Goal: Task Accomplishment & Management: Contribute content

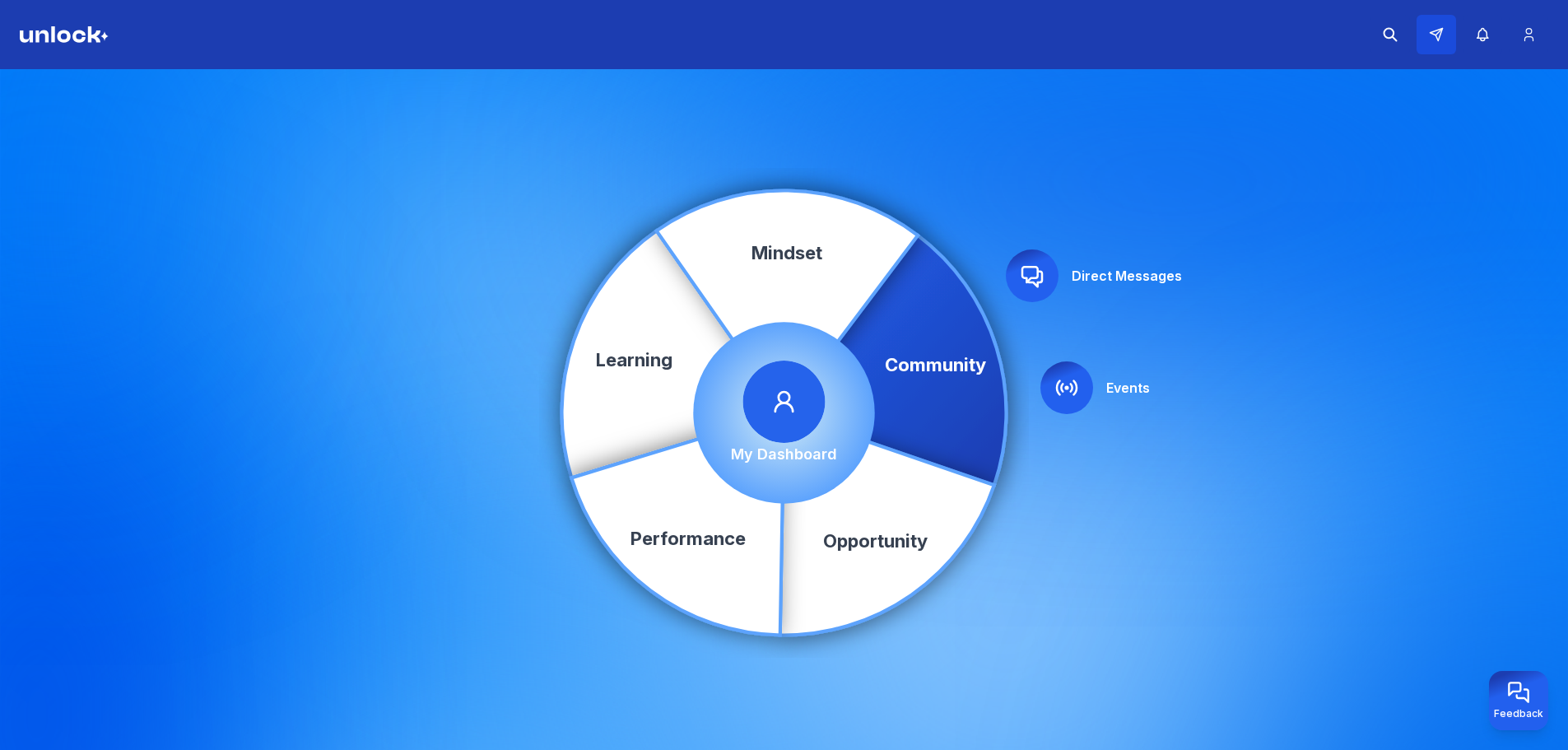
click at [1432, 43] on button at bounding box center [1437, 35] width 40 height 40
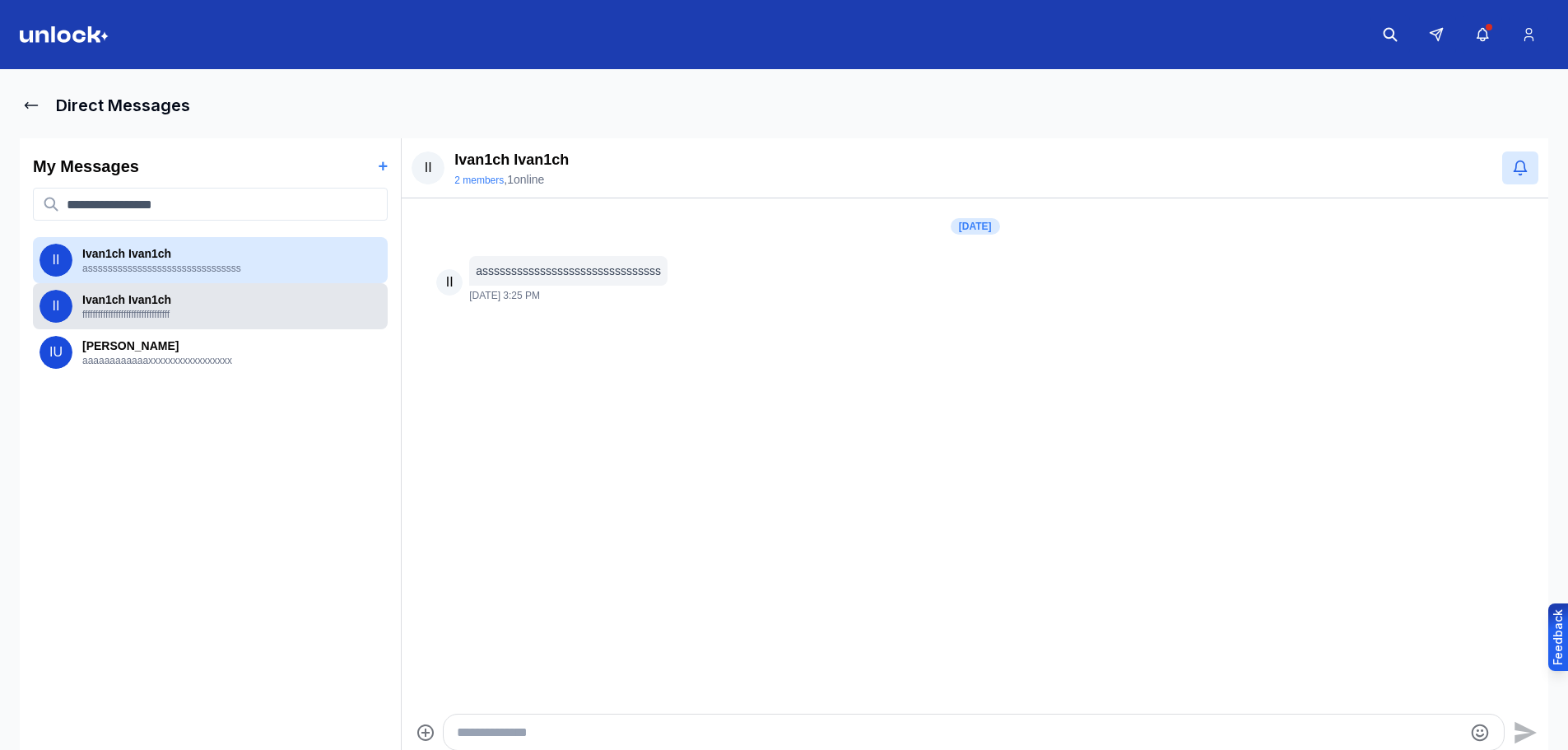
click at [154, 296] on p "Ivan1ch Ivan1ch" at bounding box center [232, 299] width 299 height 16
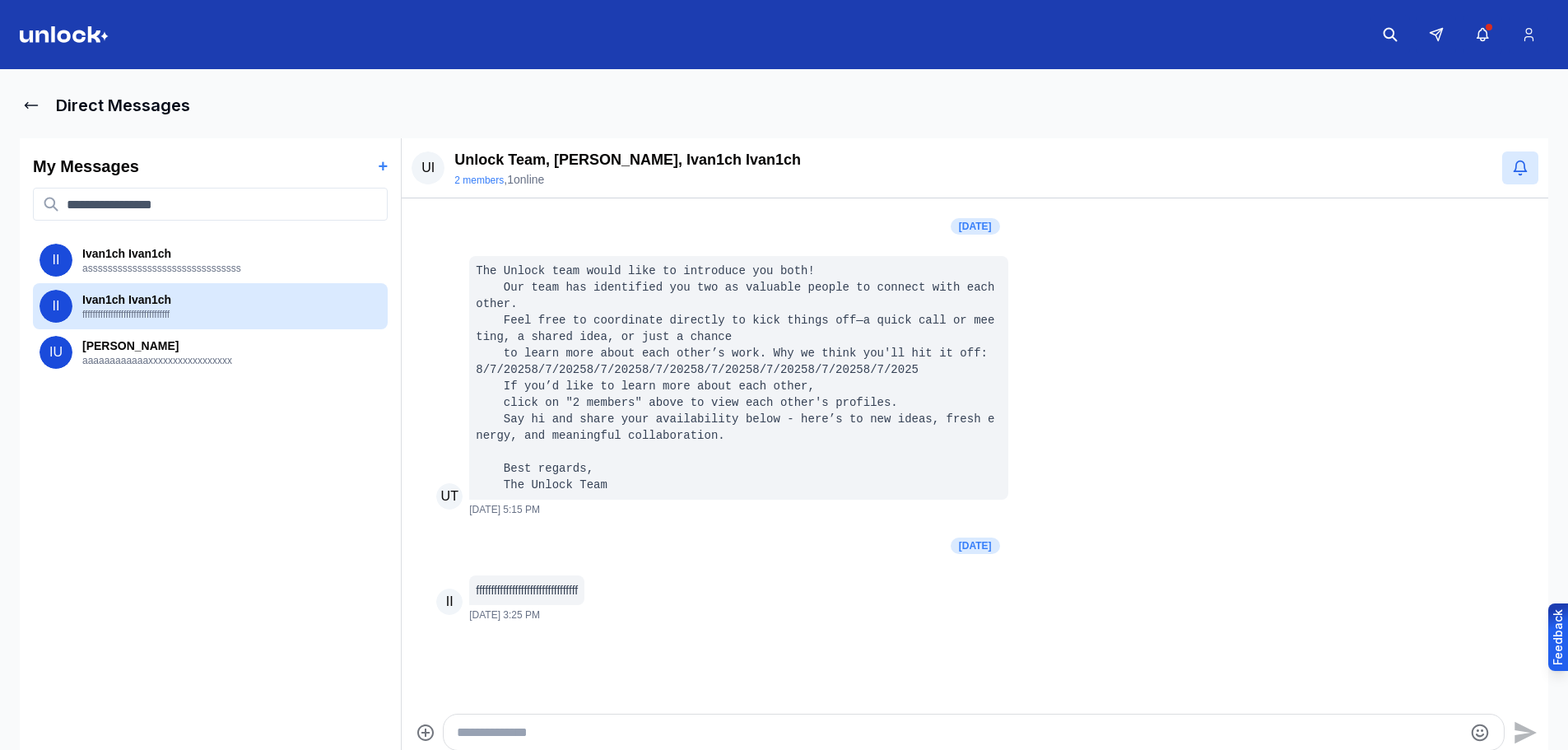
click at [77, 34] on img at bounding box center [64, 34] width 89 height 16
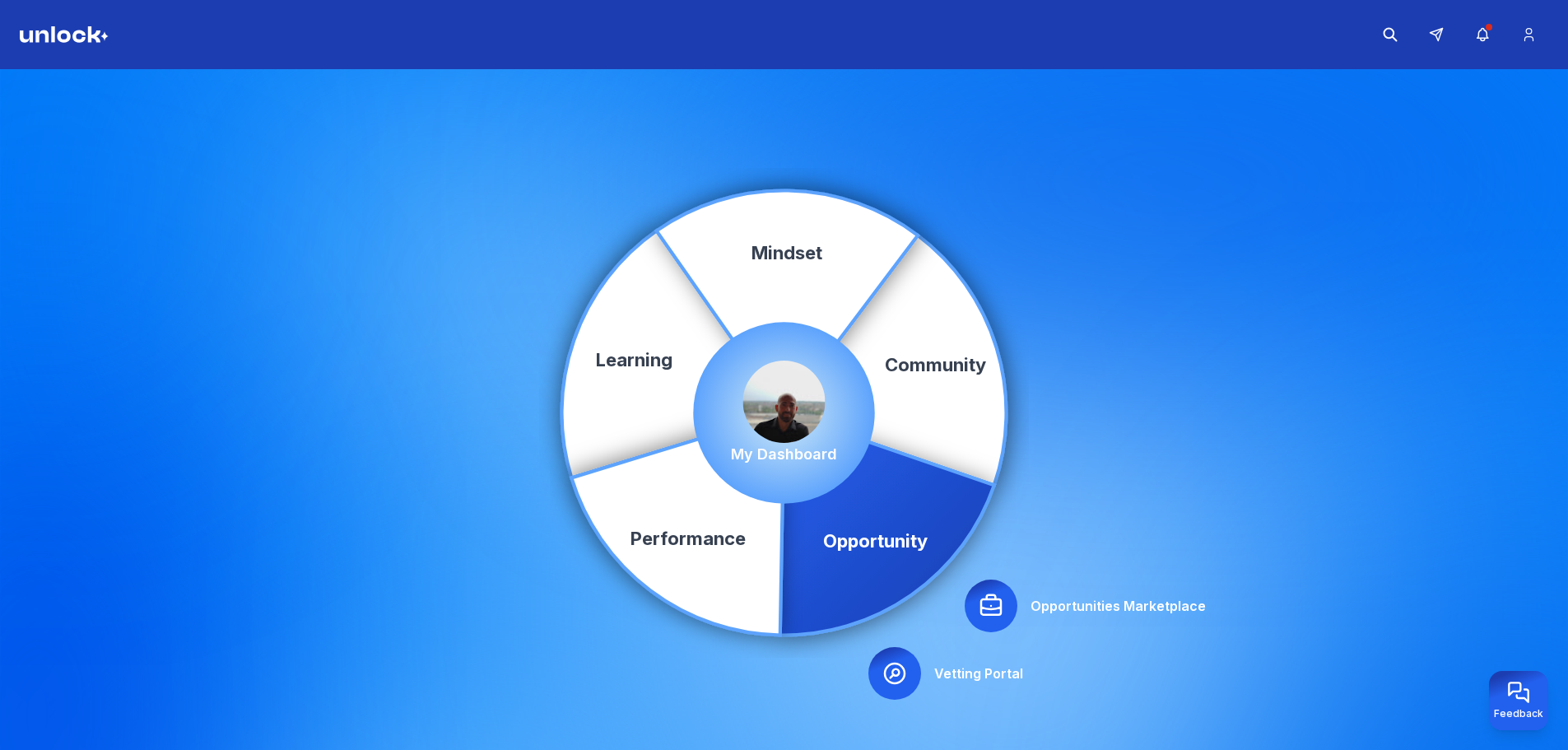
click at [1003, 617] on icon at bounding box center [991, 606] width 26 height 26
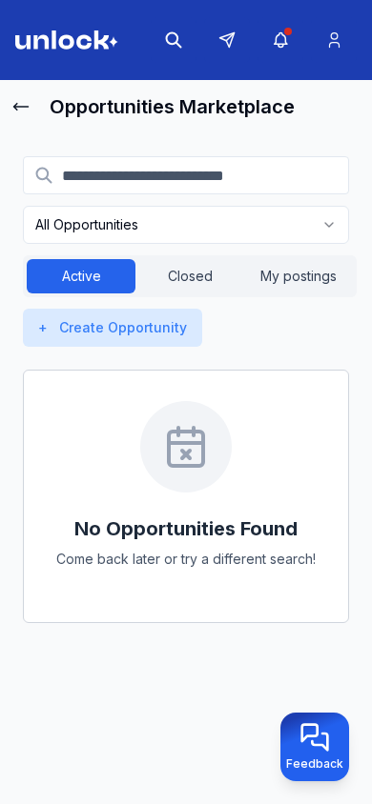
click at [199, 288] on button "Closed" at bounding box center [189, 276] width 109 height 34
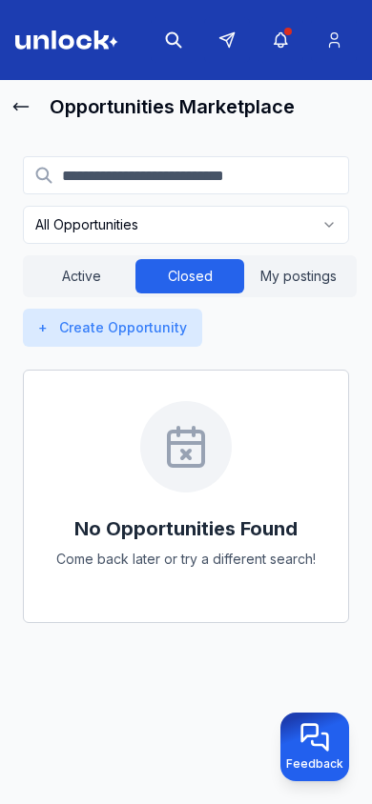
click at [199, 279] on button "Closed" at bounding box center [189, 276] width 109 height 34
click at [272, 279] on button "My postings" at bounding box center [298, 276] width 109 height 34
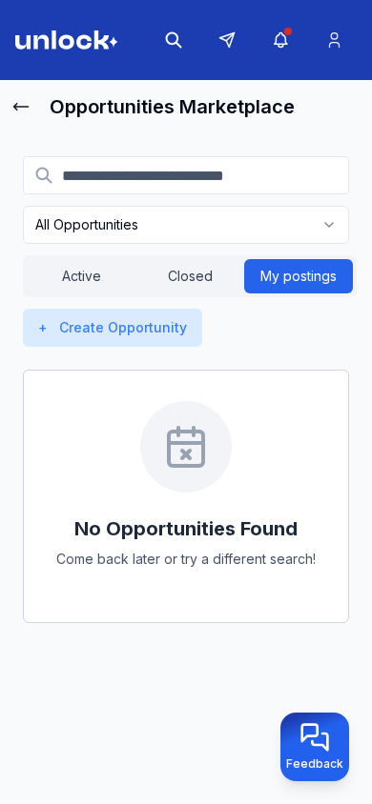
click at [87, 286] on button "Active" at bounding box center [81, 276] width 109 height 34
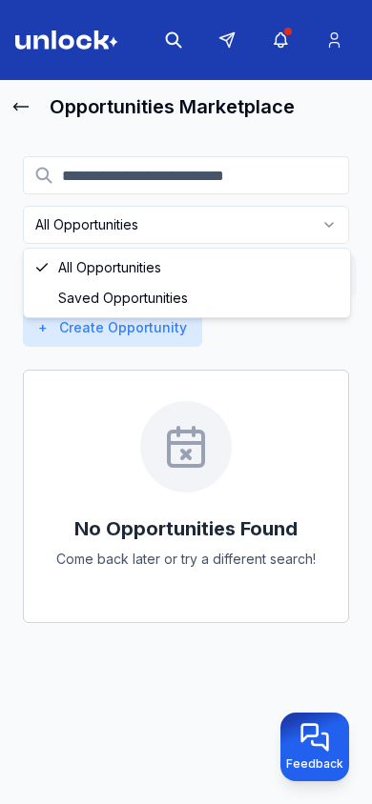
click at [135, 237] on html "Opportunities Marketplace All Opportunities Active Closed My postings + Create …" at bounding box center [186, 402] width 372 height 804
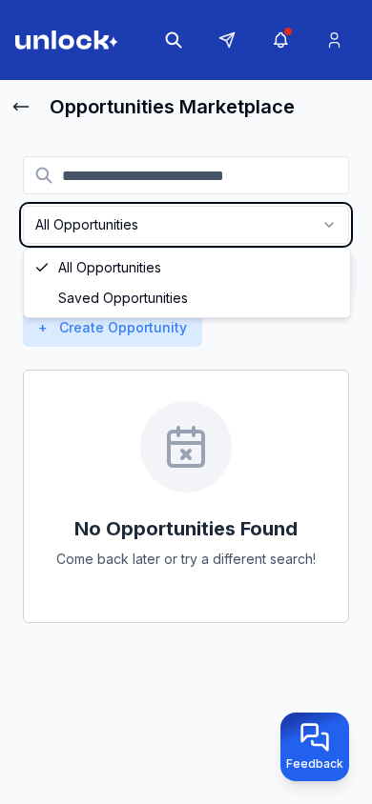
click at [133, 274] on button "Active" at bounding box center [81, 276] width 109 height 34
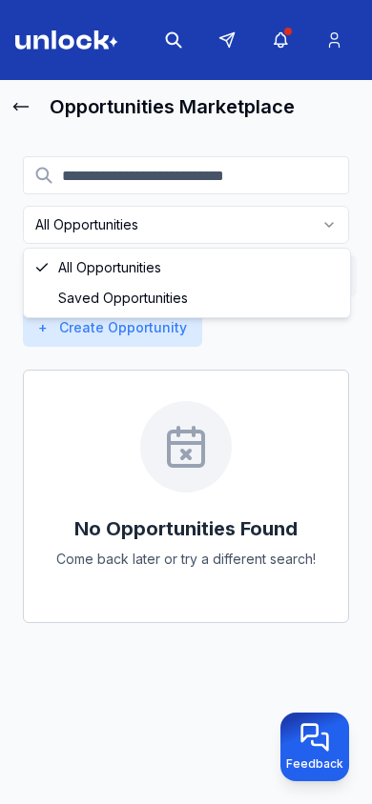
click at [158, 239] on html "Opportunities Marketplace All Opportunities Active Closed My postings + Create …" at bounding box center [186, 402] width 372 height 804
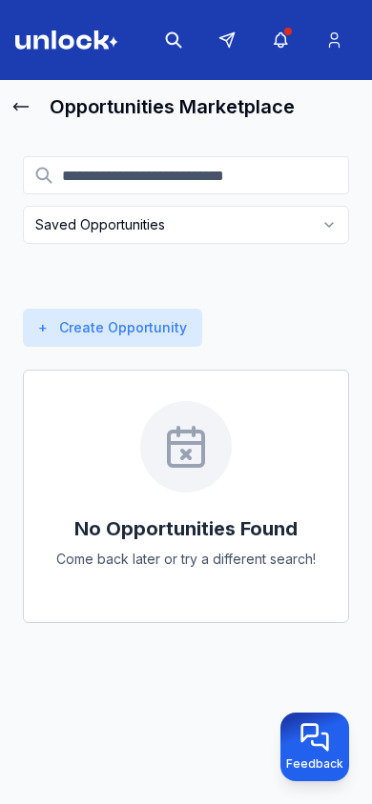
click at [156, 308] on div "Saved Opportunities Active Closed My postings + Create Opportunity" at bounding box center [186, 251] width 326 height 191
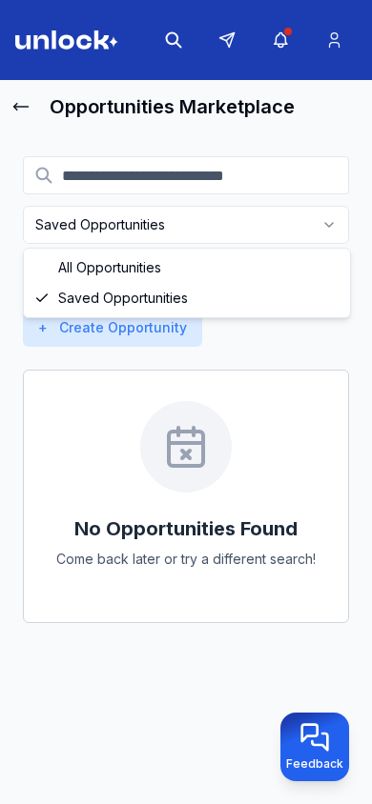
click at [179, 232] on html "Opportunities Marketplace Saved Opportunities Active Closed My postings + Creat…" at bounding box center [186, 402] width 372 height 804
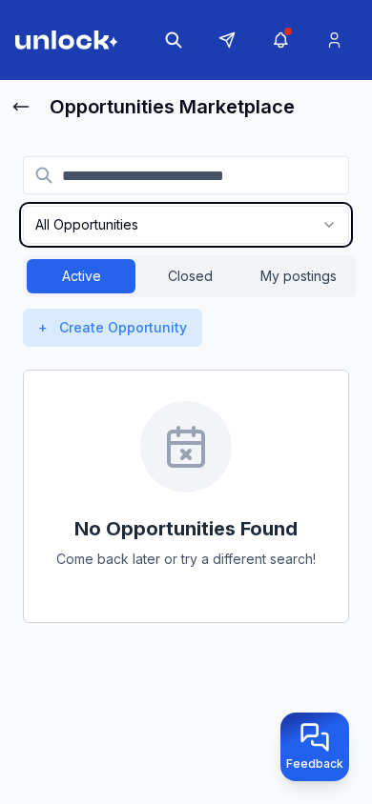
click at [169, 262] on button "Closed" at bounding box center [189, 276] width 109 height 34
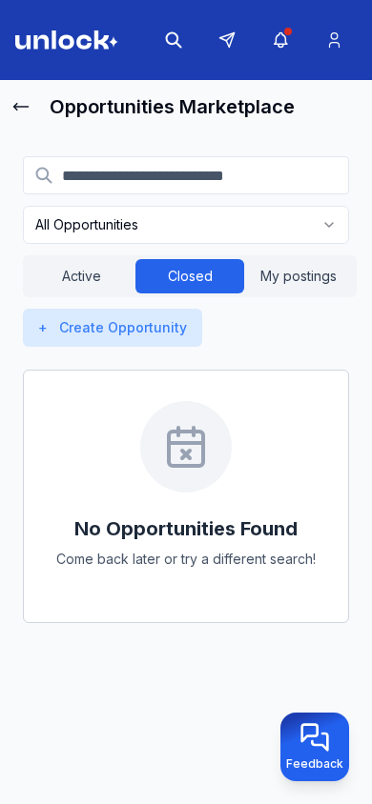
click at [101, 284] on button "Active" at bounding box center [81, 276] width 109 height 34
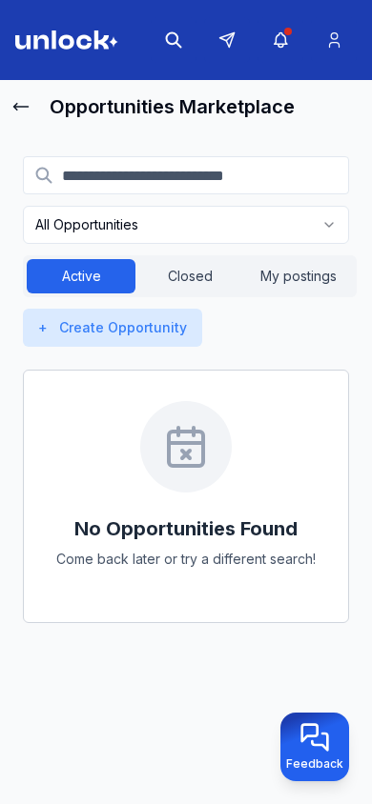
click at [198, 272] on button "Closed" at bounding box center [189, 276] width 109 height 34
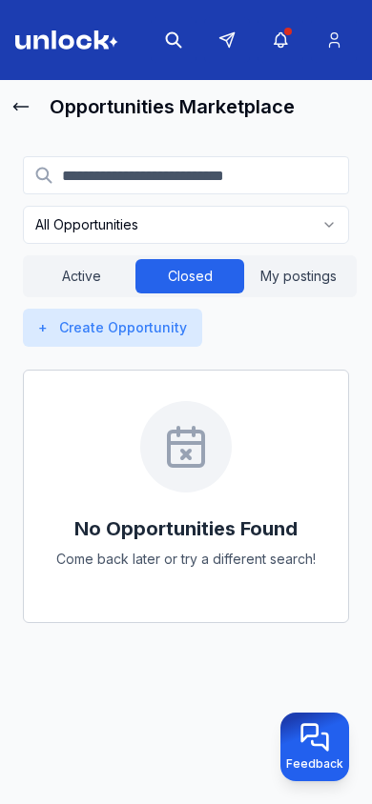
click at [298, 286] on button "My postings" at bounding box center [298, 276] width 109 height 34
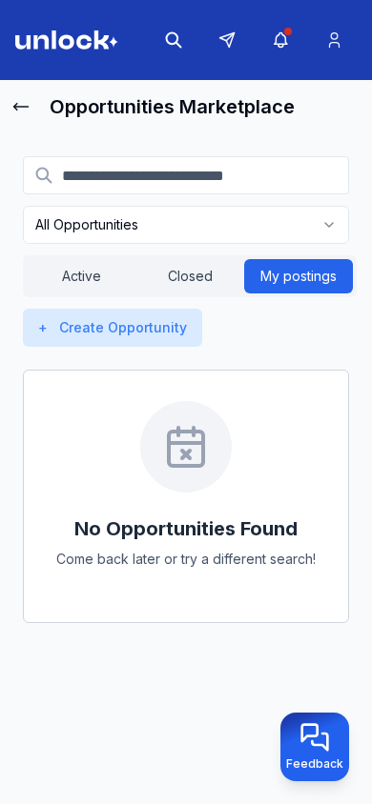
click at [200, 266] on button "Closed" at bounding box center [189, 276] width 109 height 34
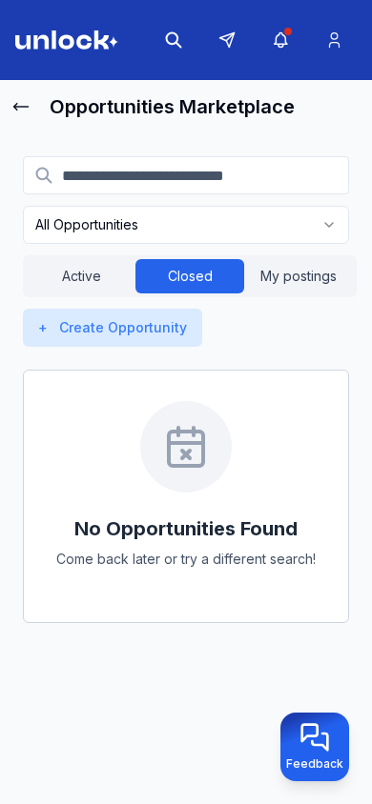
click at [139, 281] on button "Closed" at bounding box center [189, 276] width 109 height 34
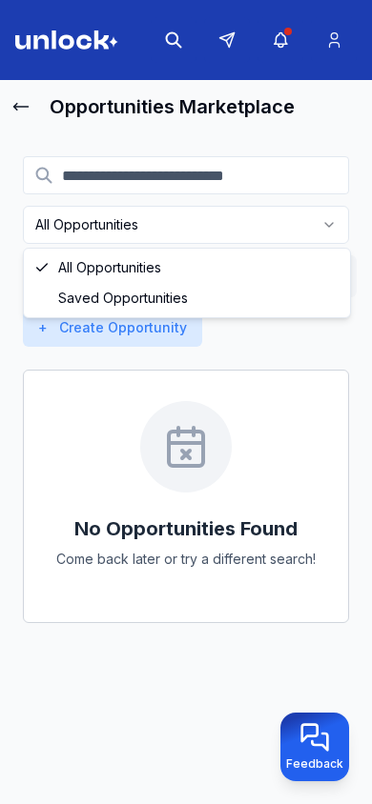
click at [143, 238] on html "Opportunities Marketplace All Opportunities Active Closed My postings + Create …" at bounding box center [186, 402] width 372 height 804
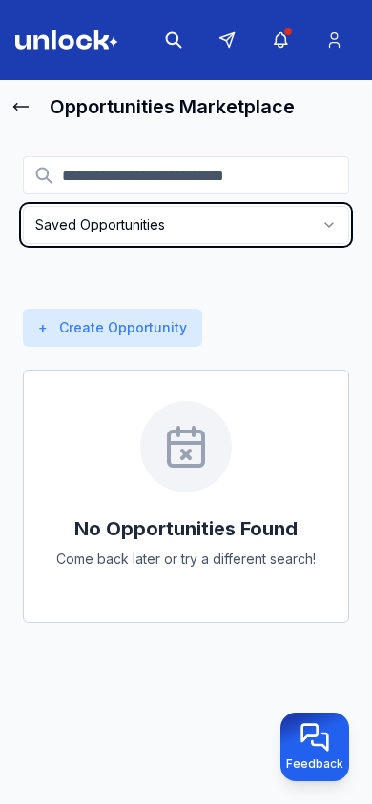
click at [176, 295] on div "Active Closed My postings" at bounding box center [189, 276] width 333 height 42
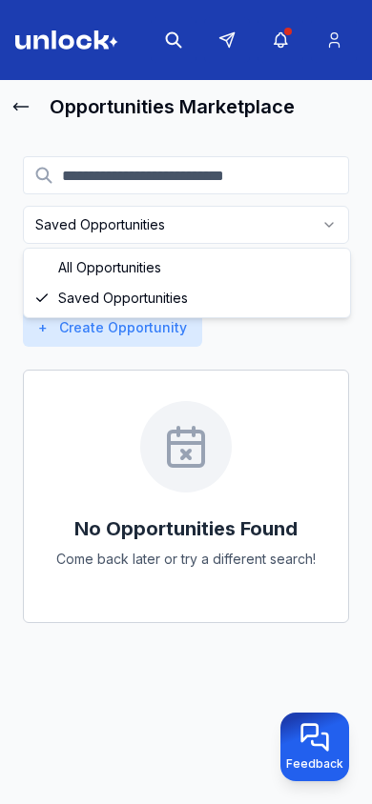
click at [126, 223] on html "Opportunities Marketplace Saved Opportunities Active Closed My postings + Creat…" at bounding box center [186, 402] width 372 height 804
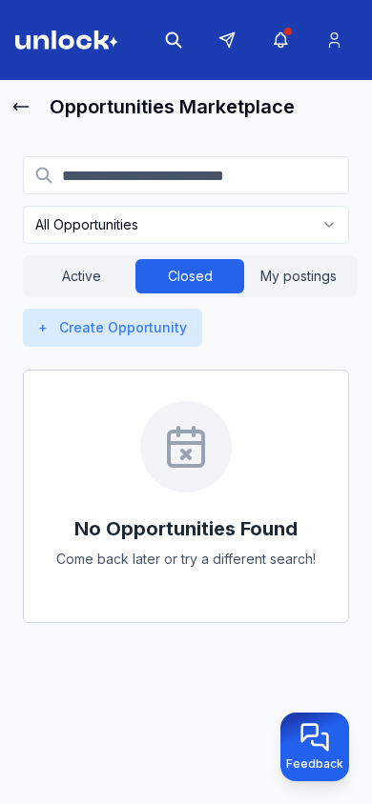
click at [121, 257] on div "Active Closed My postings" at bounding box center [189, 276] width 333 height 42
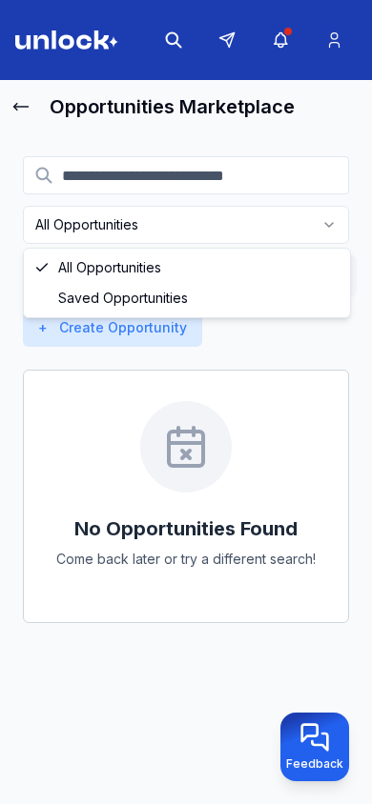
click at [132, 224] on html "Opportunities Marketplace All Opportunities Active Closed My postings + Create …" at bounding box center [186, 402] width 372 height 804
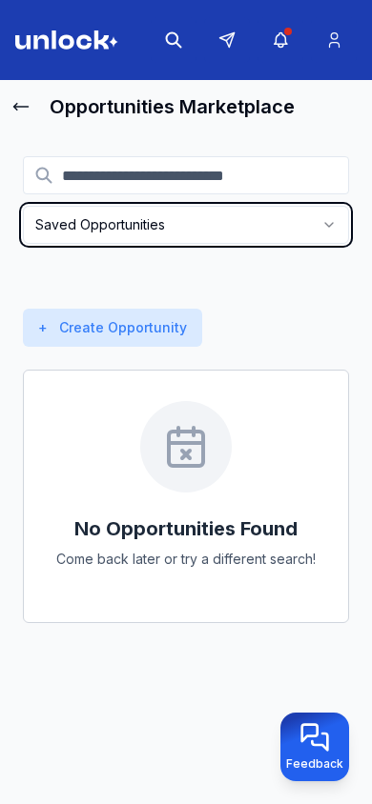
click at [137, 287] on div "Active Closed My postings" at bounding box center [189, 276] width 333 height 42
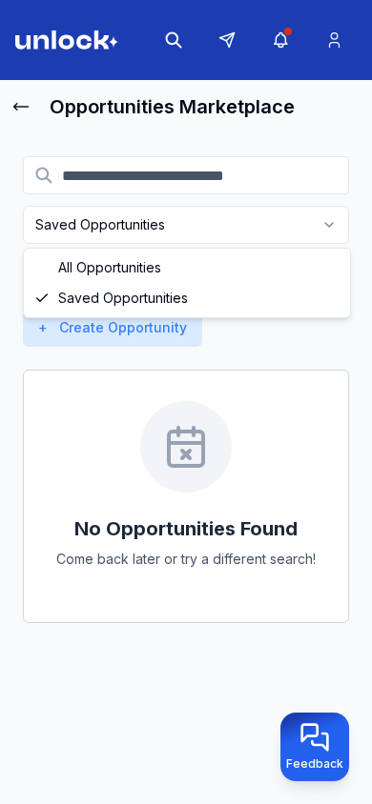
click at [159, 239] on html "Opportunities Marketplace Saved Opportunities Active Closed My postings + Creat…" at bounding box center [186, 402] width 372 height 804
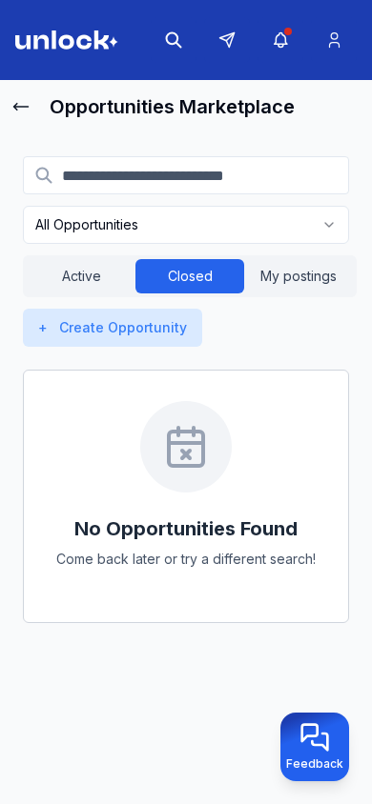
click at [158, 261] on button "Closed" at bounding box center [189, 276] width 109 height 34
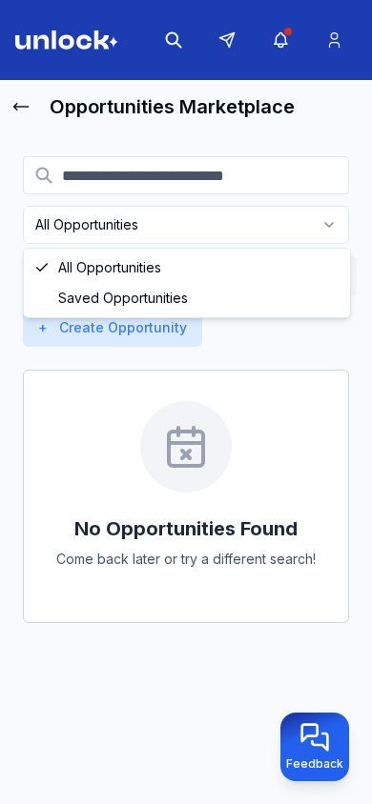
click at [139, 233] on html "Opportunities Marketplace All Opportunities Active Closed My postings + Create …" at bounding box center [186, 402] width 372 height 804
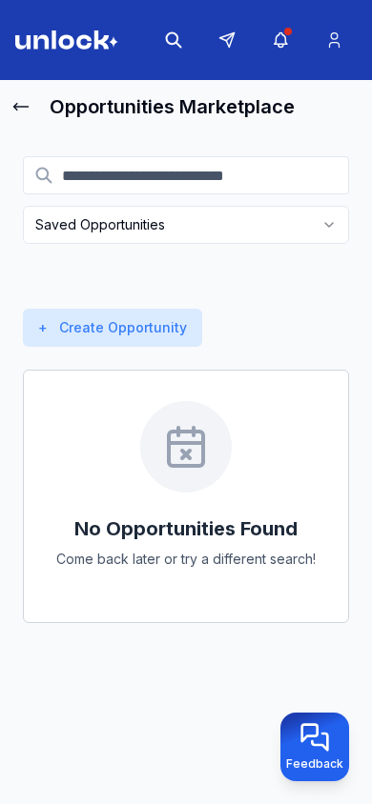
click at [144, 292] on div "Active Closed My postings" at bounding box center [189, 276] width 333 height 42
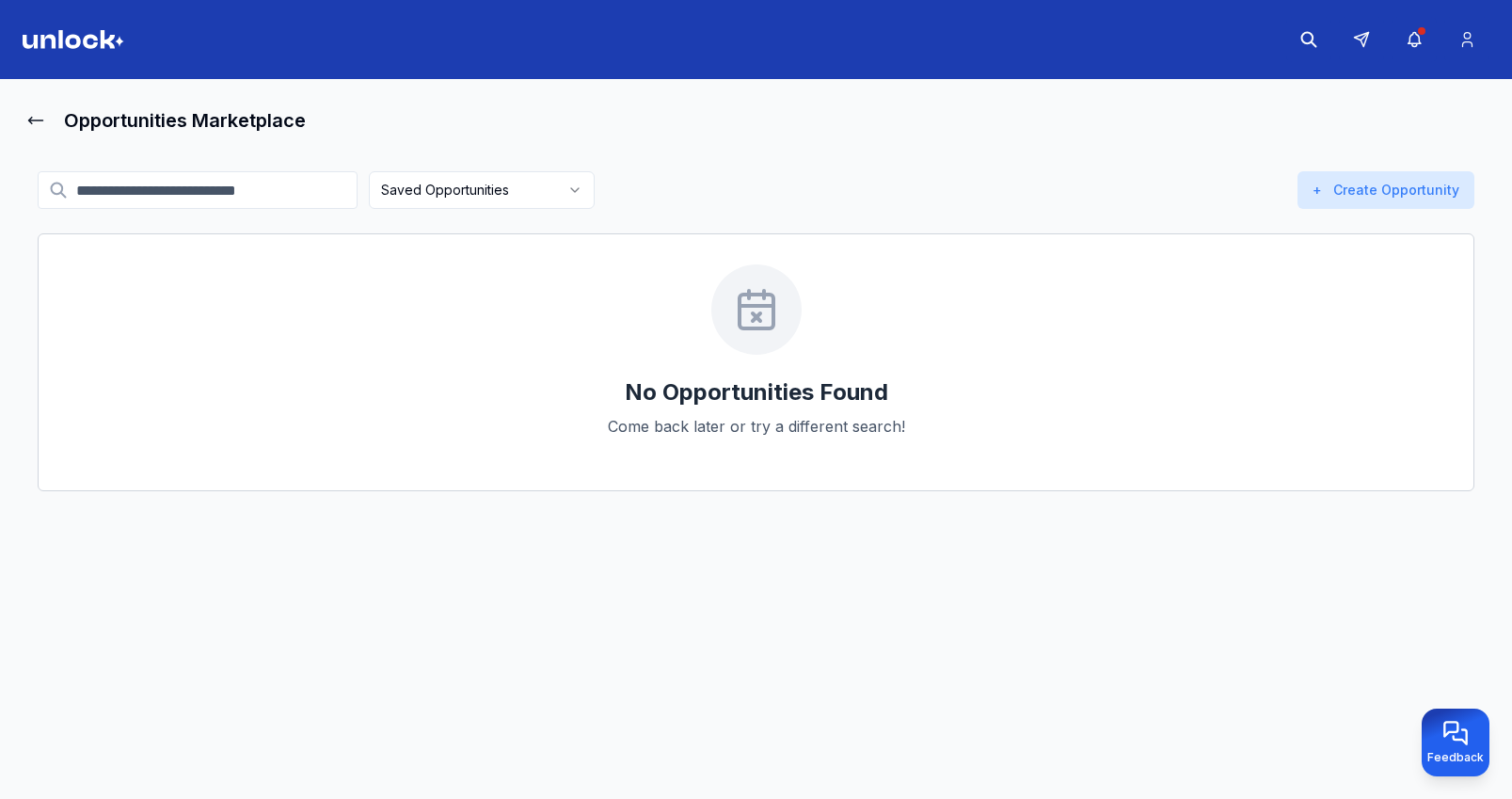
click at [1404, 58] on button "button" at bounding box center [1414, 40] width 45 height 45
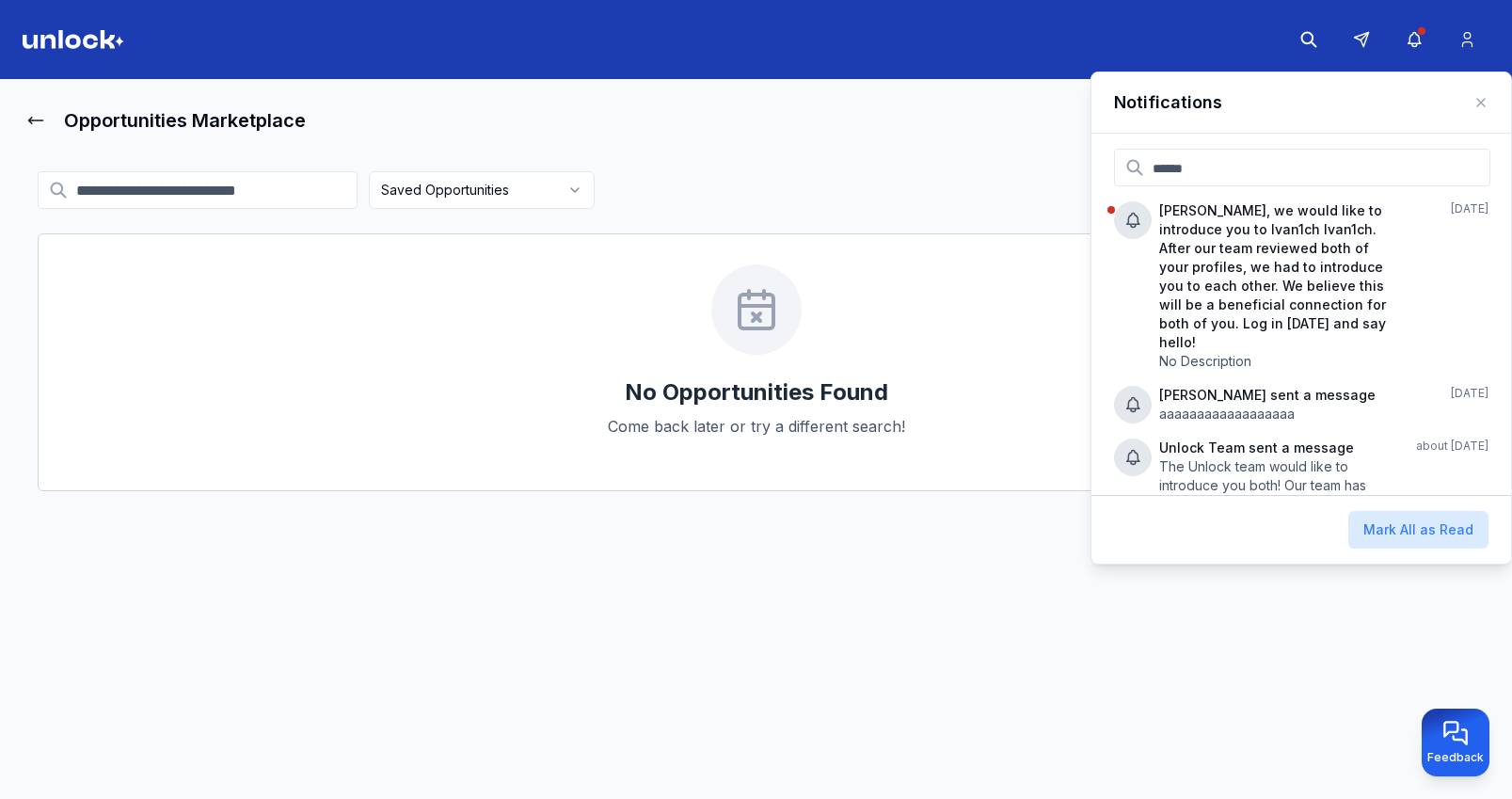
click at [605, 129] on div "Opportunities Marketplace" at bounding box center [756, 120] width 1467 height 38
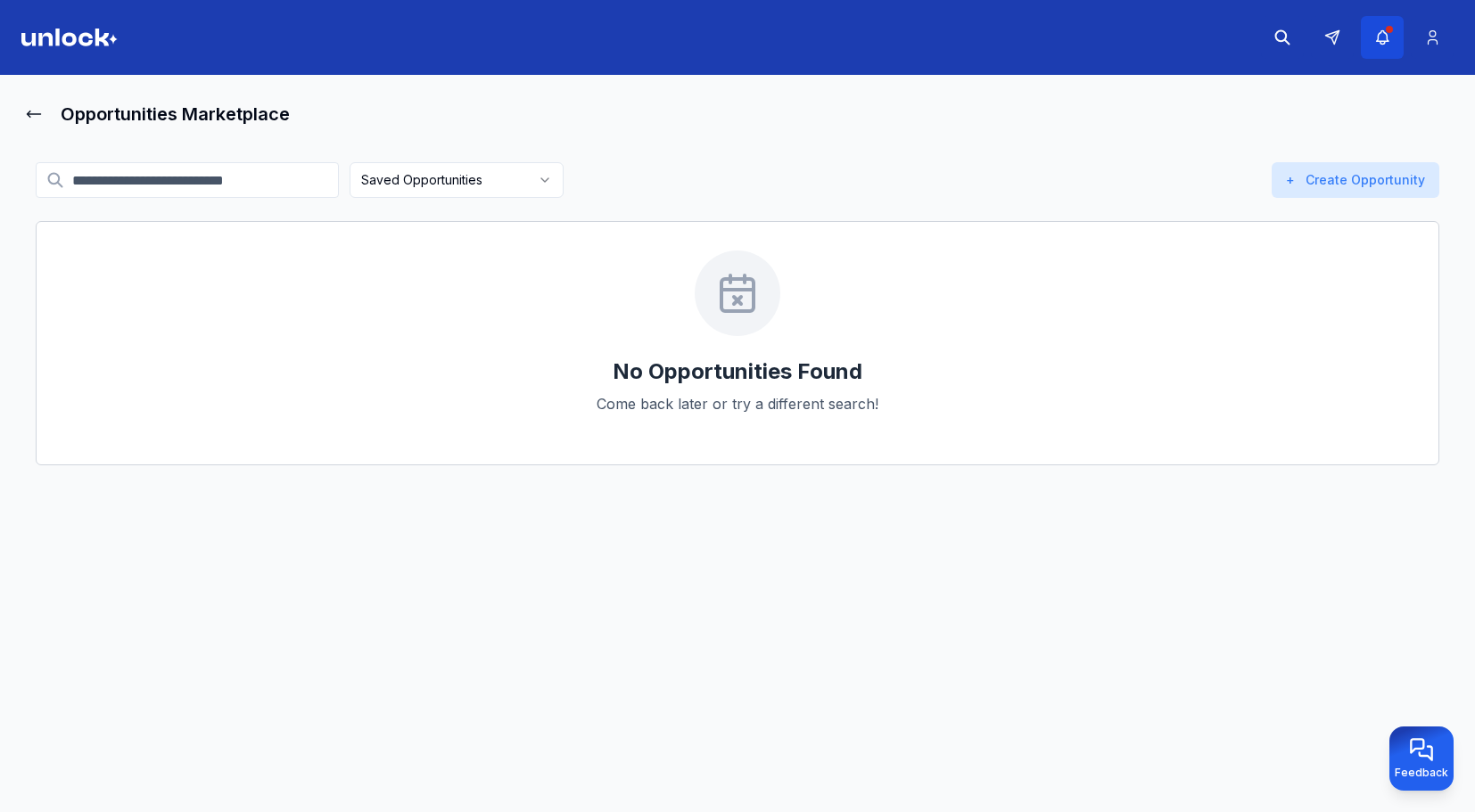
click at [1387, 41] on icon "button" at bounding box center [1382, 36] width 19 height 18
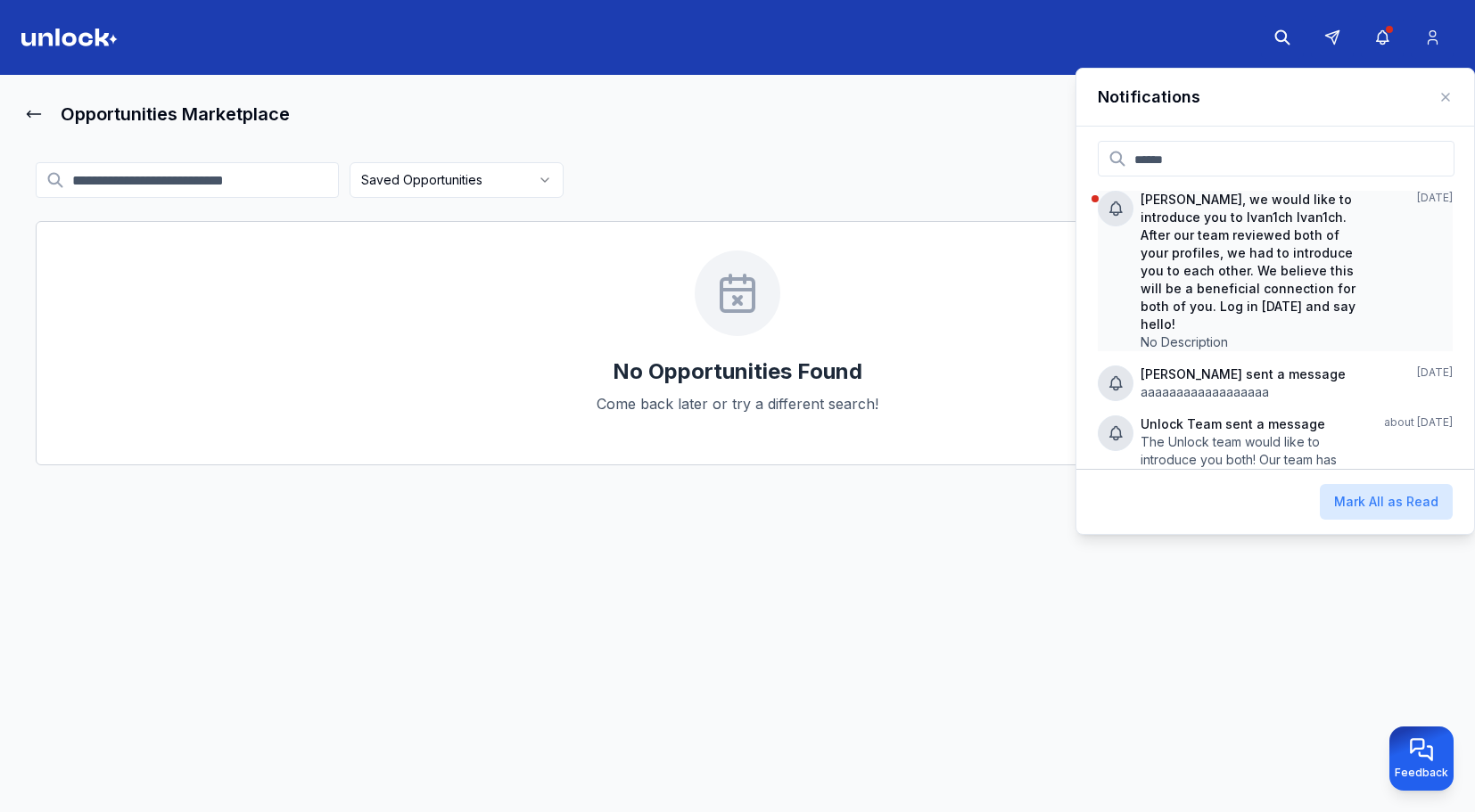
click at [1214, 246] on p "Ivan Petrenko, we would like to introduce you to Ivan1ch Ivan1ch. After our tea…" at bounding box center [1252, 262] width 224 height 142
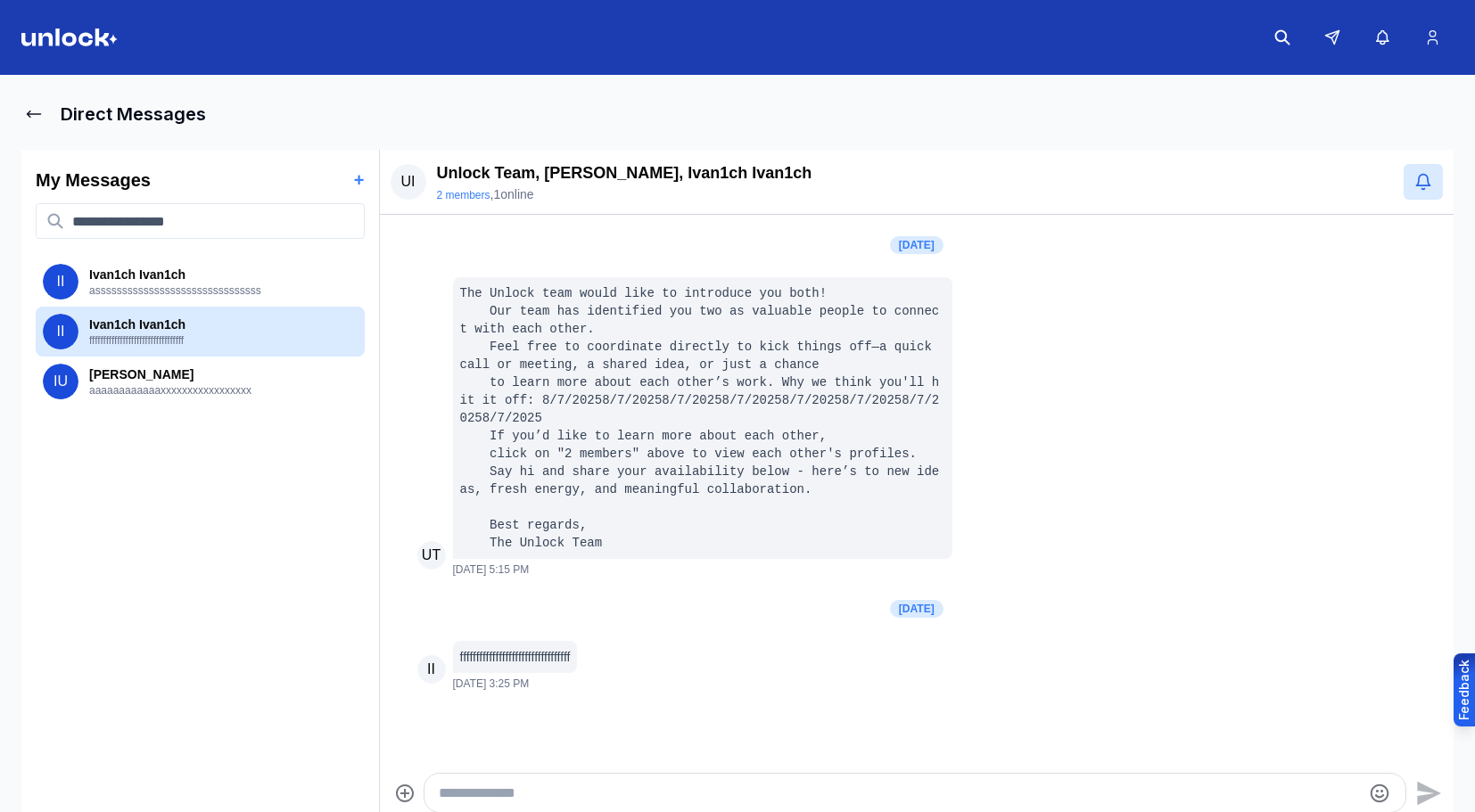
click at [66, 37] on img at bounding box center [69, 36] width 96 height 18
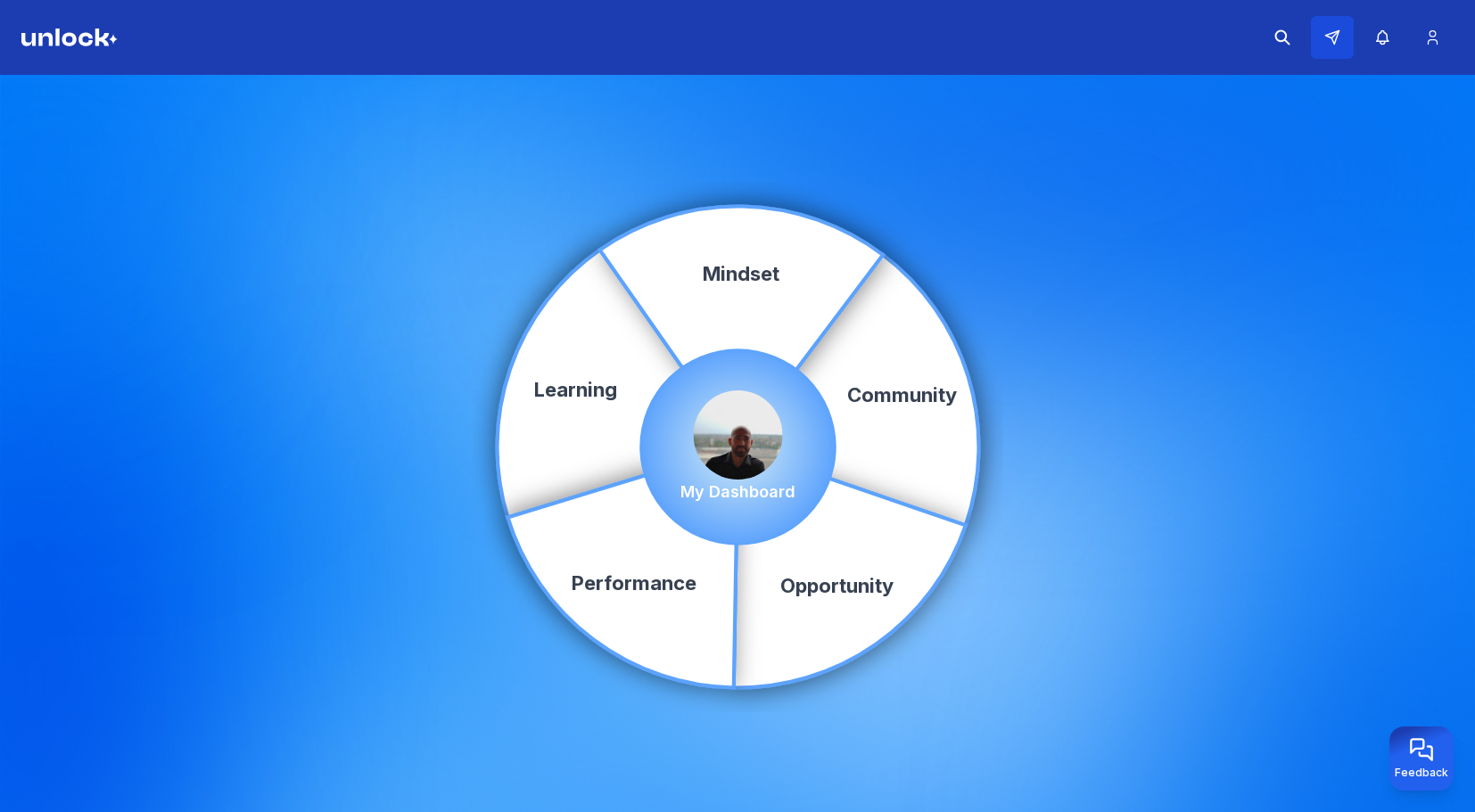
click at [1332, 38] on icon at bounding box center [1336, 35] width 7 height 7
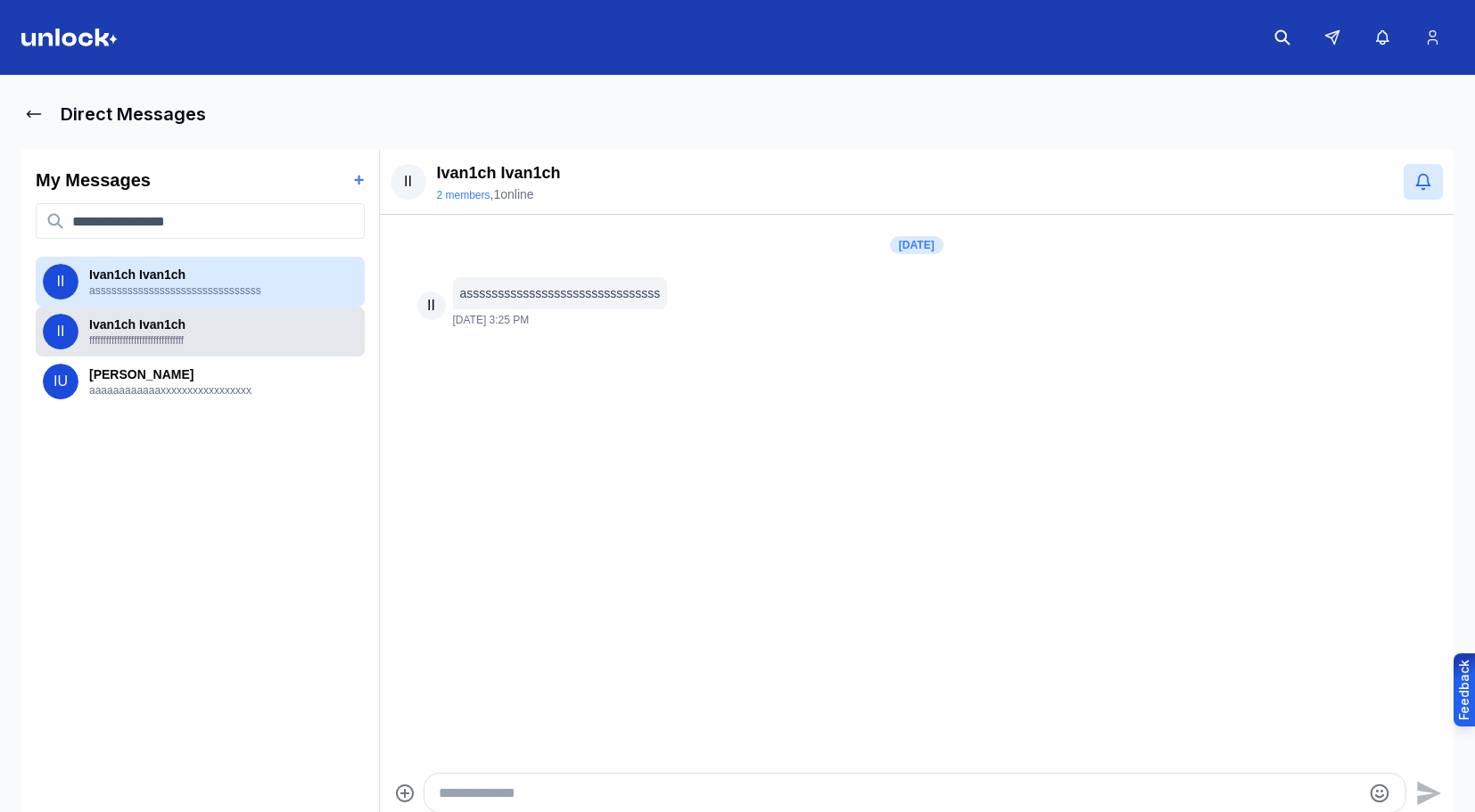
click at [201, 347] on p "ffffffffffffffffffffffffffffffffff" at bounding box center [223, 340] width 269 height 14
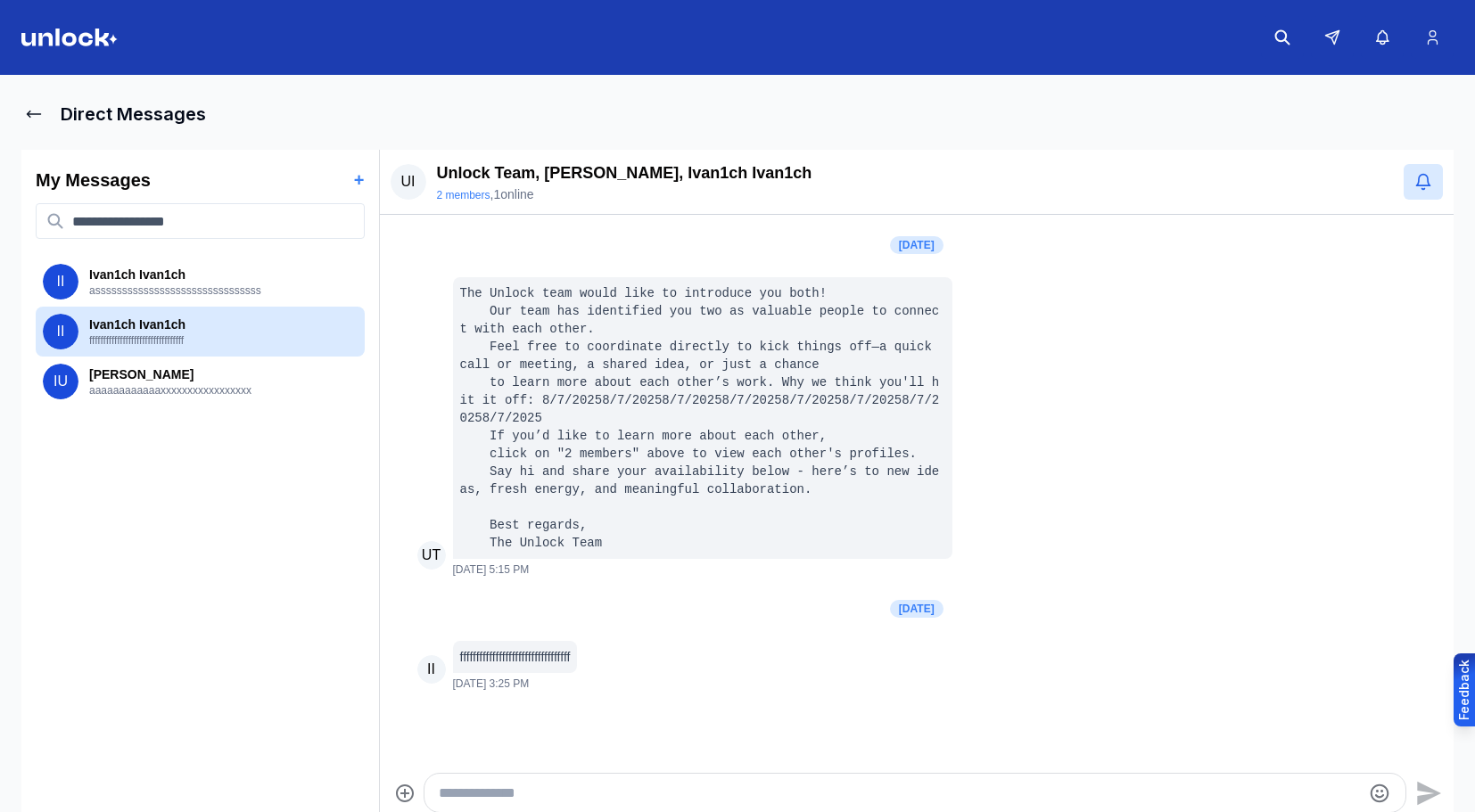
click at [73, 38] on img at bounding box center [69, 36] width 96 height 18
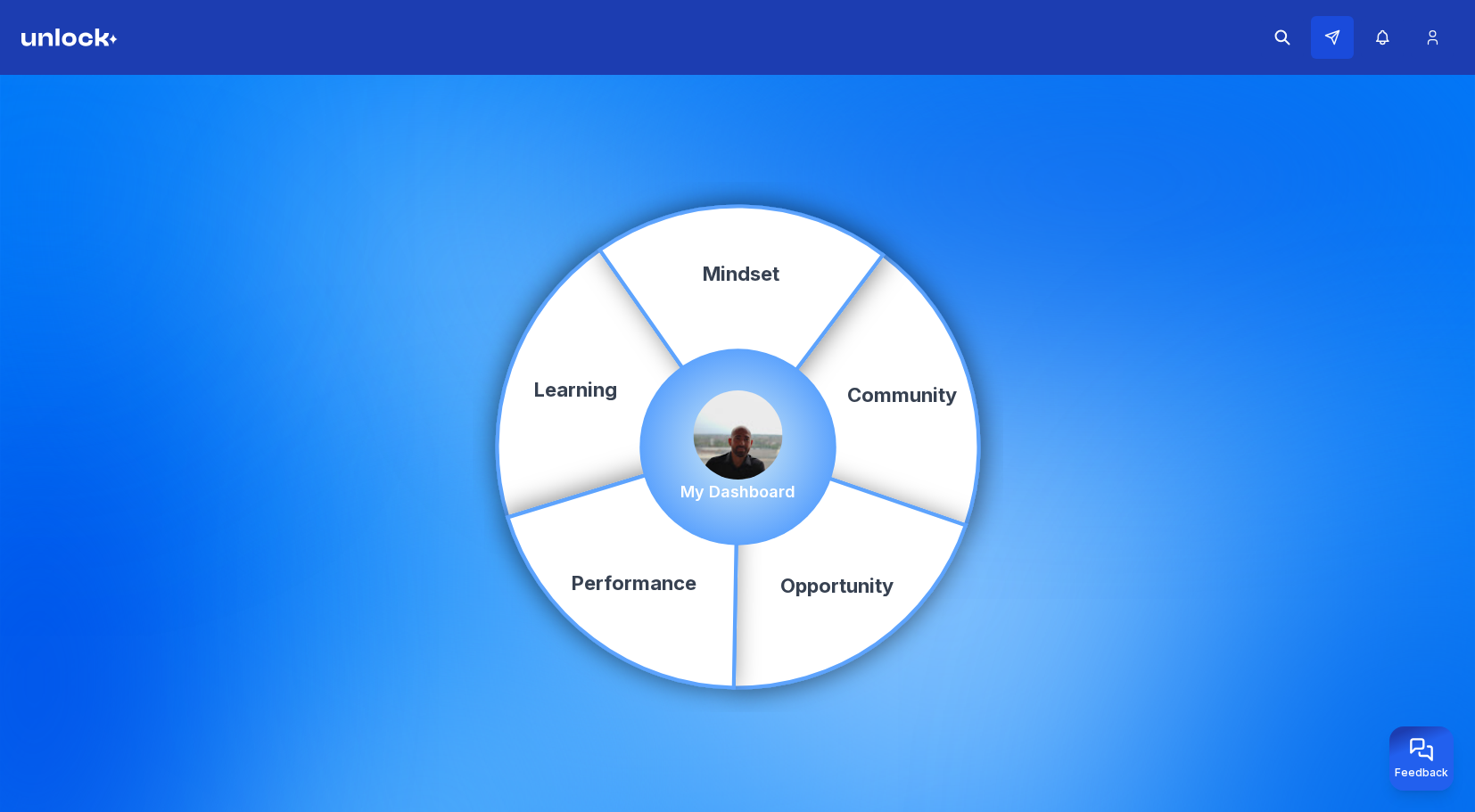
click at [1331, 41] on icon at bounding box center [1332, 36] width 16 height 16
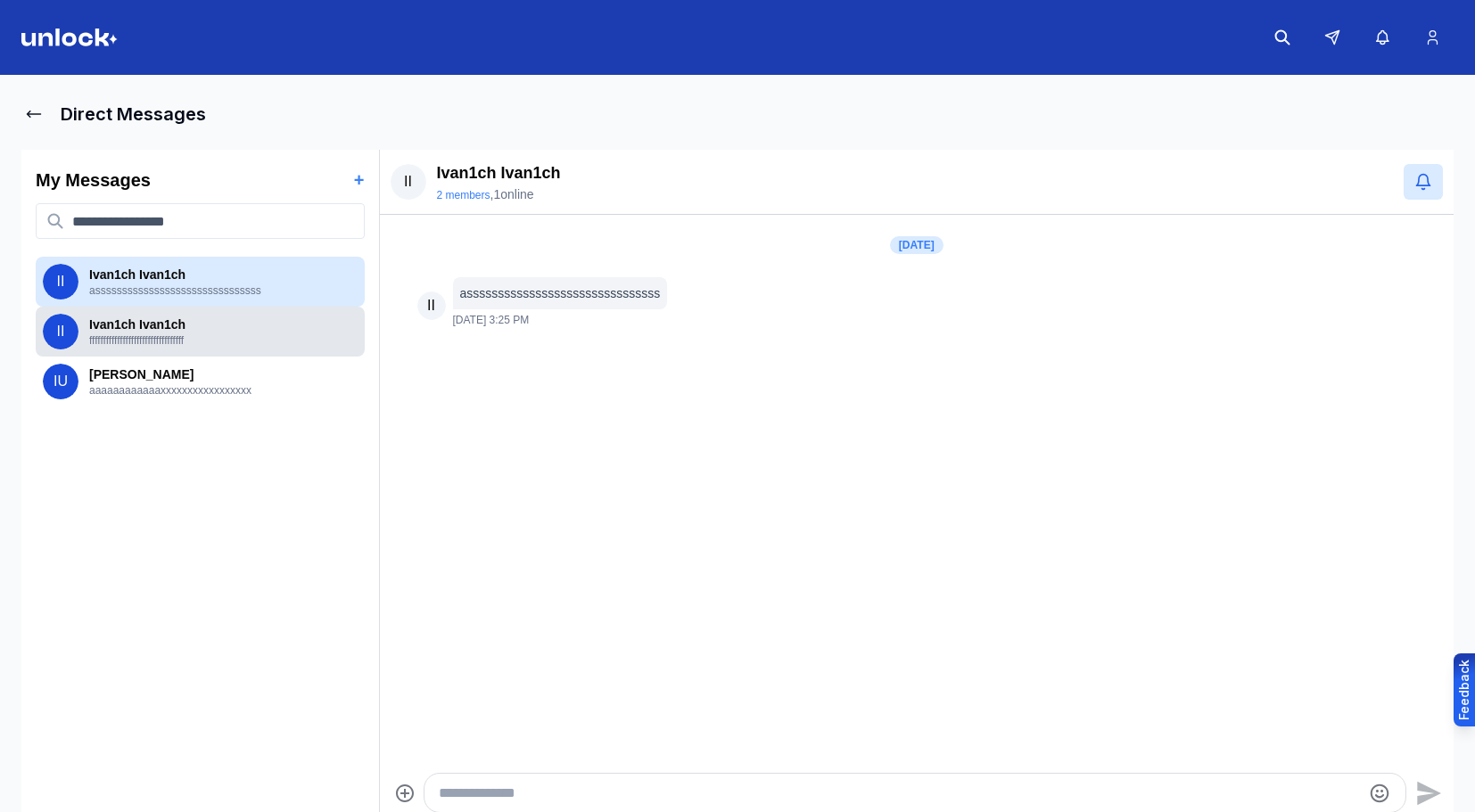
click at [220, 338] on p "ffffffffffffffffffffffffffffffffff" at bounding box center [223, 340] width 269 height 14
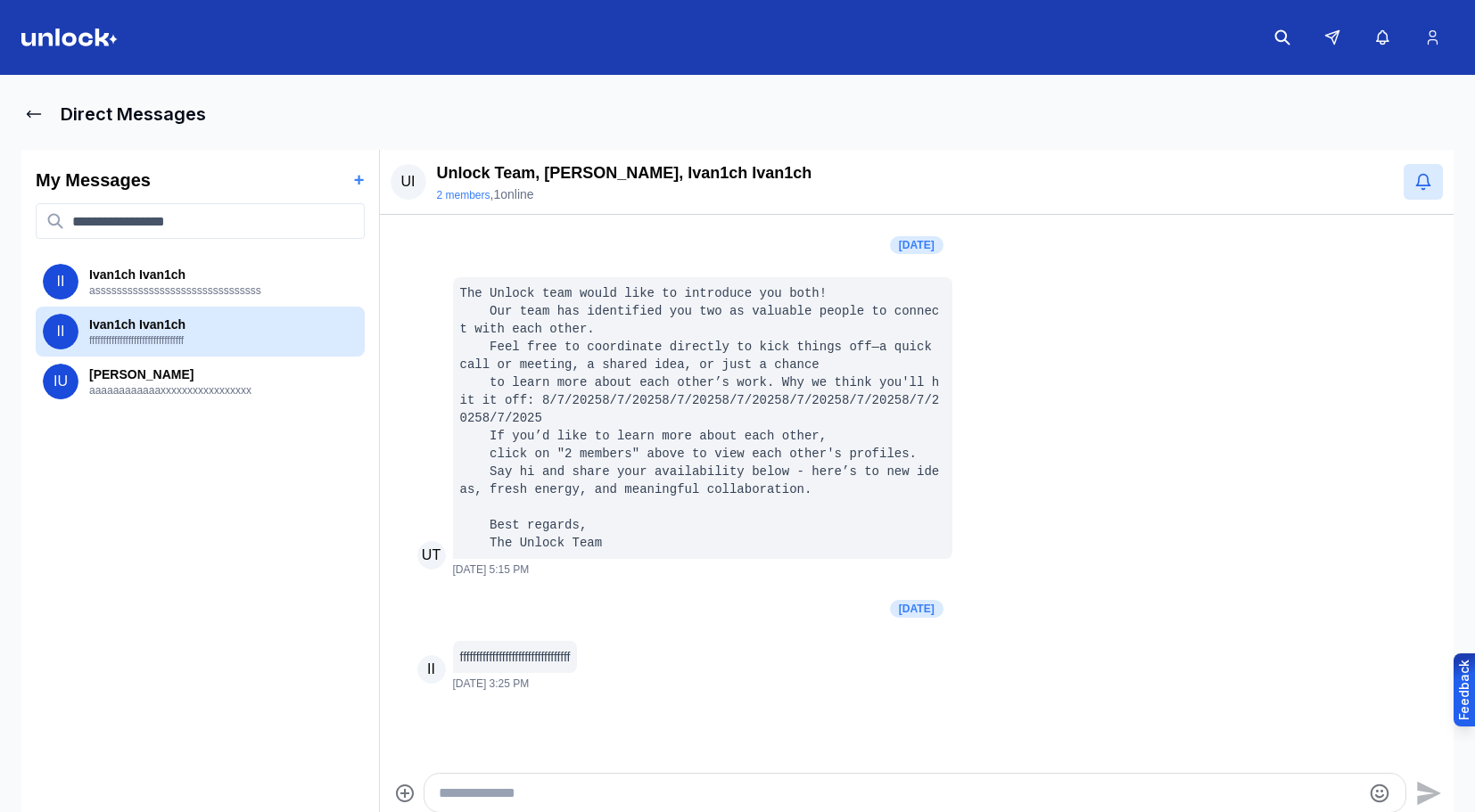
click at [82, 39] on img at bounding box center [69, 36] width 96 height 18
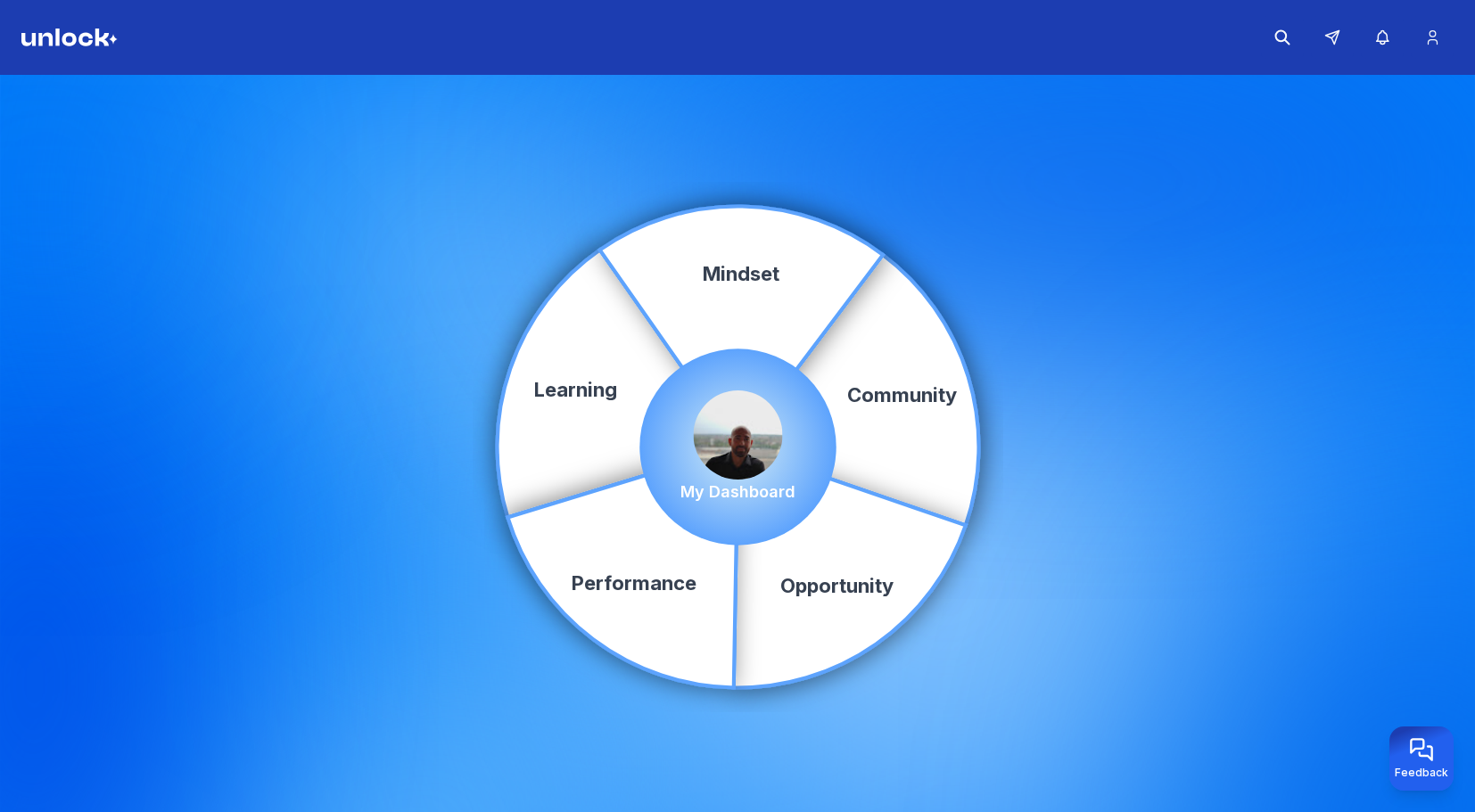
click at [970, 644] on icon "Community Learning Opportunity Performance Mindset" at bounding box center [738, 446] width 491 height 491
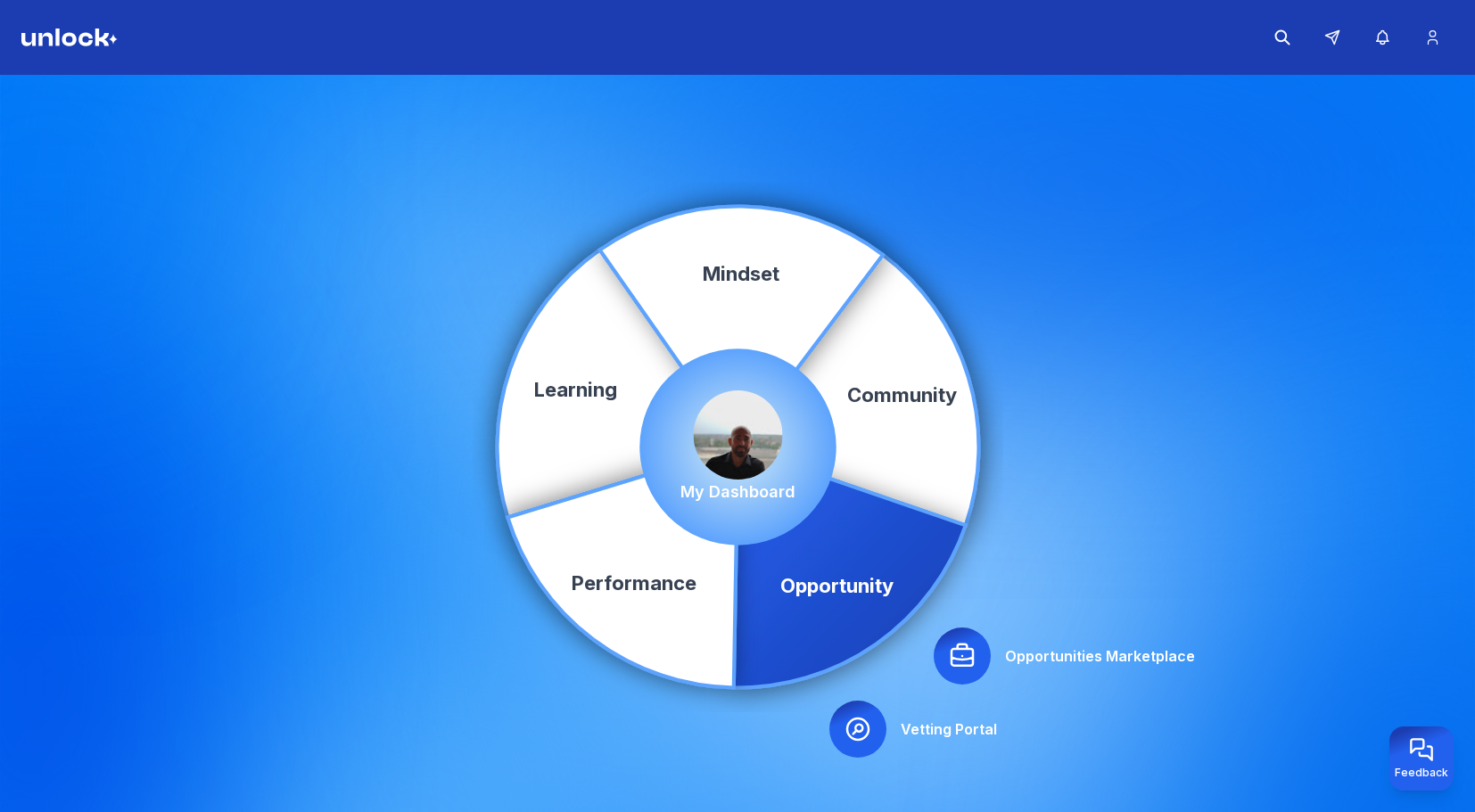
click at [994, 661] on div "Community Learning Opportunity Performance Mindset Opportunities Marketplace Ve…" at bounding box center [738, 447] width 1475 height 745
click at [982, 653] on div at bounding box center [962, 656] width 57 height 57
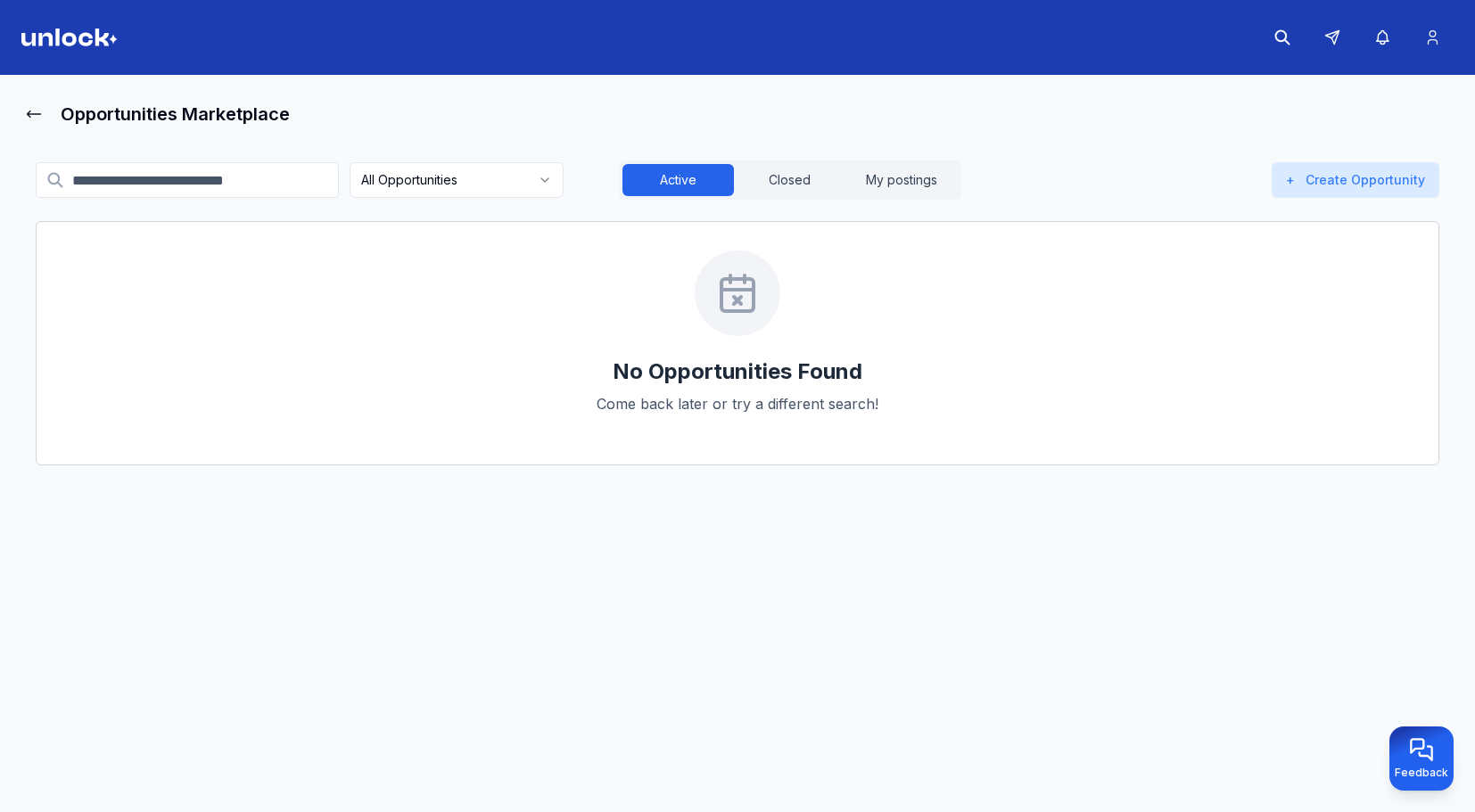
click at [91, 38] on img at bounding box center [69, 36] width 96 height 18
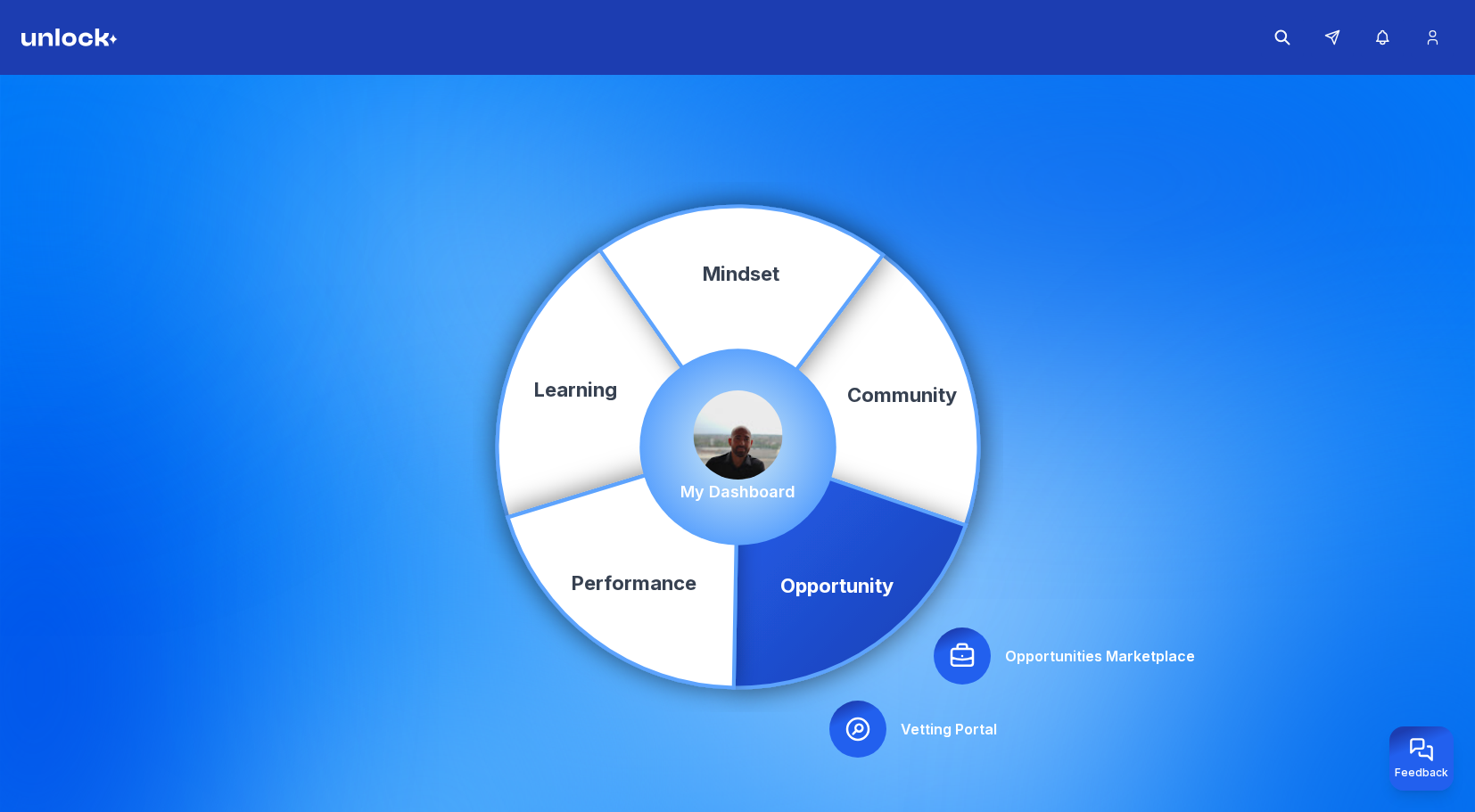
click at [954, 656] on icon at bounding box center [962, 656] width 28 height 28
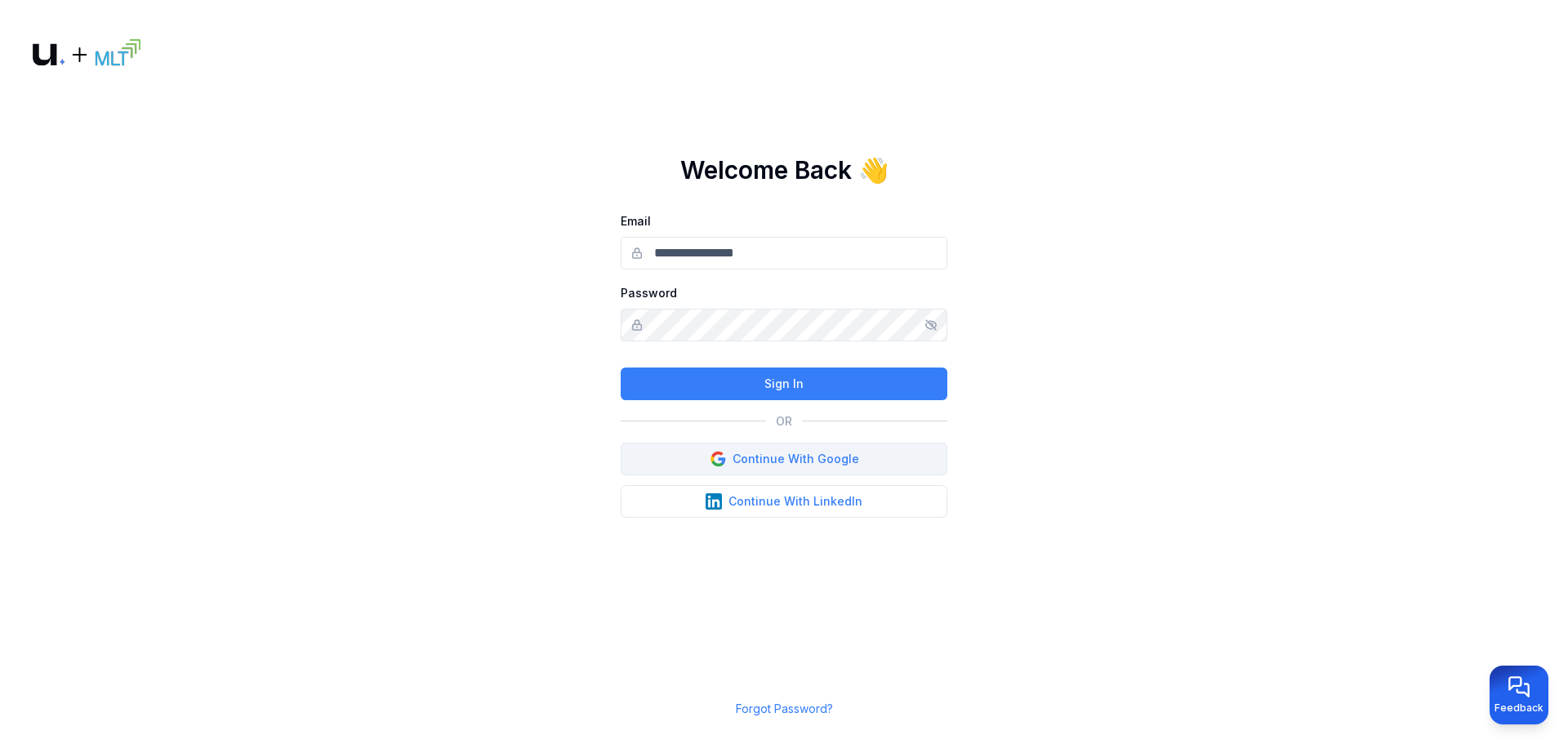
click at [874, 449] on button "Continue With Google" at bounding box center [784, 459] width 327 height 33
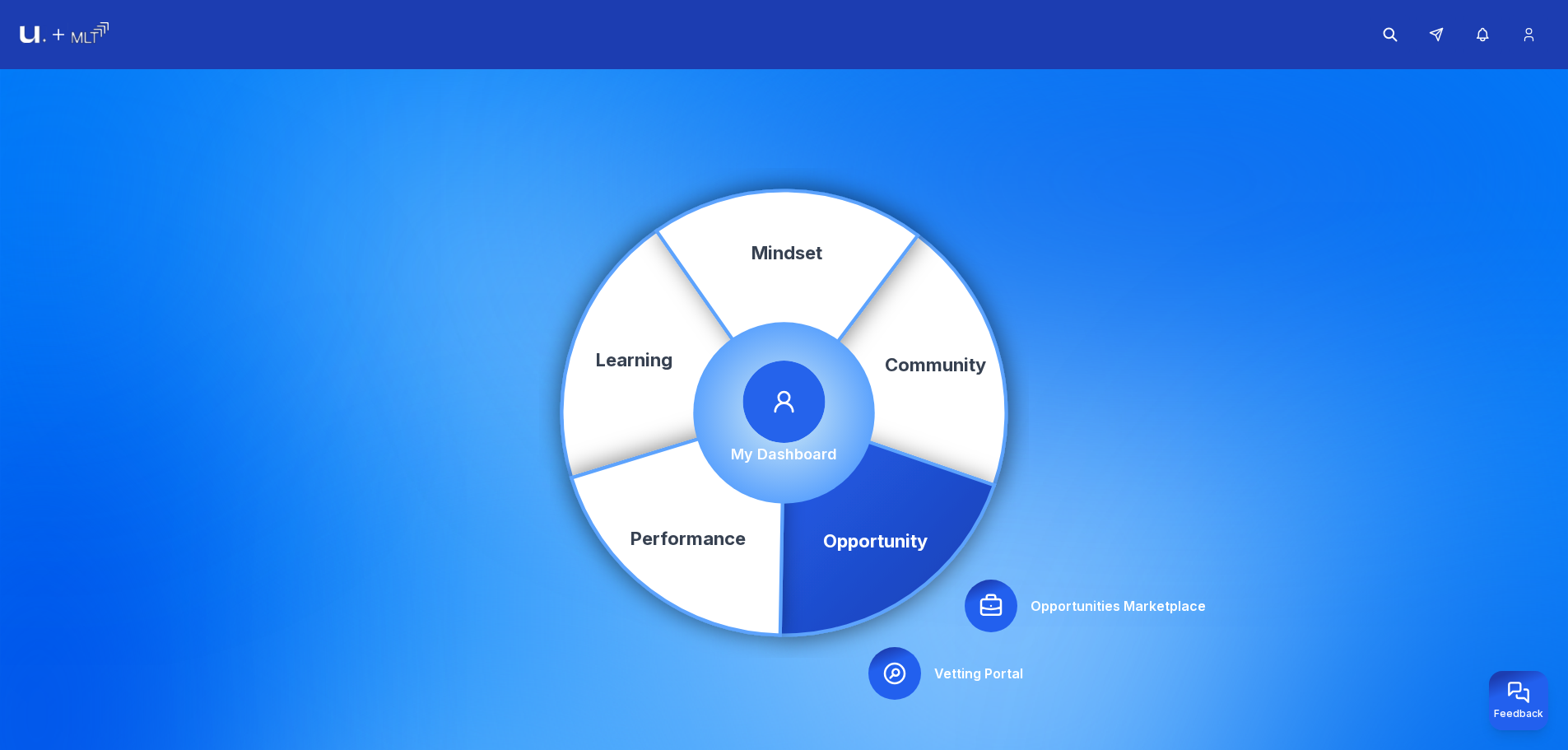
click at [984, 587] on div at bounding box center [991, 606] width 53 height 53
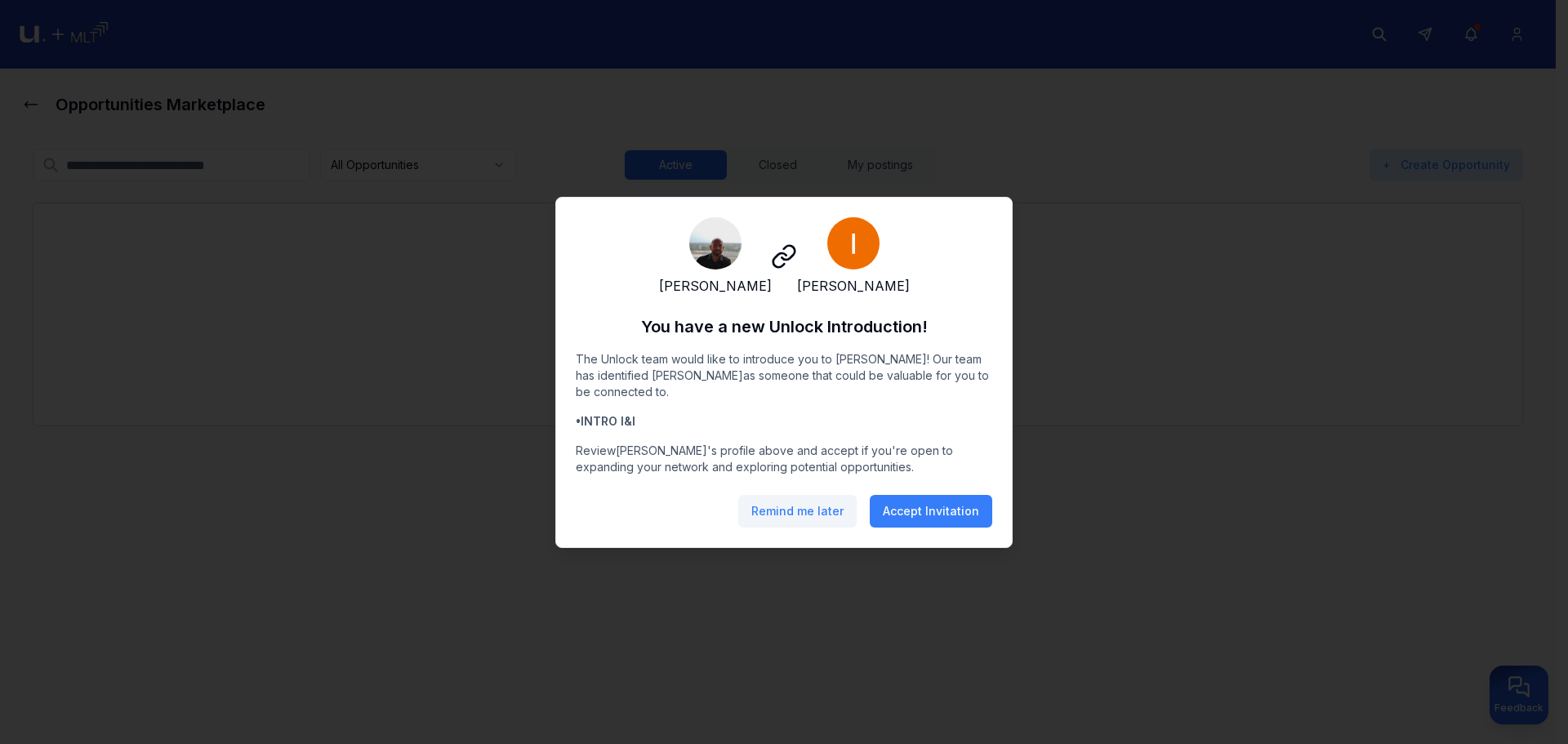
click at [815, 524] on button "Remind me later" at bounding box center [797, 511] width 118 height 33
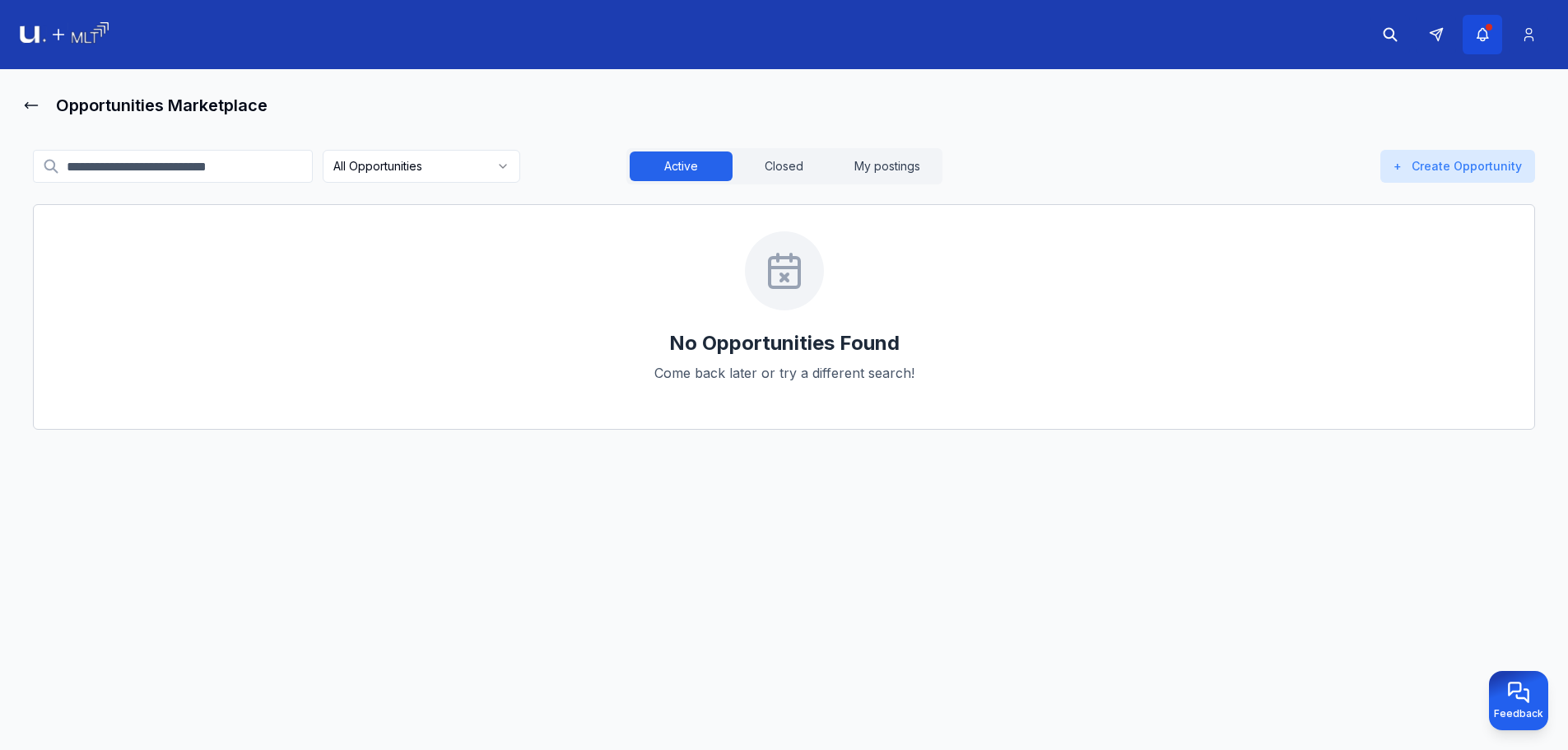
click at [1488, 29] on div "button" at bounding box center [1489, 28] width 7 height 7
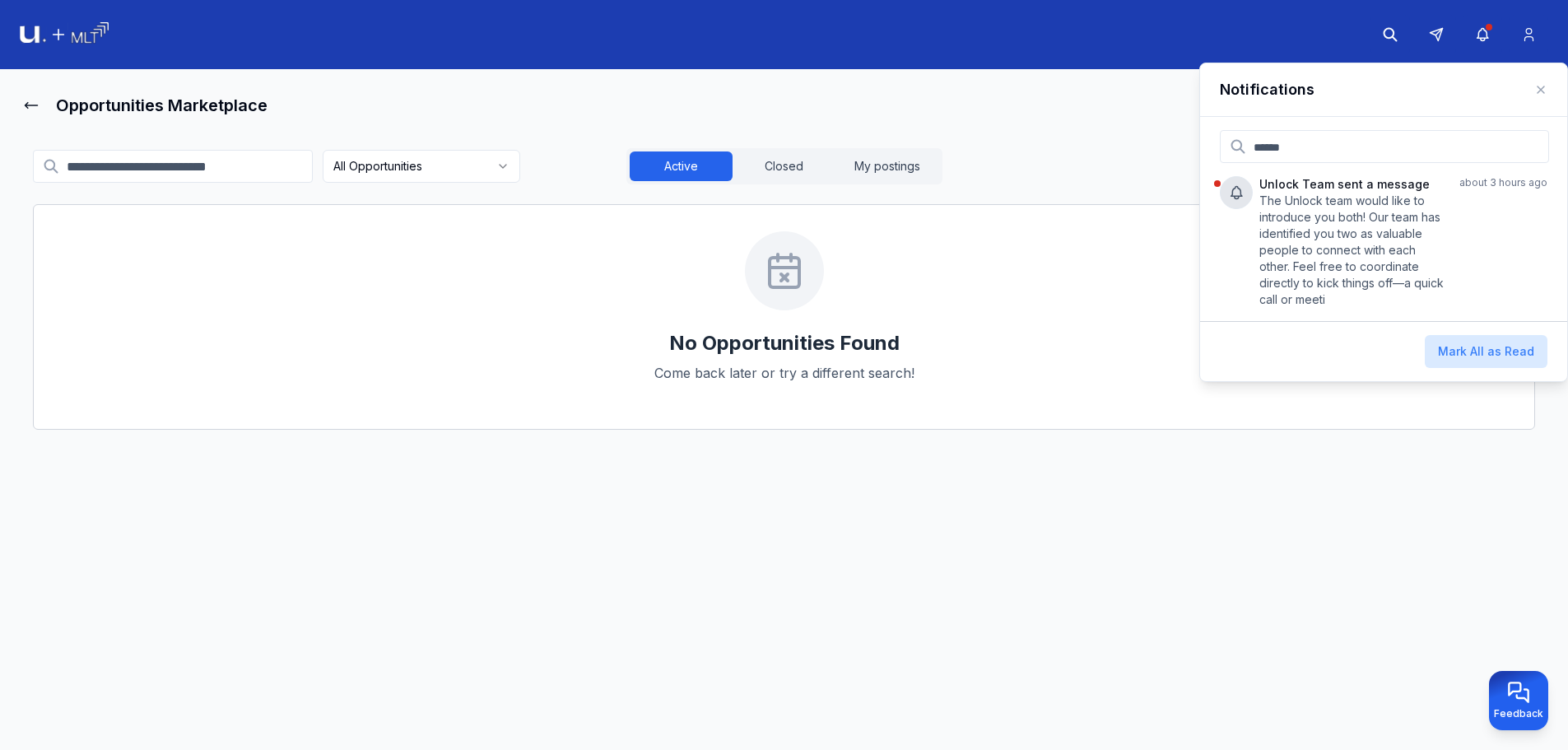
click at [1098, 219] on div "No Opportunities Found Come back later or try a different search!" at bounding box center [784, 316] width 1502 height 226
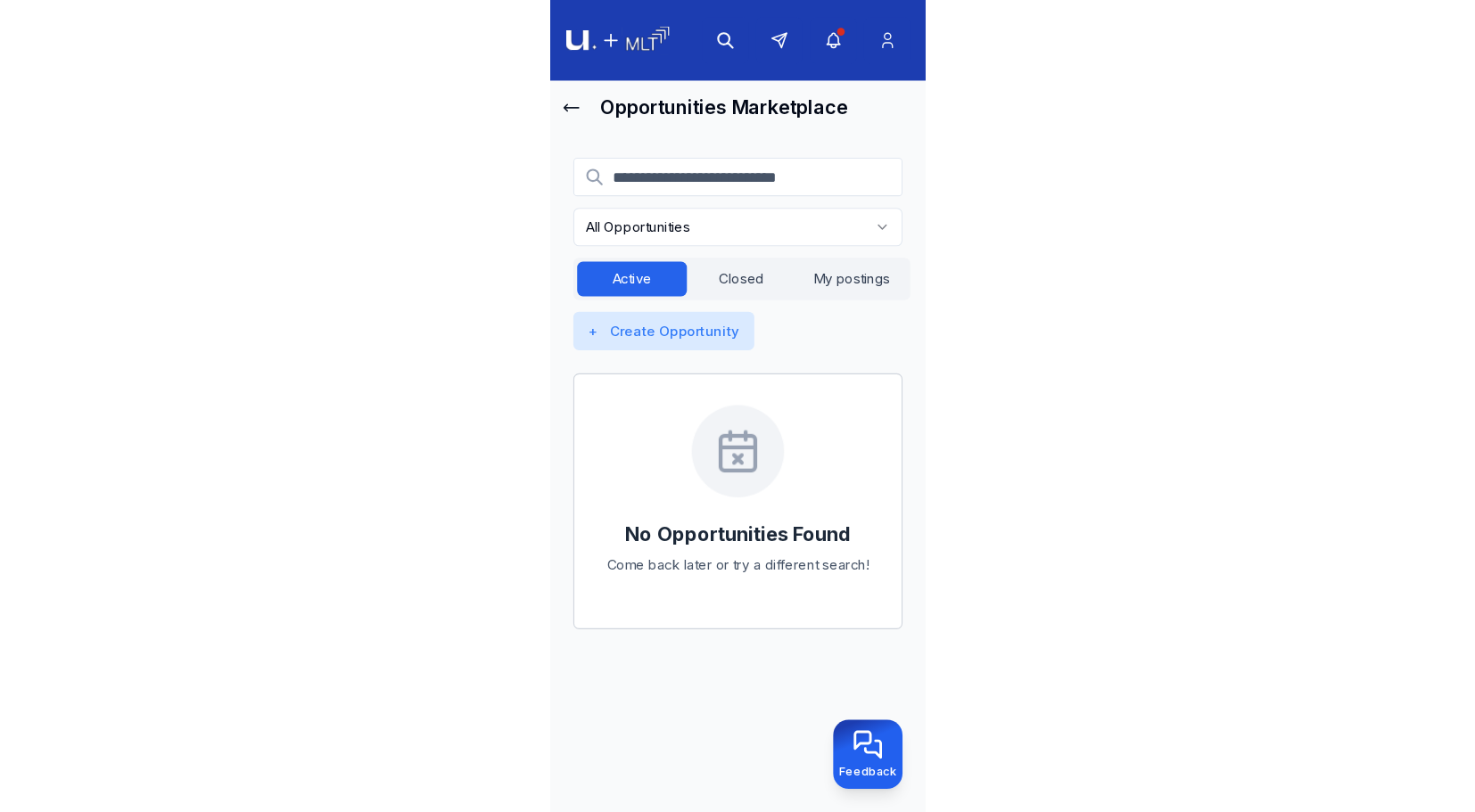
scroll to position [7, 0]
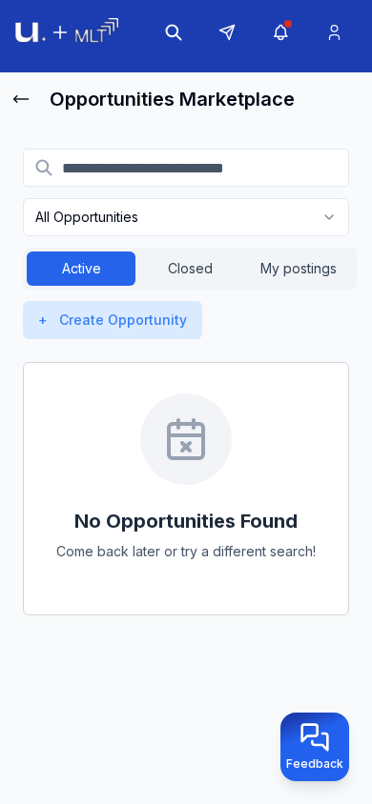
click at [193, 264] on button "Closed" at bounding box center [189, 269] width 109 height 34
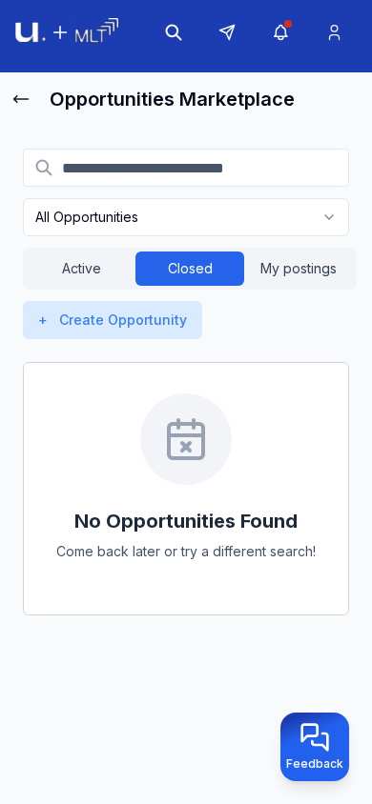
click at [312, 271] on button "My postings" at bounding box center [298, 269] width 109 height 34
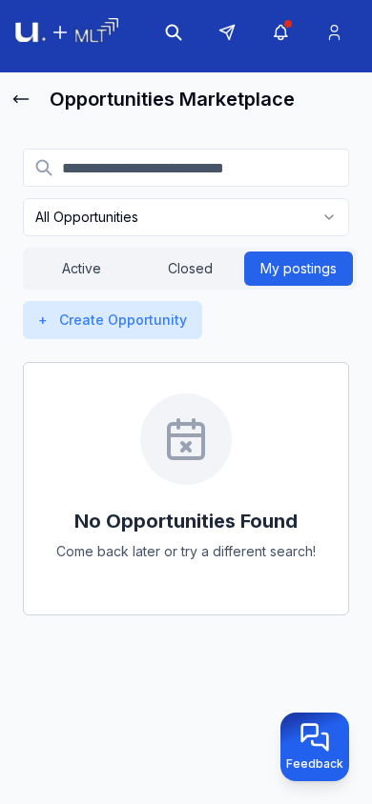
click at [98, 266] on button "Active" at bounding box center [81, 269] width 109 height 34
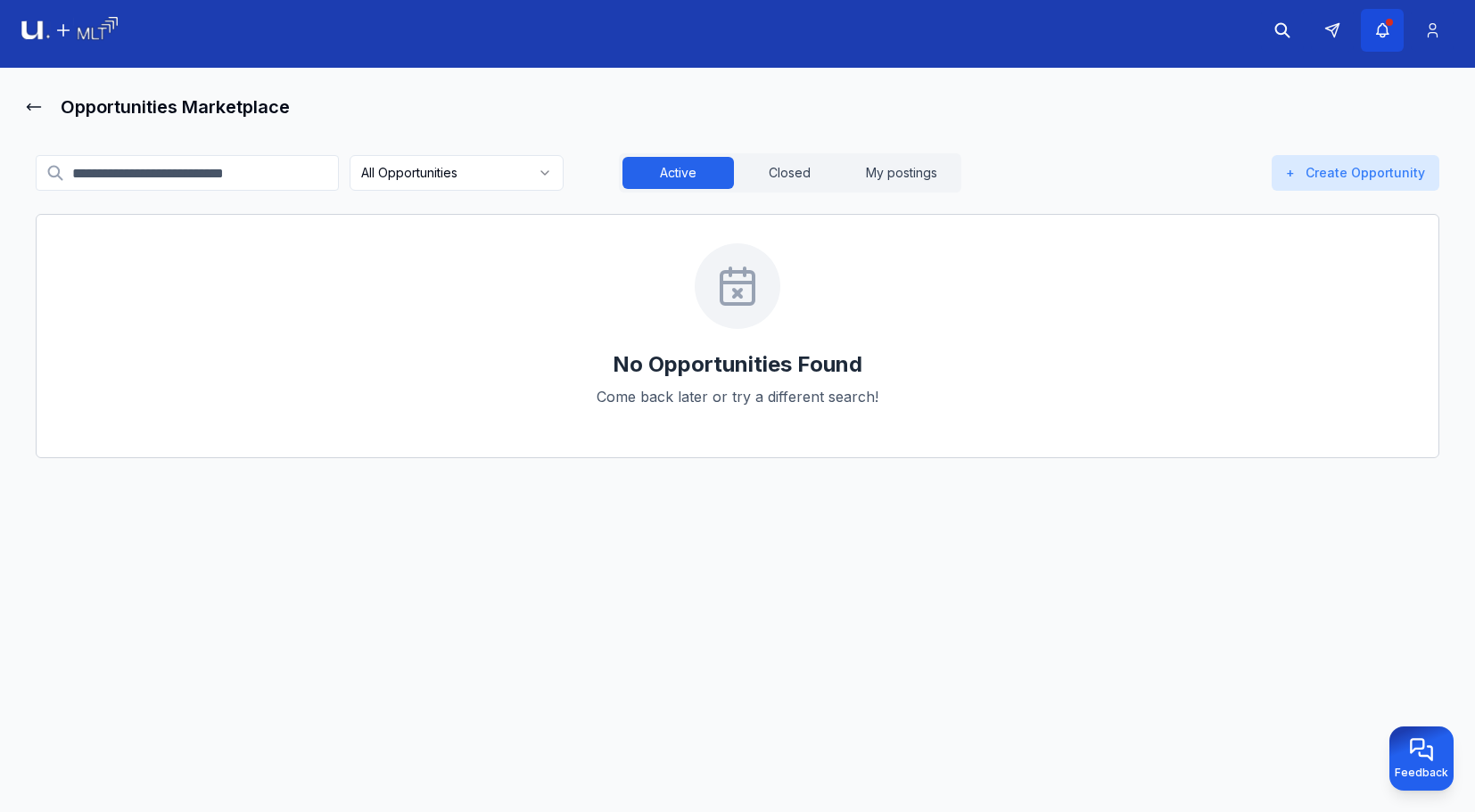
click at [1382, 32] on icon "button" at bounding box center [1382, 30] width 19 height 18
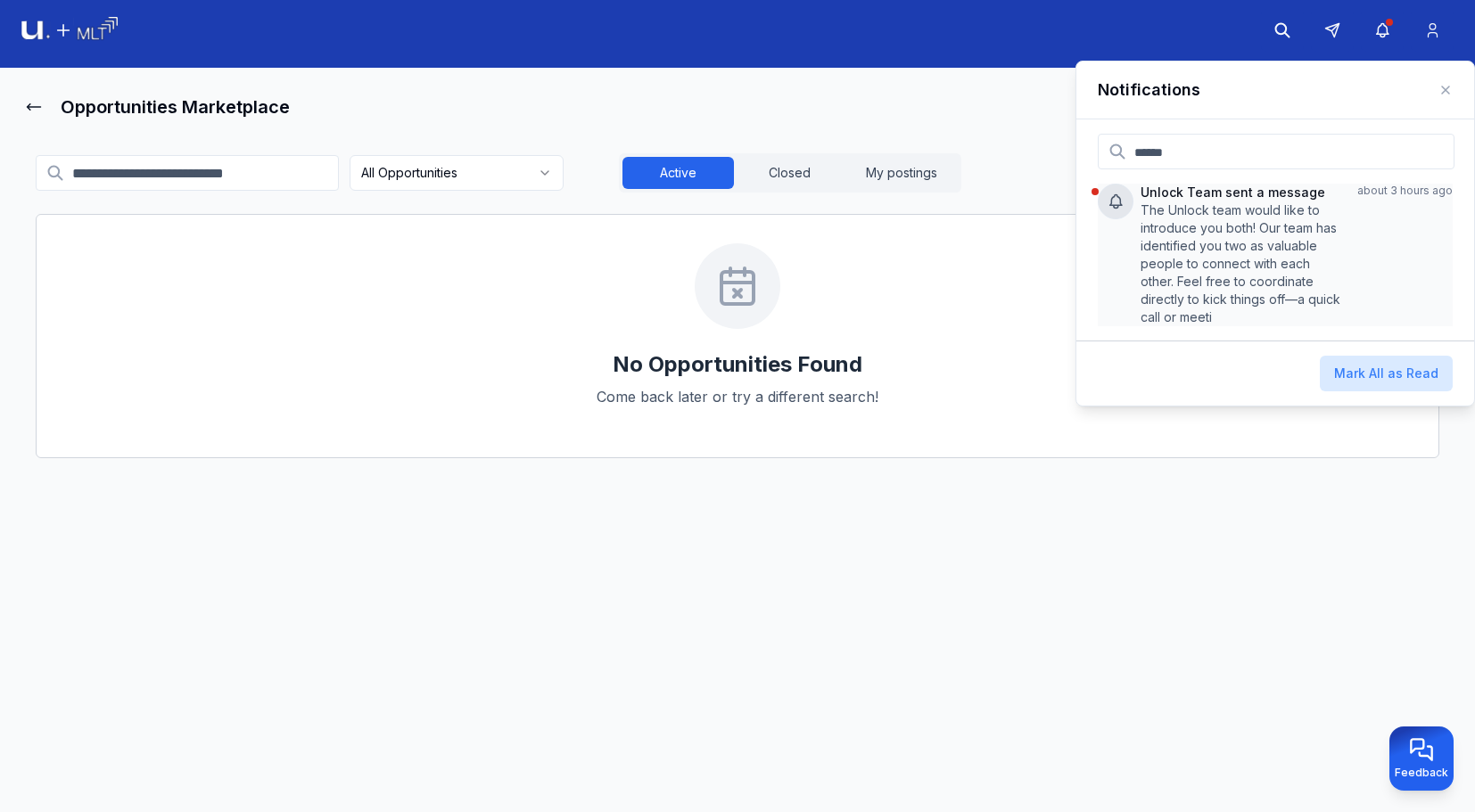
click at [1196, 230] on p "The Unlock team would like to introduce you both! Our team has identified you t…" at bounding box center [1242, 263] width 202 height 124
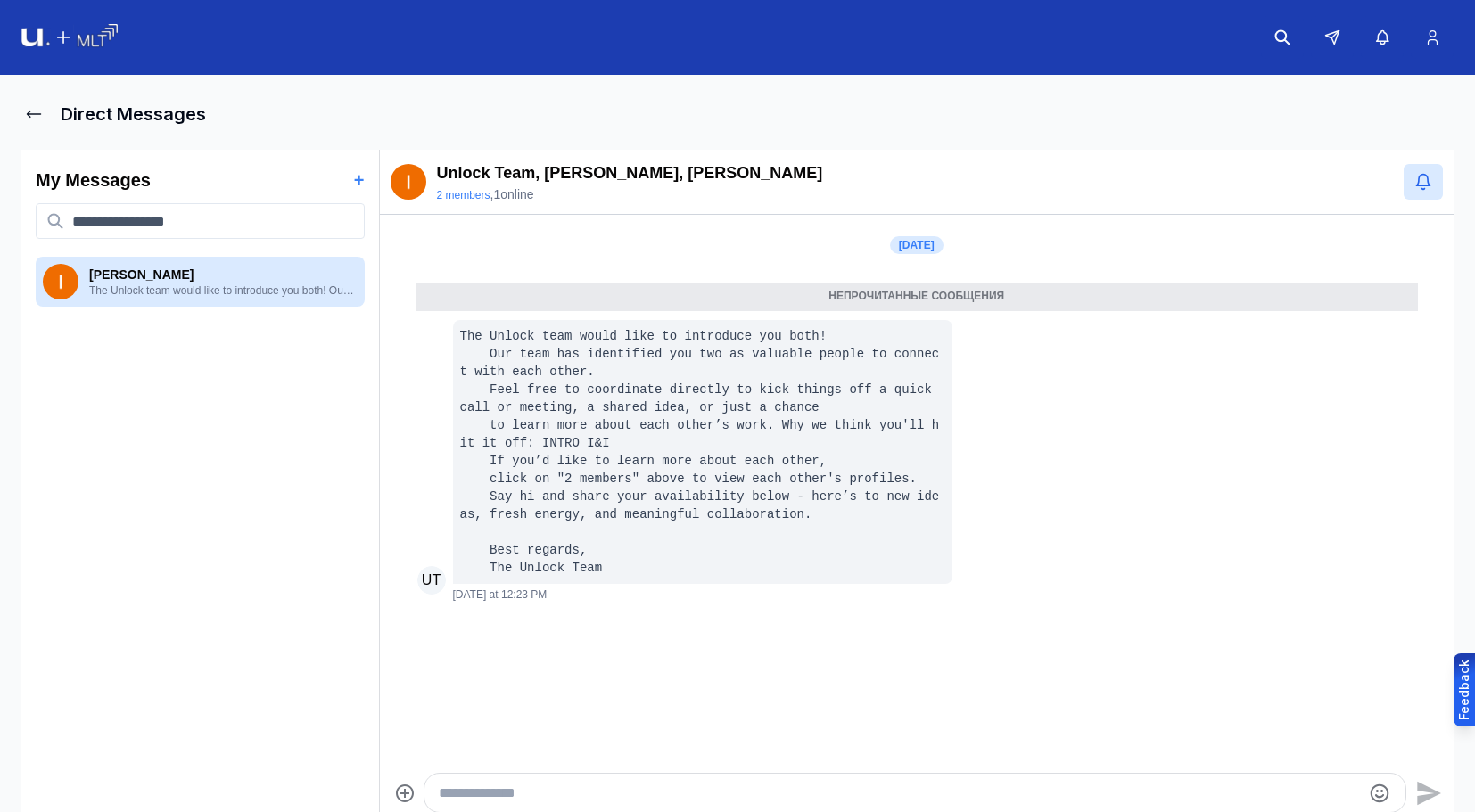
click at [66, 34] on img at bounding box center [69, 38] width 96 height 28
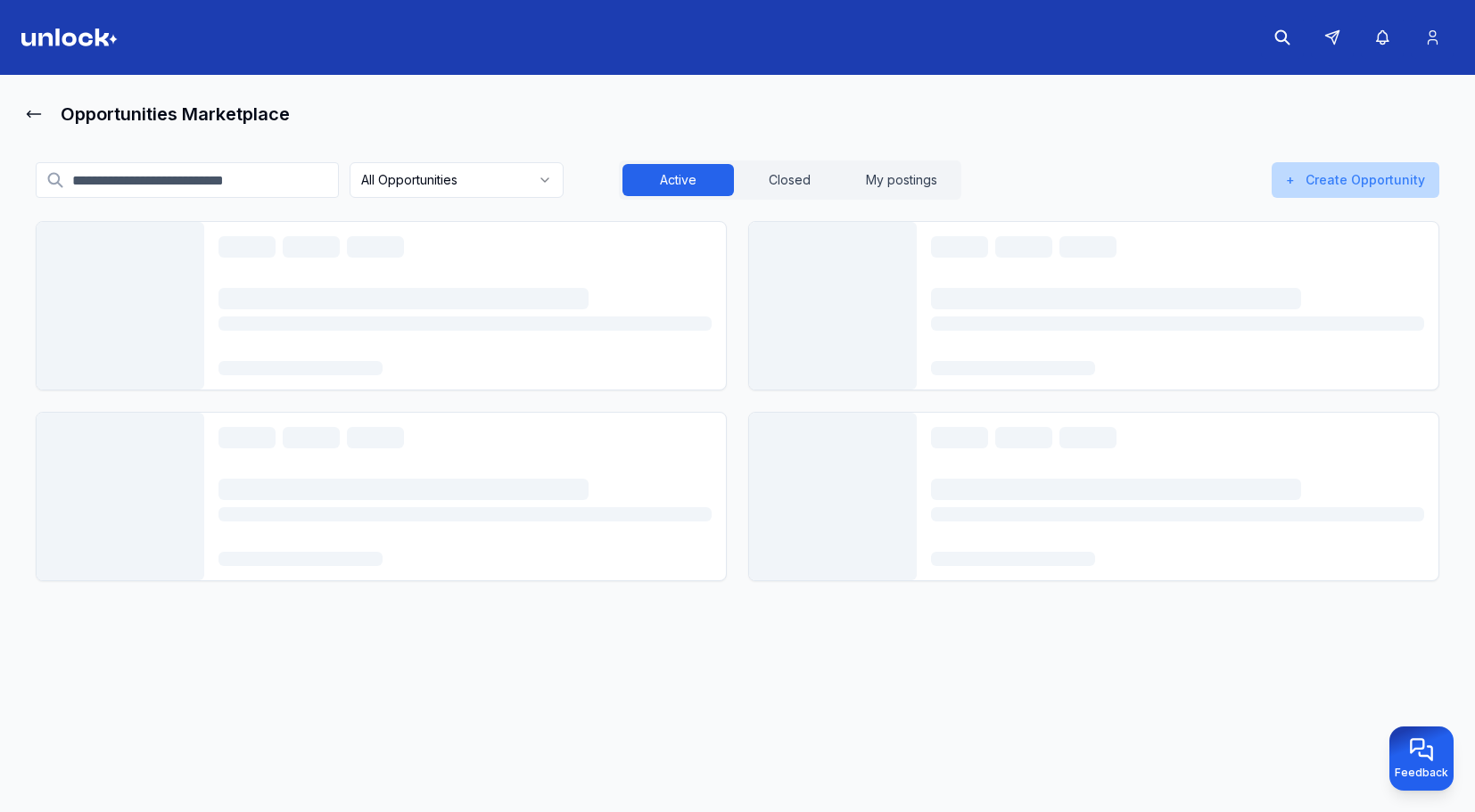
click at [1321, 176] on button "+ Create Opportunity" at bounding box center [1355, 180] width 168 height 36
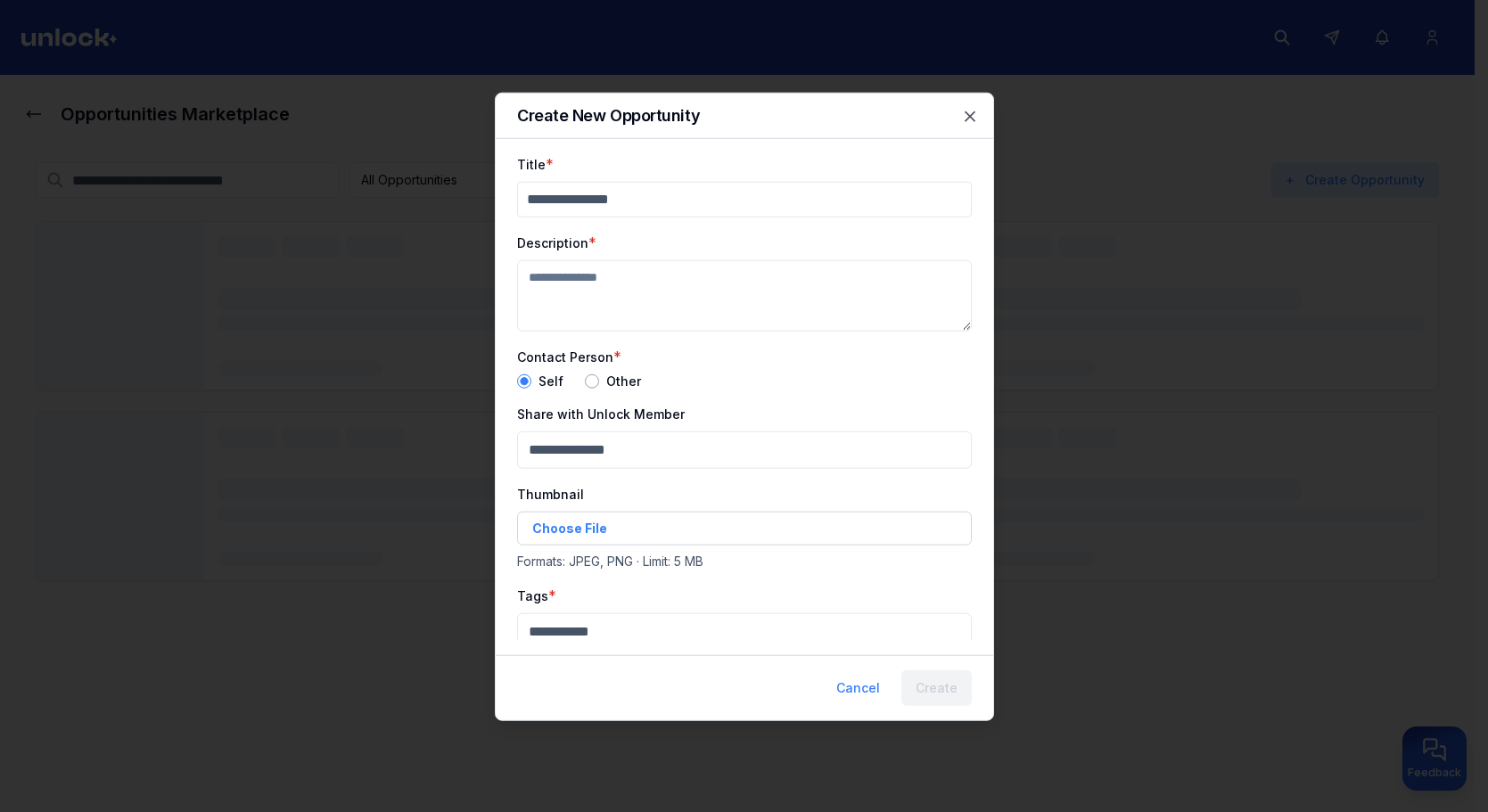
click at [605, 199] on input "Title" at bounding box center [745, 198] width 455 height 36
type input "*"
click at [629, 274] on textarea "Description" at bounding box center [745, 295] width 455 height 71
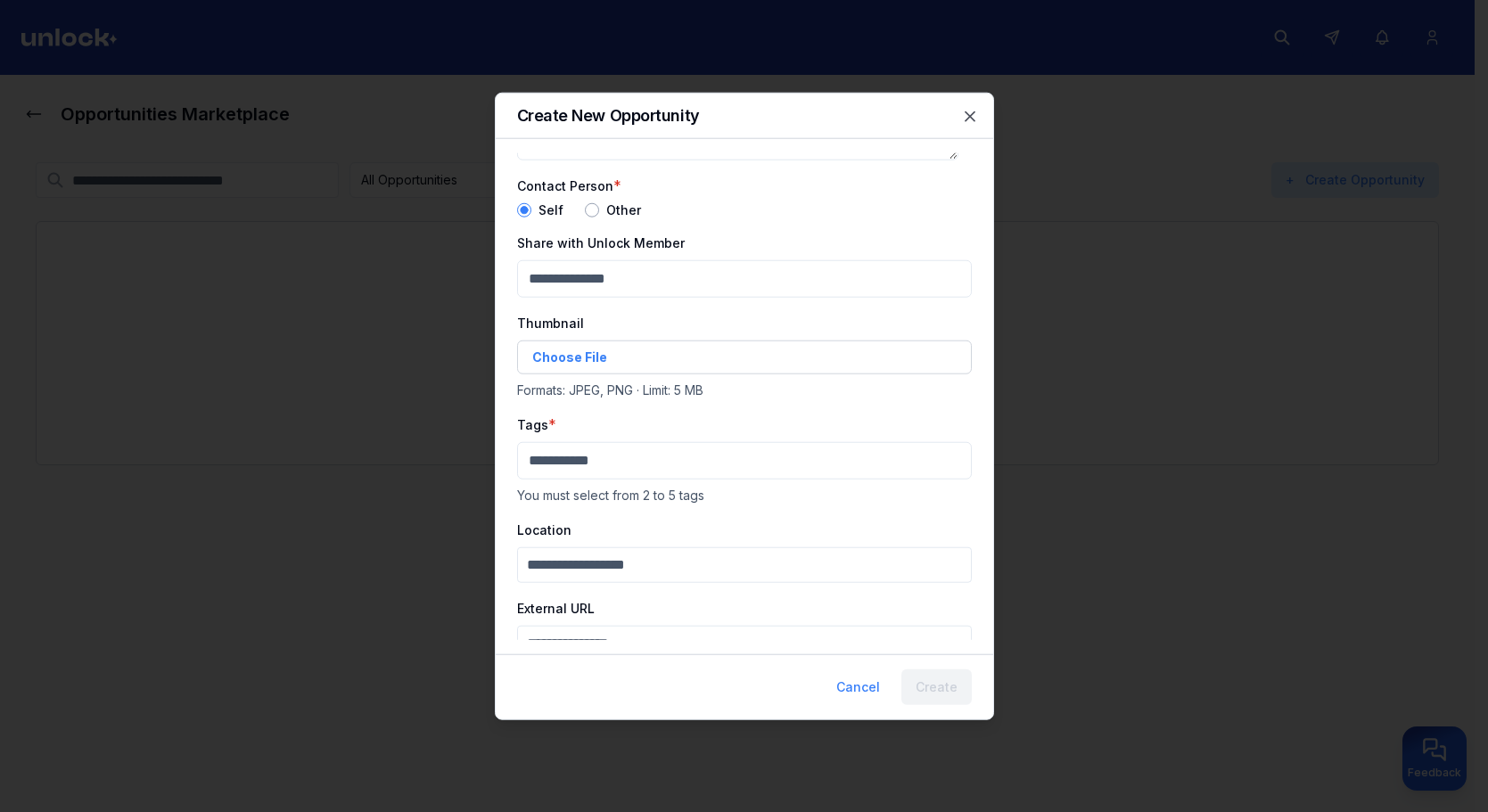
scroll to position [179, 0]
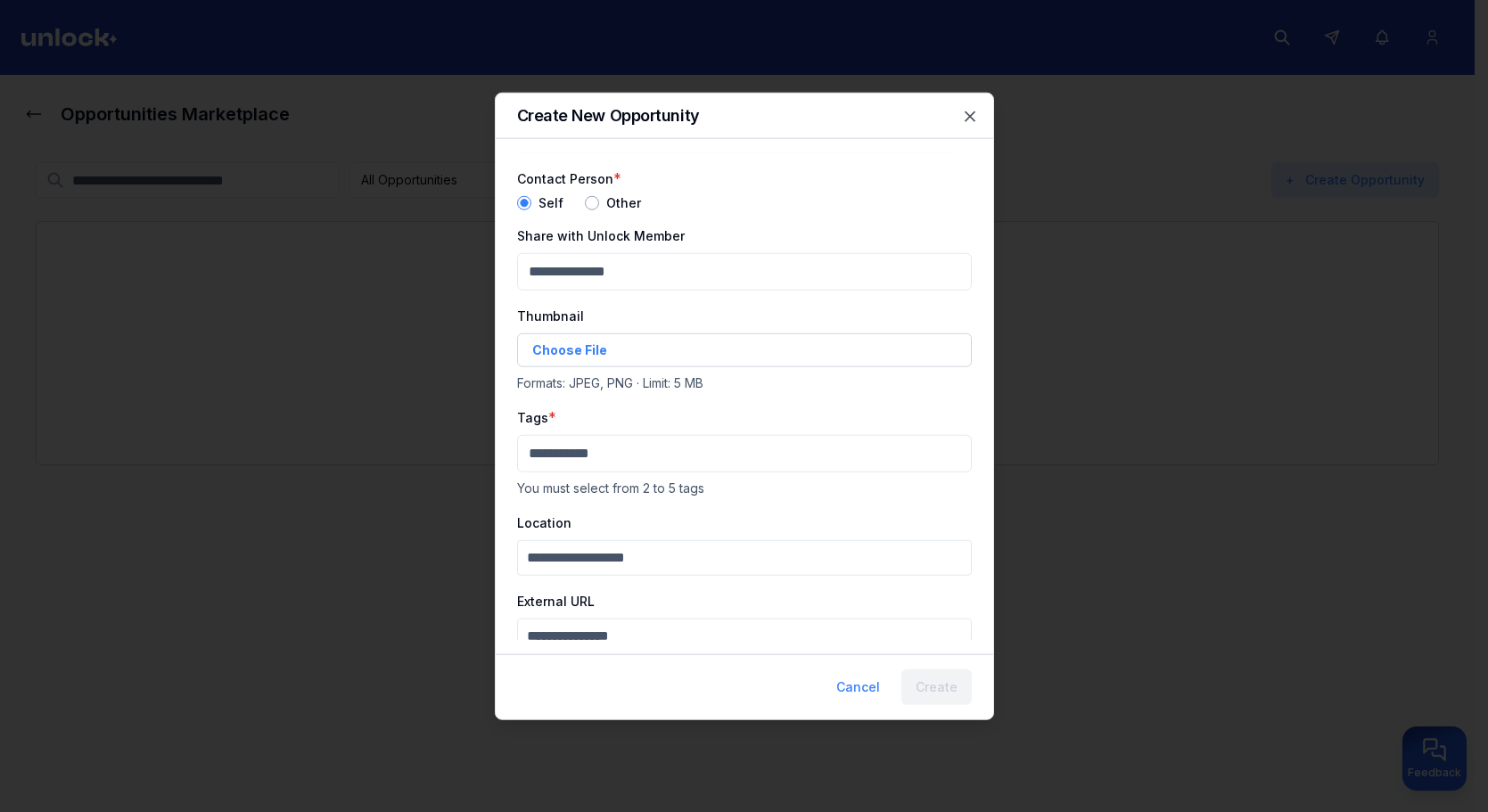
type textarea "*"
click at [589, 462] on body "Opportunities Marketplace All Opportunities Active Closed My postings + Create …" at bounding box center [737, 406] width 1475 height 812
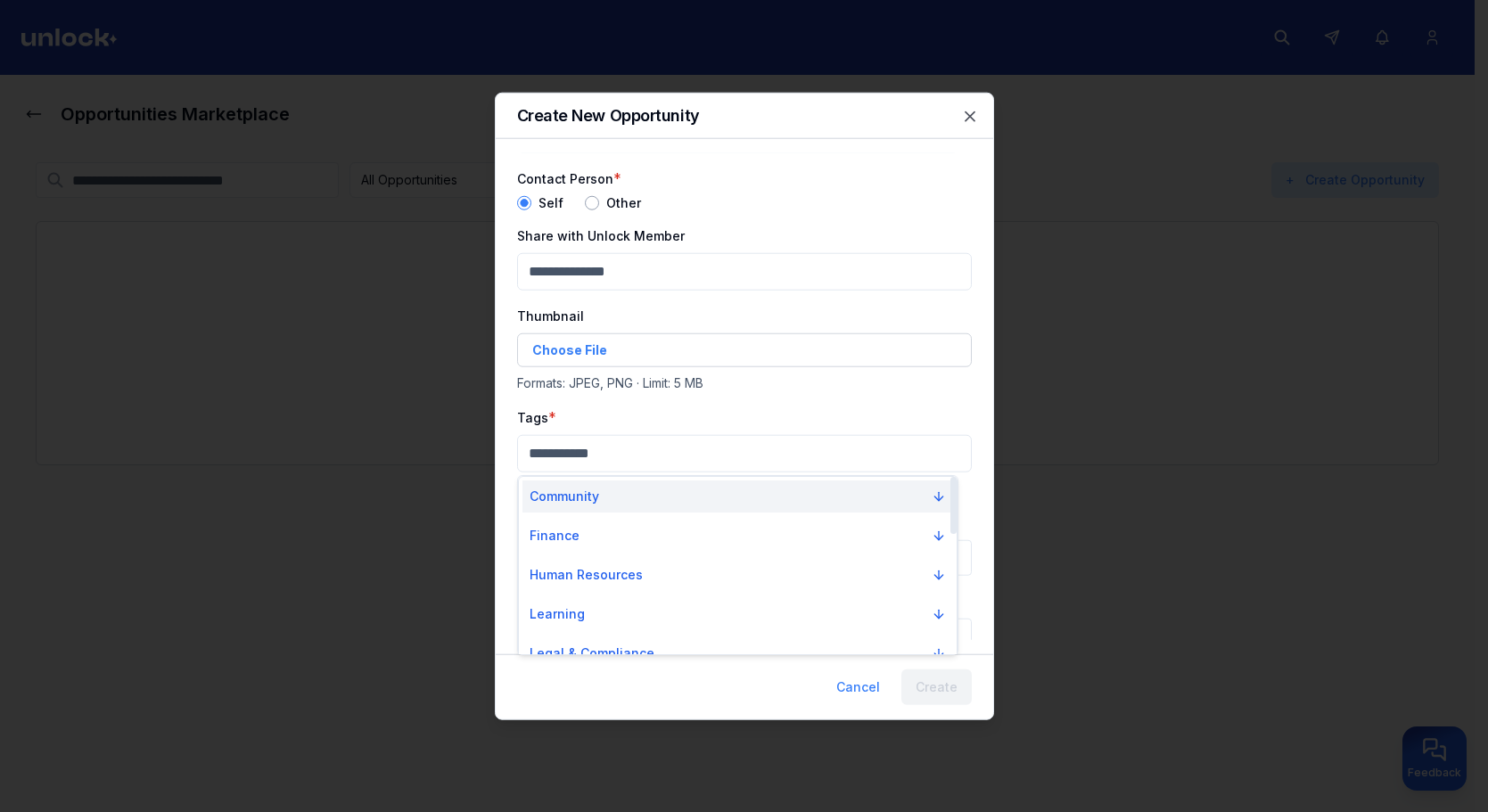
click at [605, 496] on button "Community" at bounding box center [737, 497] width 430 height 32
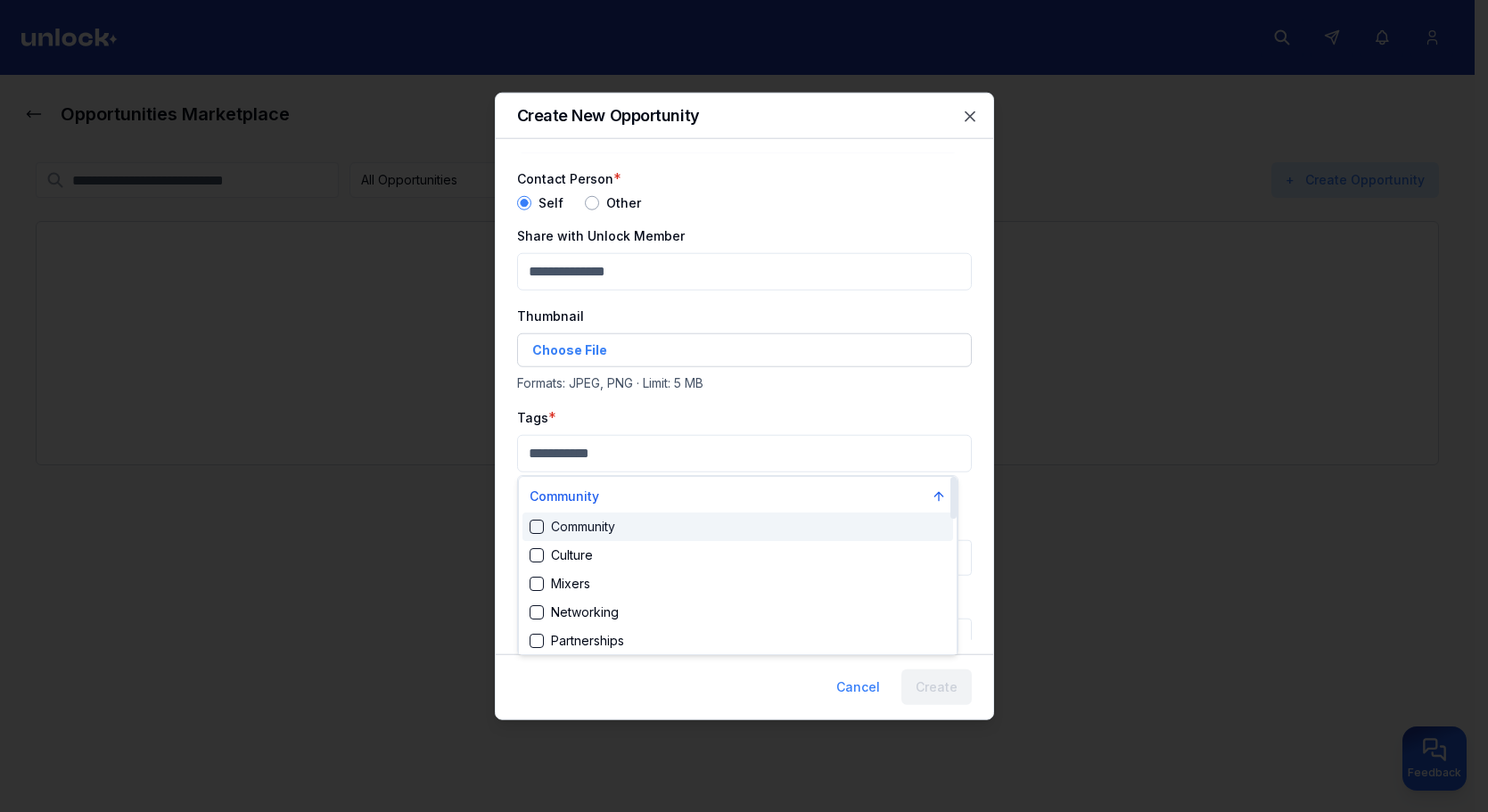
drag, startPoint x: 614, startPoint y: 531, endPoint x: 613, endPoint y: 541, distance: 10.0
click at [614, 532] on div "Community" at bounding box center [572, 527] width 85 height 18
click at [618, 554] on div "Culture" at bounding box center [737, 558] width 430 height 28
click at [756, 398] on div at bounding box center [744, 406] width 1488 height 812
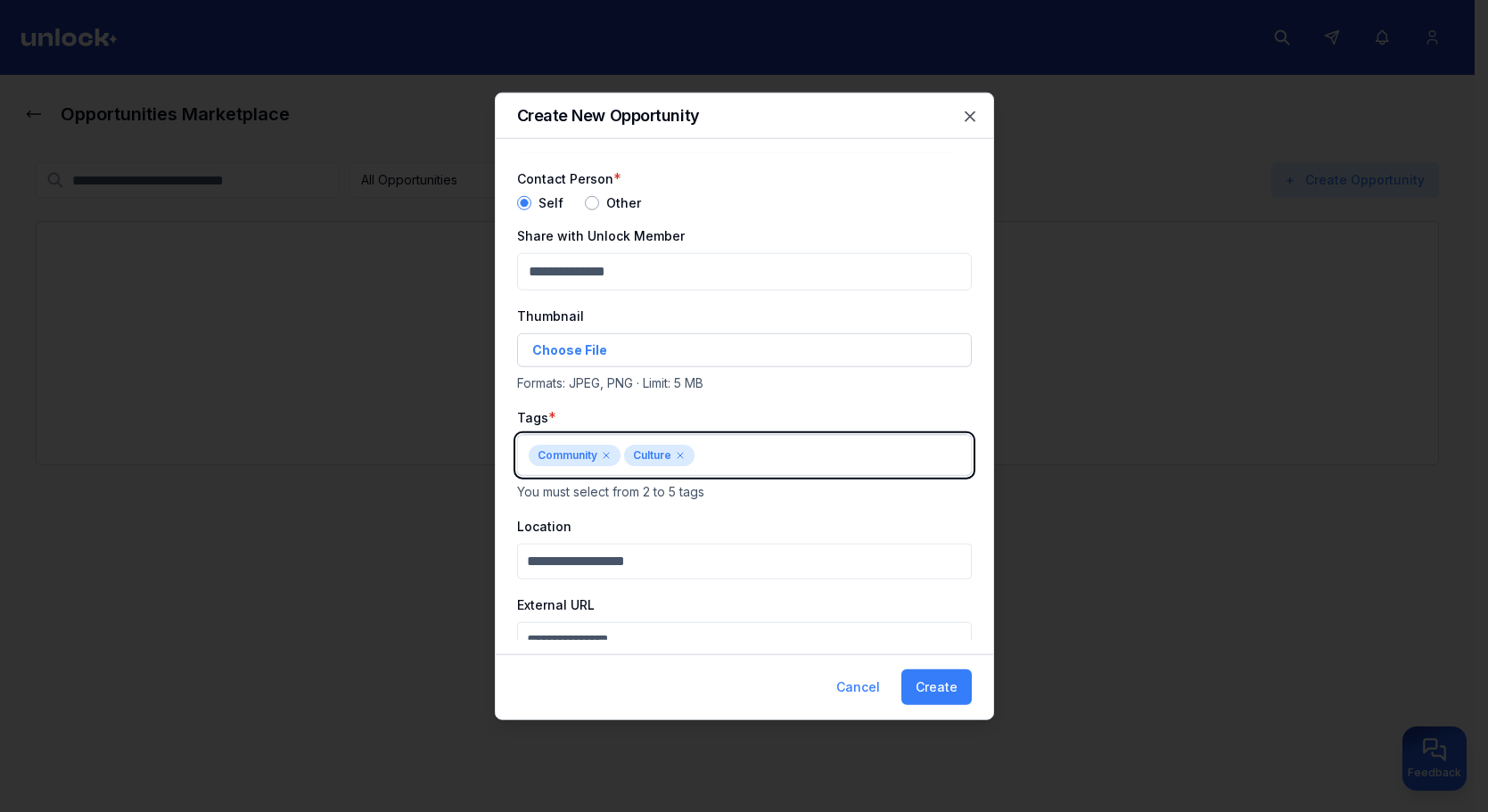
click at [719, 451] on body "Opportunities Marketplace All Opportunities Active Closed My postings + Create …" at bounding box center [737, 406] width 1475 height 812
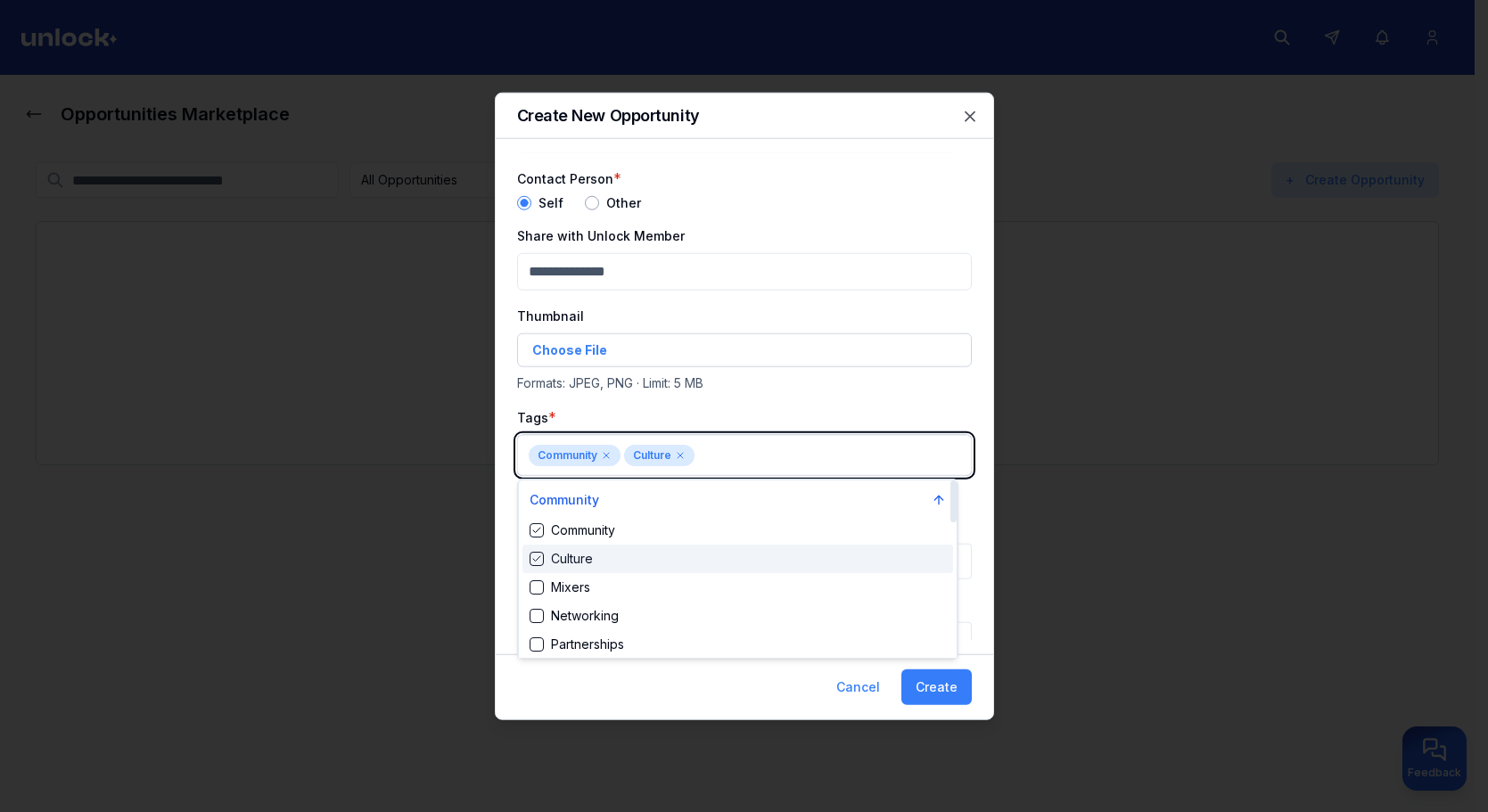
click at [651, 575] on div "Community Culture Mixers Networking Partnerships Peer Support Roundtables" at bounding box center [737, 616] width 430 height 199
click at [651, 598] on div "Mixers" at bounding box center [737, 587] width 430 height 28
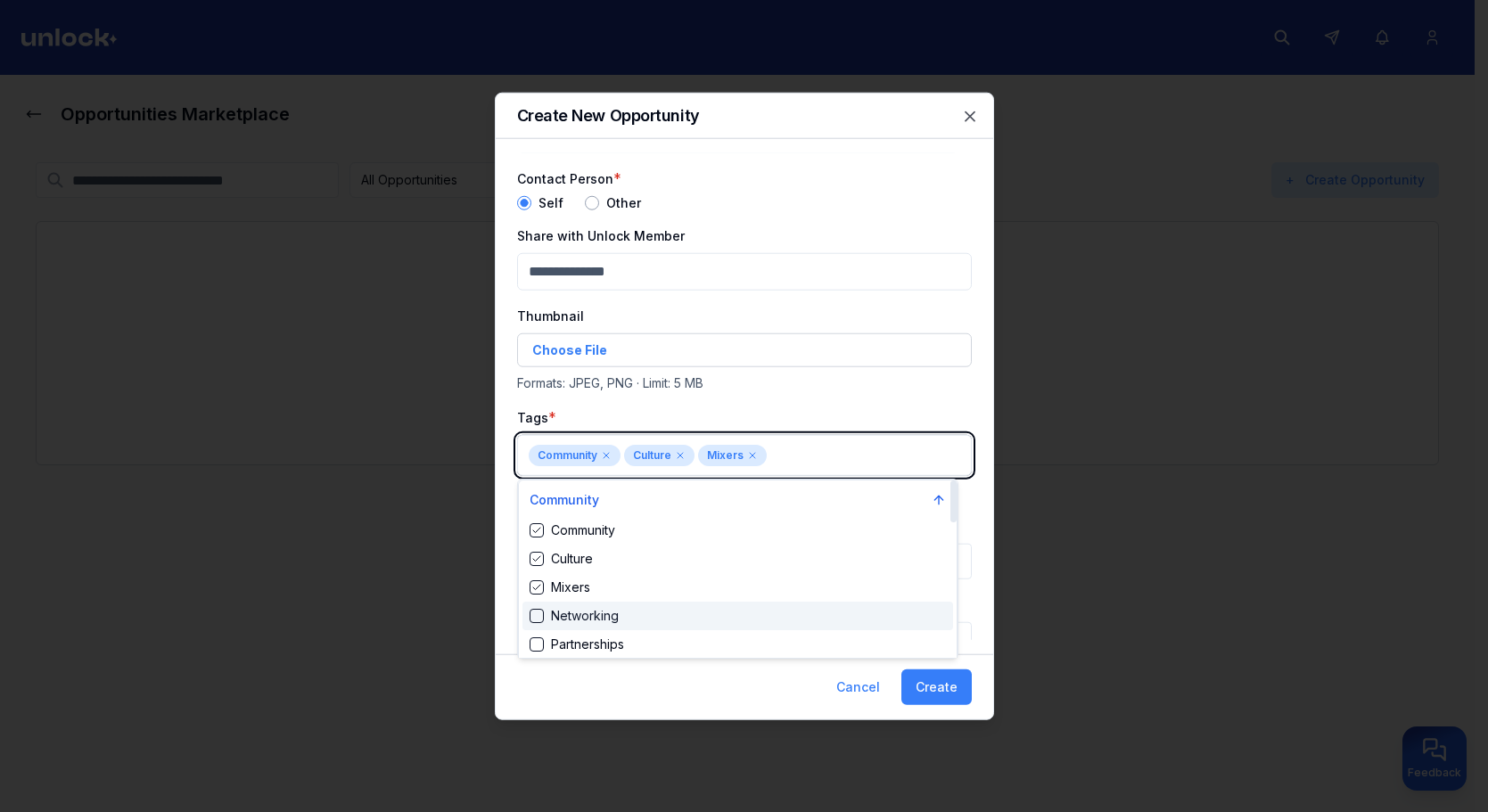
click at [664, 627] on div "Networking" at bounding box center [737, 616] width 430 height 28
drag, startPoint x: 668, startPoint y: 640, endPoint x: 786, endPoint y: 474, distance: 203.7
click at [664, 634] on div "Partnerships" at bounding box center [737, 645] width 430 height 28
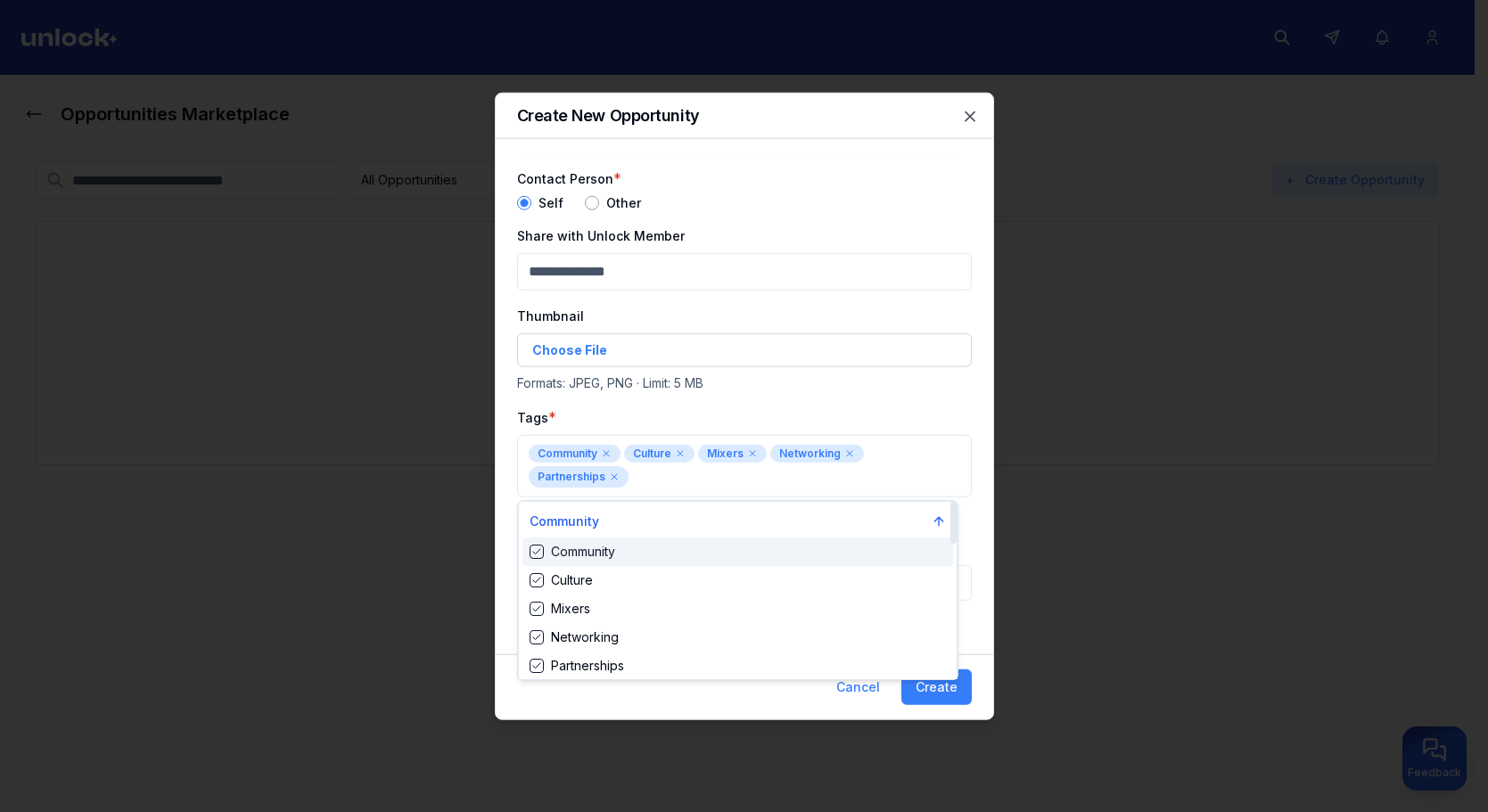
click at [865, 367] on div at bounding box center [744, 406] width 1488 height 812
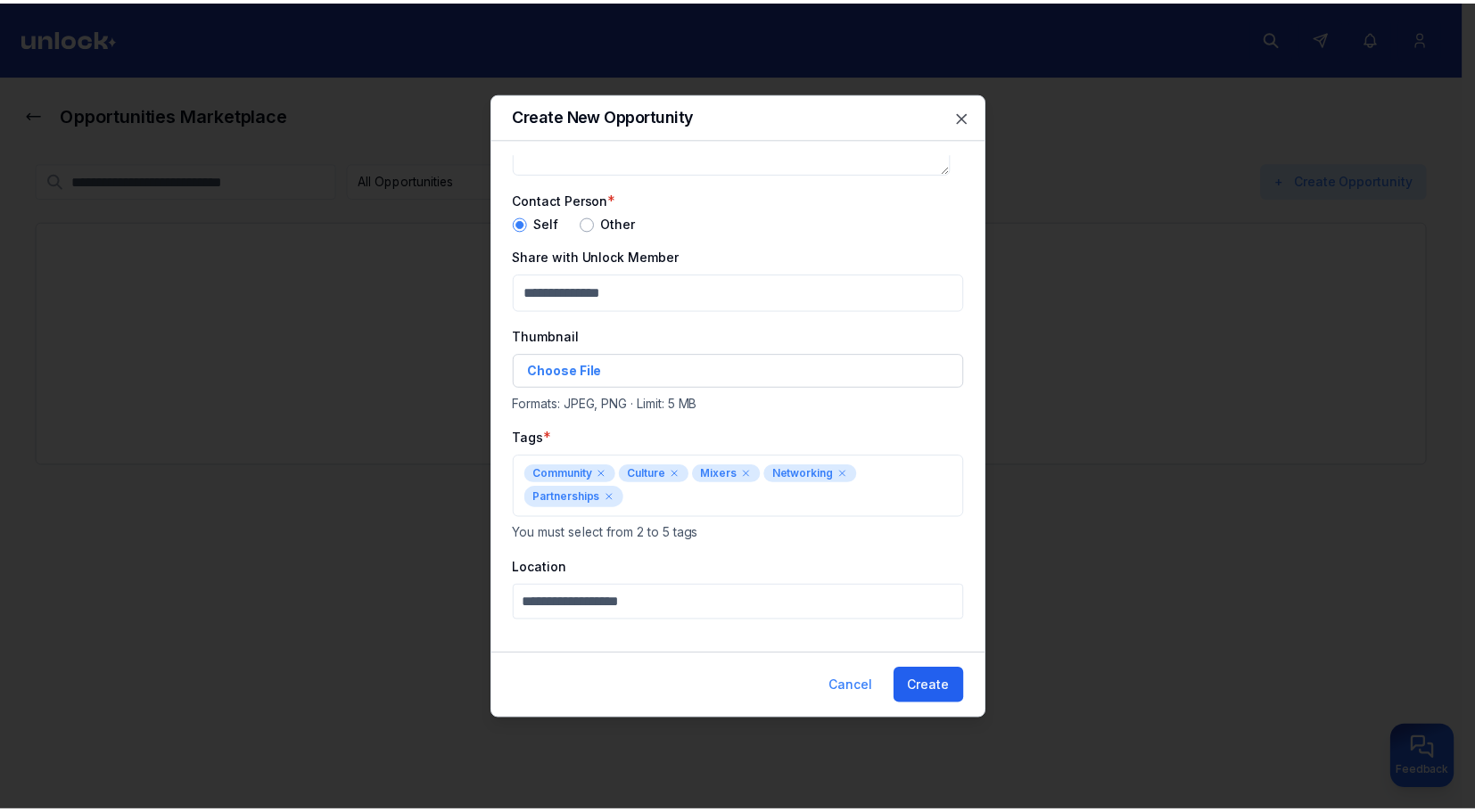
scroll to position [128, 0]
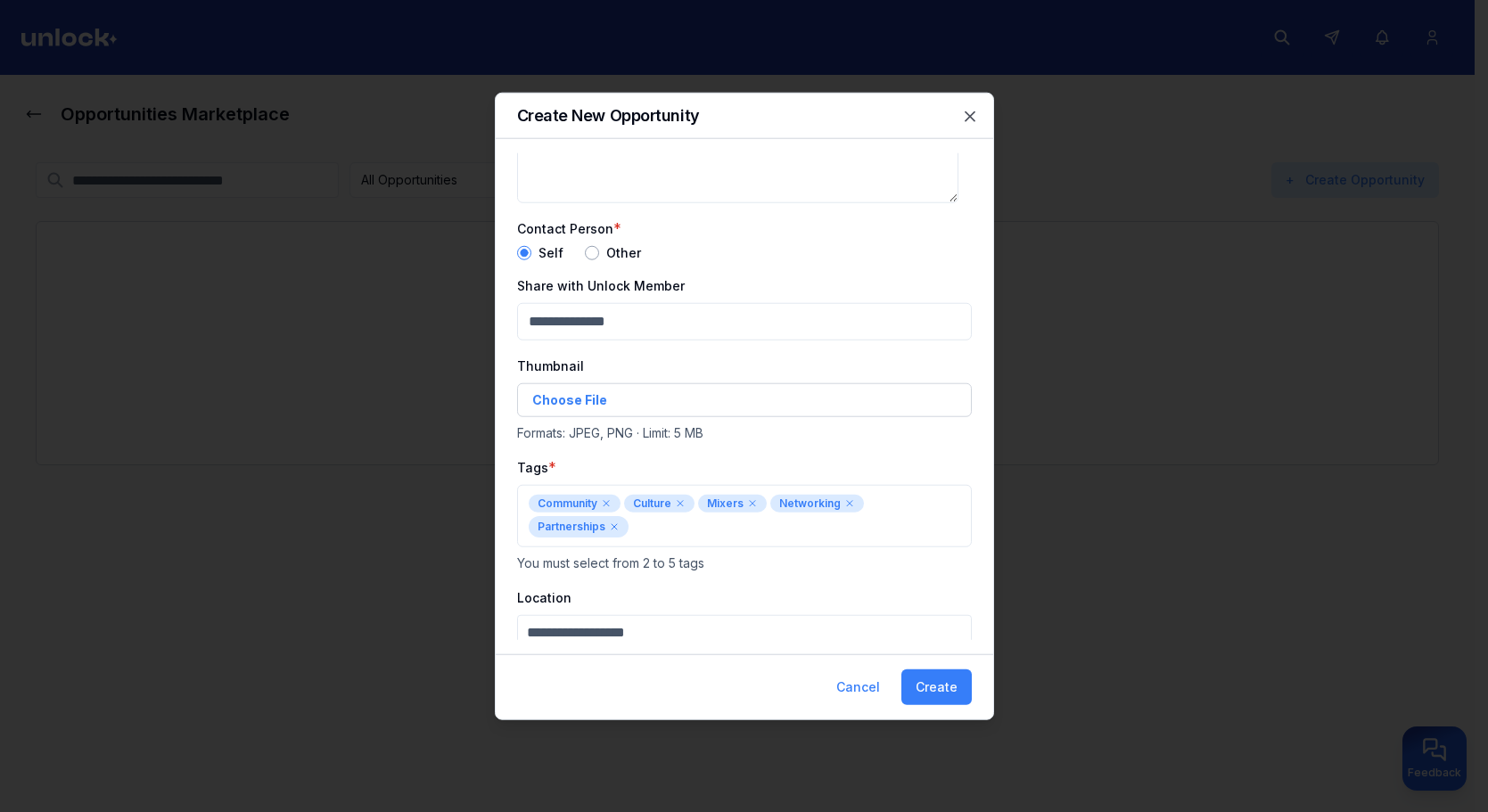
click at [941, 680] on button "Create" at bounding box center [936, 688] width 70 height 36
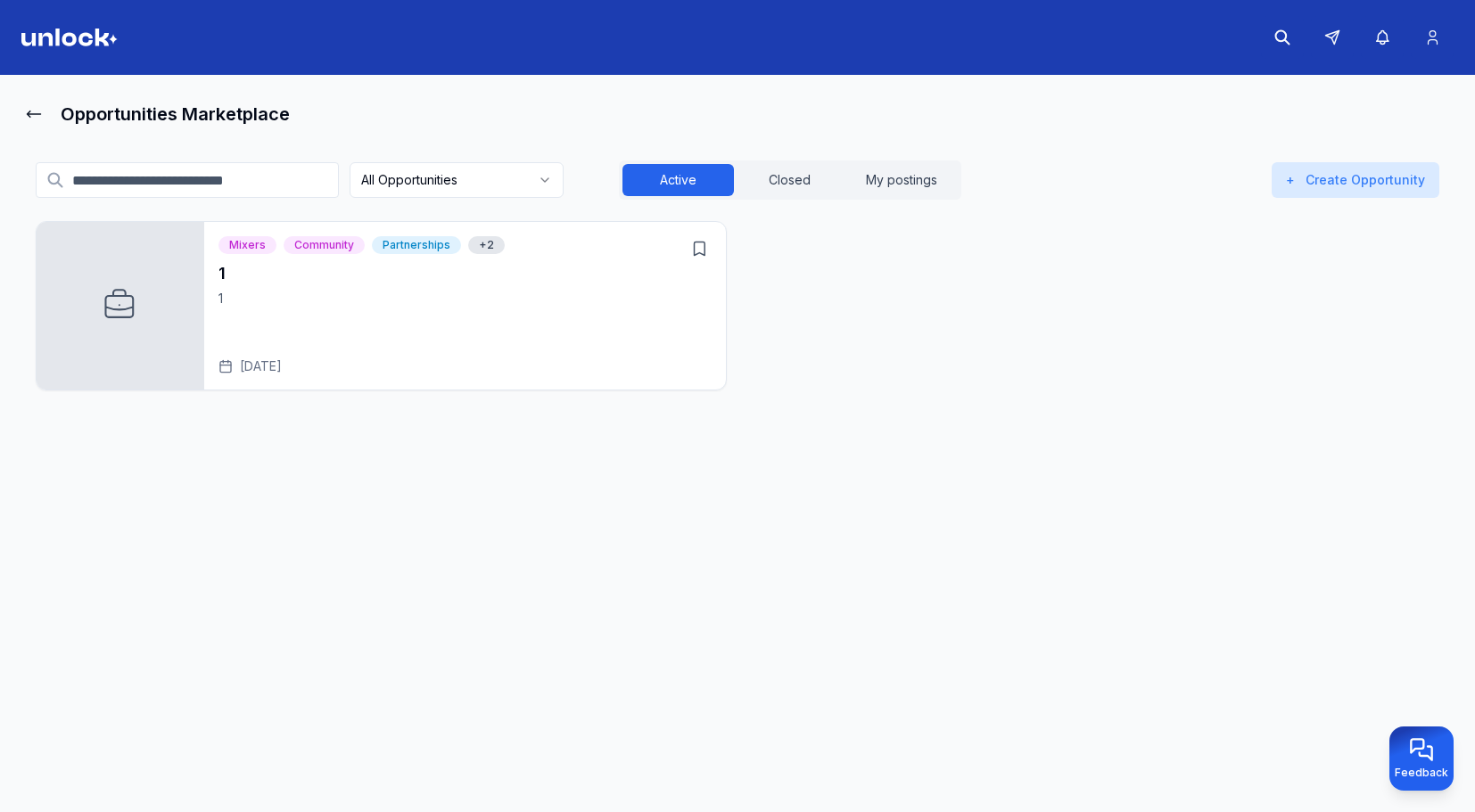
click at [507, 269] on h3 "1" at bounding box center [464, 273] width 493 height 25
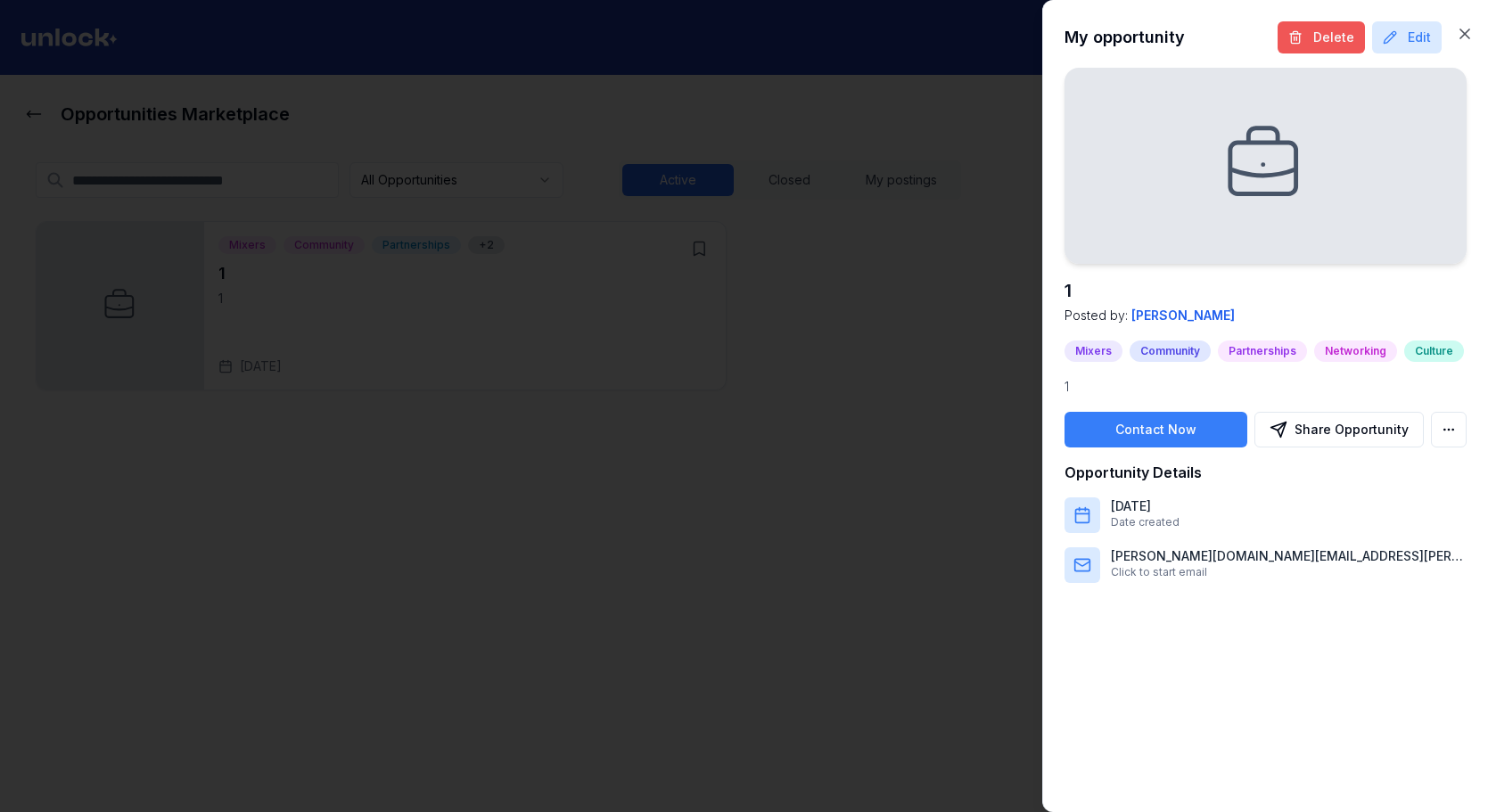
click at [1323, 36] on button "Delete" at bounding box center [1320, 37] width 87 height 32
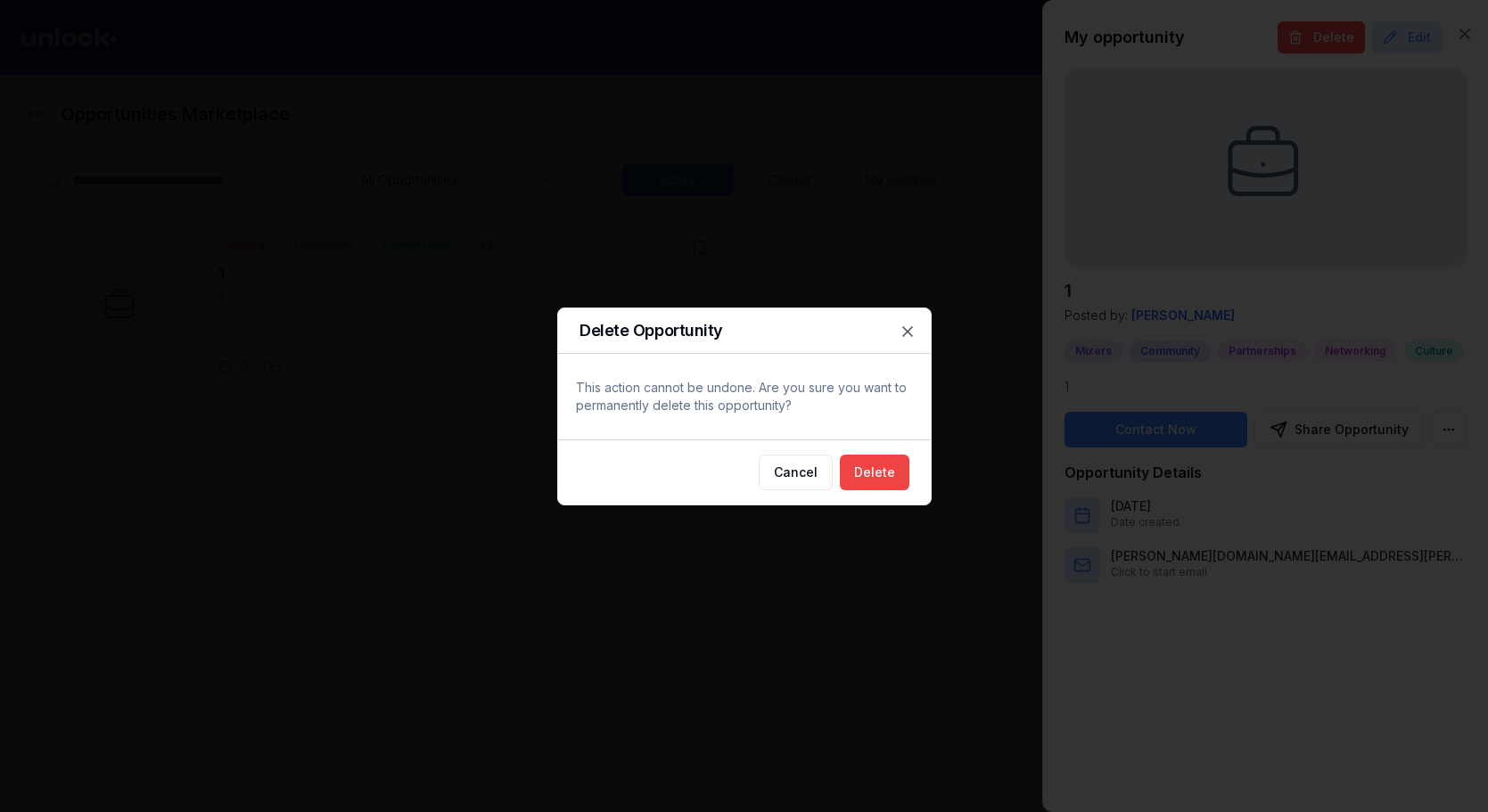
click at [883, 468] on button "Delete" at bounding box center [875, 472] width 69 height 36
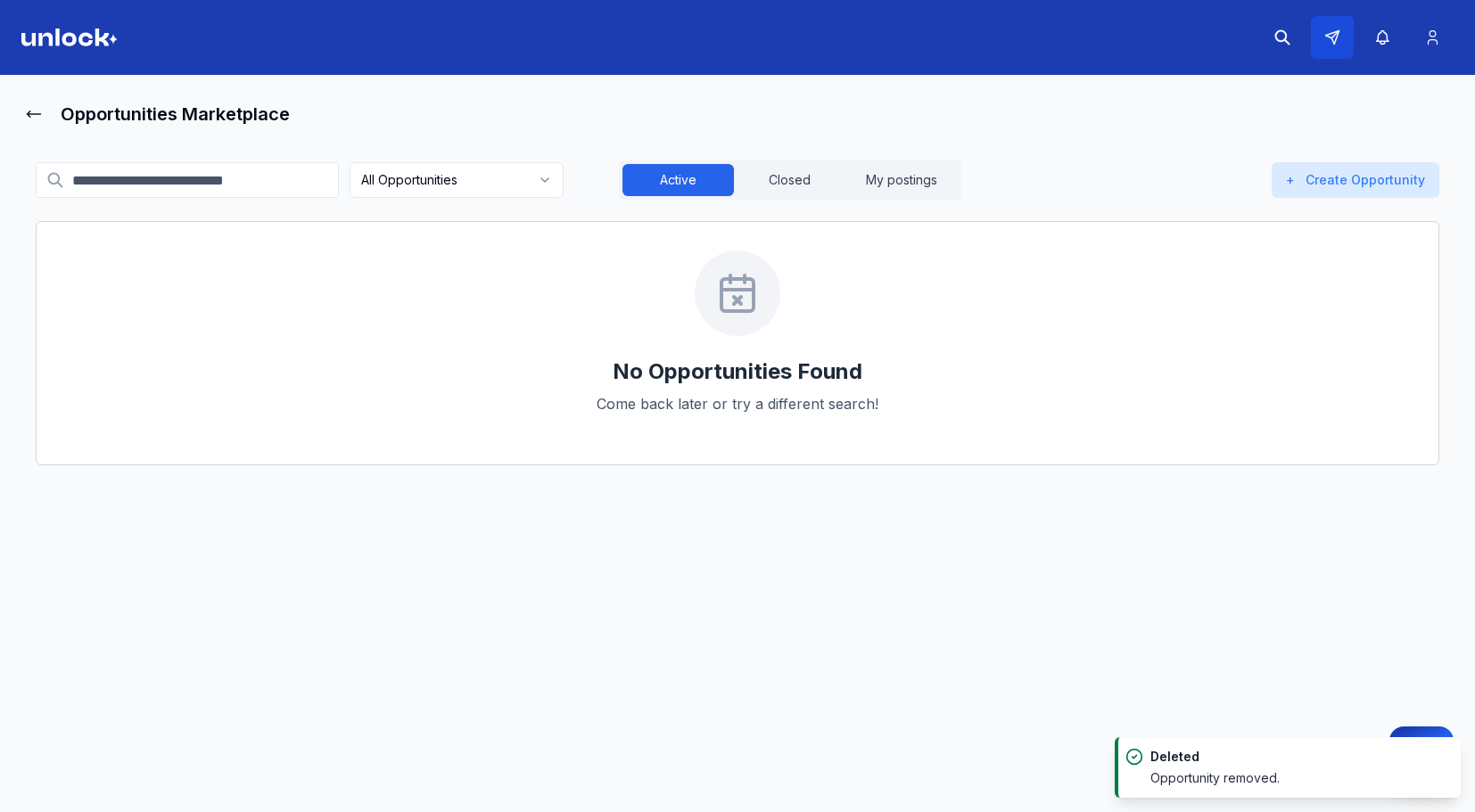
click at [1344, 27] on button at bounding box center [1333, 37] width 43 height 43
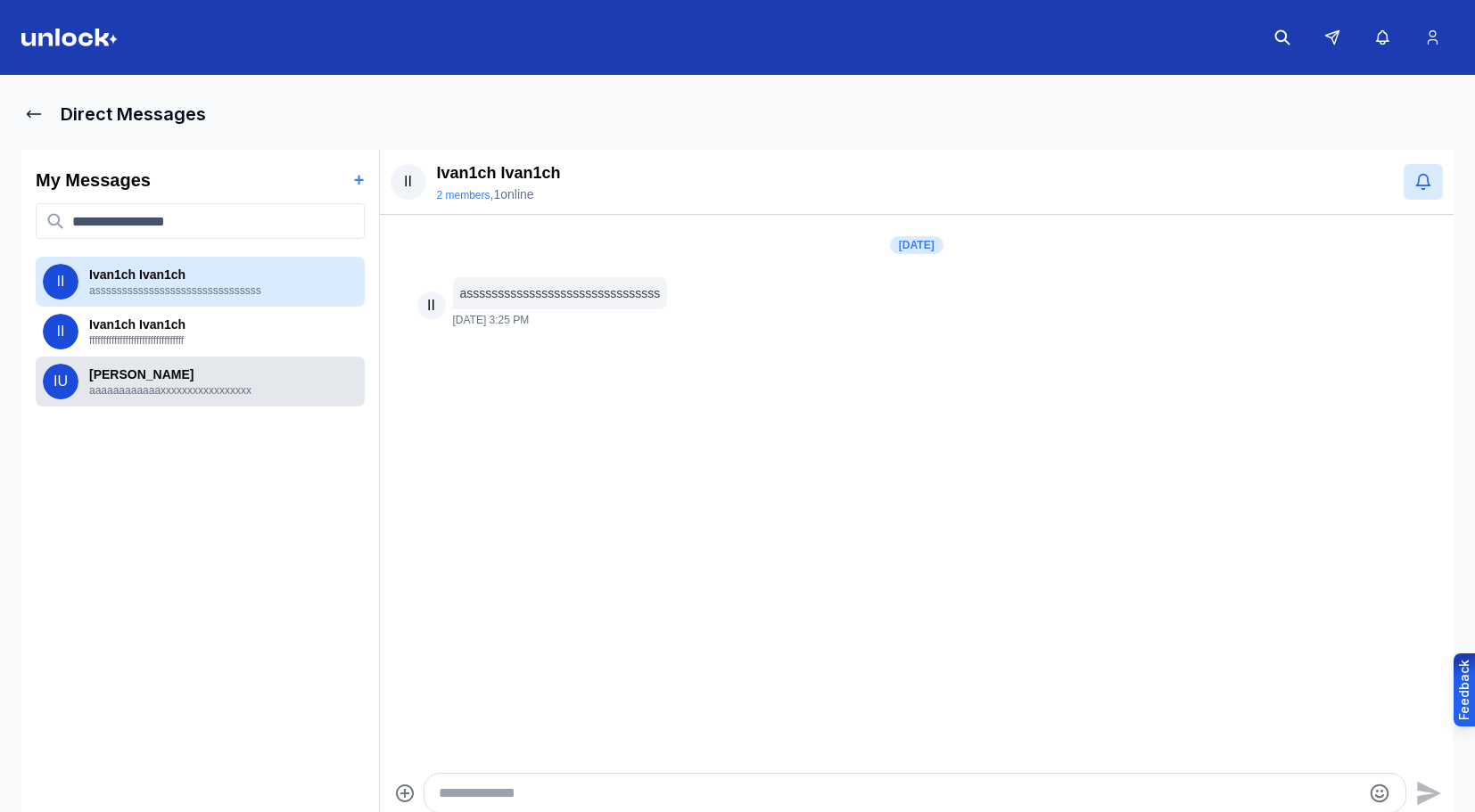
click at [173, 357] on div "IU IvanUkr Ukr aaaaaaaaaaaaxxxxxxxxxxxxxxxxx" at bounding box center [200, 381] width 329 height 50
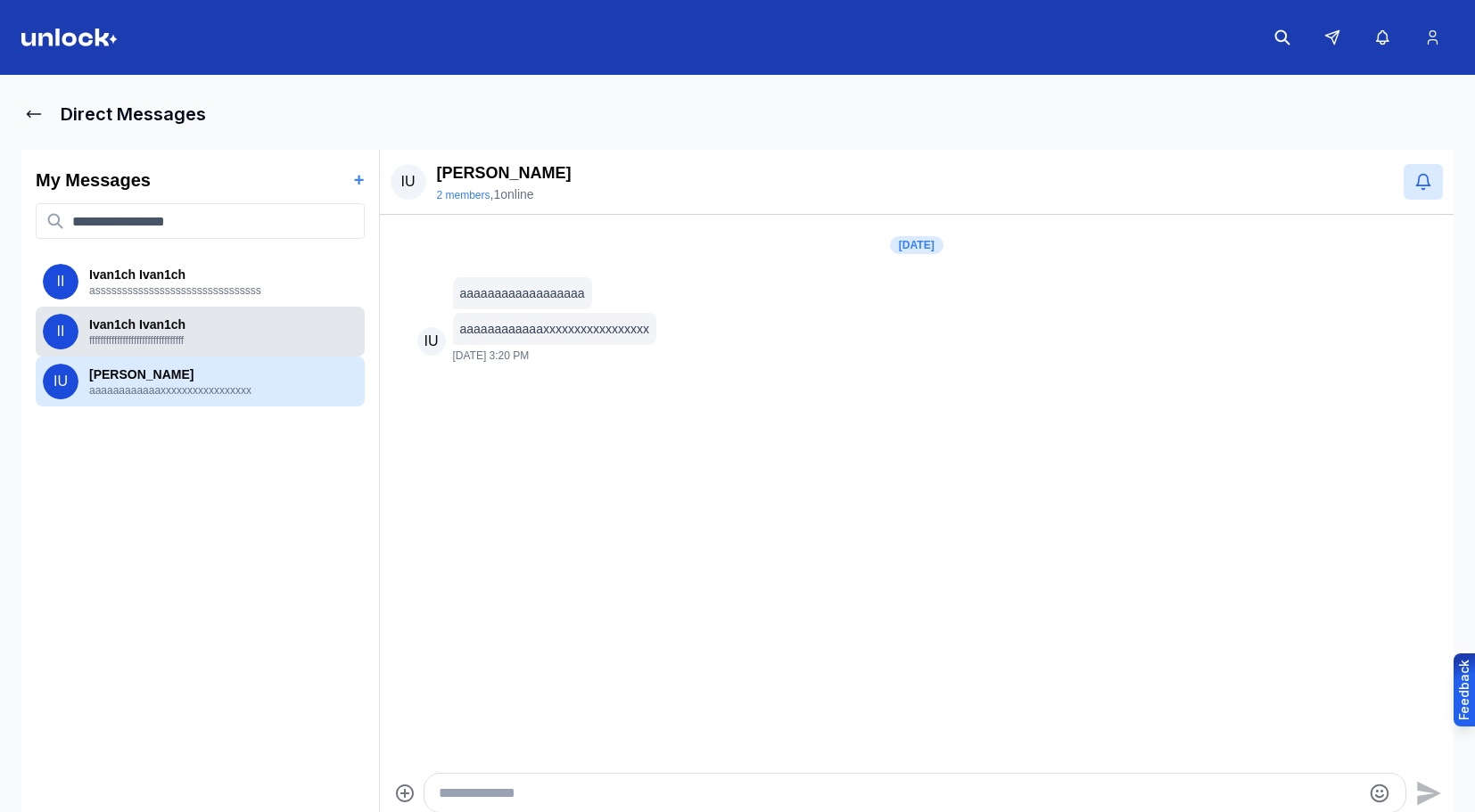
click at [194, 336] on p "ffffffffffffffffffffffffffffffffff" at bounding box center [223, 340] width 269 height 14
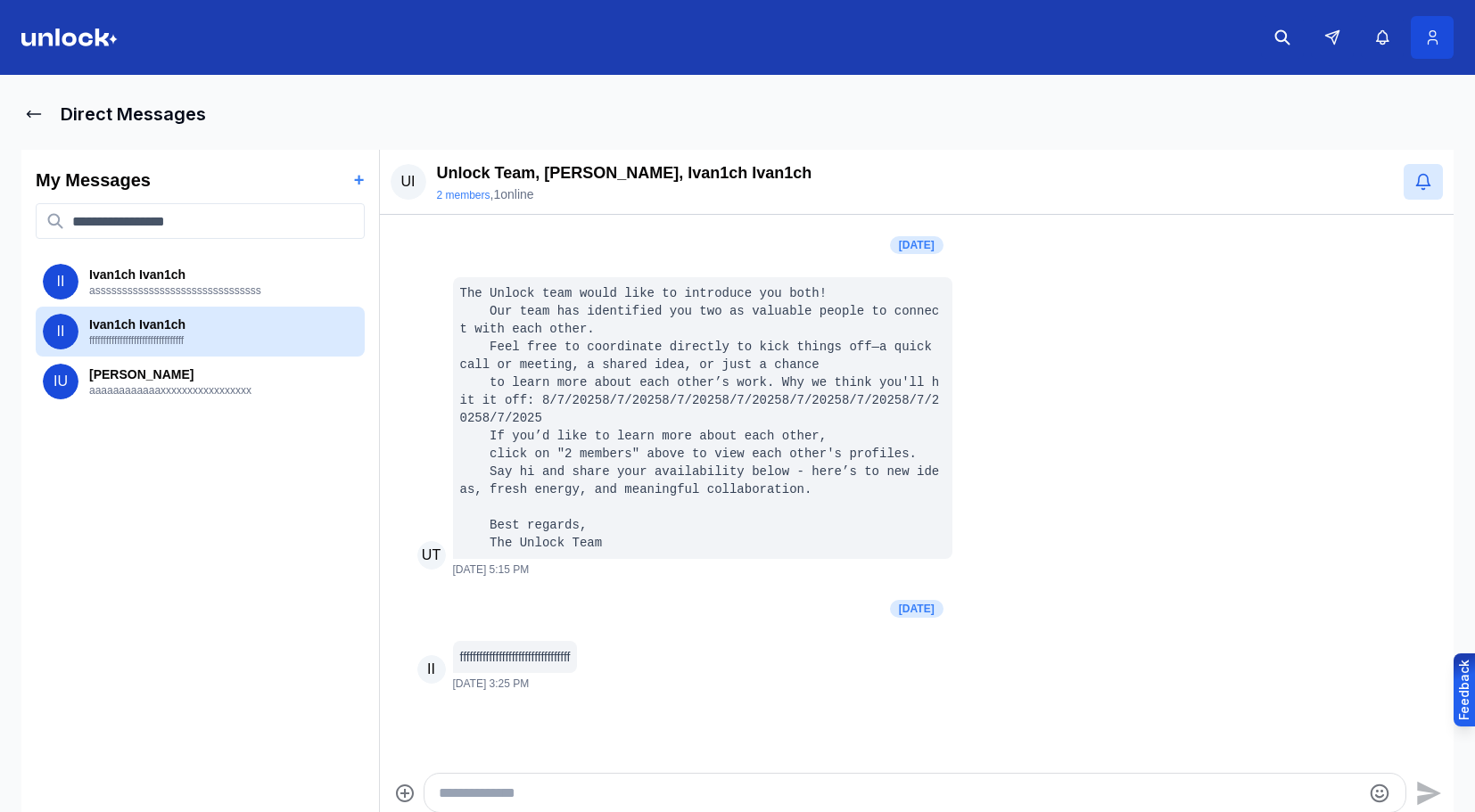
drag, startPoint x: 1444, startPoint y: 10, endPoint x: 1430, endPoint y: 34, distance: 27.8
click at [1442, 14] on header at bounding box center [738, 37] width 1475 height 75
click at [1431, 36] on icon at bounding box center [1432, 37] width 9 height 13
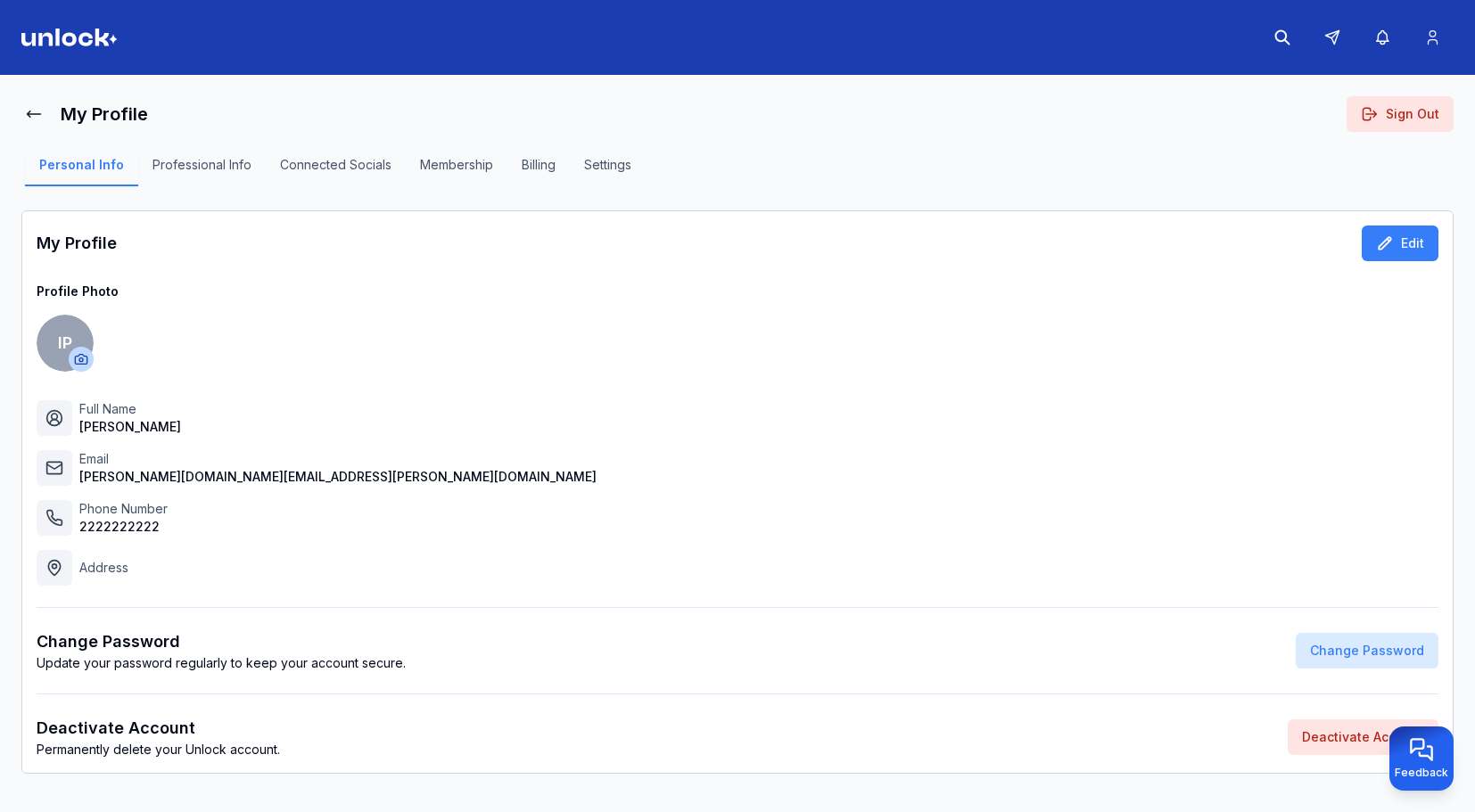
click at [1420, 112] on button "Sign Out" at bounding box center [1400, 114] width 107 height 36
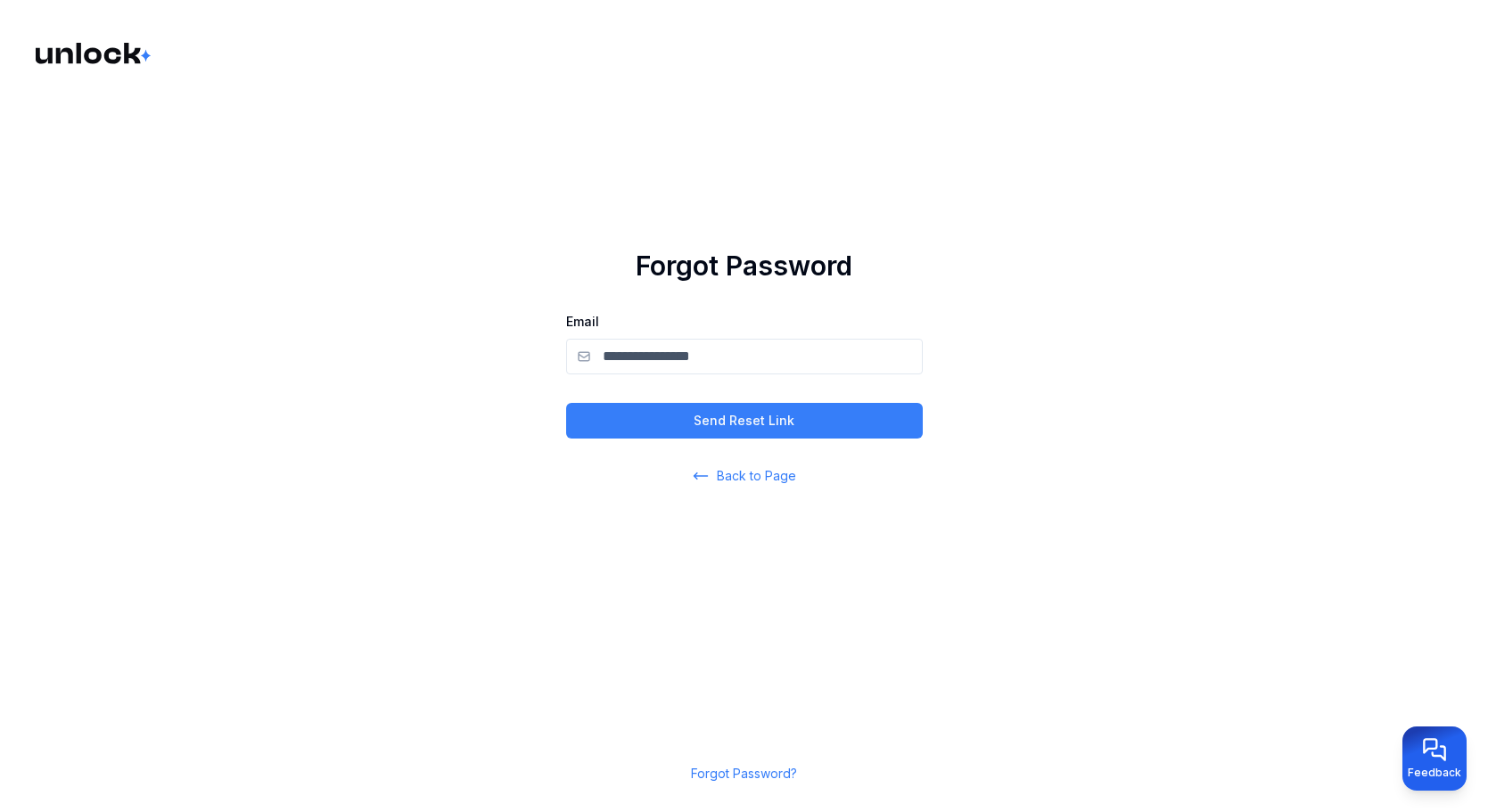
click at [803, 353] on input "Email" at bounding box center [744, 356] width 357 height 36
paste input "**********"
type input "**********"
click at [761, 420] on button "Send Reset Link" at bounding box center [744, 421] width 357 height 36
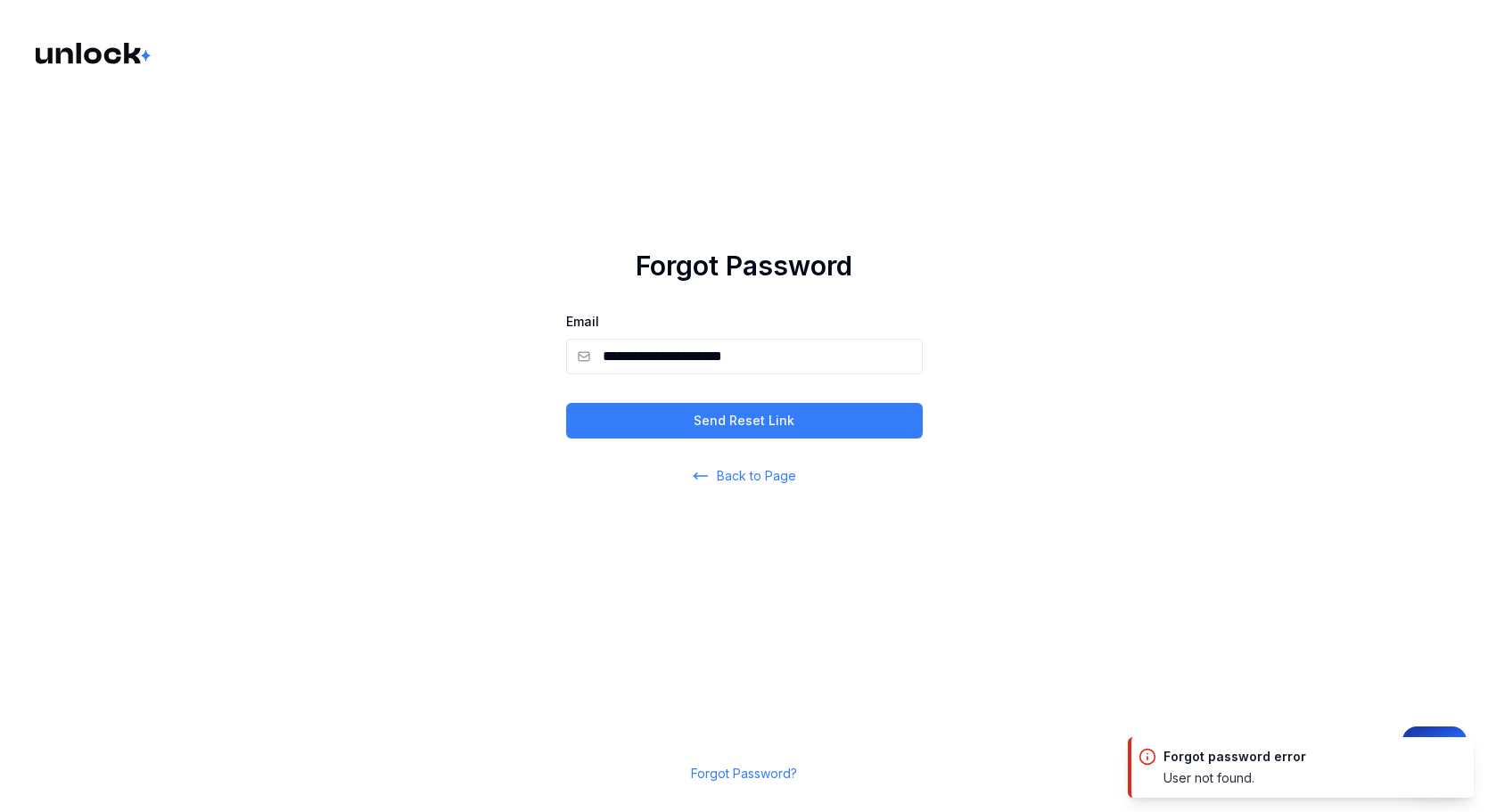
click at [819, 361] on input "**********" at bounding box center [744, 356] width 357 height 36
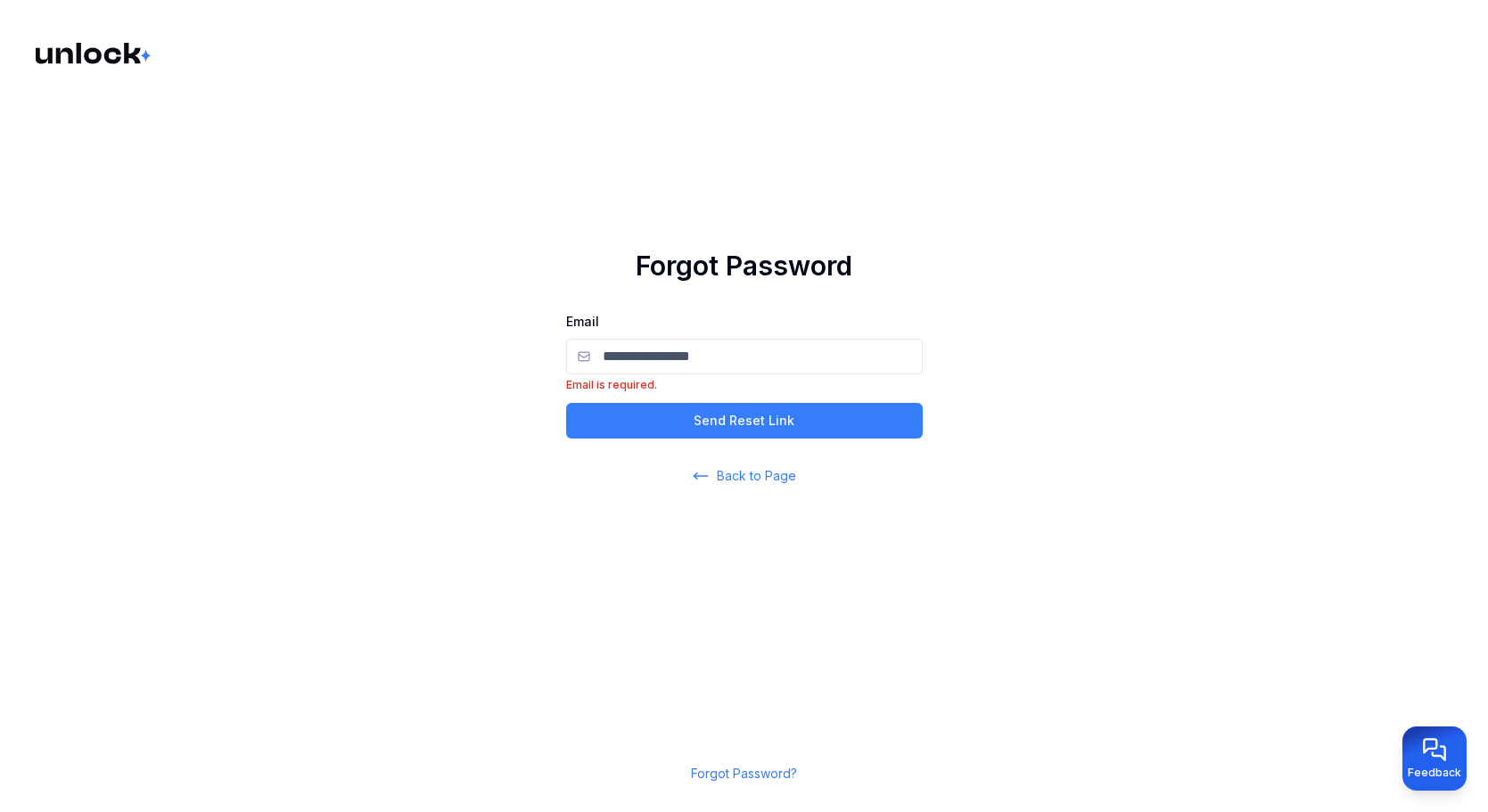
click at [712, 356] on input "Email" at bounding box center [744, 356] width 357 height 36
paste input "**********"
type input "**********"
click at [667, 412] on button "Send Reset Link" at bounding box center [744, 421] width 357 height 36
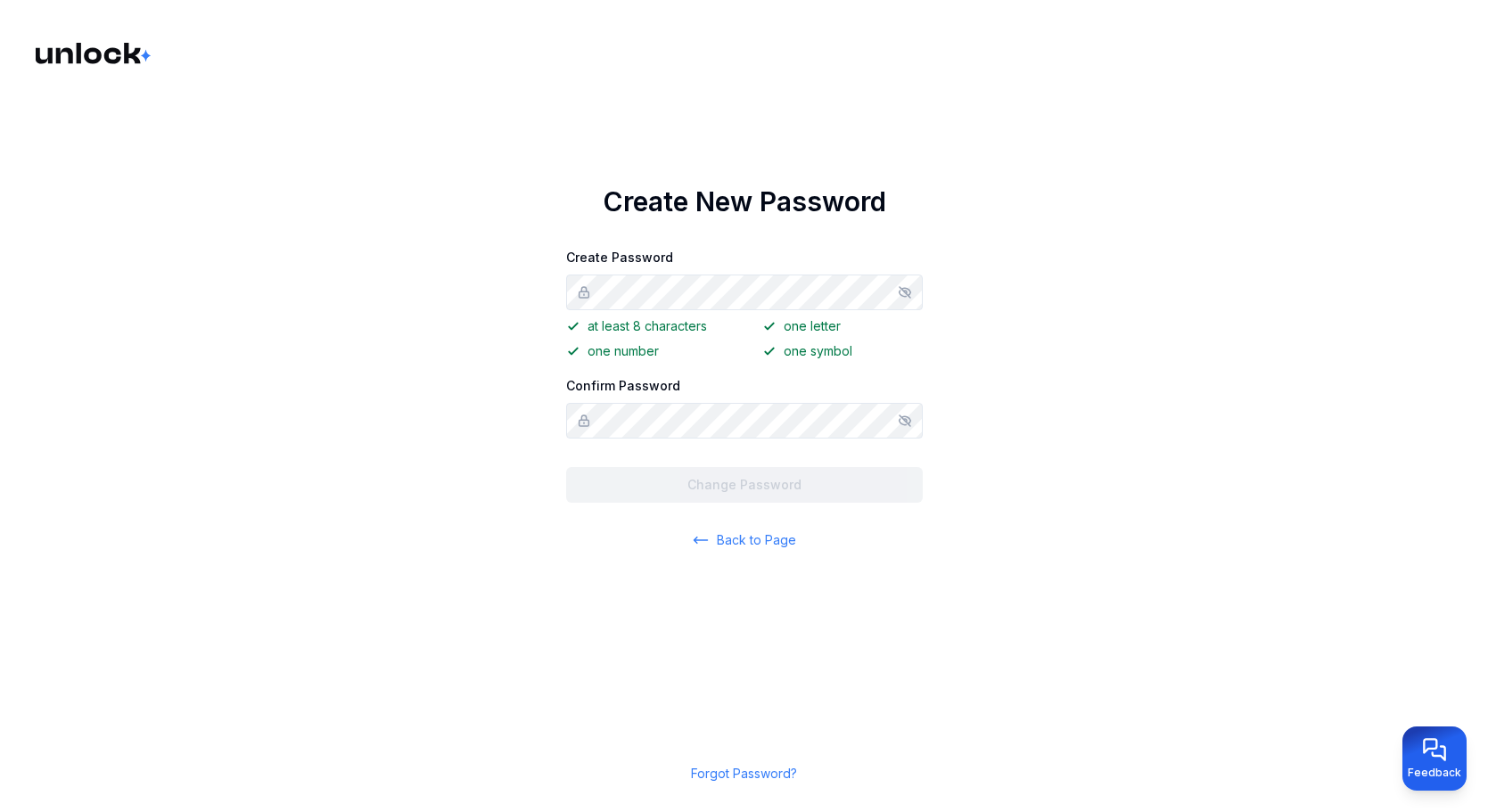
click at [908, 292] on icon "Show/hide password" at bounding box center [904, 292] width 14 height 14
click at [717, 439] on div "Create New Password Create Password at least 8 characters one letter one number…" at bounding box center [744, 367] width 357 height 364
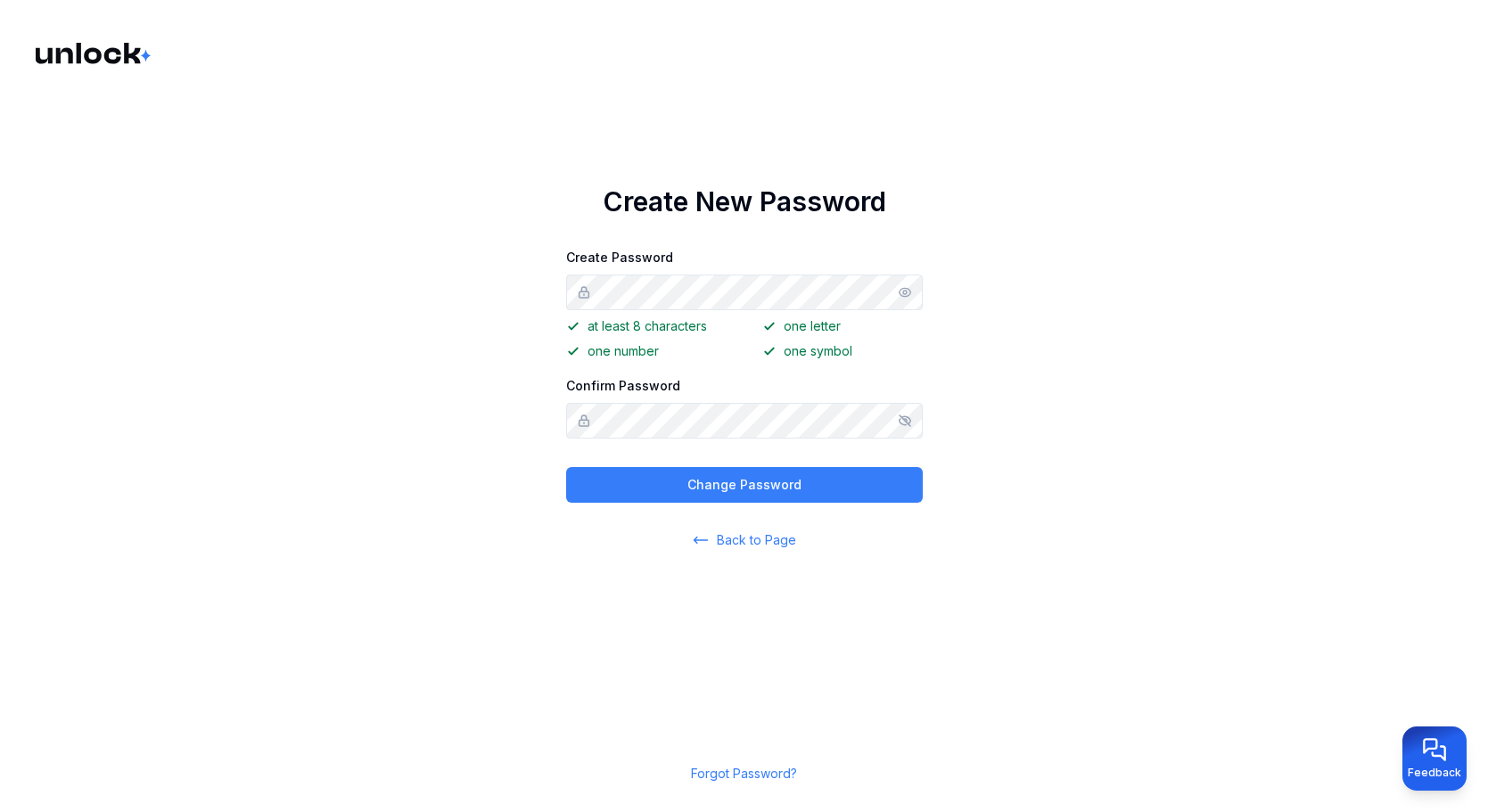
click at [906, 416] on icon "Show/hide password" at bounding box center [904, 420] width 11 height 10
click at [831, 472] on button "Change Password" at bounding box center [744, 485] width 357 height 36
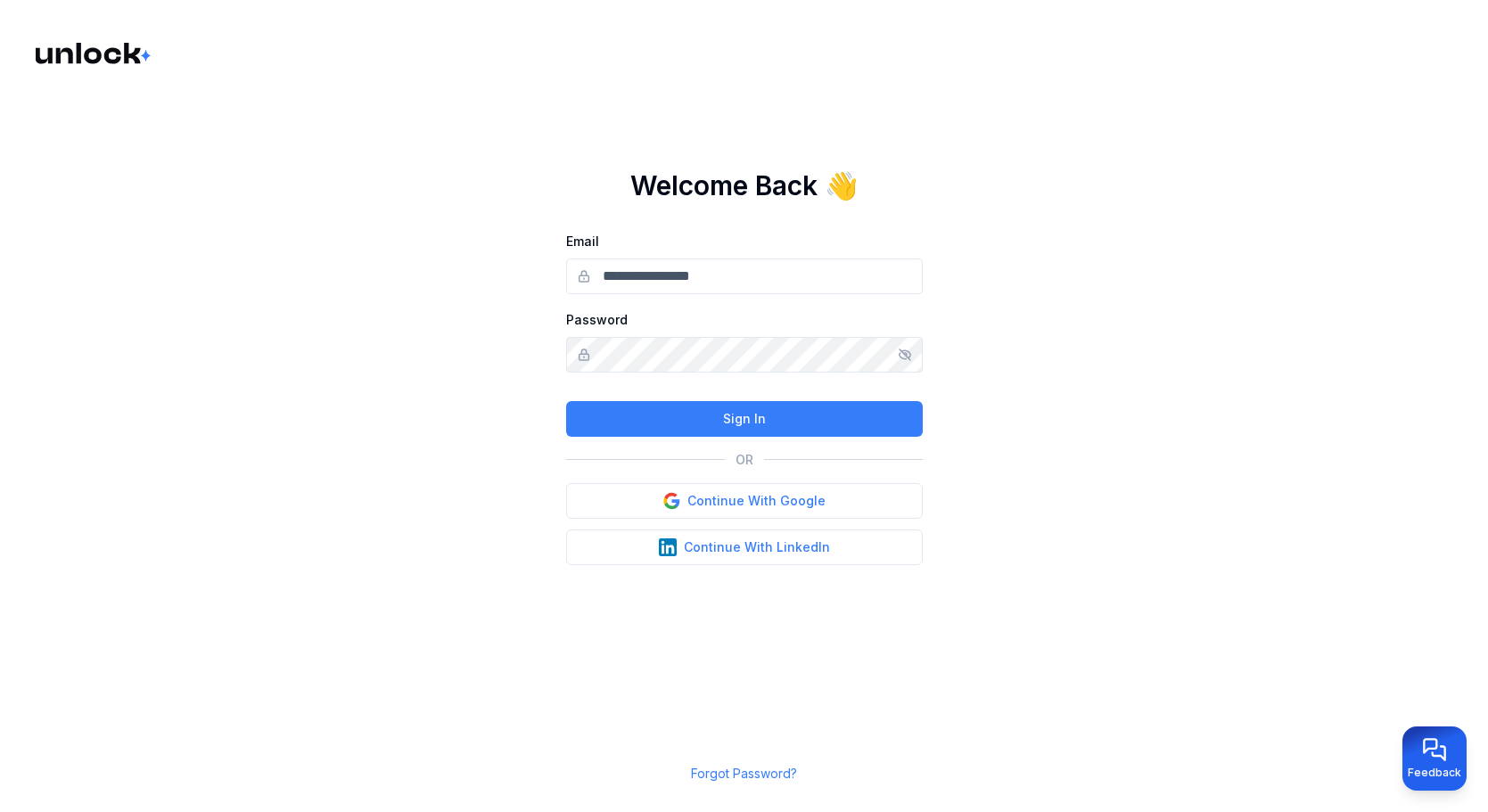
click at [780, 279] on input "Email" at bounding box center [744, 276] width 357 height 36
click at [1014, 271] on main "Welcome Back 👋 Email Password Sign In OR Continue With Google Continue With Lin…" at bounding box center [744, 406] width 1488 height 812
click at [832, 515] on button "Continue With Google" at bounding box center [744, 500] width 357 height 36
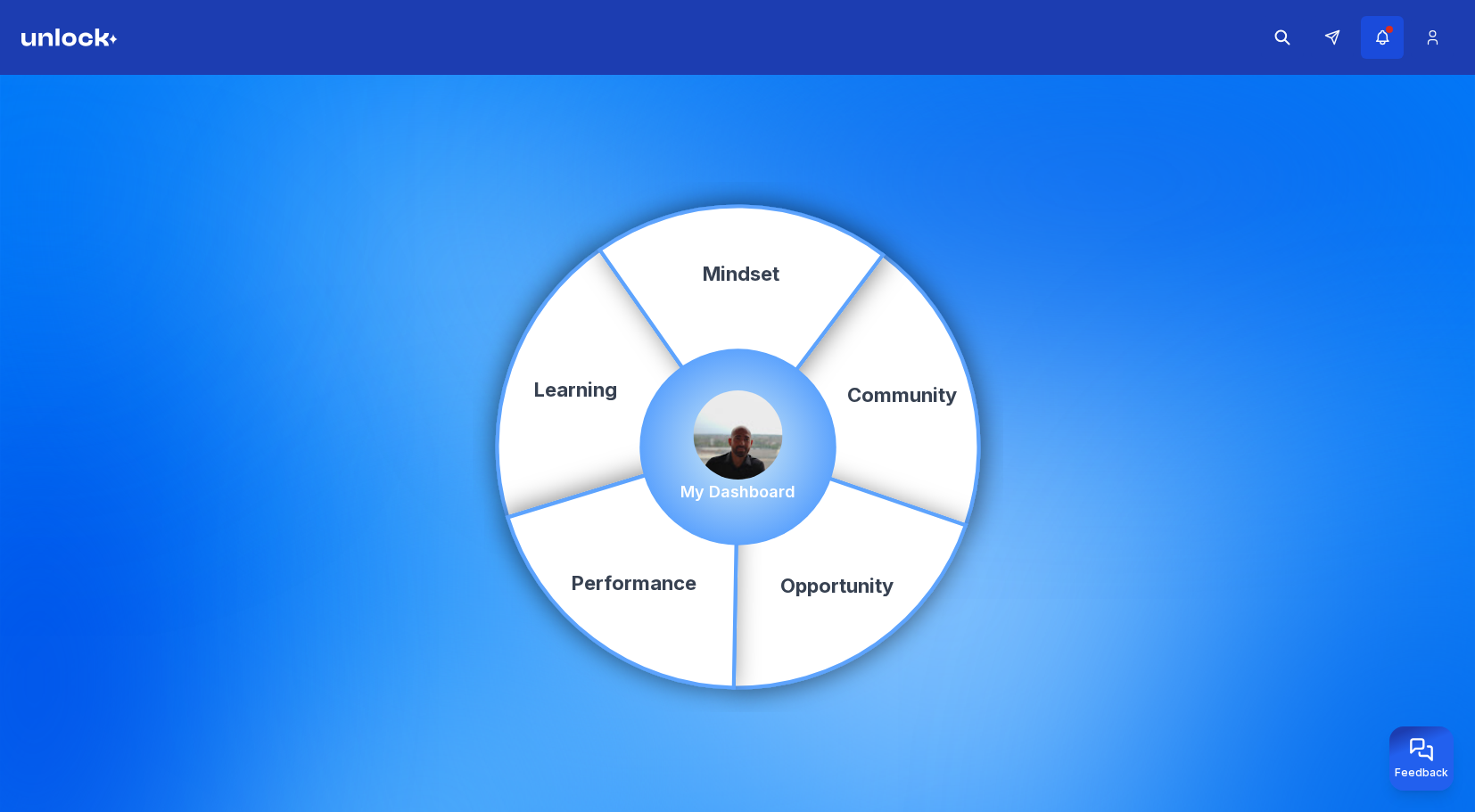
click at [1373, 36] on icon "button" at bounding box center [1382, 36] width 19 height 18
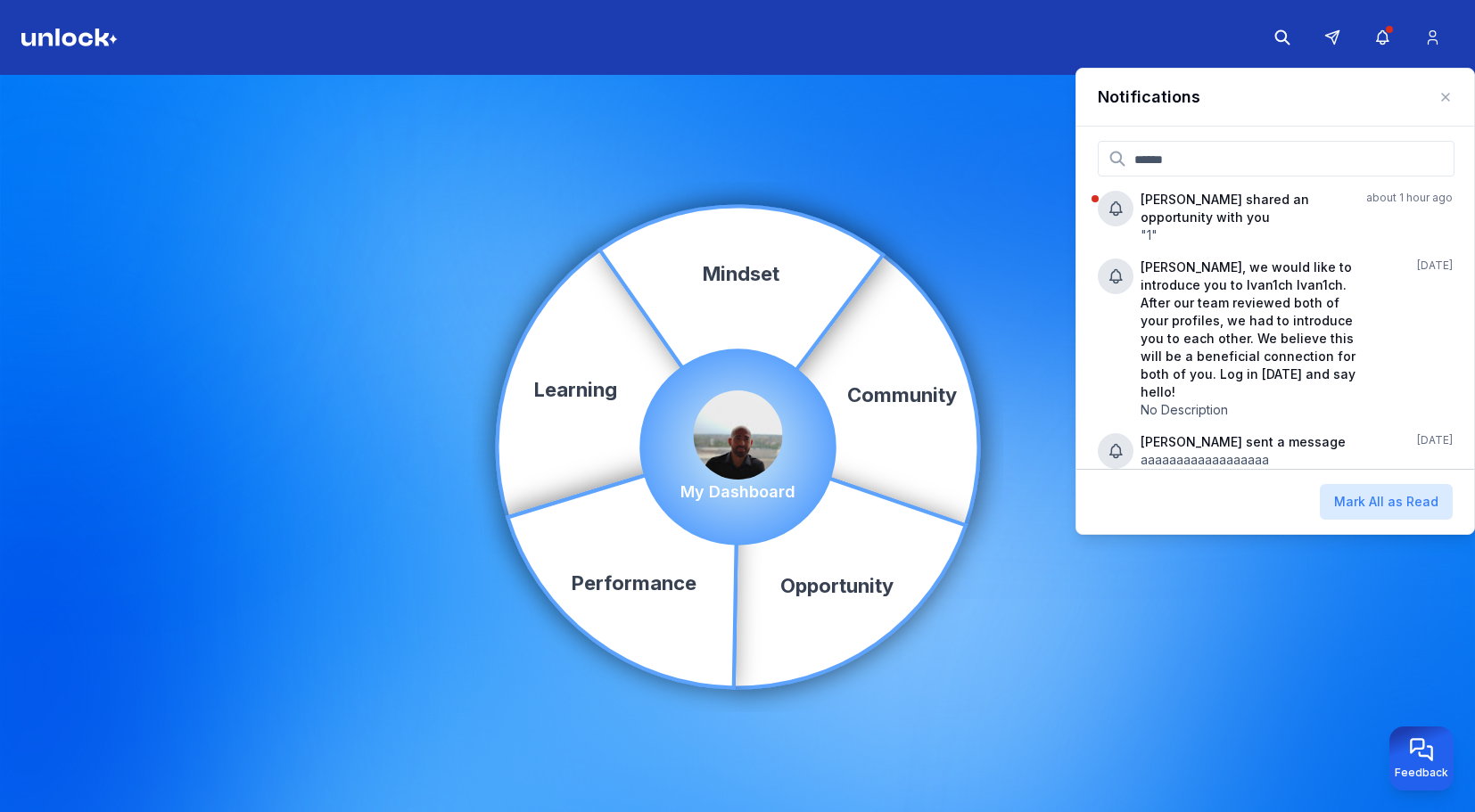
click at [949, 168] on div "Community Learning Opportunity Performance Mindset My Dashboard" at bounding box center [738, 447] width 1475 height 745
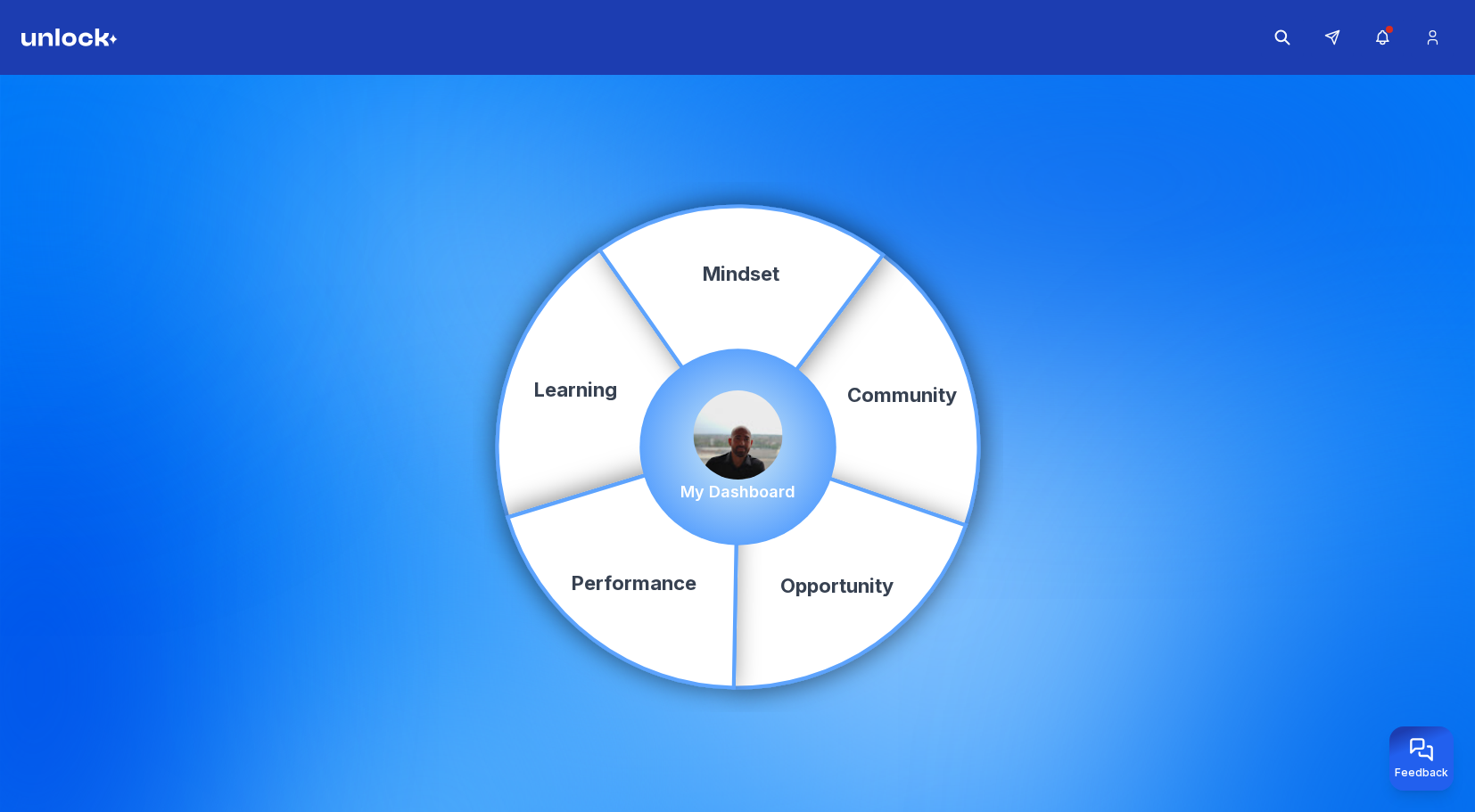
drag, startPoint x: 1385, startPoint y: 29, endPoint x: 1368, endPoint y: 64, distance: 38.9
click at [1384, 30] on icon "button" at bounding box center [1382, 36] width 19 height 18
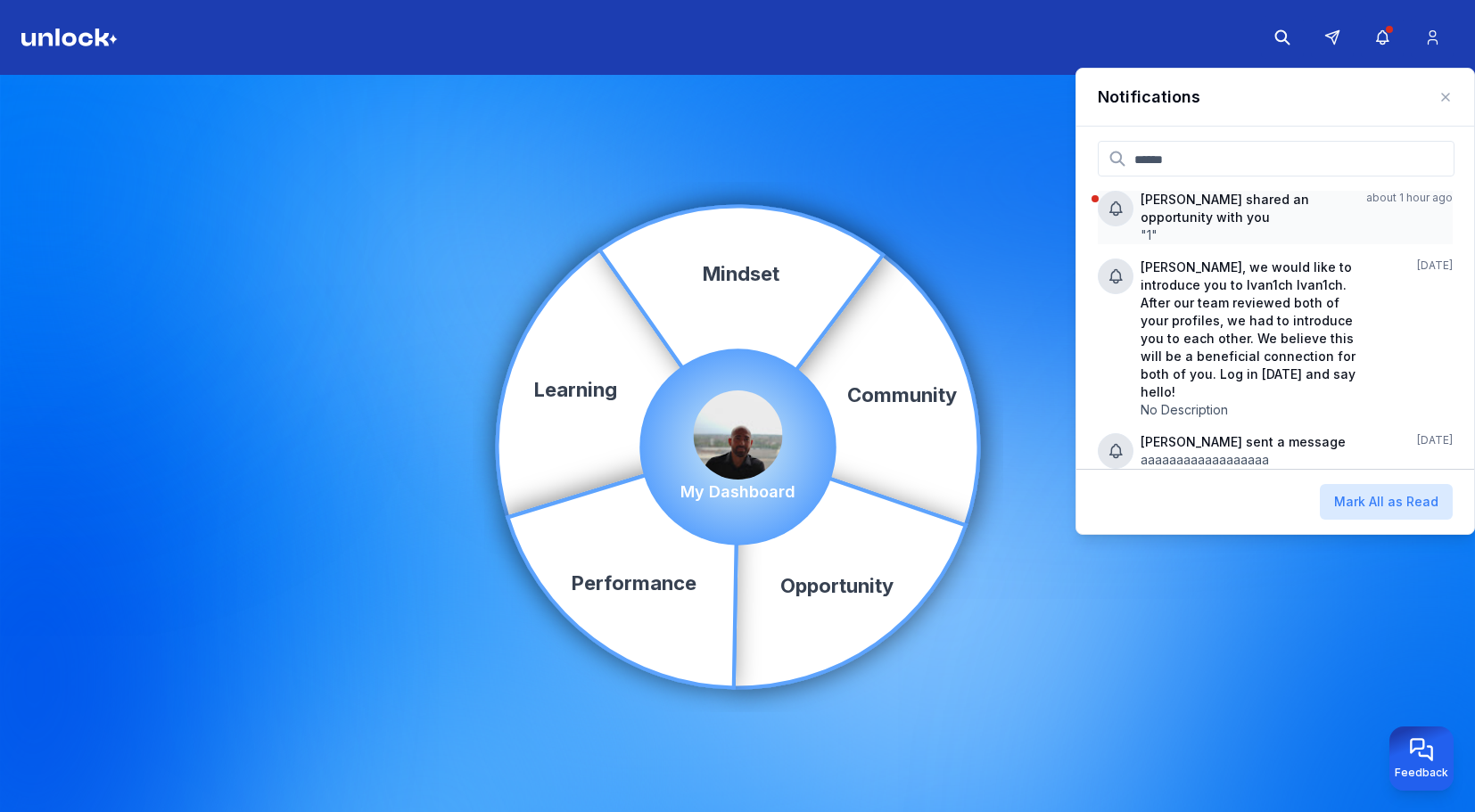
click at [1200, 229] on p ""1"" at bounding box center [1247, 235] width 212 height 18
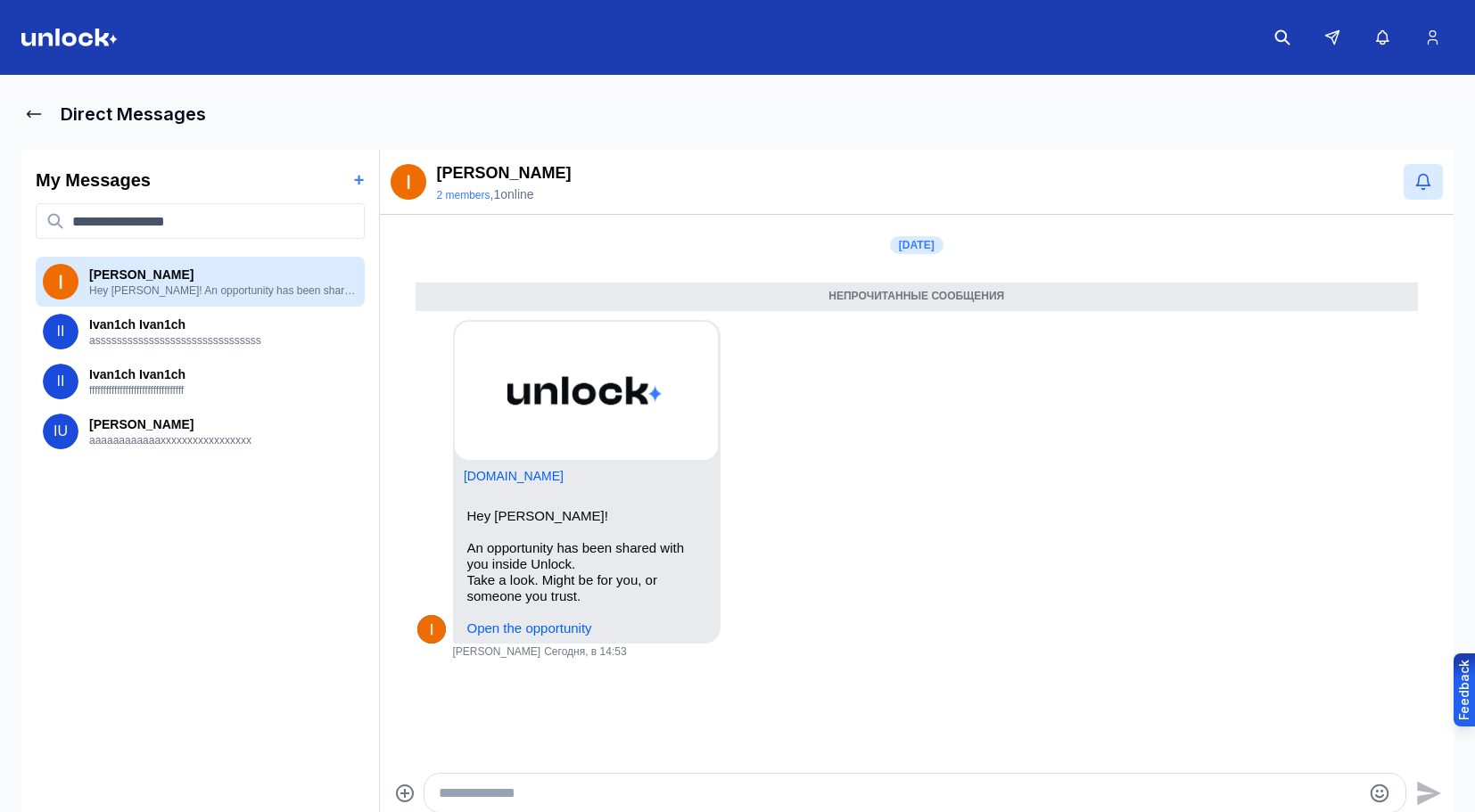
click at [92, 39] on img at bounding box center [69, 36] width 96 height 18
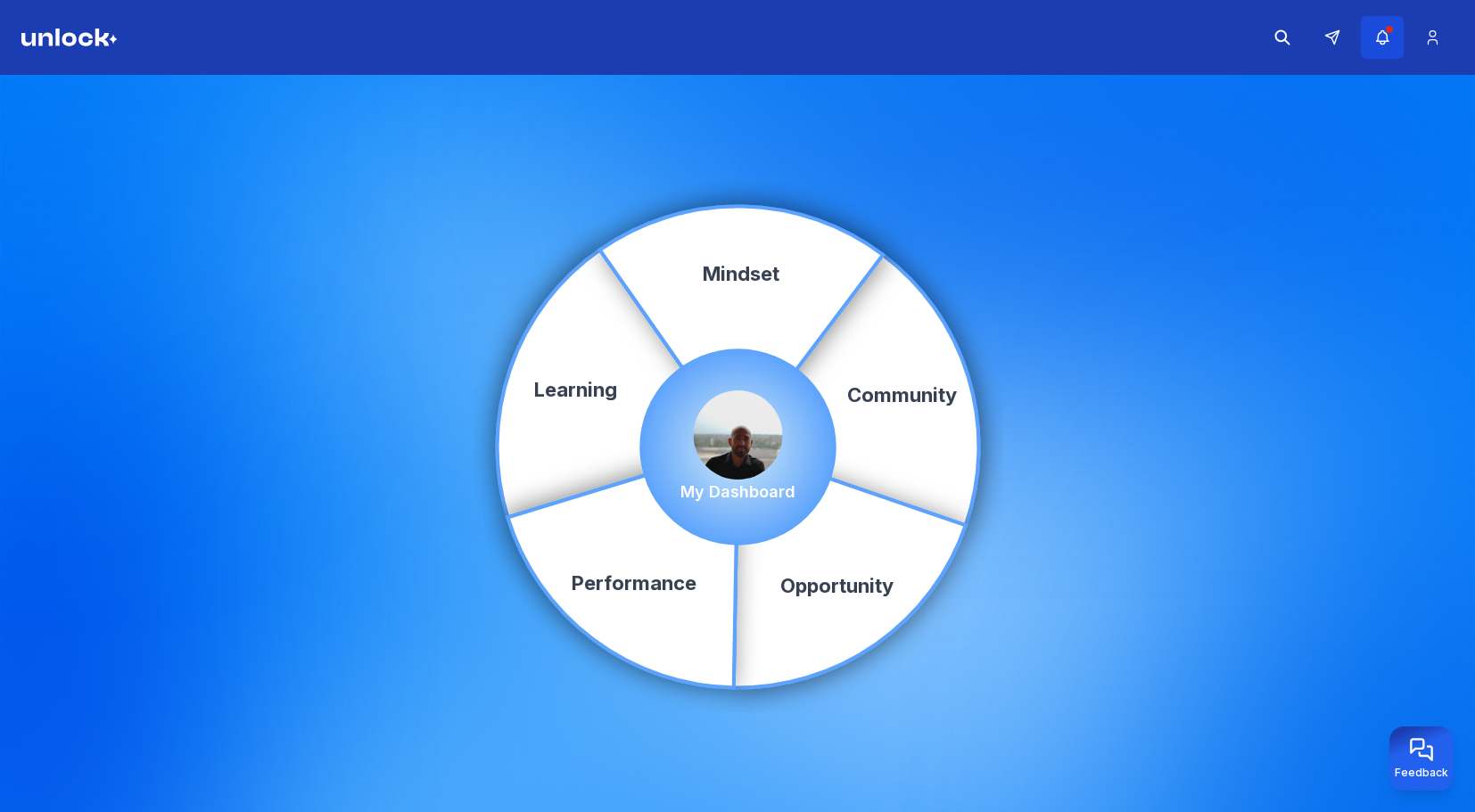
click at [1380, 42] on icon "button" at bounding box center [1381, 37] width 11 height 13
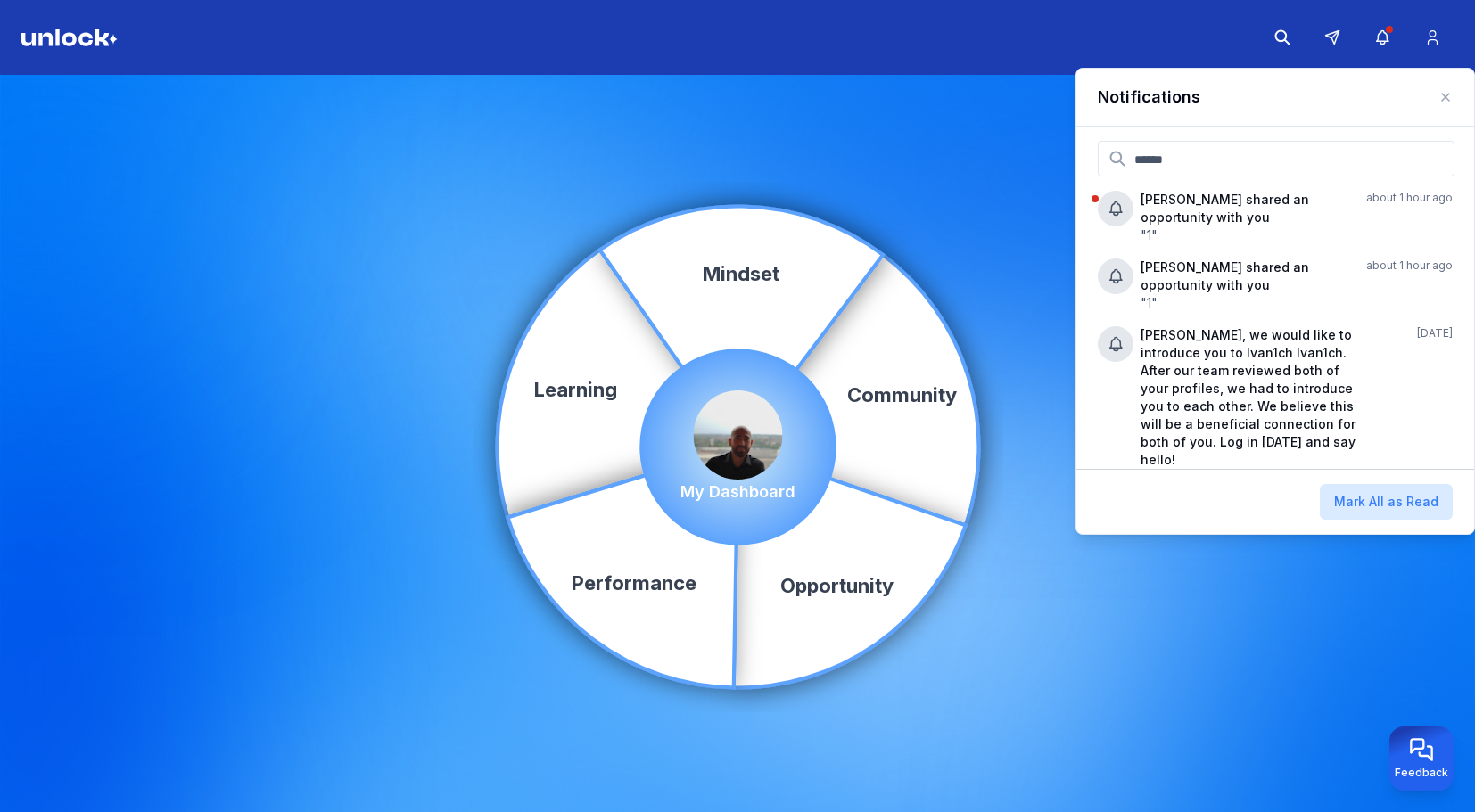
drag, startPoint x: 988, startPoint y: 236, endPoint x: 1061, endPoint y: 211, distance: 77.2
click at [1009, 227] on div "Community Learning Opportunity Performance Mindset My Dashboard" at bounding box center [738, 447] width 1475 height 745
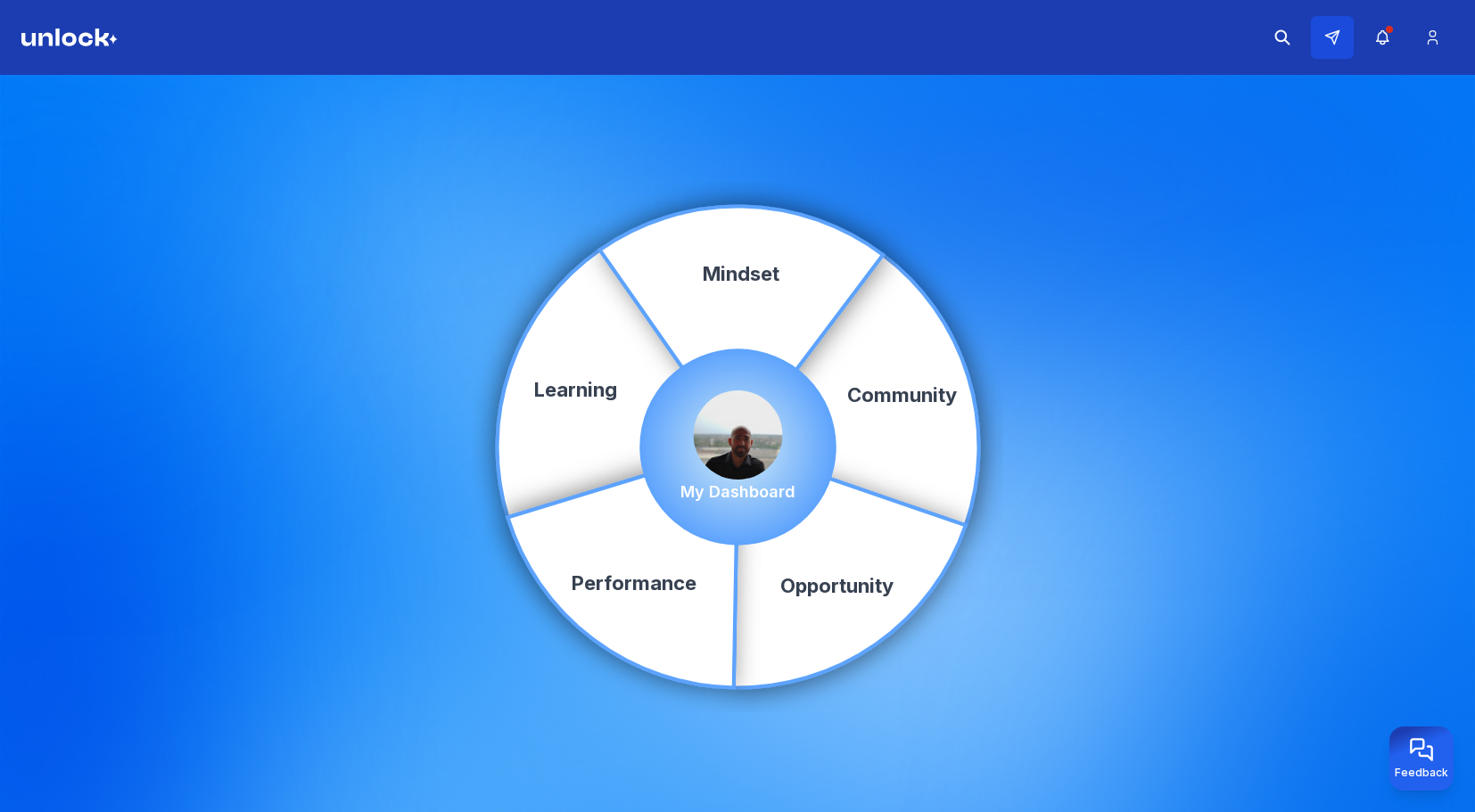
click at [1332, 36] on icon at bounding box center [1332, 36] width 16 height 16
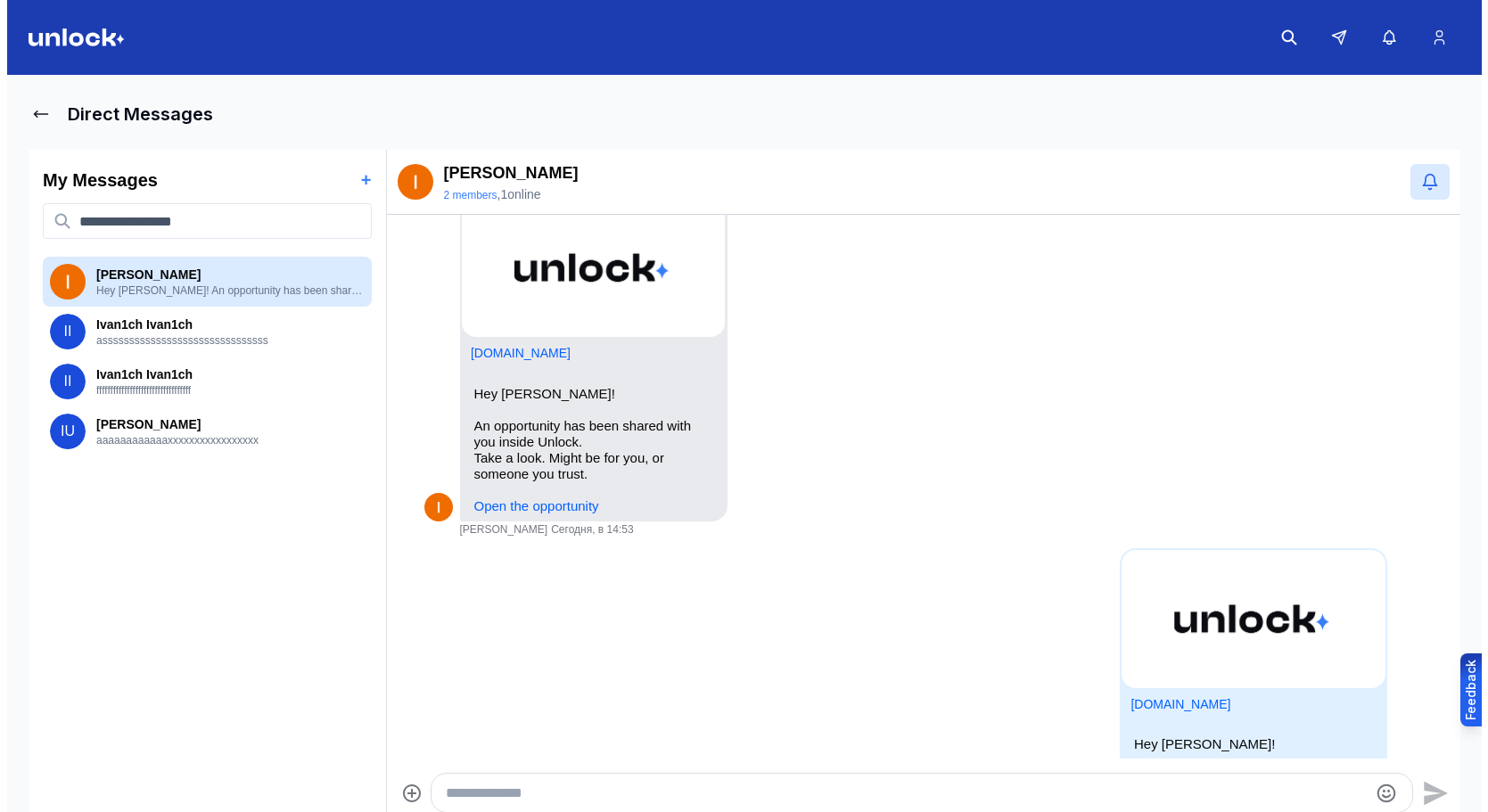
scroll to position [569, 0]
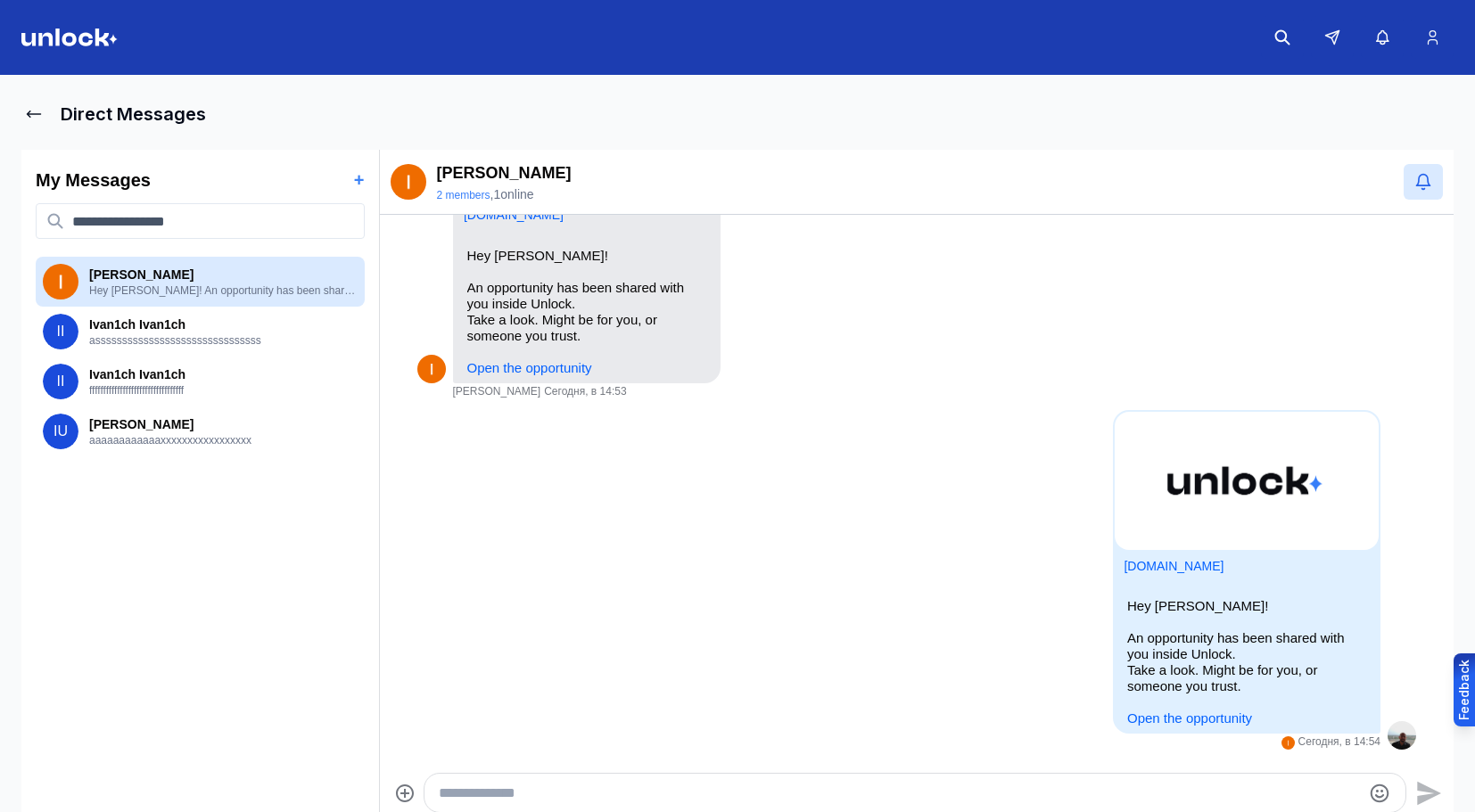
drag, startPoint x: 105, startPoint y: 23, endPoint x: 97, endPoint y: 36, distance: 15.3
click at [106, 24] on header at bounding box center [738, 37] width 1475 height 75
click at [95, 39] on img at bounding box center [69, 36] width 96 height 18
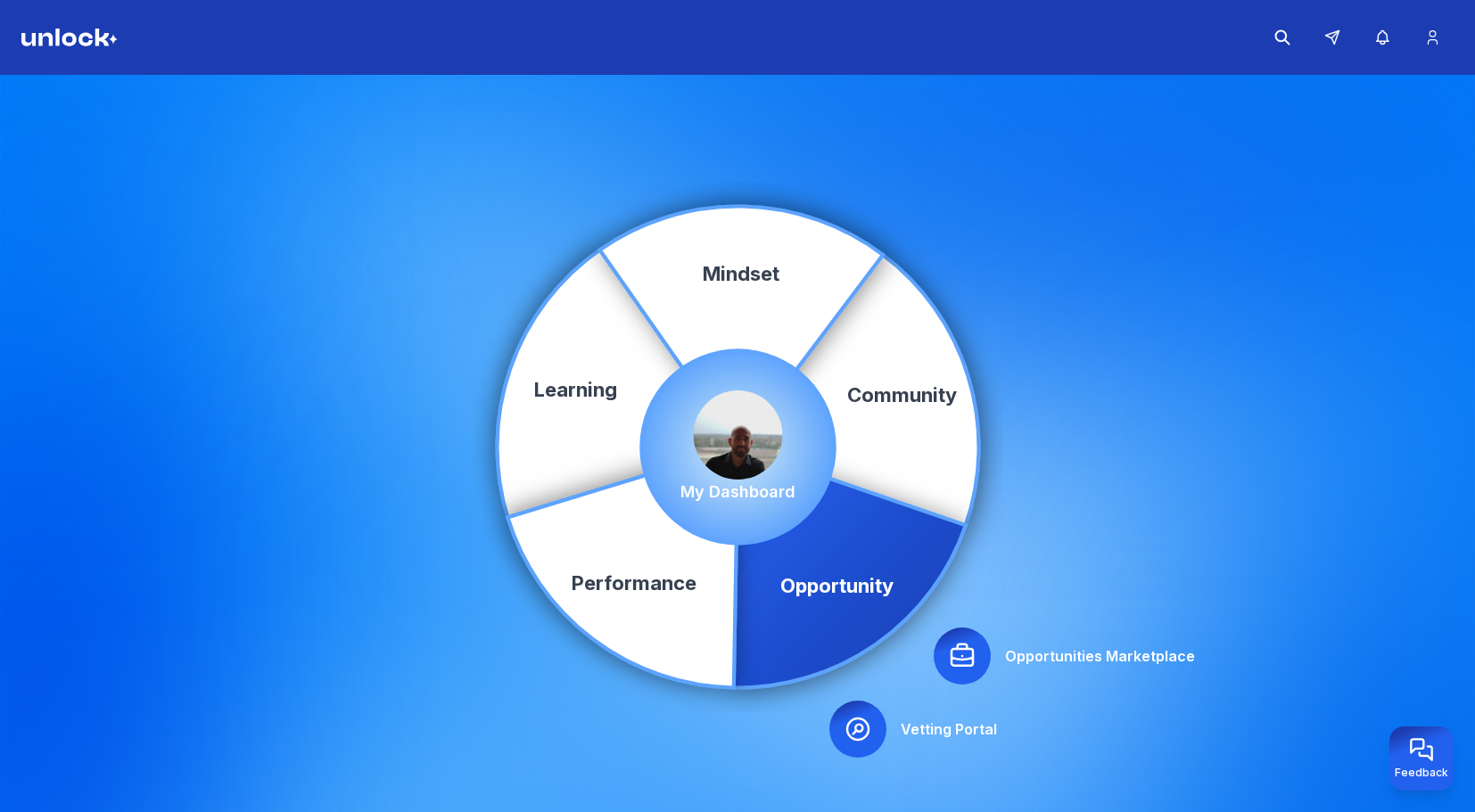
click at [988, 666] on div at bounding box center [962, 656] width 57 height 57
click at [983, 663] on div at bounding box center [962, 656] width 57 height 57
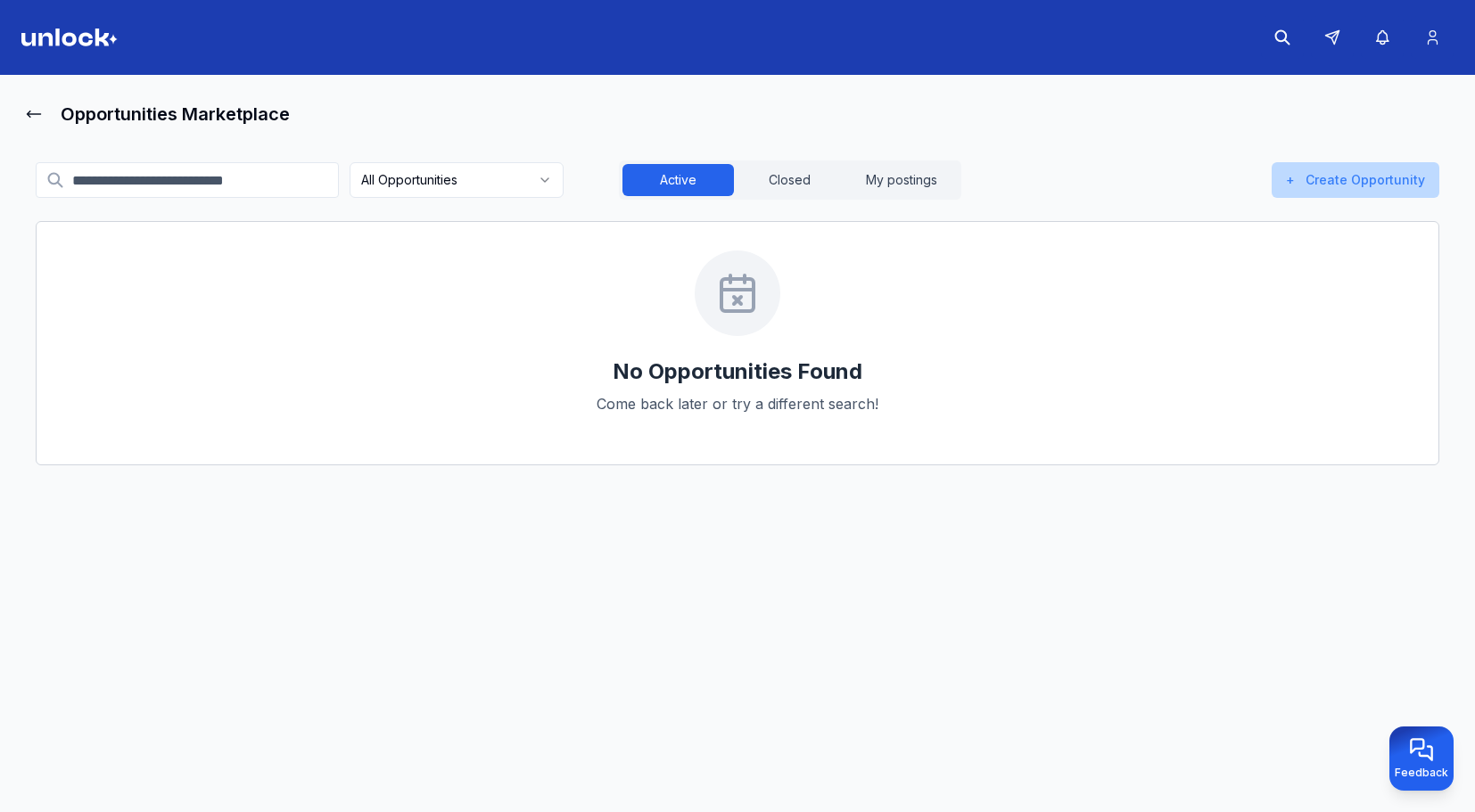
click at [1417, 189] on button "+ Create Opportunity" at bounding box center [1355, 180] width 168 height 36
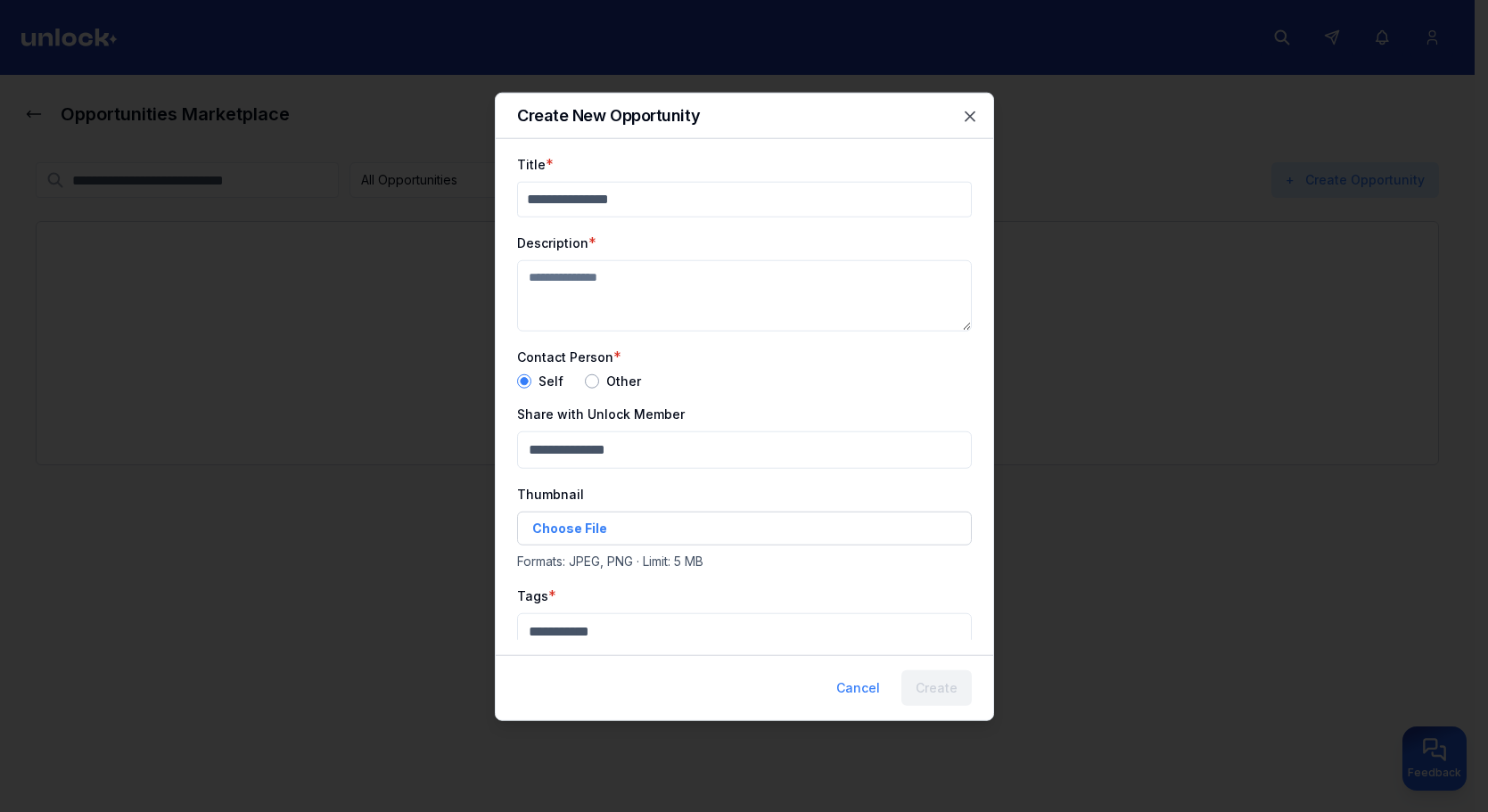
click at [844, 220] on form "Title * Description * Contact Person * Self Other Share with Unlock Member Thum…" at bounding box center [745, 492] width 455 height 679
click at [839, 214] on input "Title" at bounding box center [745, 198] width 455 height 36
type input "***"
click at [751, 310] on textarea "Description" at bounding box center [745, 295] width 455 height 71
type textarea "**"
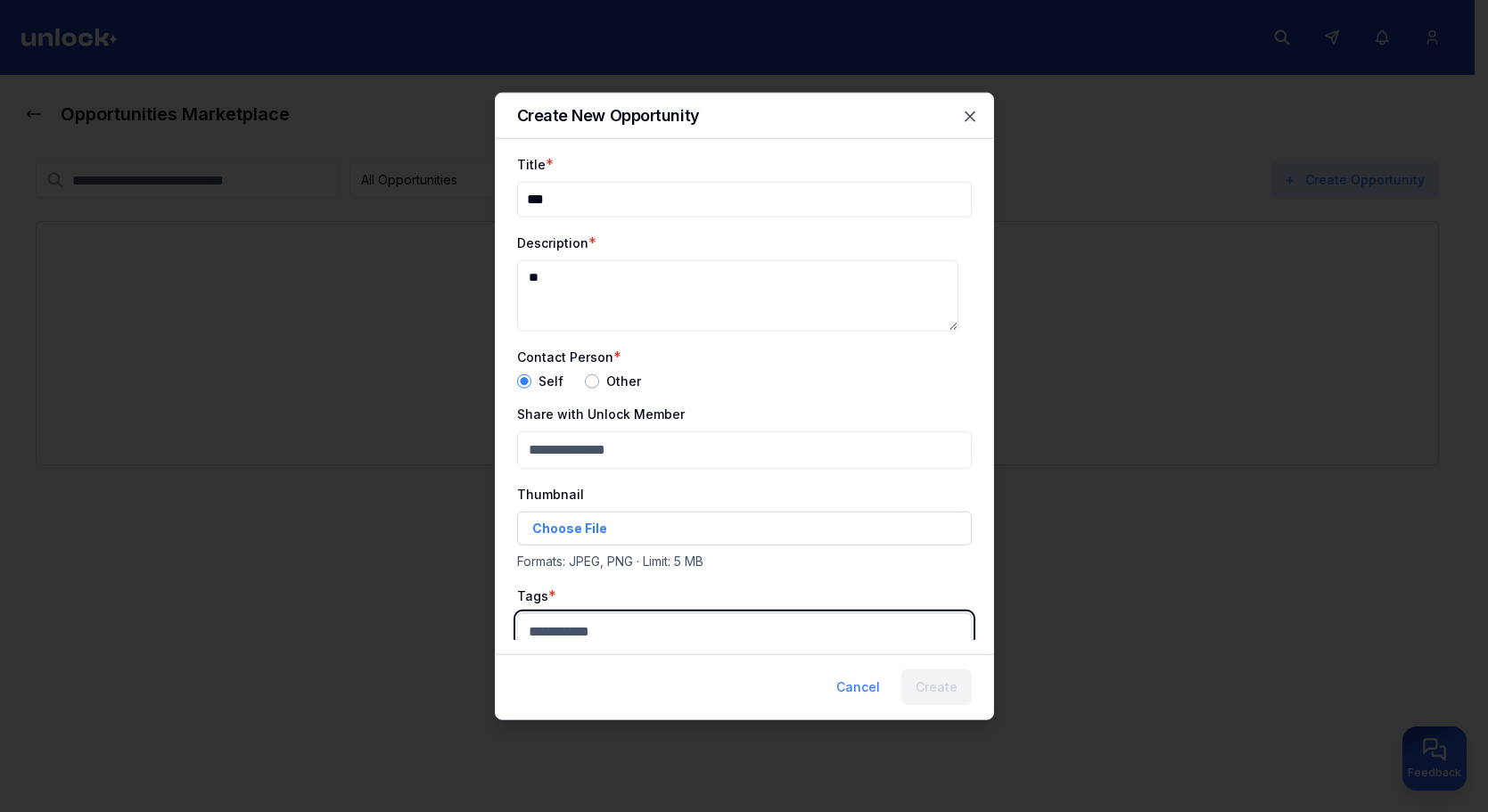
click at [628, 628] on body "Opportunities Marketplace All Opportunities Active Closed My postings + Create …" at bounding box center [737, 406] width 1475 height 812
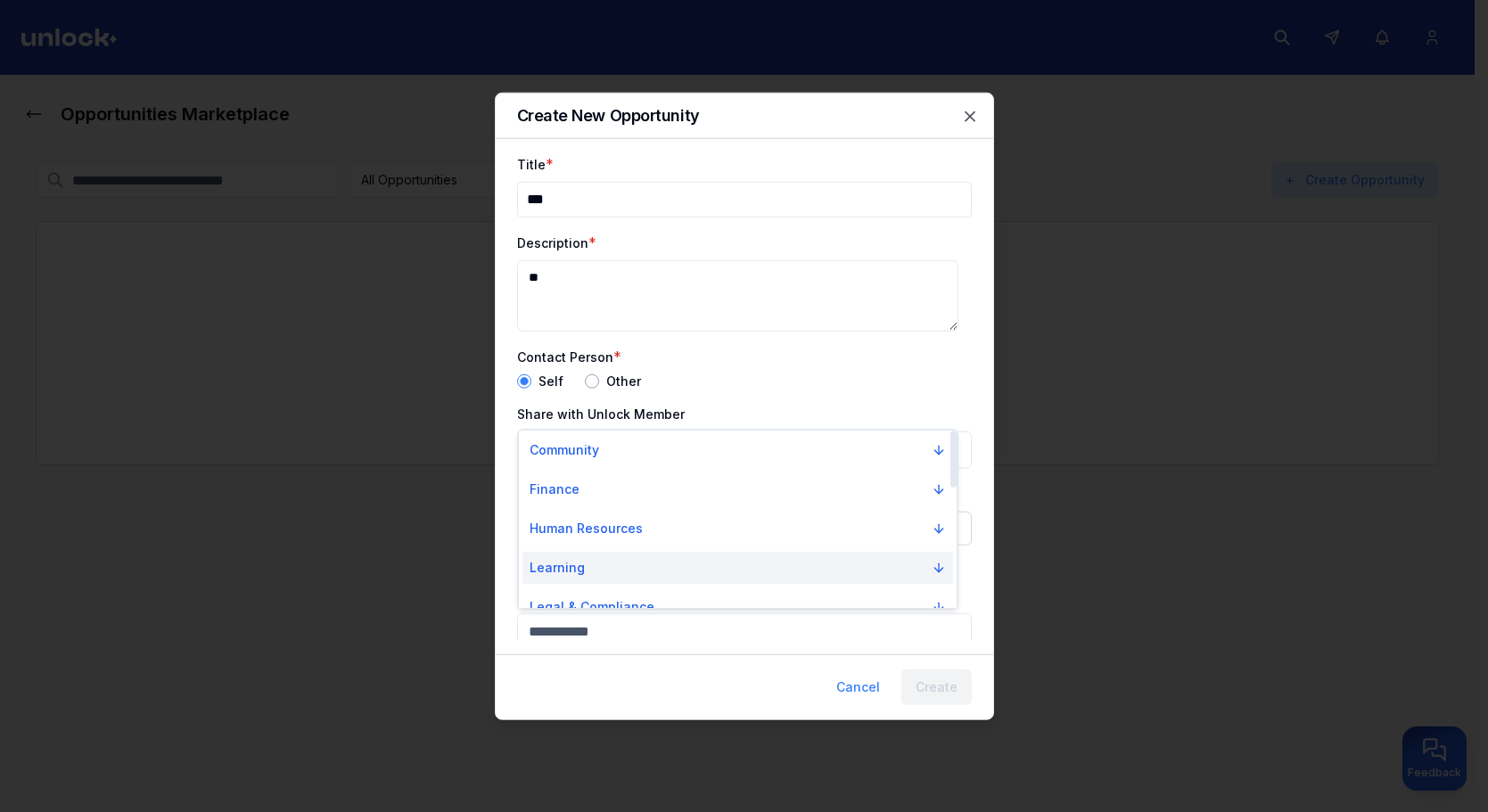
click at [641, 568] on button "Learning" at bounding box center [737, 568] width 430 height 32
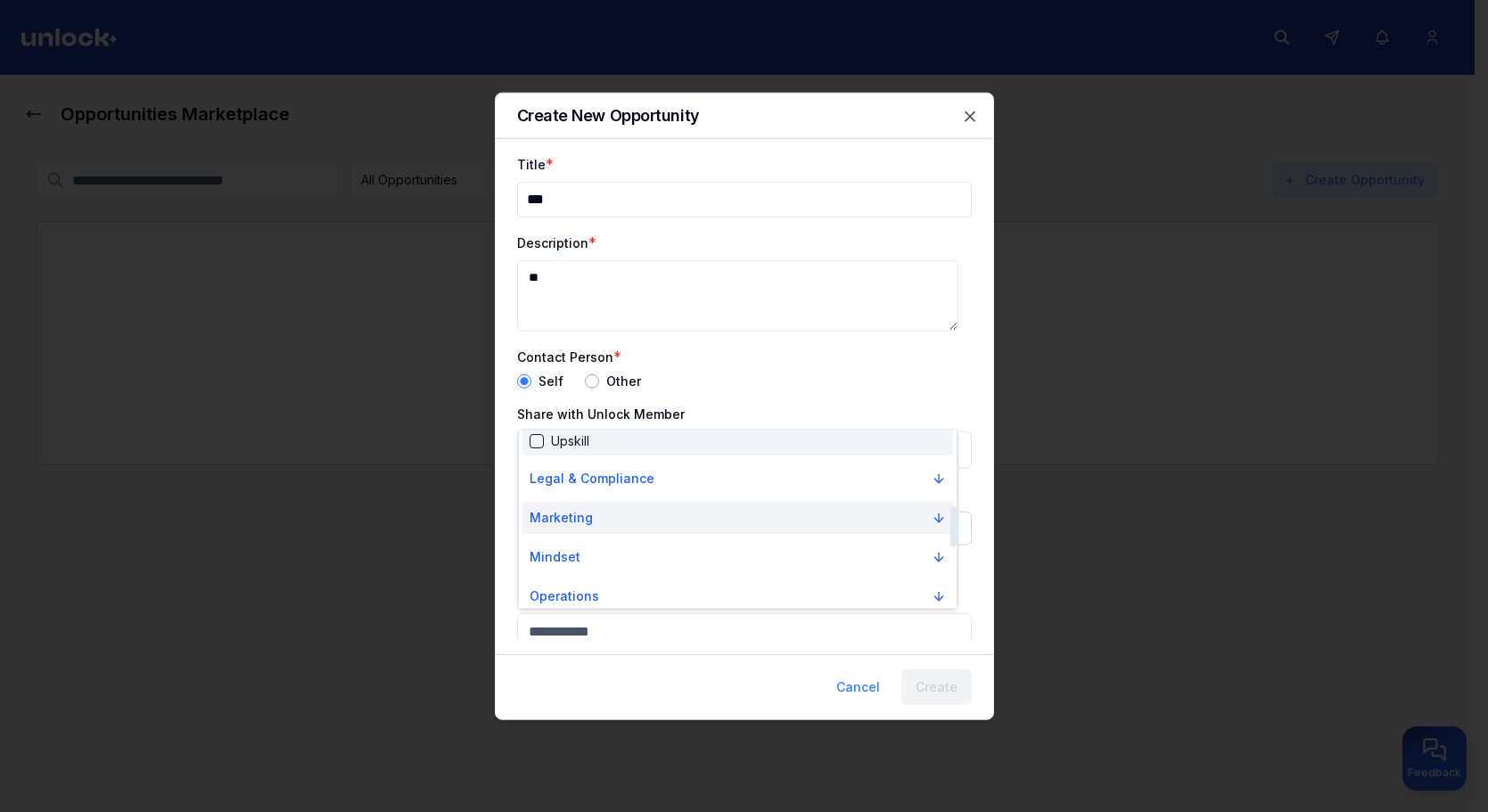
scroll to position [268, 0]
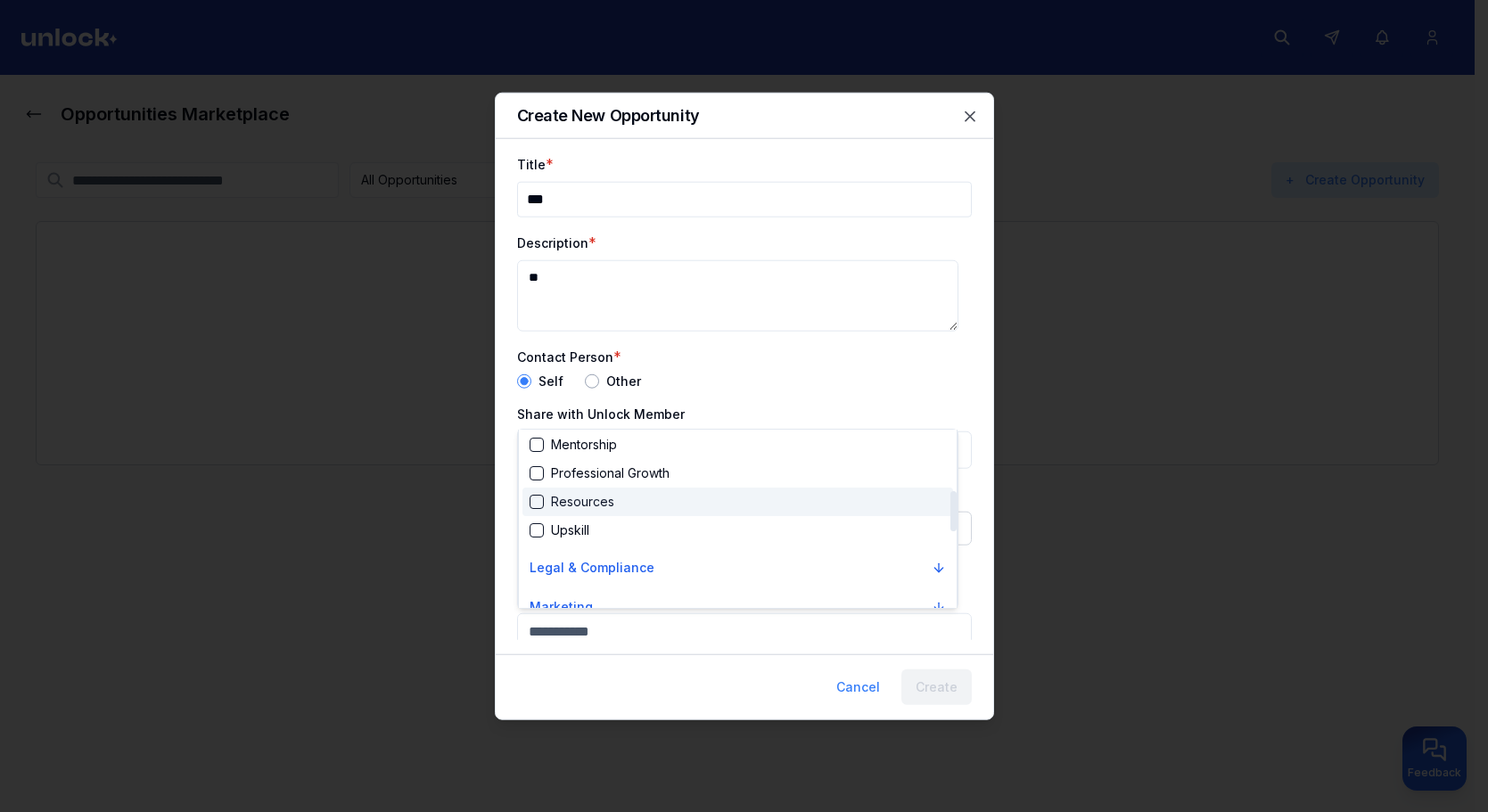
click at [690, 506] on div "Resources" at bounding box center [737, 501] width 430 height 28
click at [690, 481] on div "Professional Growth" at bounding box center [737, 473] width 430 height 28
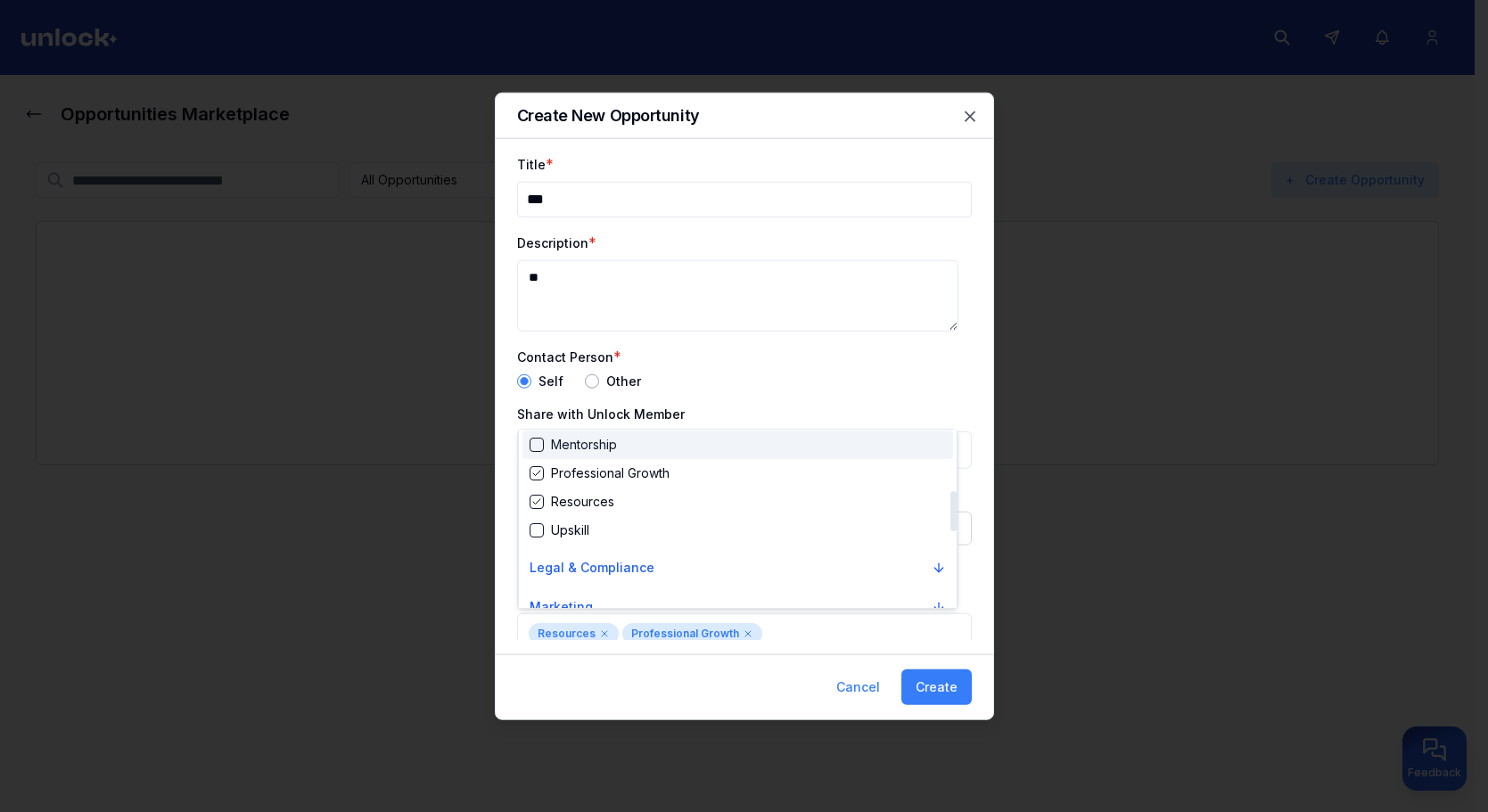
click at [783, 391] on div at bounding box center [744, 406] width 1488 height 812
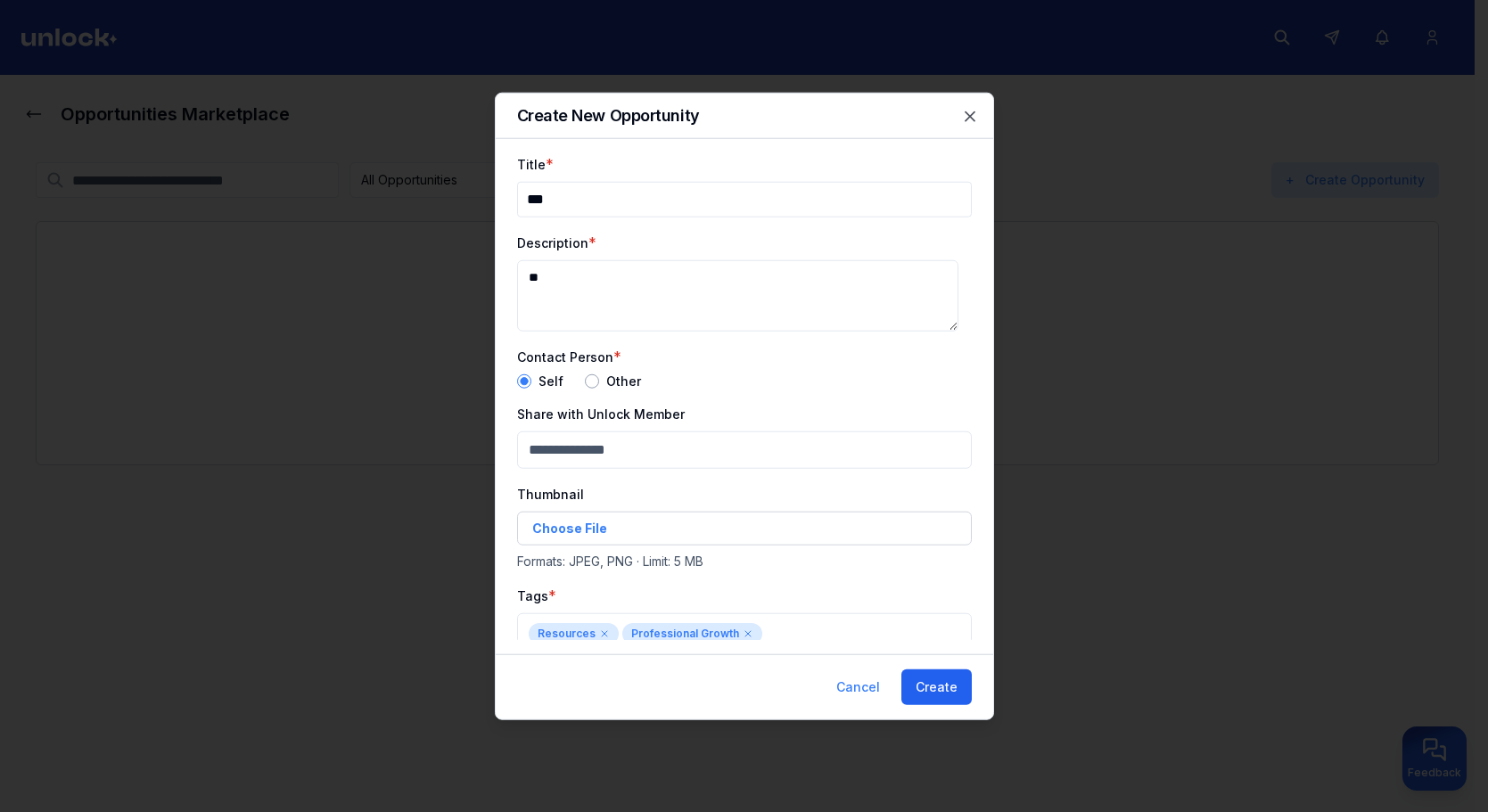
click at [947, 683] on button "Create" at bounding box center [936, 688] width 70 height 36
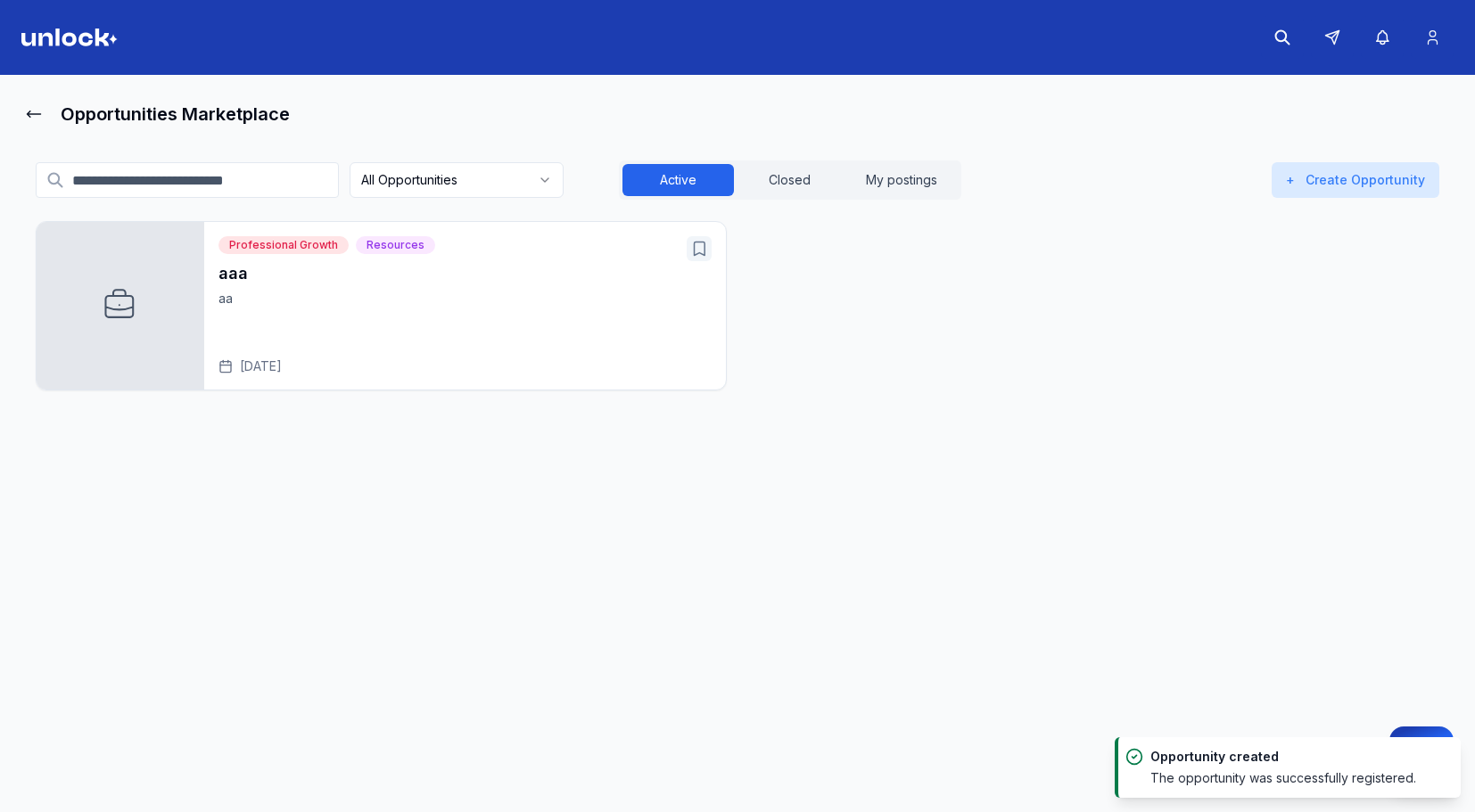
click at [703, 254] on icon "Open aaa" at bounding box center [698, 248] width 18 height 18
click at [705, 254] on icon "Open aaa" at bounding box center [699, 249] width 10 height 13
click at [343, 294] on p "aa" at bounding box center [464, 298] width 493 height 18
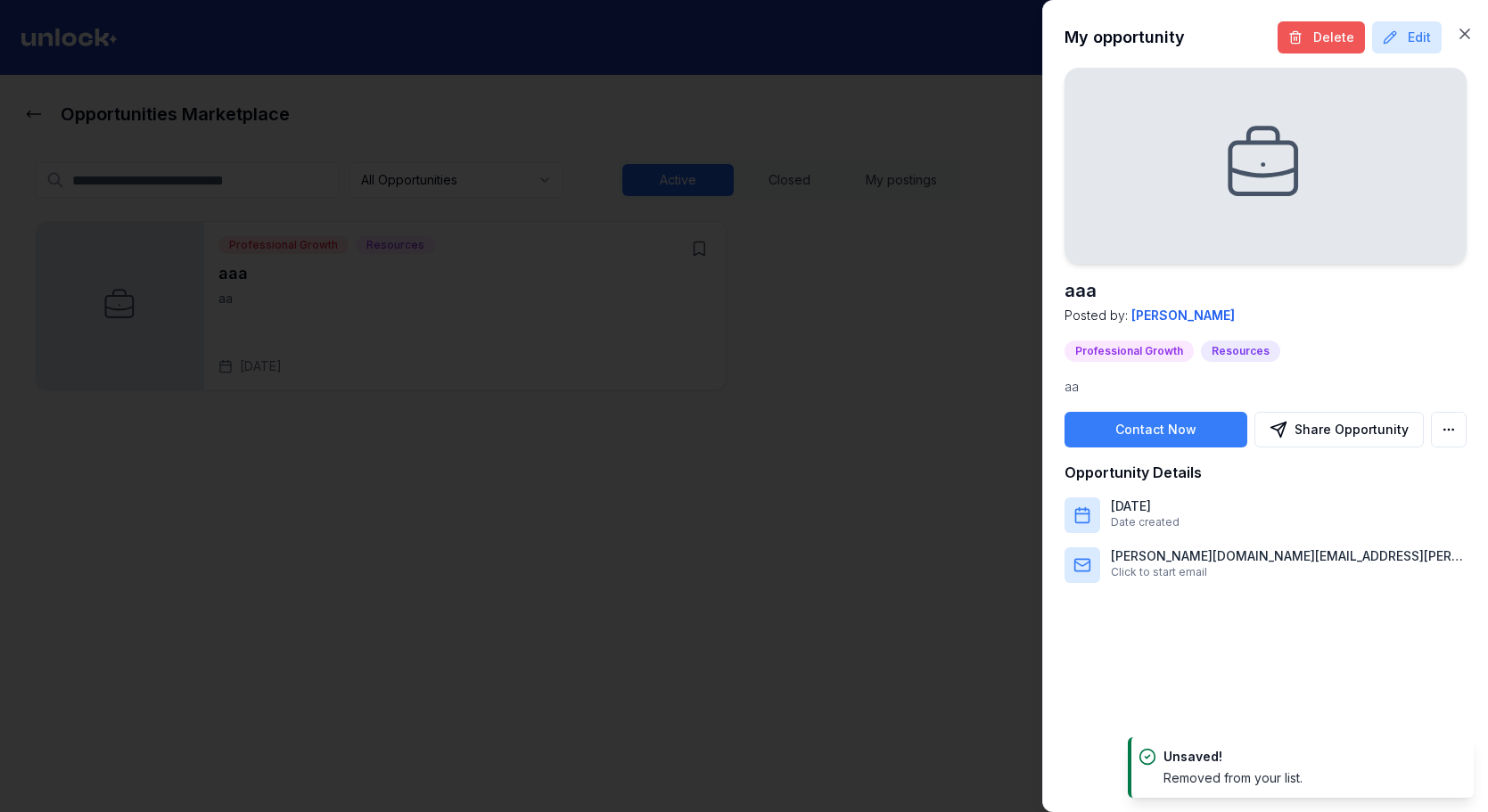
click at [1303, 36] on icon at bounding box center [1295, 36] width 14 height 14
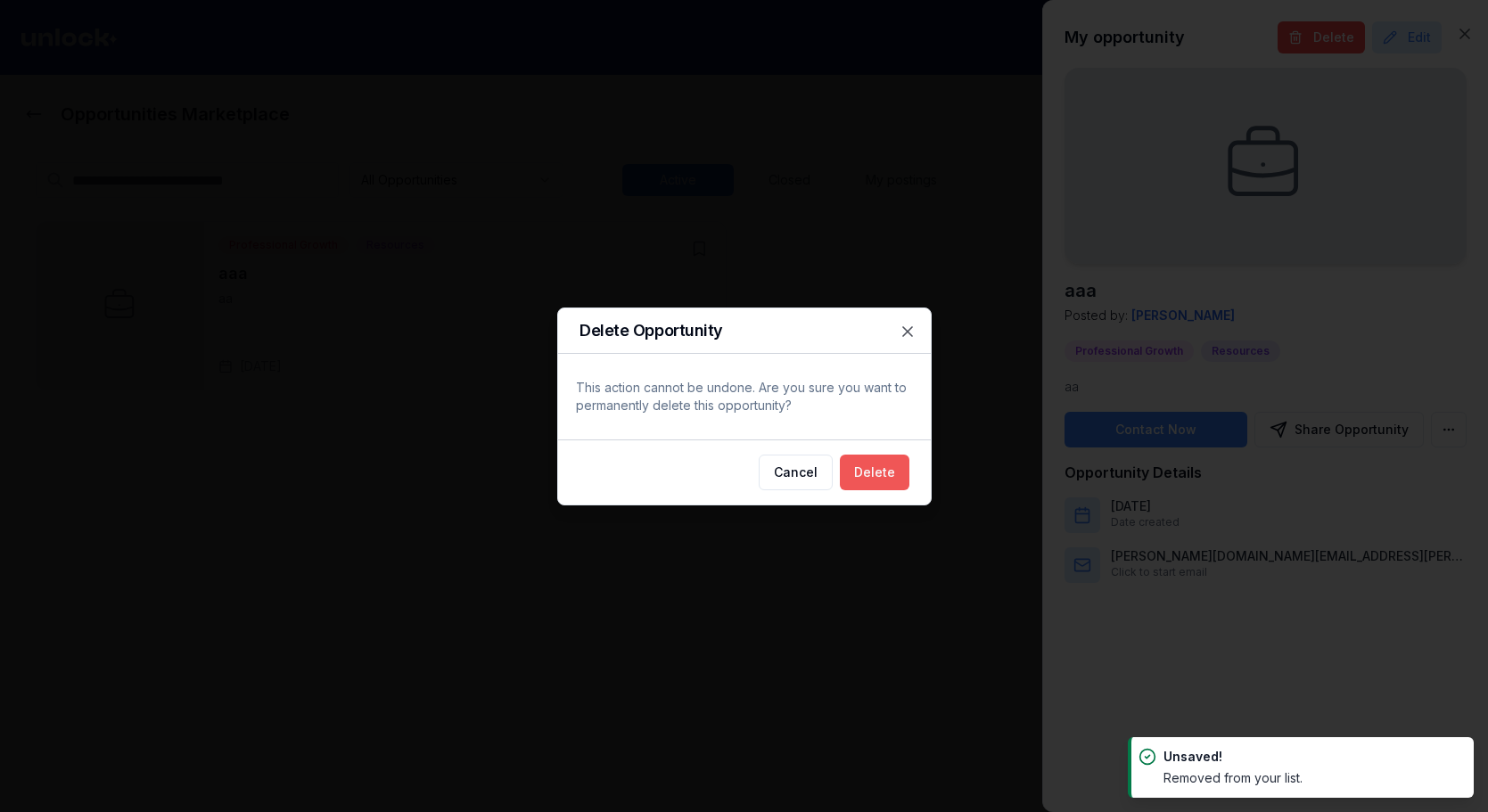
click at [897, 470] on button "Delete" at bounding box center [875, 472] width 69 height 36
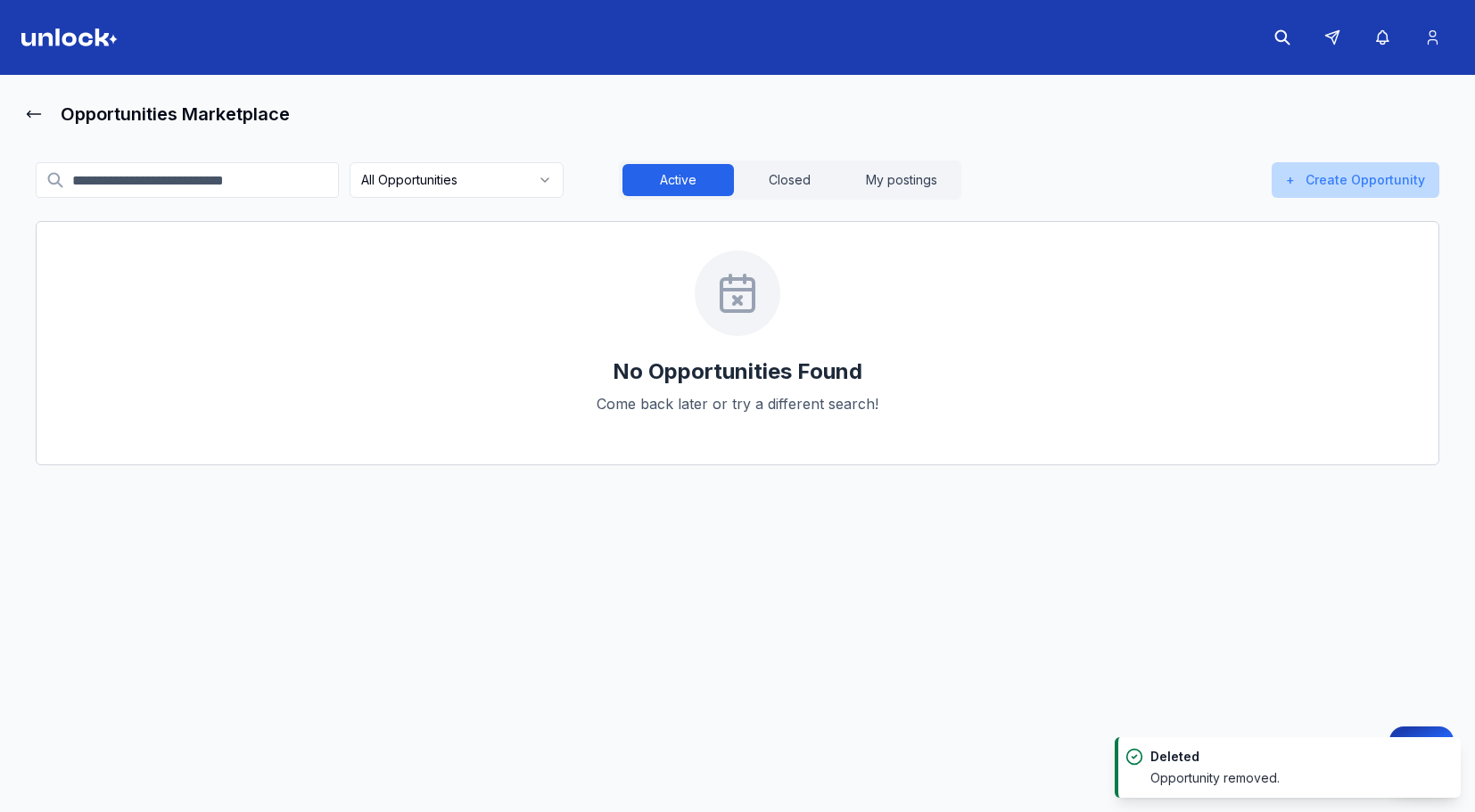
click at [1318, 183] on button "+ Create Opportunity" at bounding box center [1355, 180] width 168 height 36
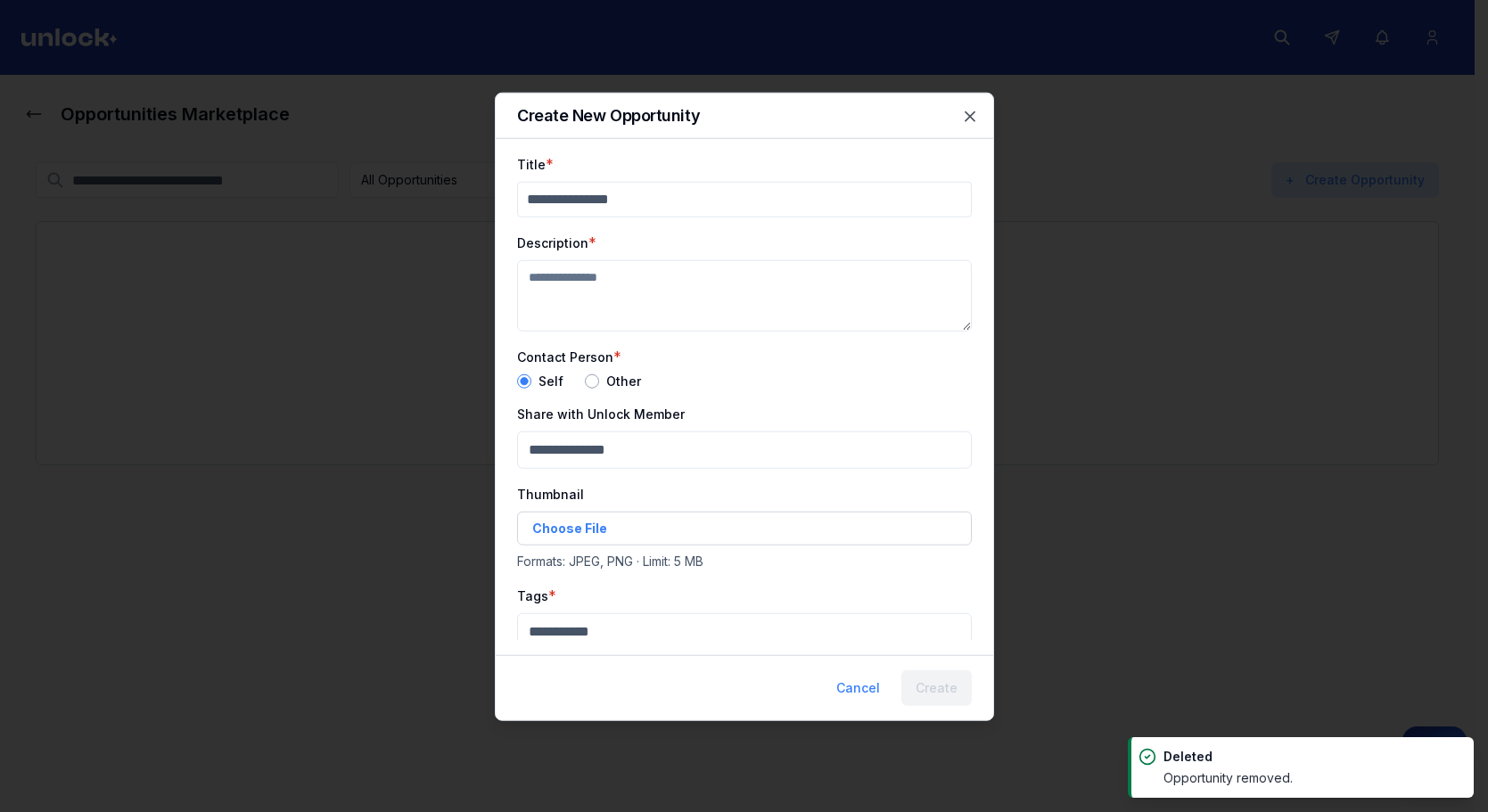
click at [796, 211] on input "Title" at bounding box center [745, 198] width 455 height 36
type input "**"
click at [711, 303] on textarea "Description" at bounding box center [745, 295] width 455 height 71
type textarea "**"
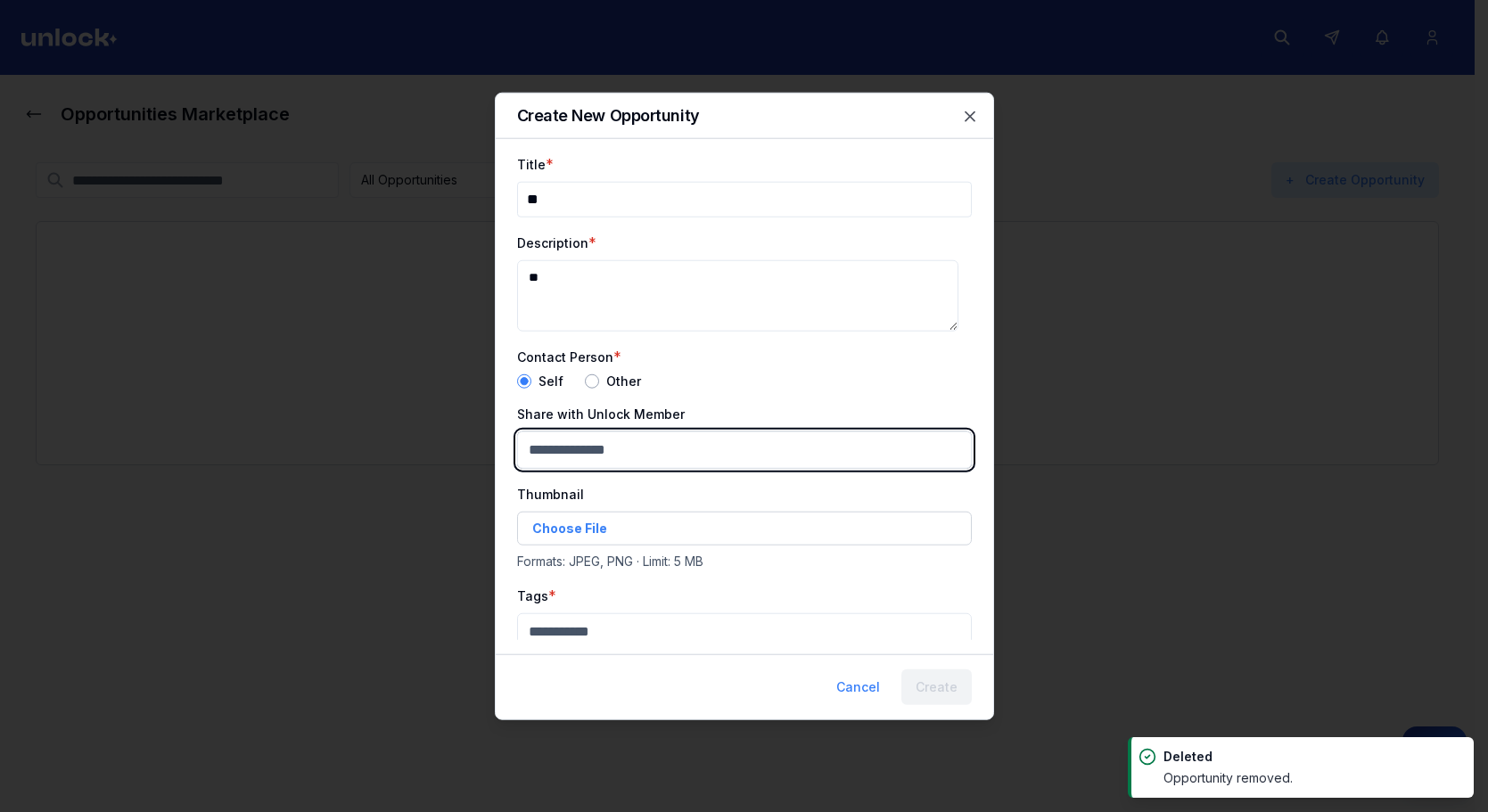
click at [685, 454] on body "Opportunities Marketplace All Opportunities Active Closed My postings + Create …" at bounding box center [737, 406] width 1475 height 812
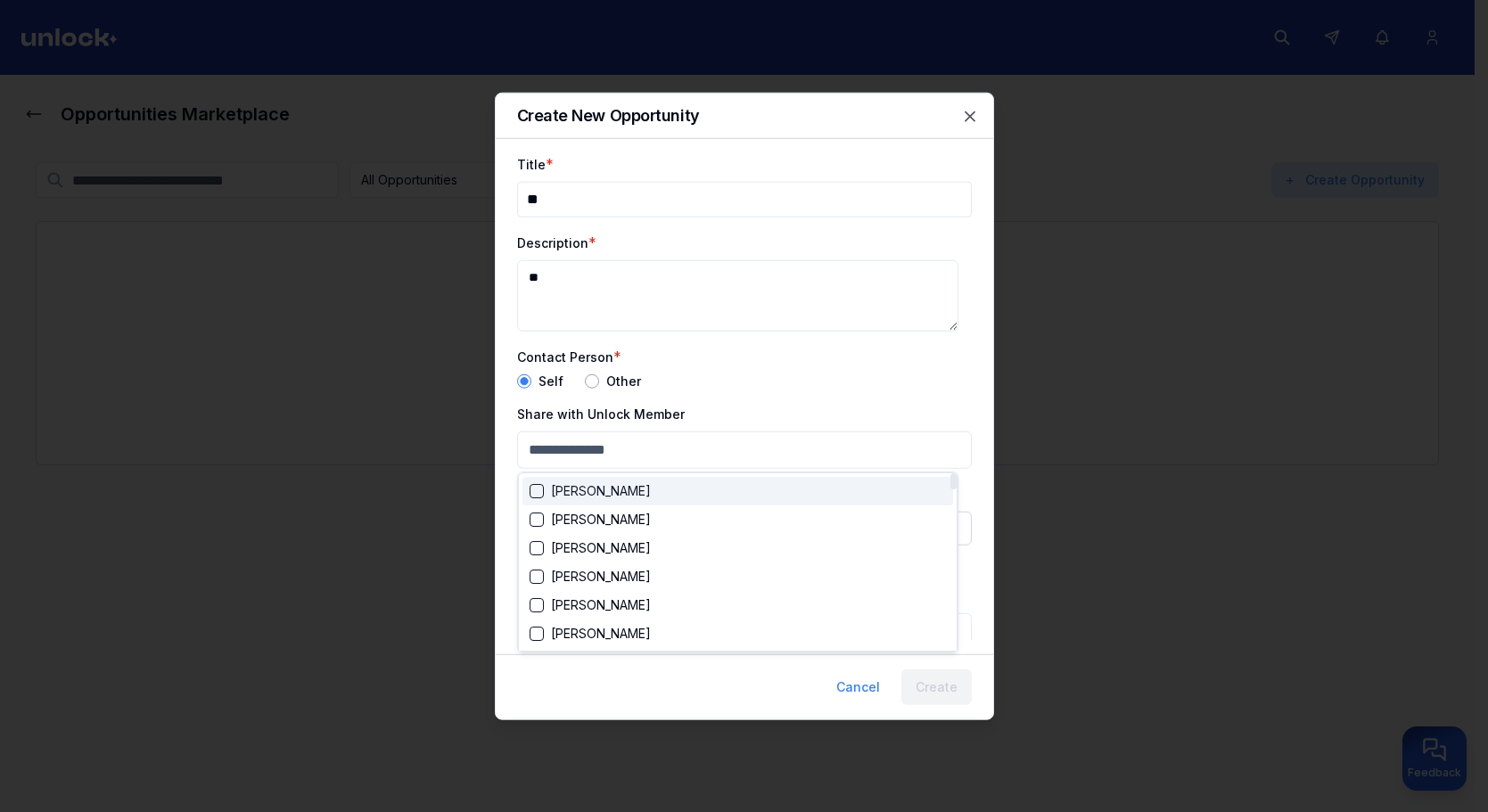
click at [697, 365] on div at bounding box center [744, 406] width 1488 height 812
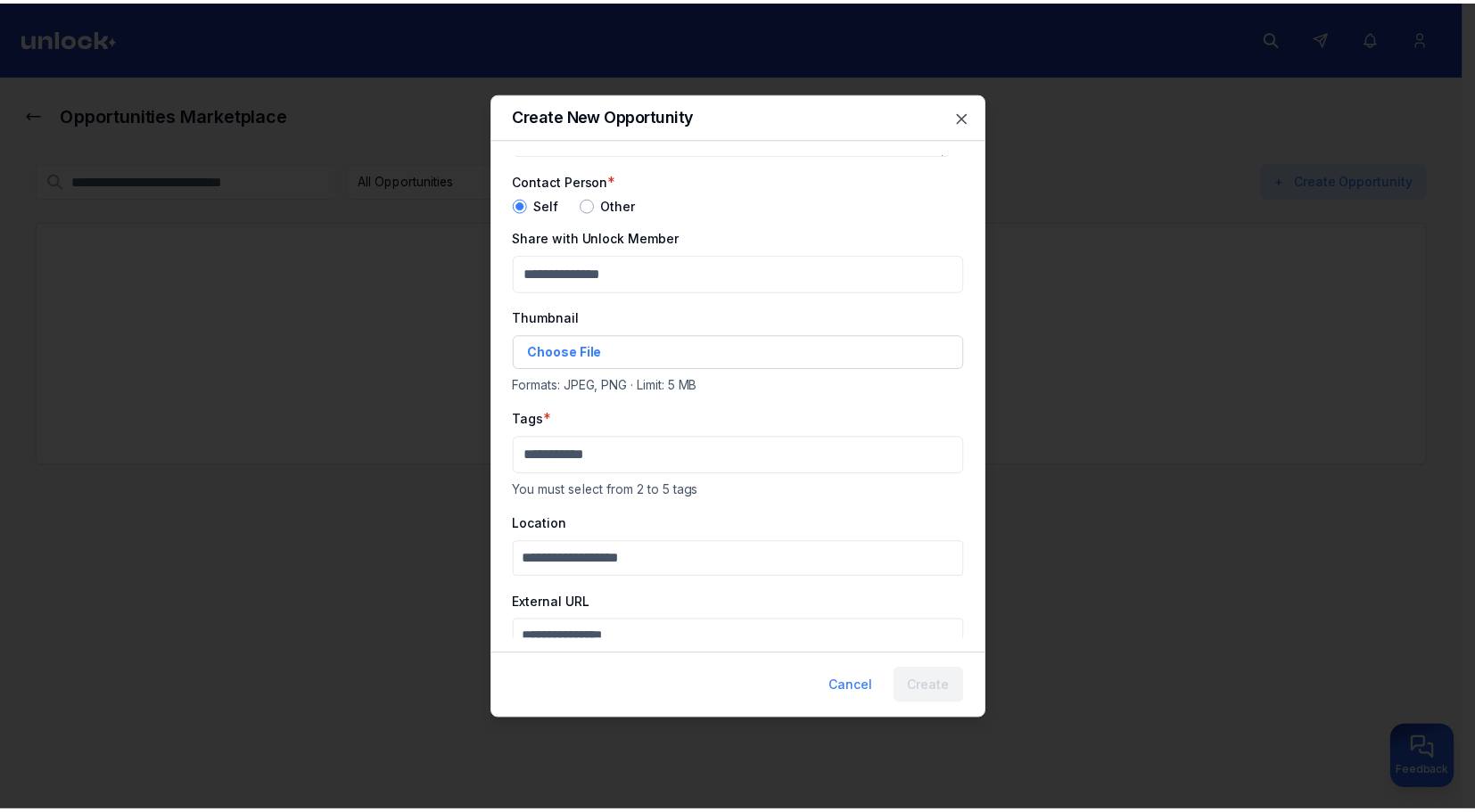
scroll to position [179, 0]
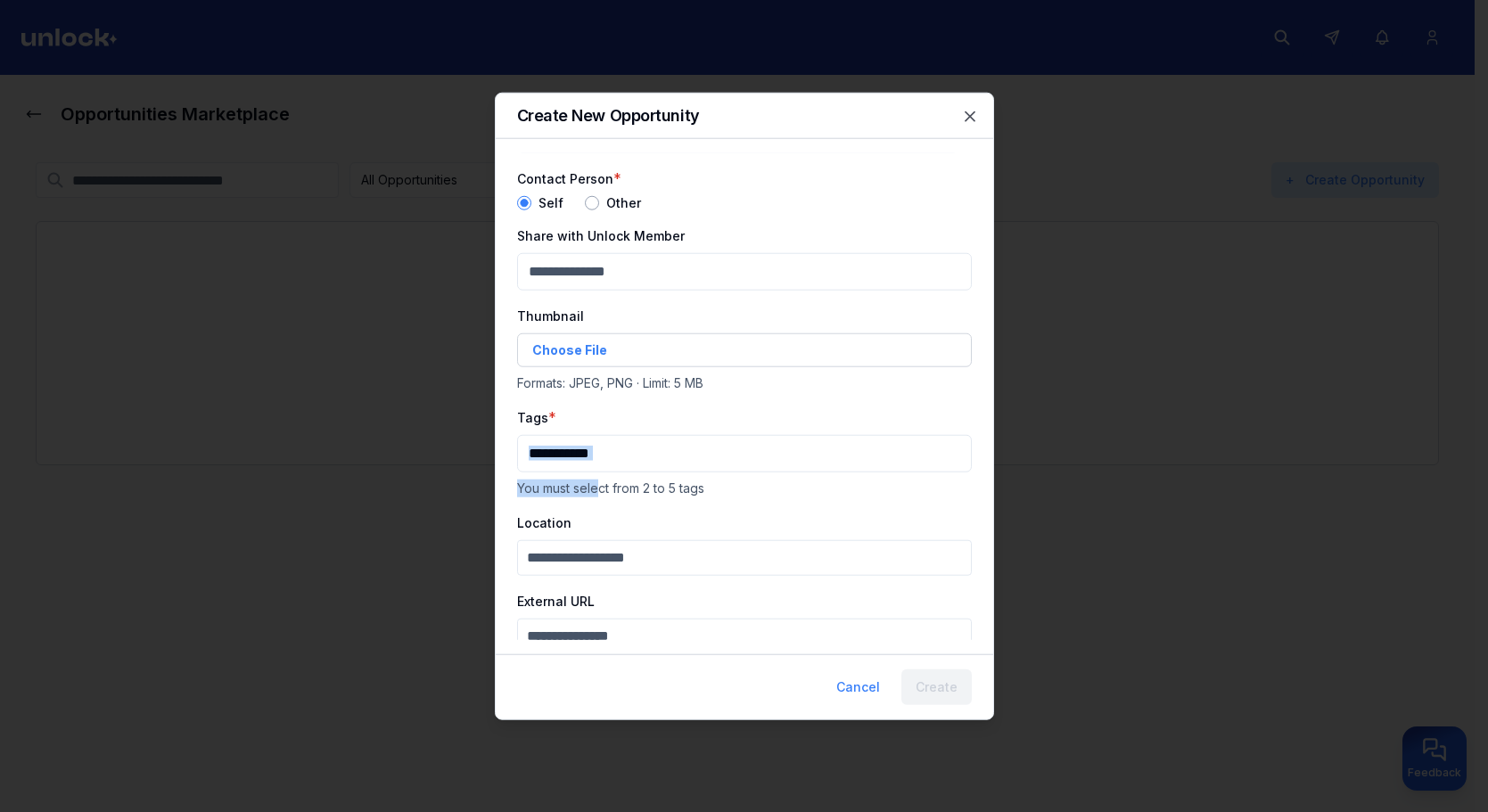
click at [600, 472] on div "Tags * You must select from 2 to 5 tags" at bounding box center [745, 451] width 455 height 91
click at [605, 471] on div at bounding box center [745, 453] width 455 height 37
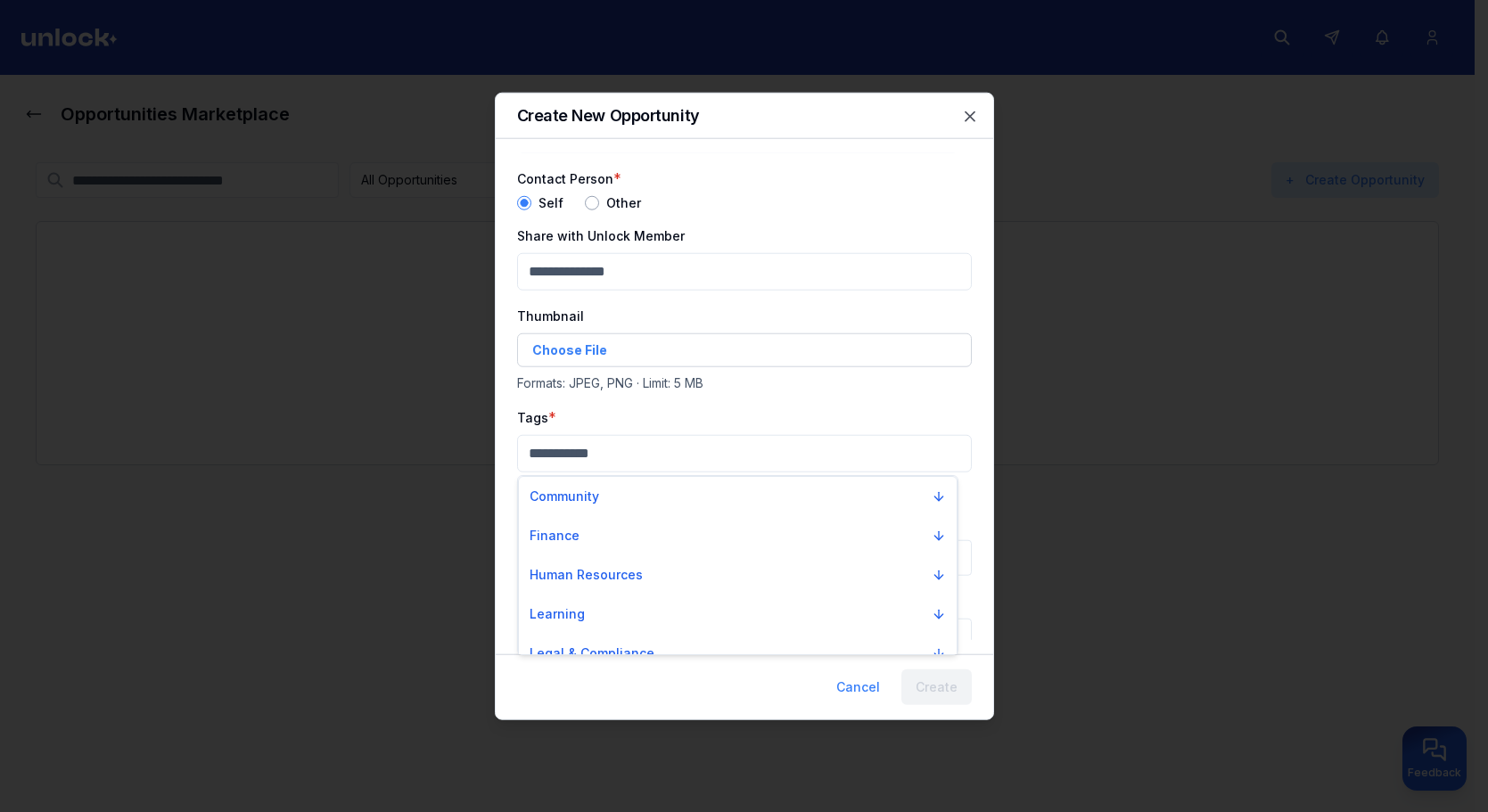
click at [618, 457] on div at bounding box center [744, 406] width 1488 height 812
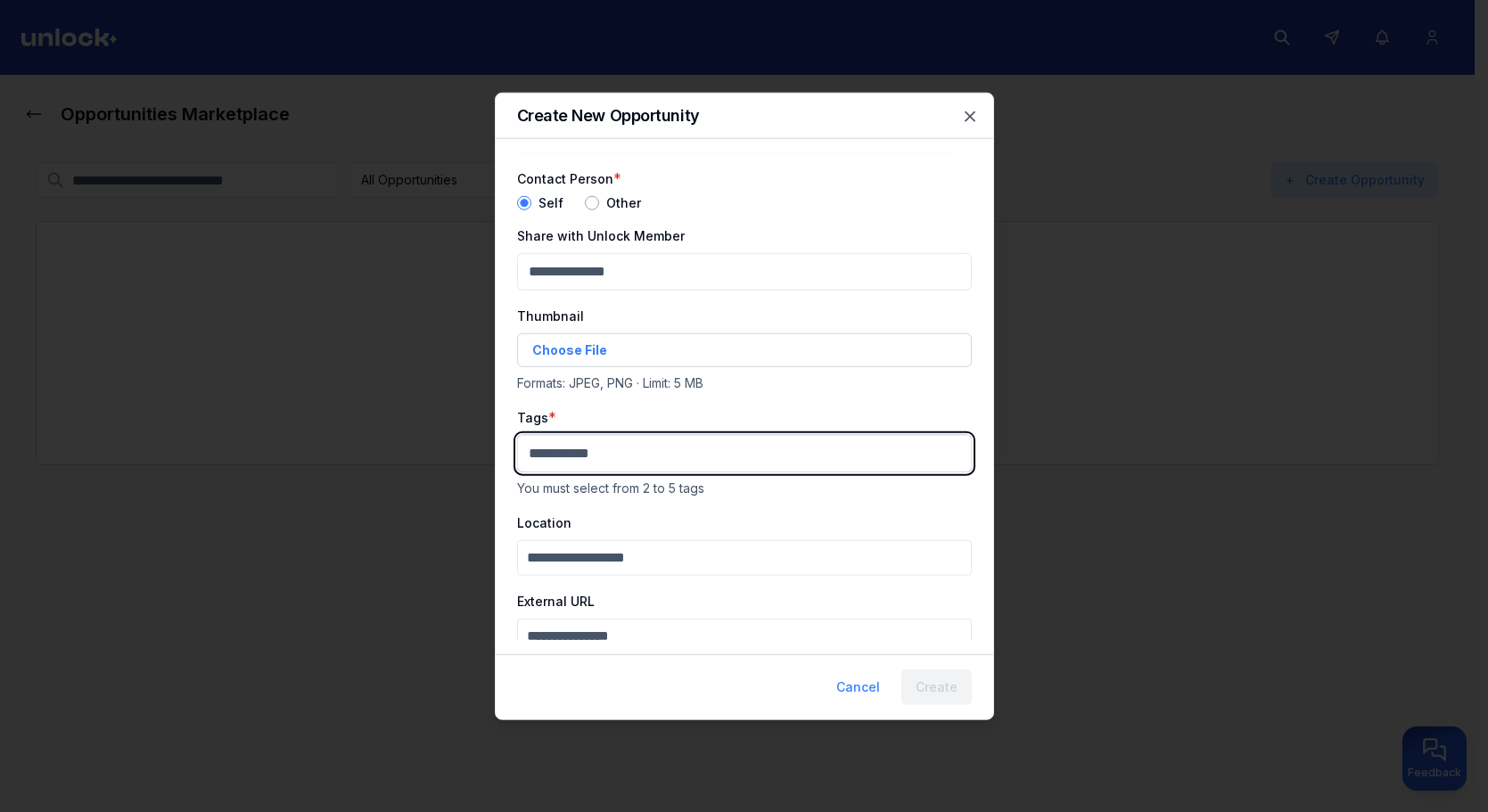
click at [626, 468] on body "Opportunities Marketplace All Opportunities Active Closed My postings + Create …" at bounding box center [737, 406] width 1475 height 812
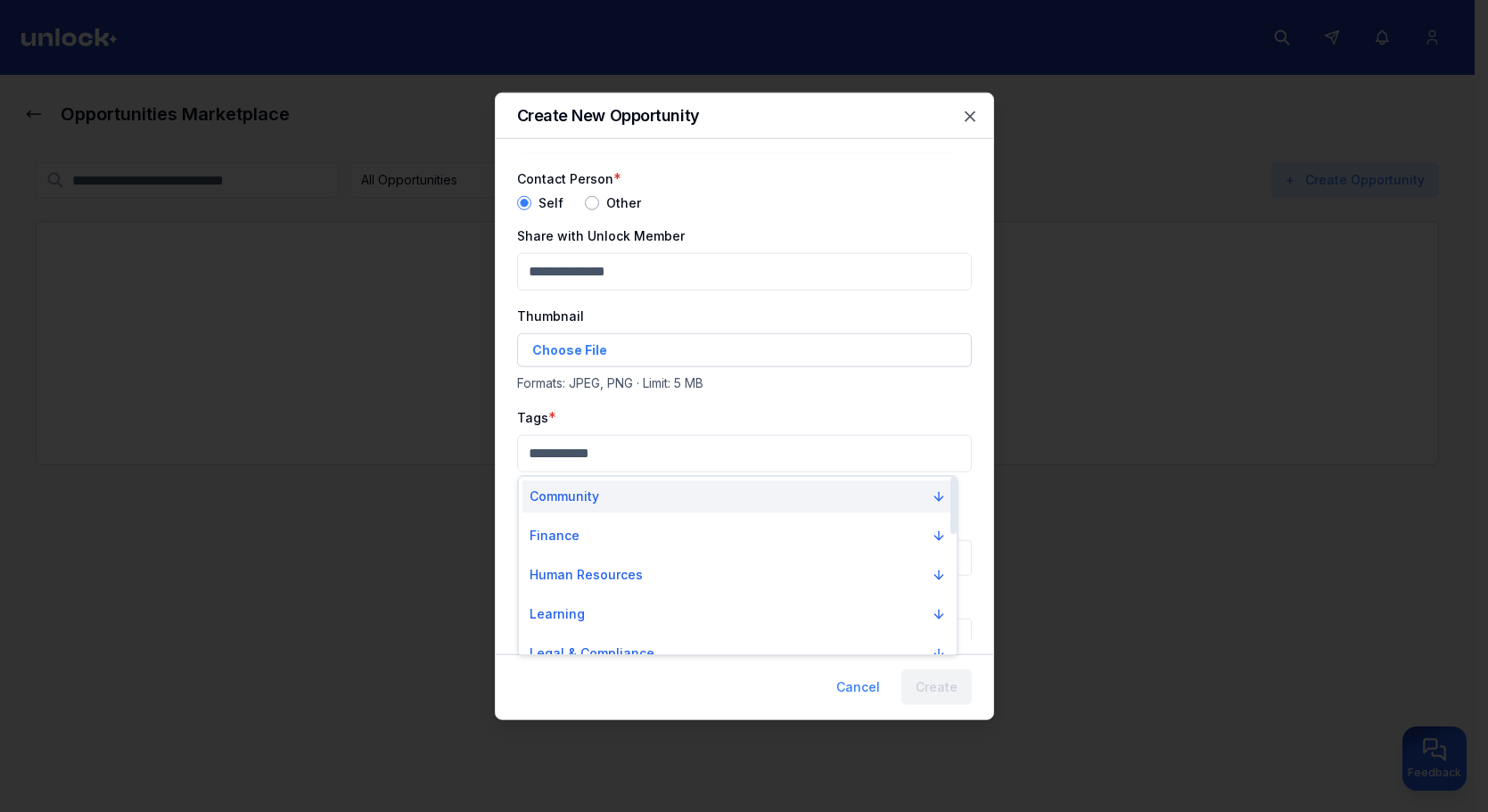
click at [629, 494] on button "Community" at bounding box center [737, 497] width 430 height 32
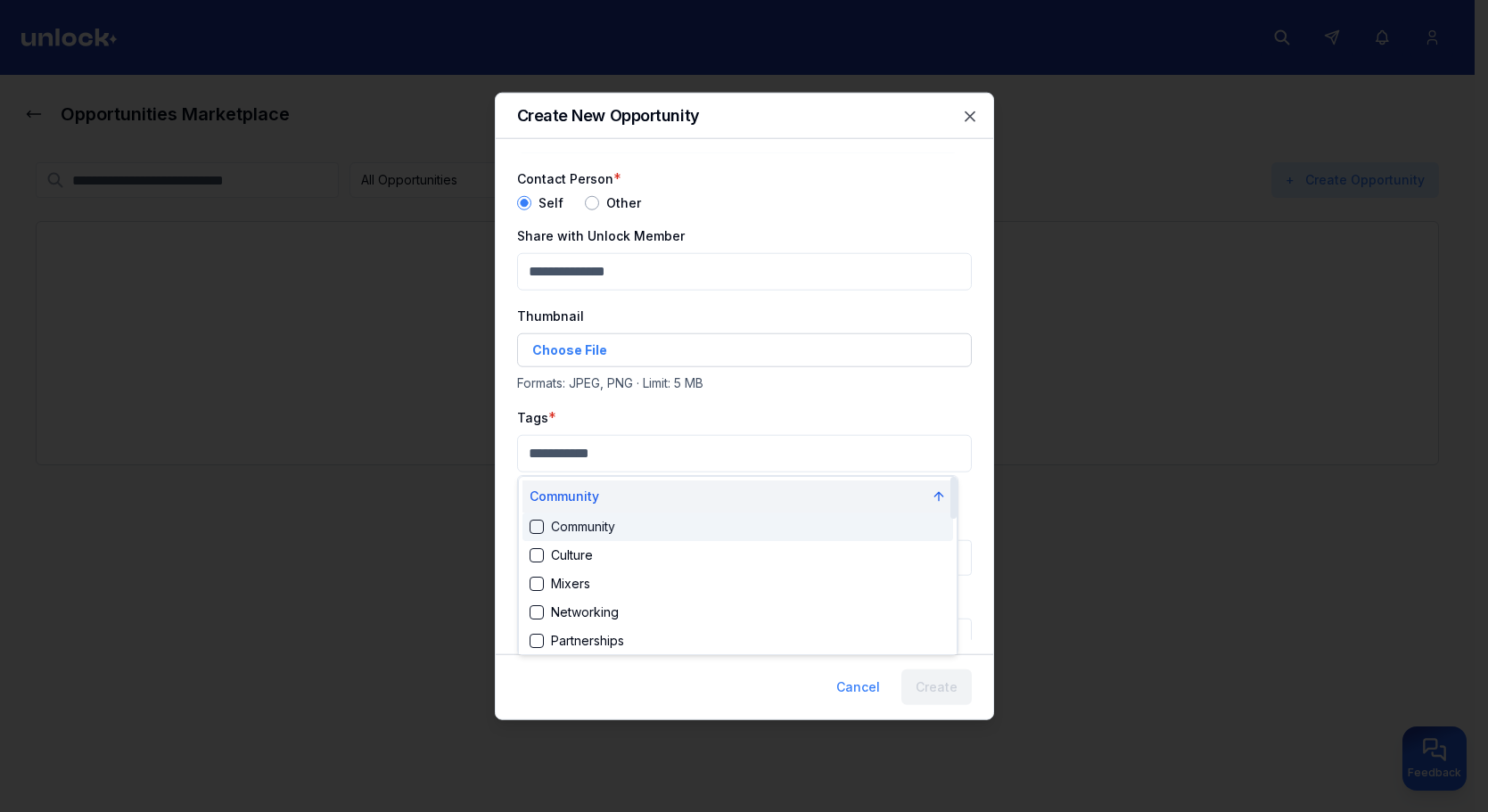
click at [635, 518] on div "Community" at bounding box center [737, 527] width 430 height 28
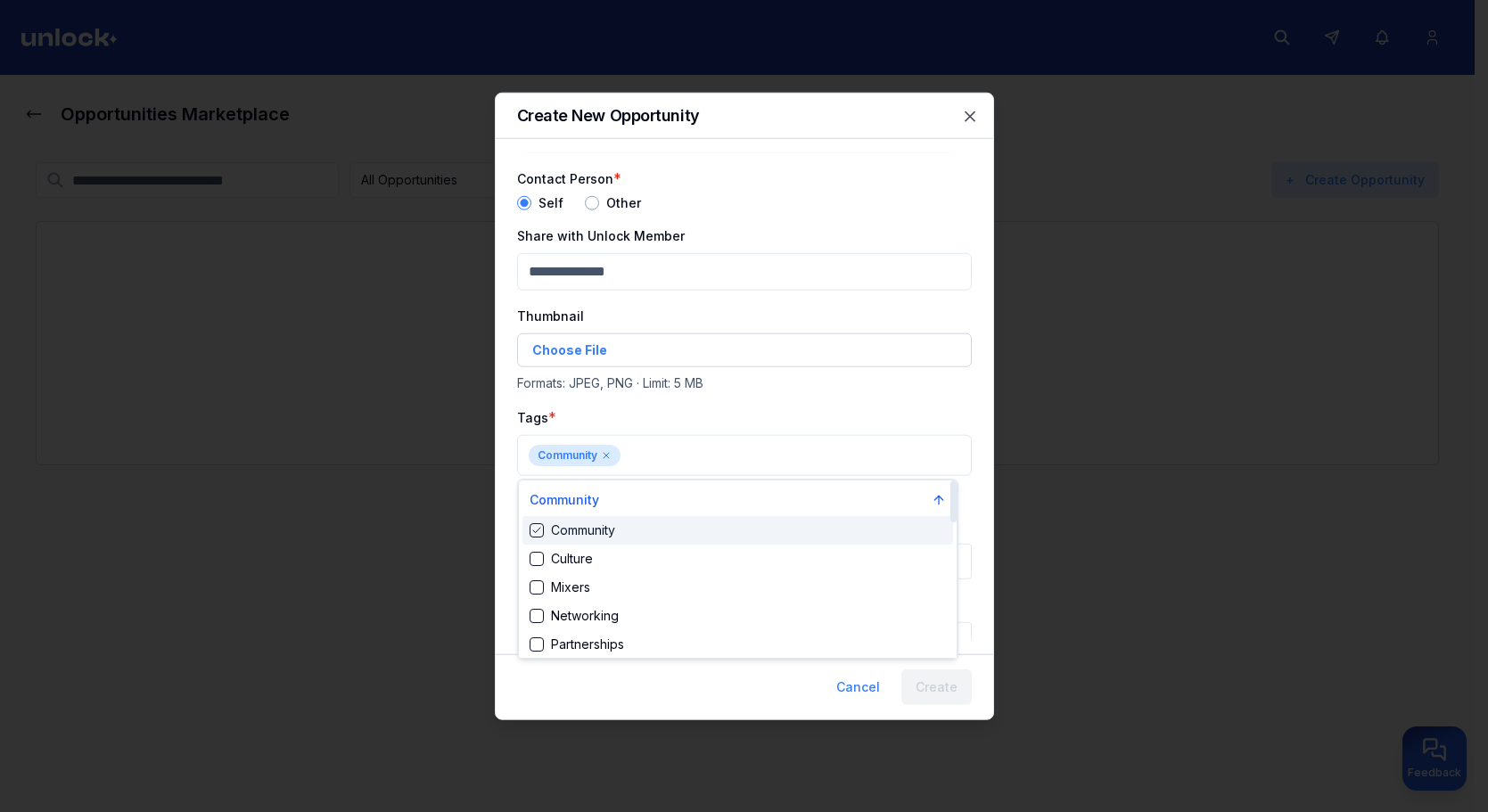
drag, startPoint x: 640, startPoint y: 528, endPoint x: 645, endPoint y: 536, distance: 9.4
click at [642, 529] on div "Community" at bounding box center [737, 530] width 430 height 28
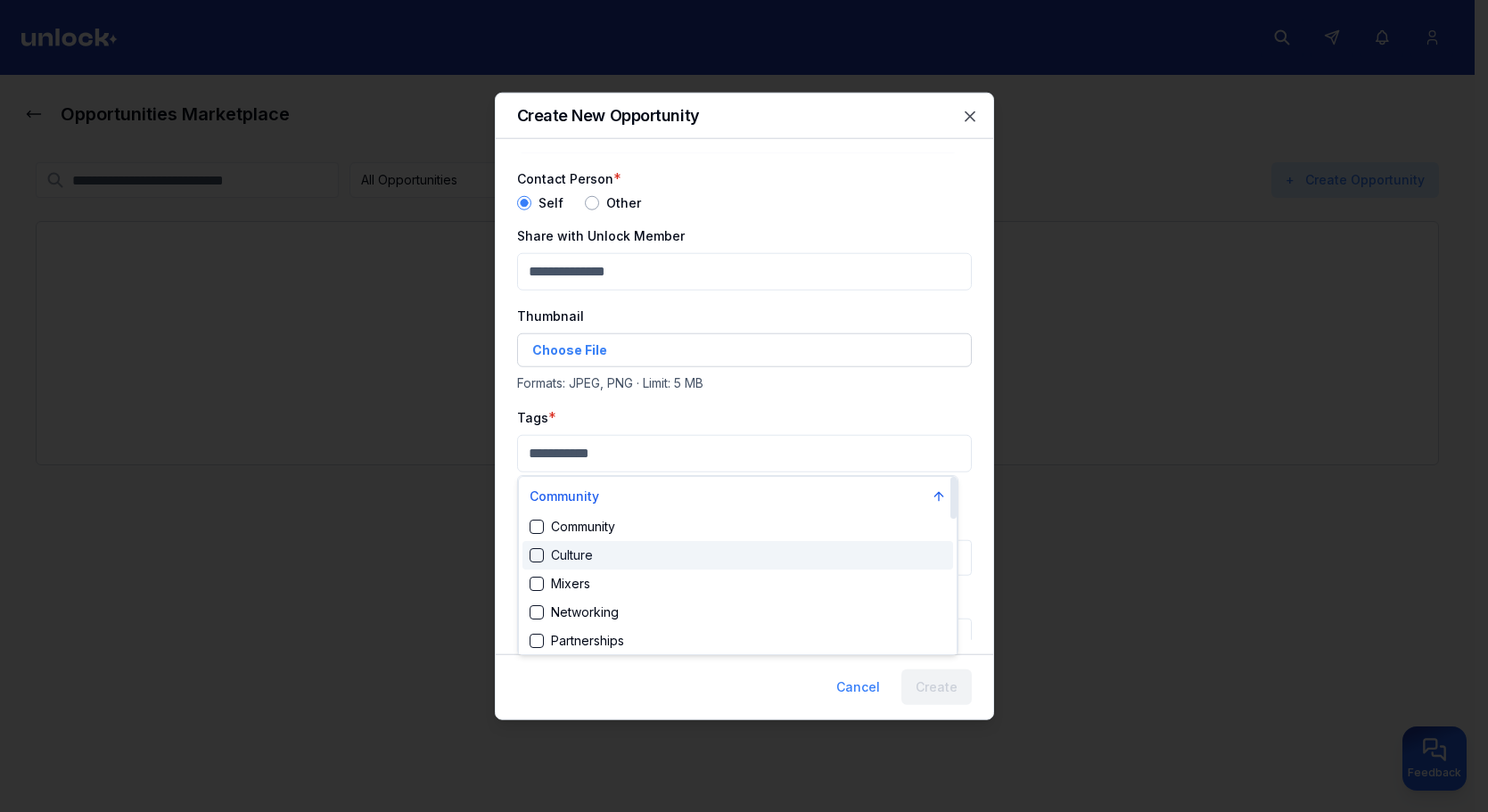
click at [648, 544] on div "Culture" at bounding box center [737, 555] width 430 height 28
click at [660, 523] on div "Community" at bounding box center [737, 530] width 430 height 28
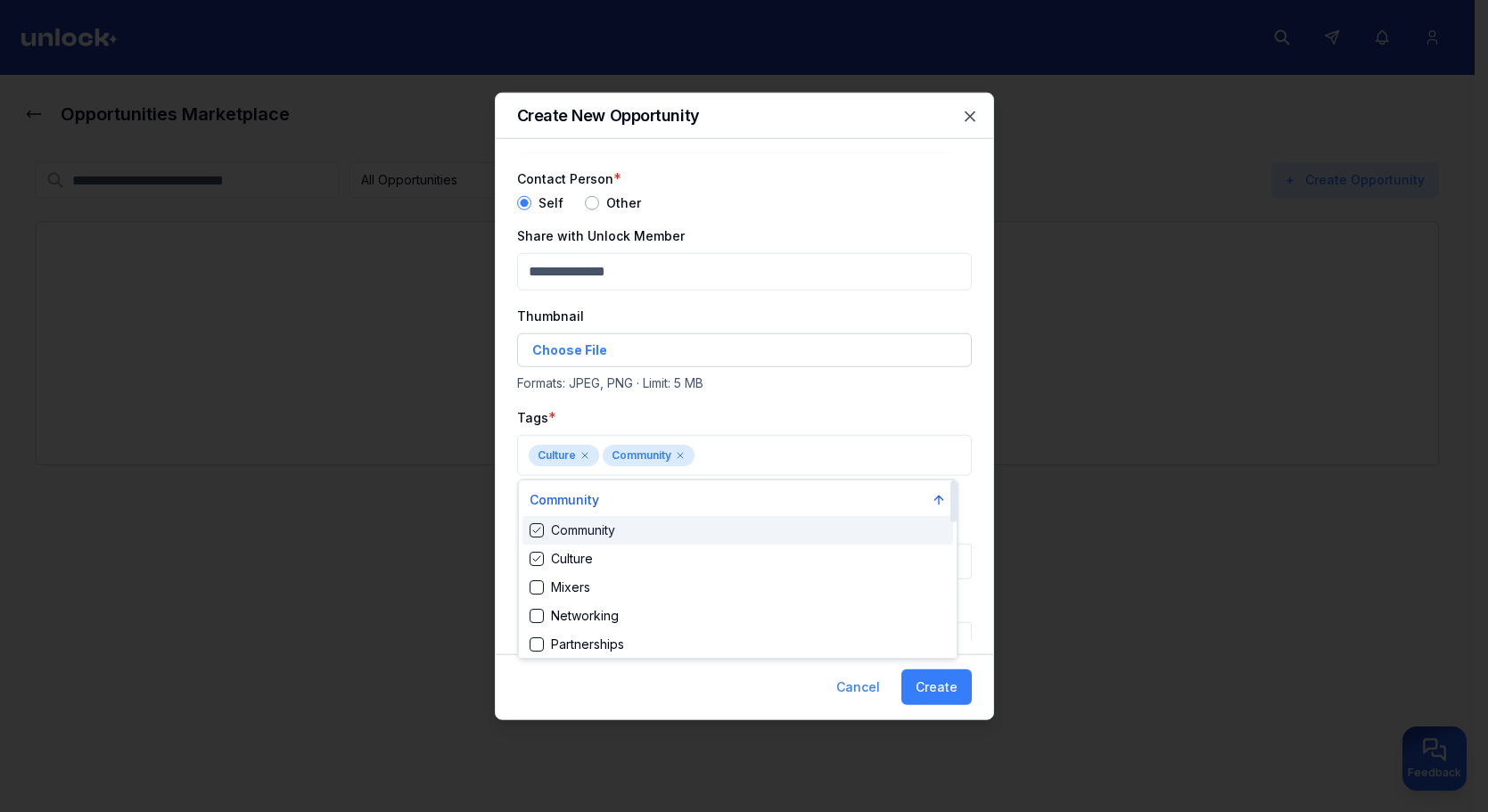
click at [765, 382] on div at bounding box center [744, 406] width 1488 height 812
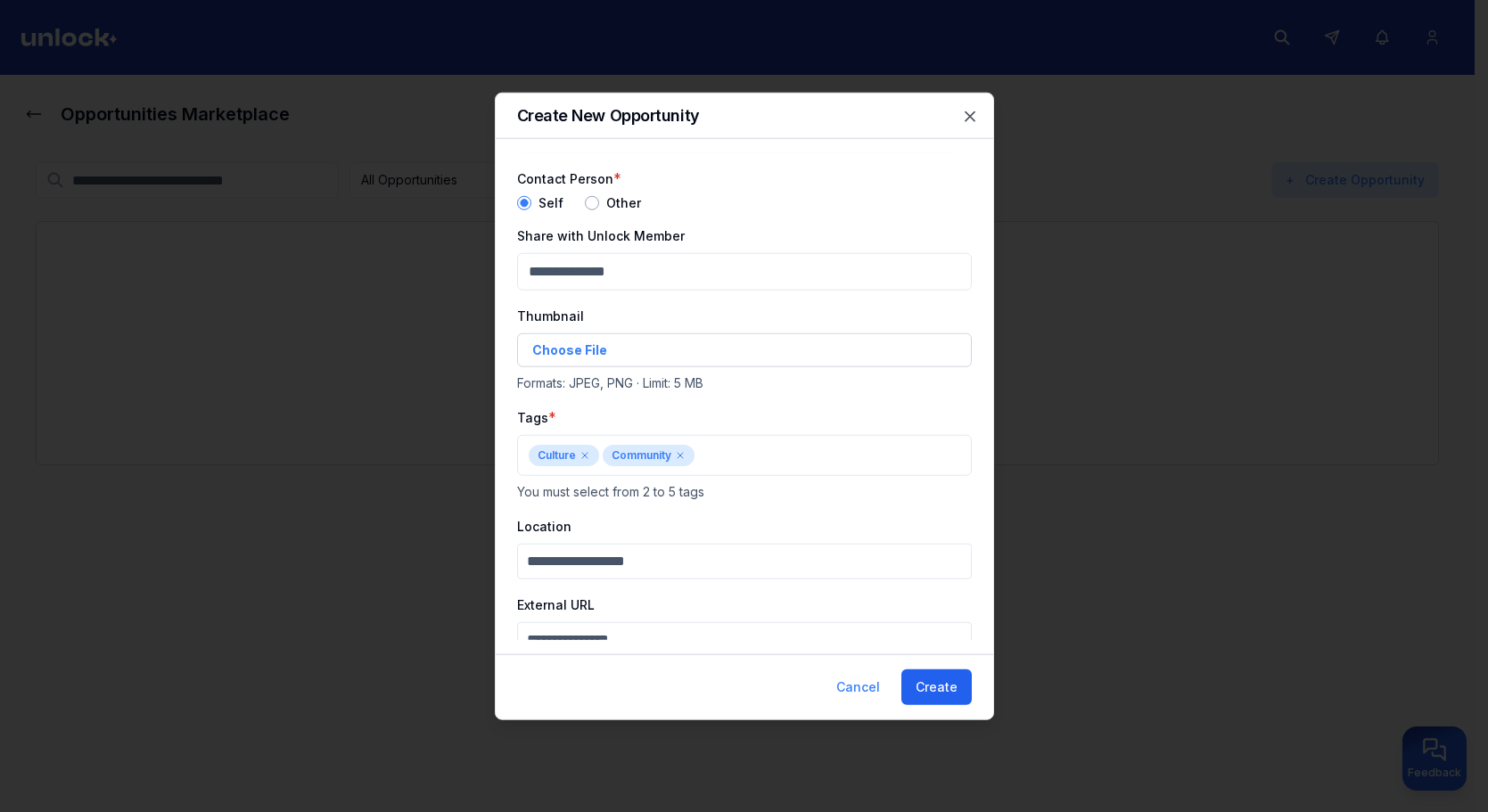
click at [948, 699] on button "Create" at bounding box center [936, 688] width 70 height 36
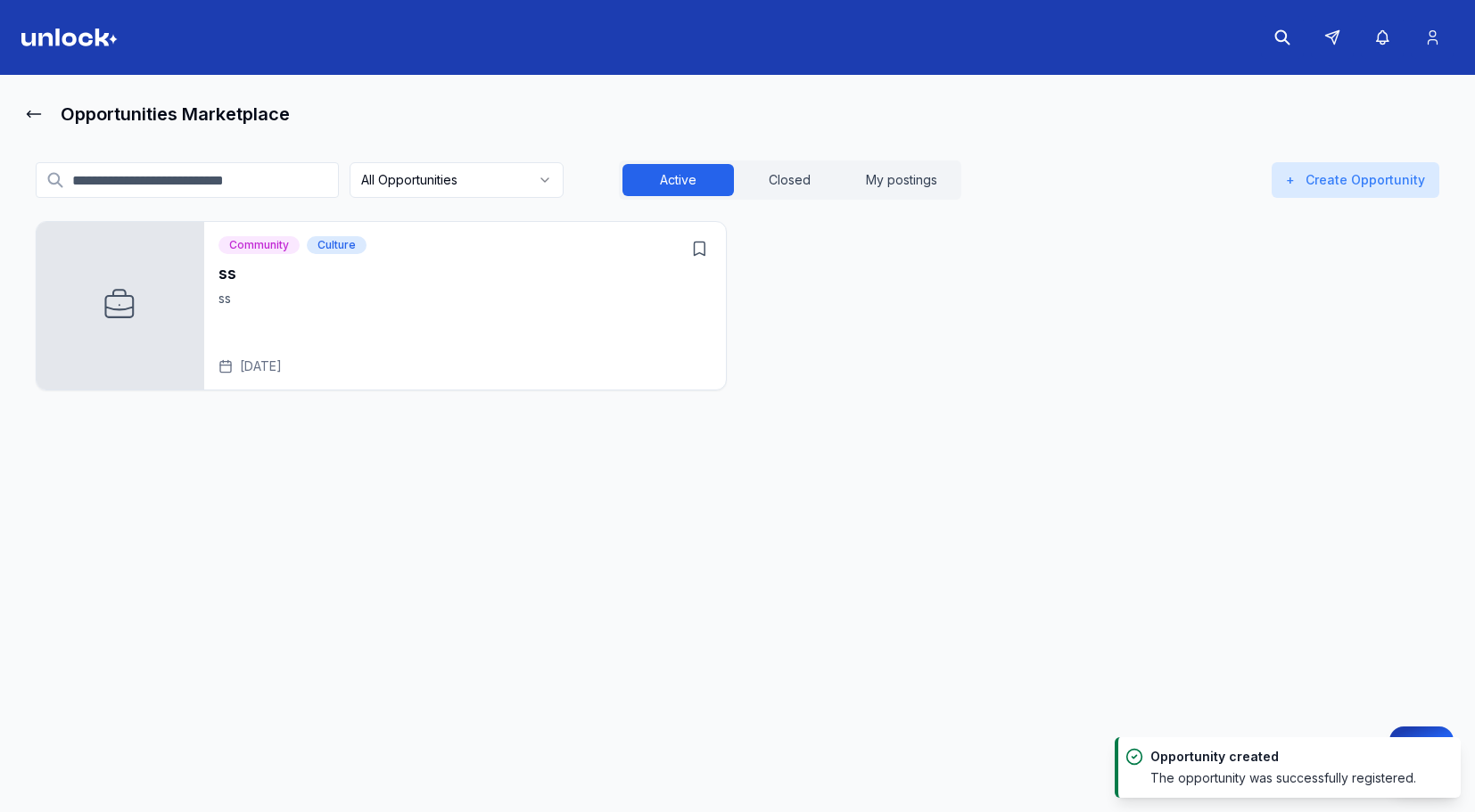
click at [712, 265] on div "Community Culture ss ss Aug 19, 2025" at bounding box center [464, 305] width 521 height 167
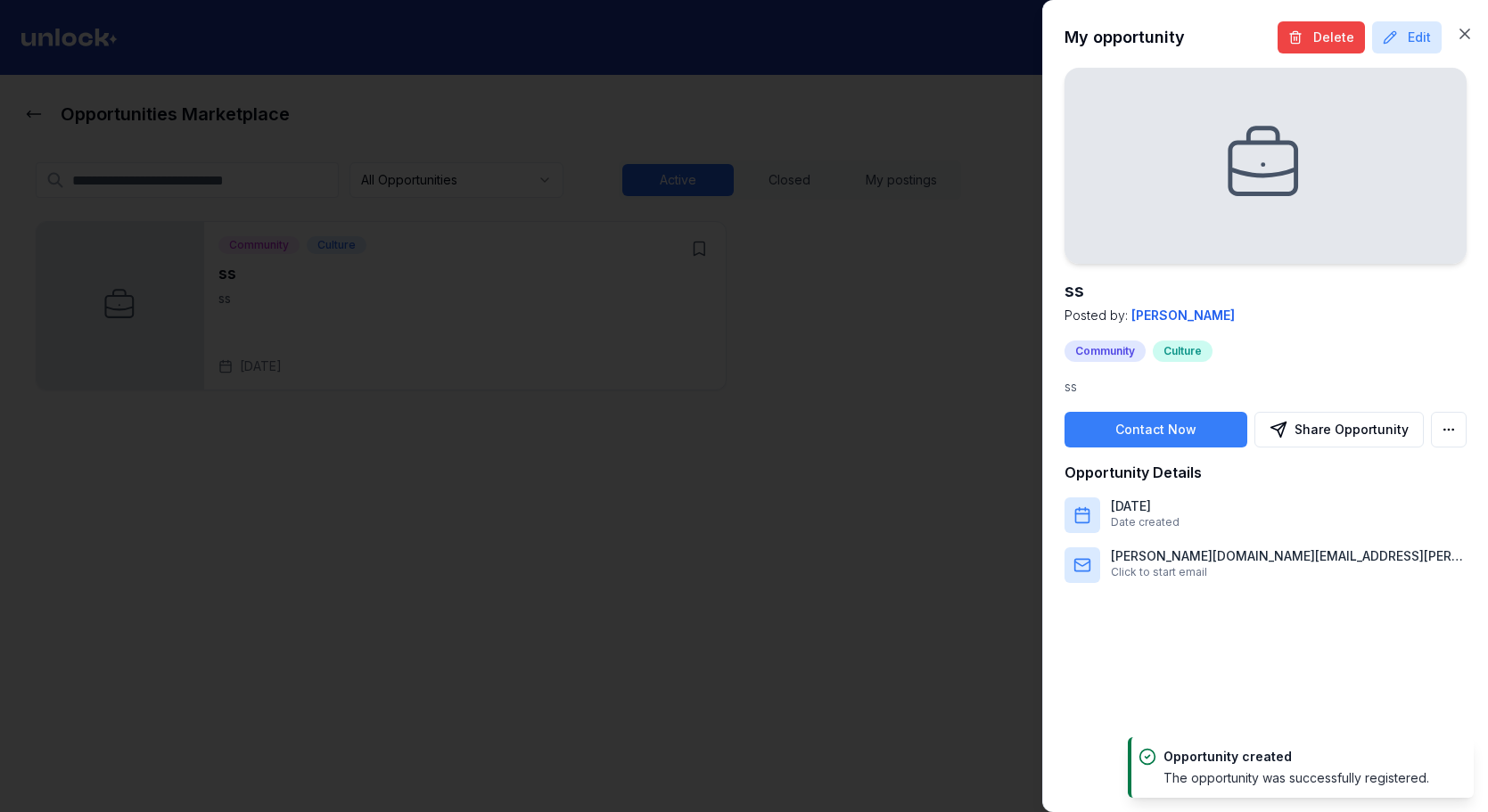
click at [1316, 56] on div "My opportunity Delete Edit ss Posted by: Ivan Petrenko Community Culture ss Con…" at bounding box center [1265, 406] width 445 height 812
click at [1318, 42] on button "Delete" at bounding box center [1320, 37] width 87 height 32
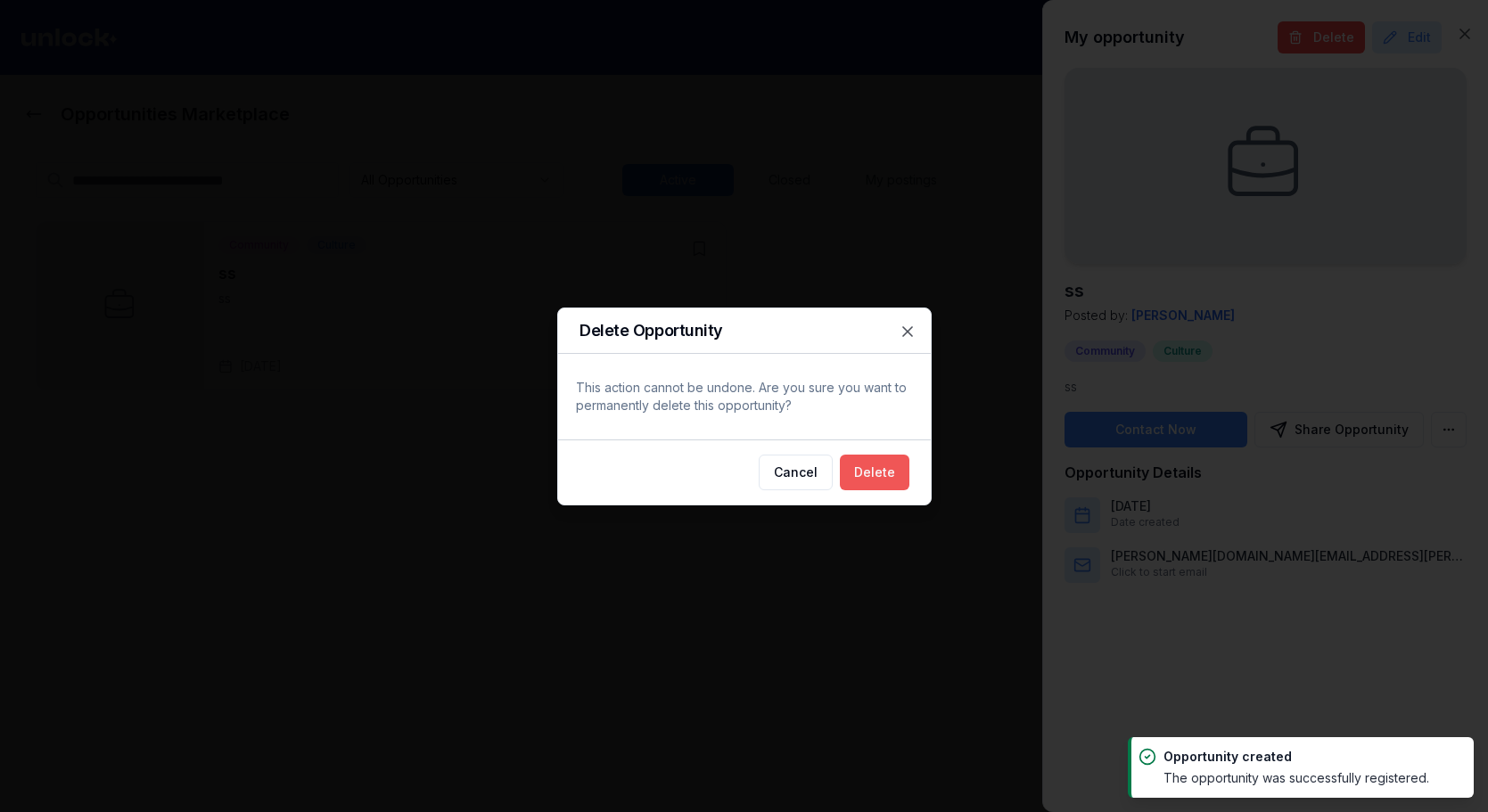
click at [868, 480] on button "Delete" at bounding box center [875, 472] width 69 height 36
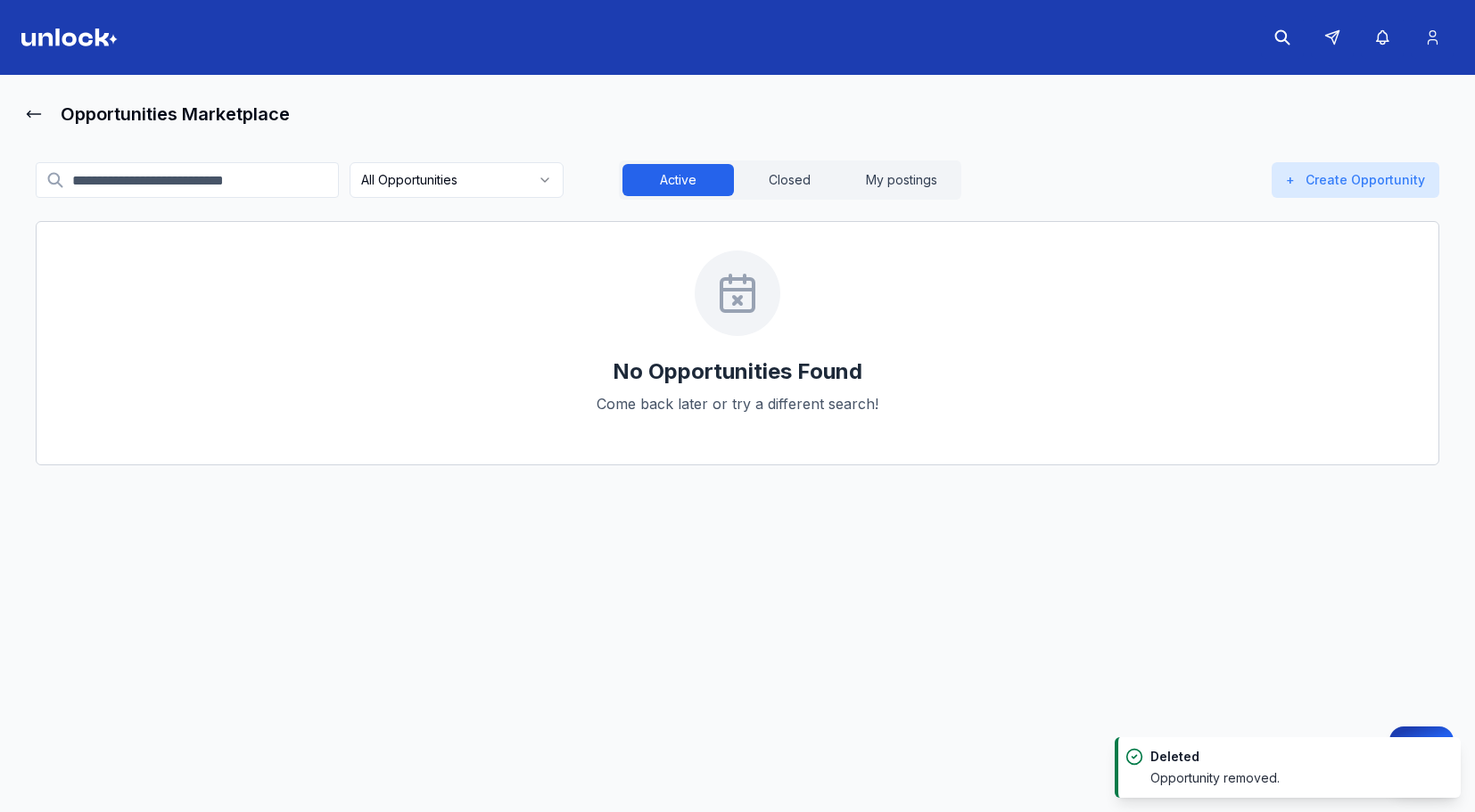
click at [85, 26] on header at bounding box center [738, 37] width 1475 height 75
click at [89, 33] on header at bounding box center [738, 37] width 1475 height 75
click at [90, 33] on img at bounding box center [69, 36] width 96 height 18
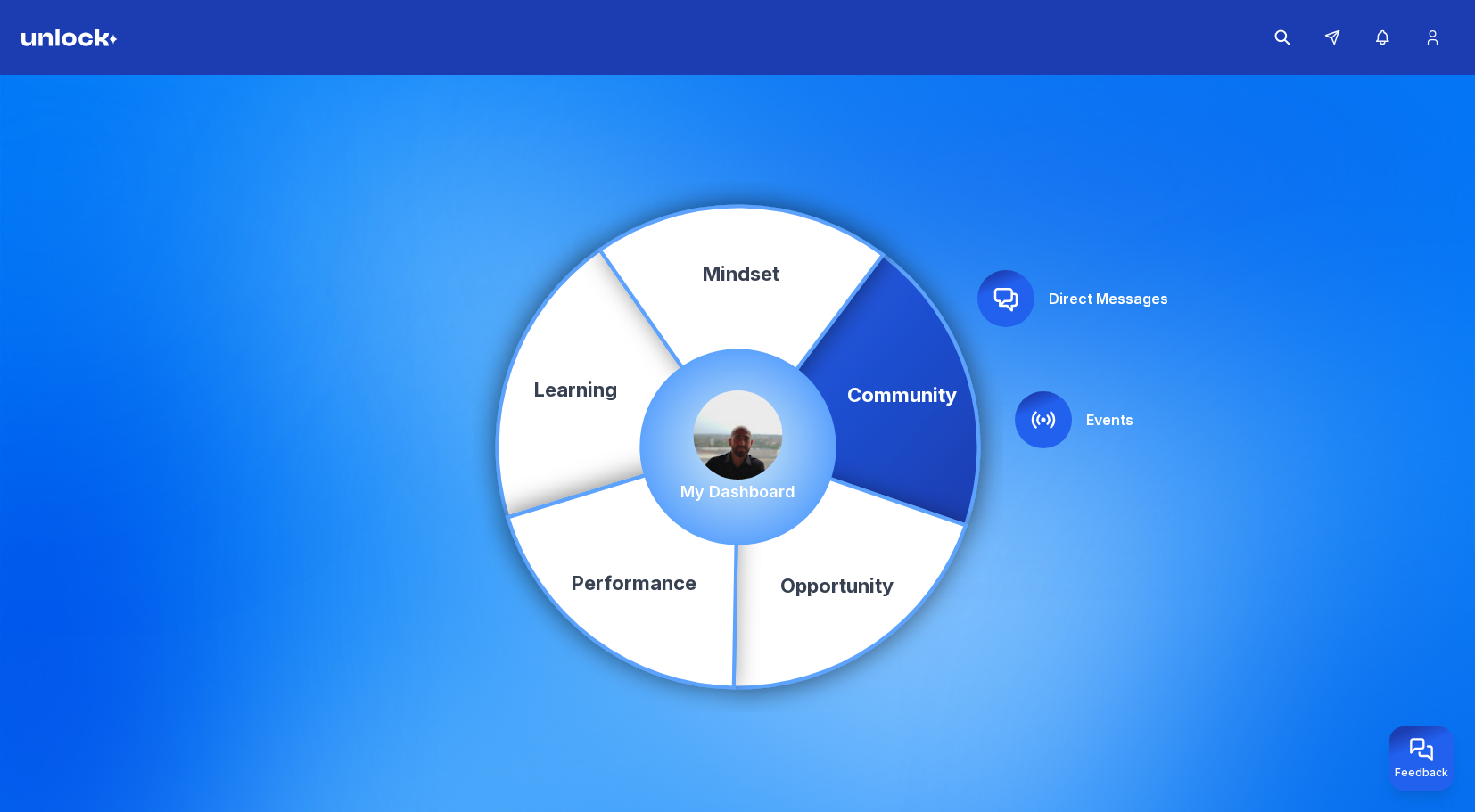
click at [769, 477] on div "My Dashboard" at bounding box center [738, 447] width 115 height 114
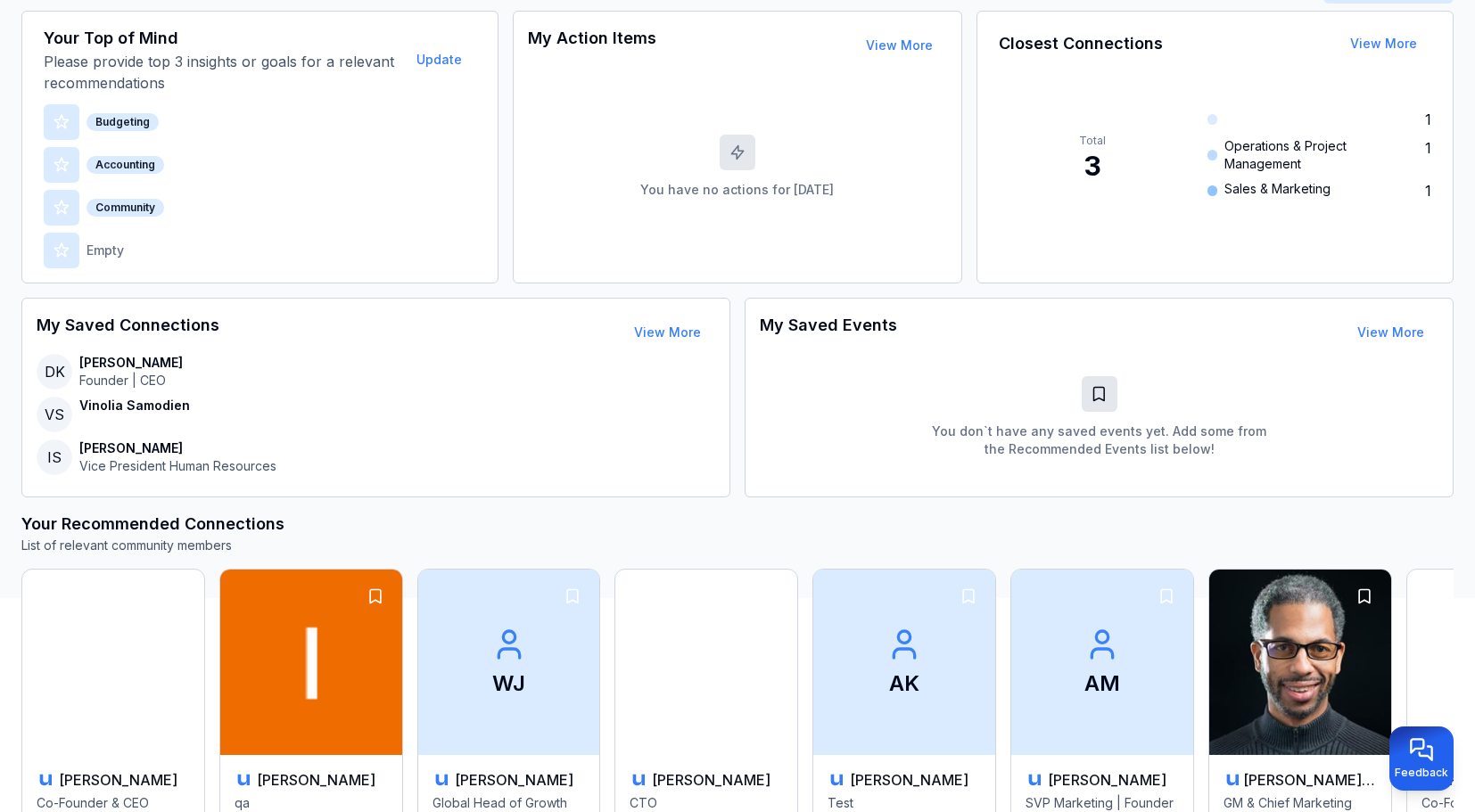
scroll to position [229, 0]
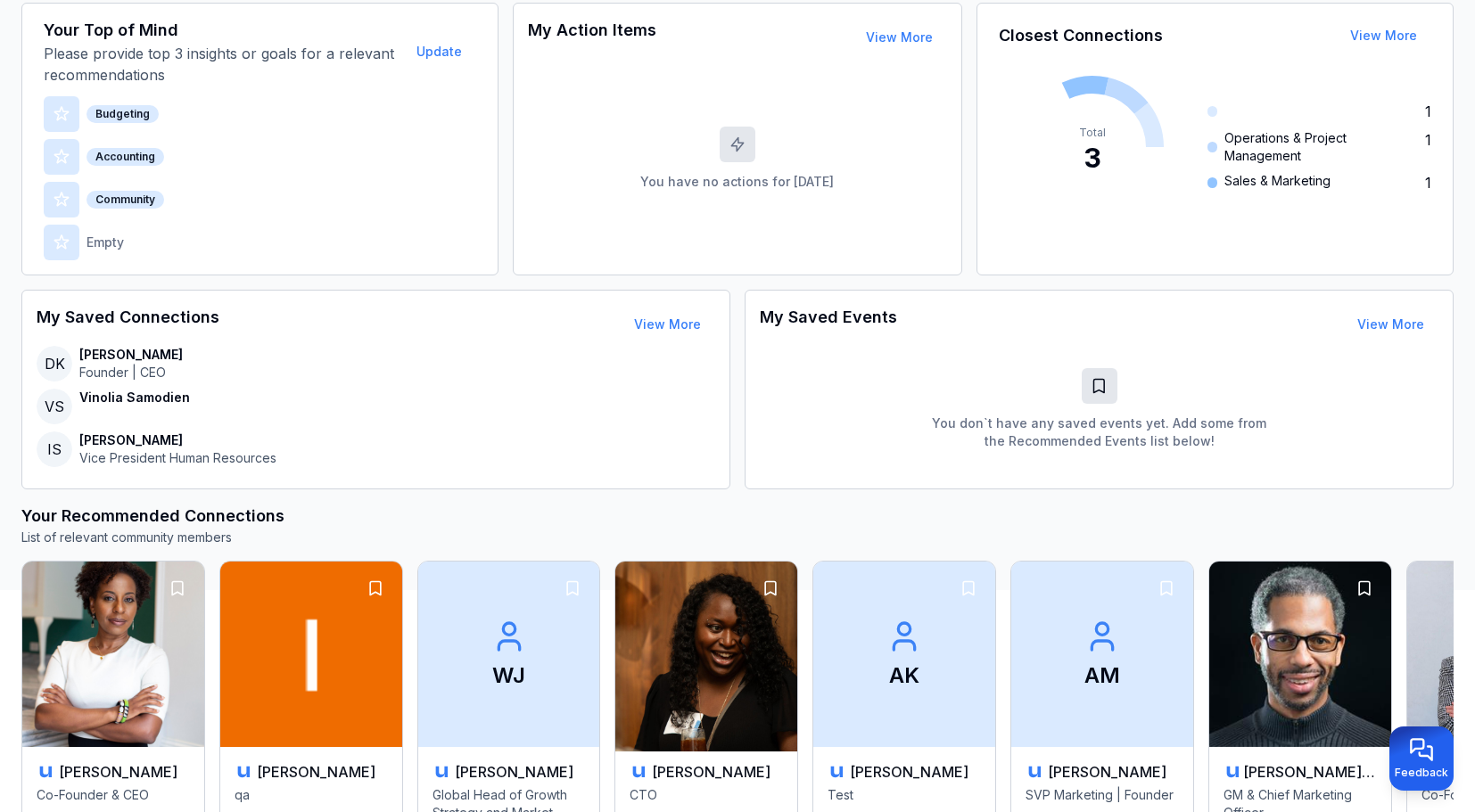
click at [783, 592] on img at bounding box center [707, 654] width 191 height 195
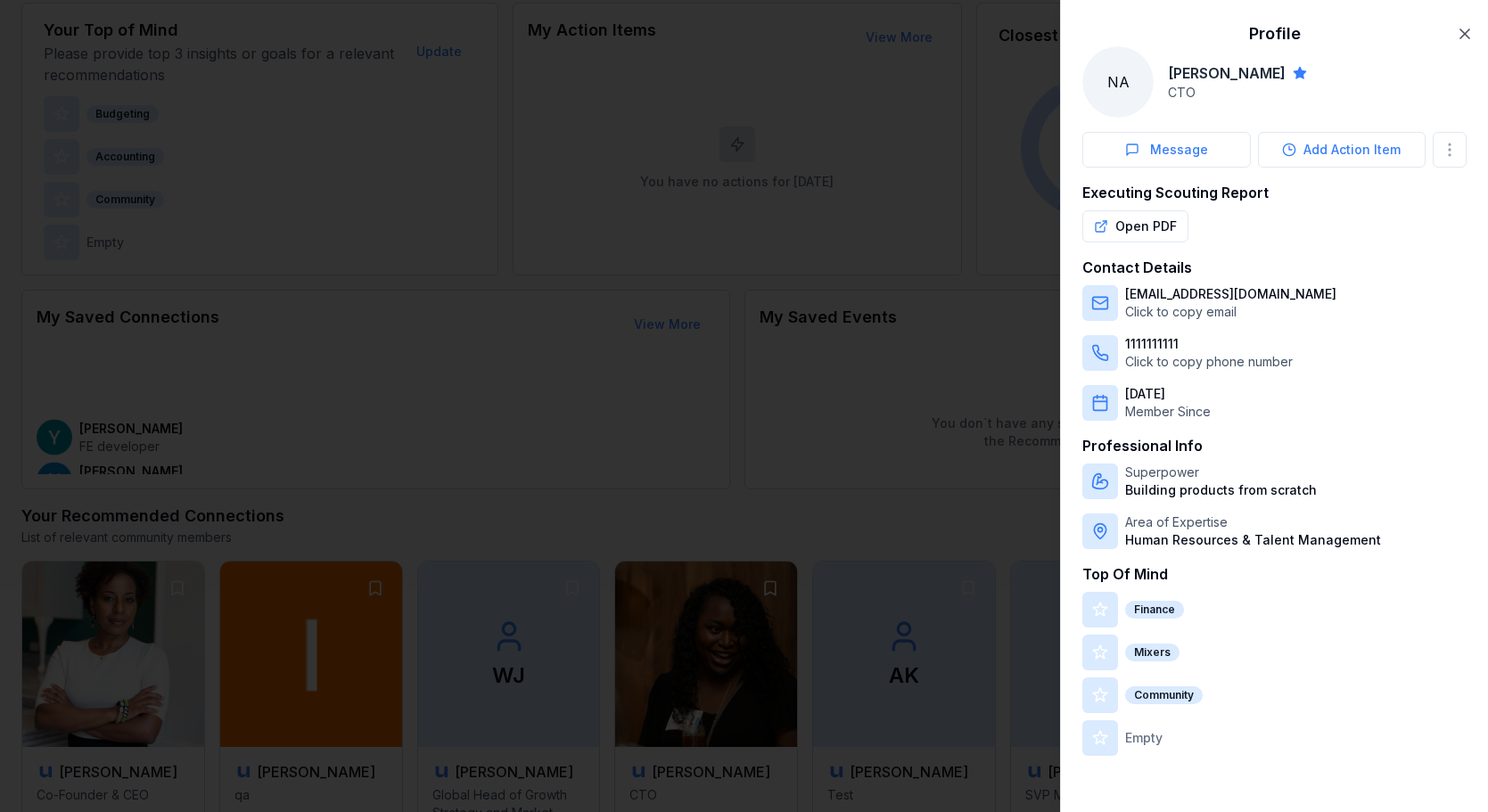
click at [835, 238] on div at bounding box center [744, 406] width 1488 height 812
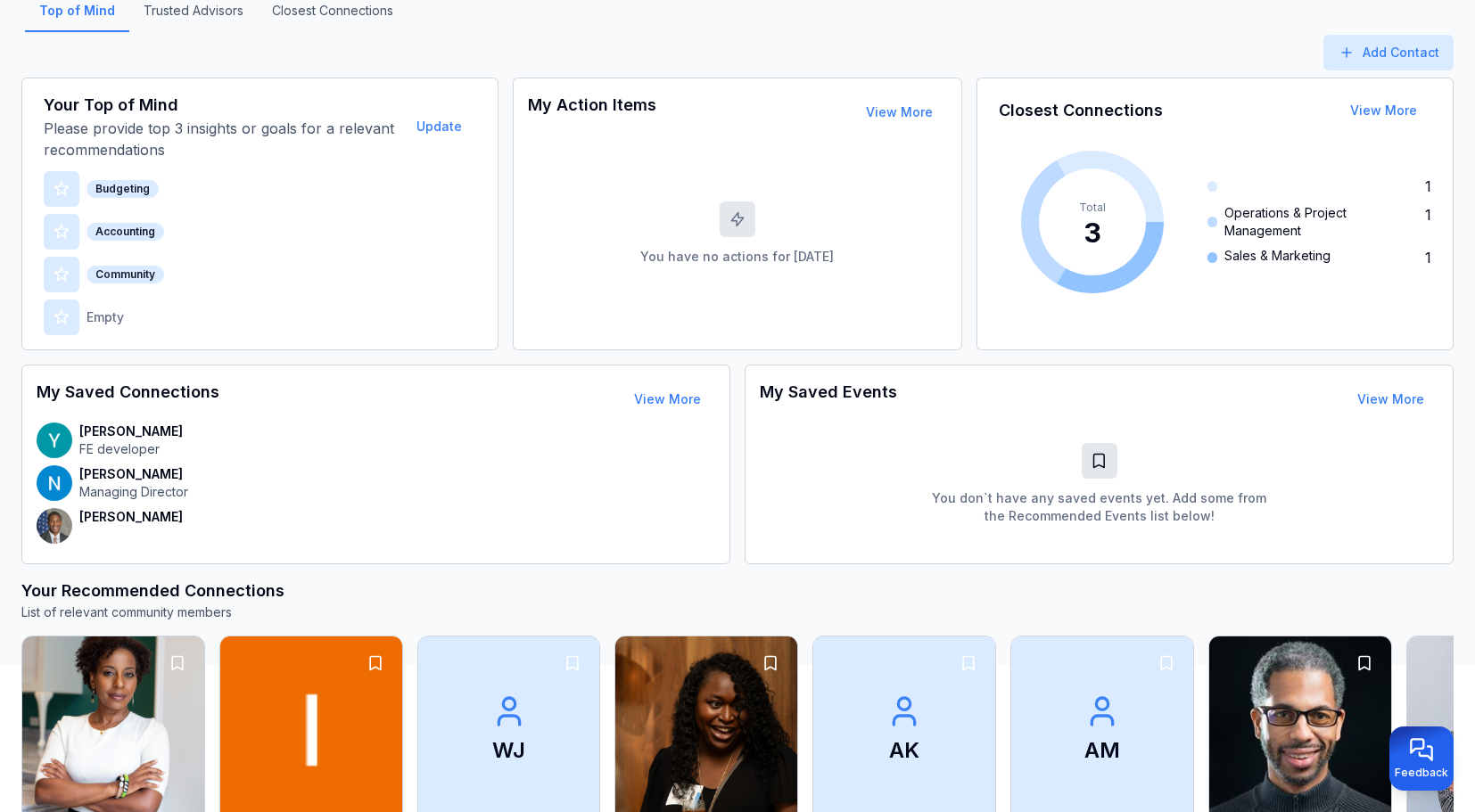
scroll to position [0, 0]
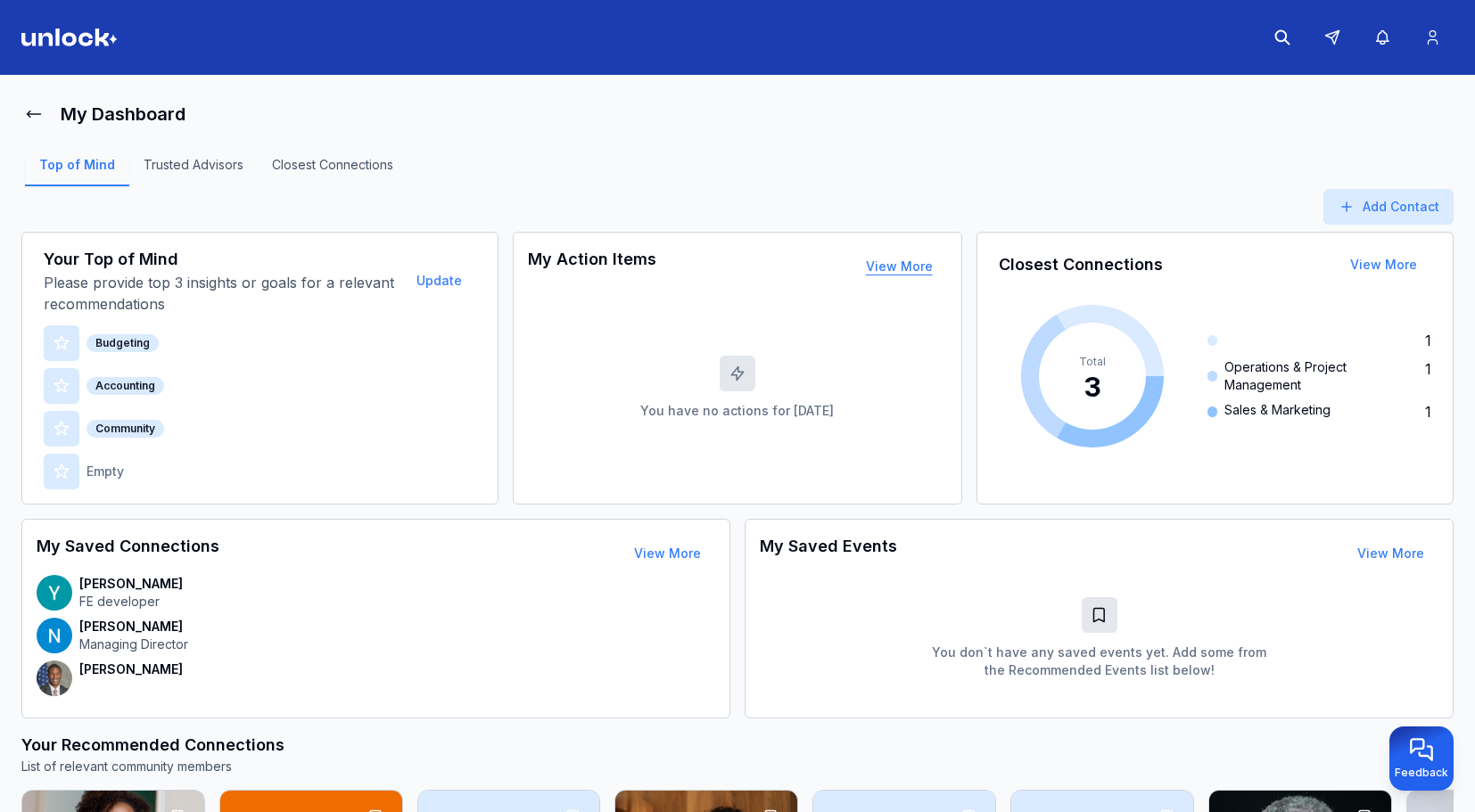
click at [904, 266] on button "View More" at bounding box center [899, 267] width 95 height 36
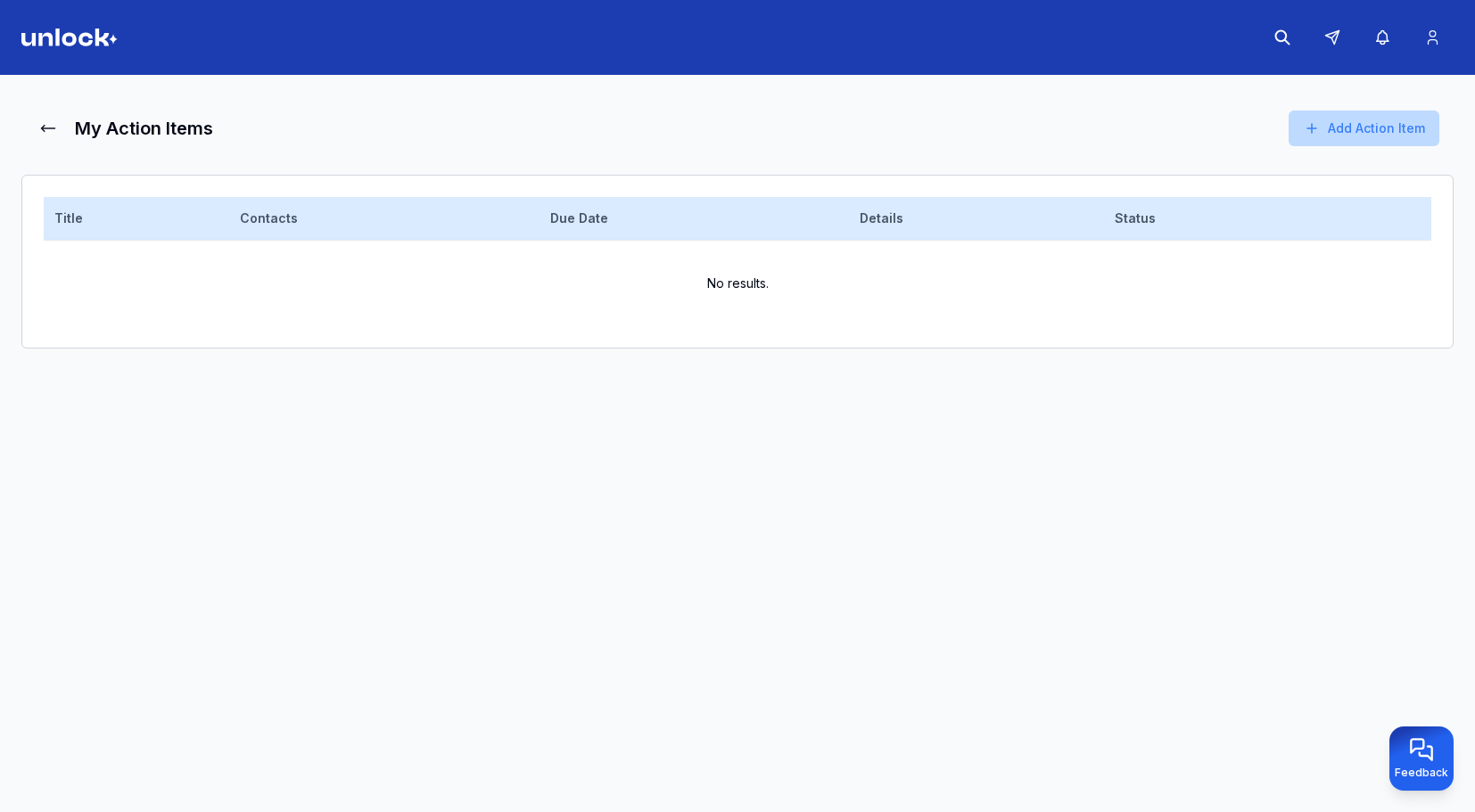
click at [1414, 123] on button "Add Action Item" at bounding box center [1364, 128] width 151 height 36
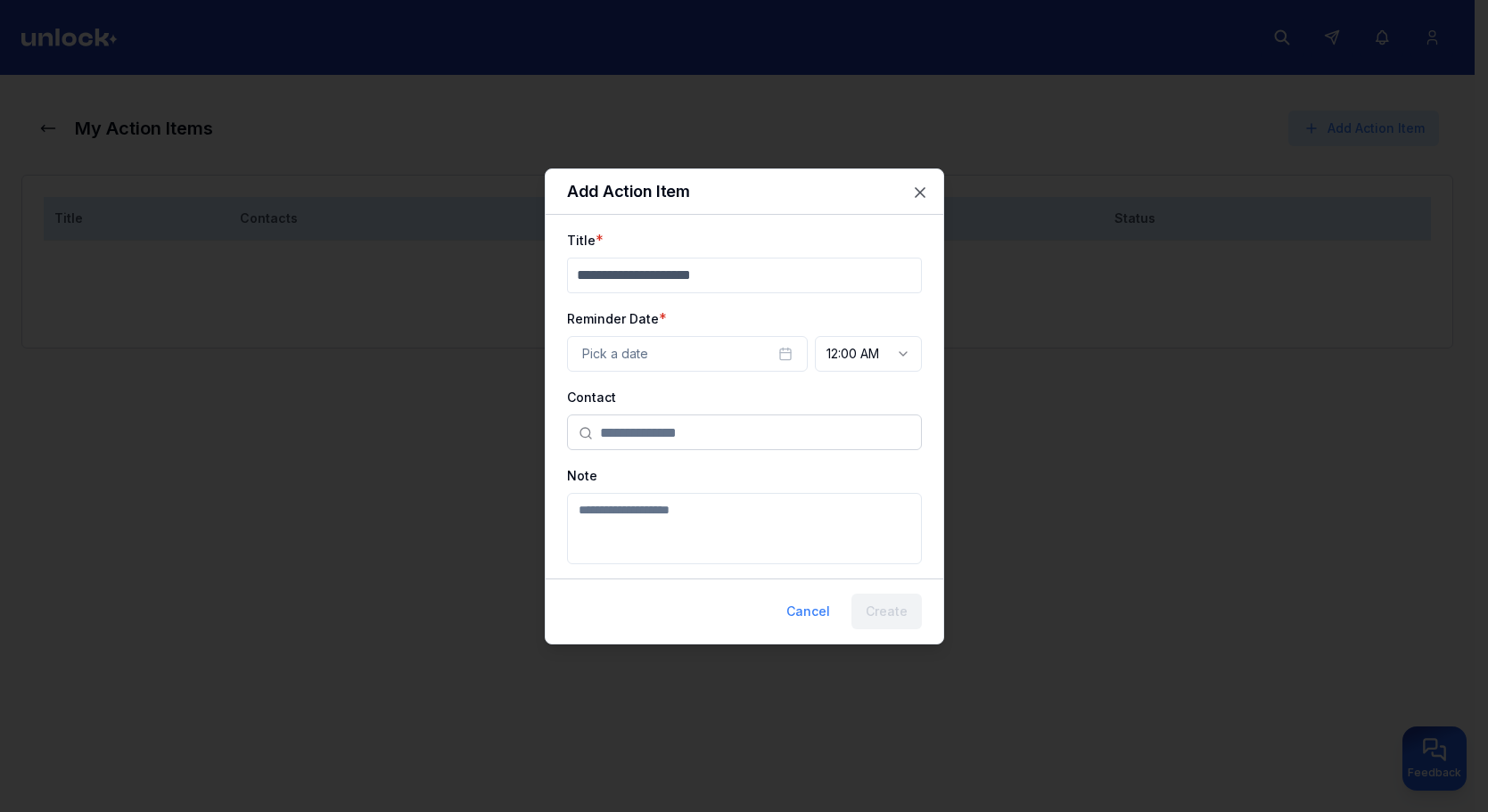
click at [1074, 222] on div at bounding box center [744, 406] width 1488 height 812
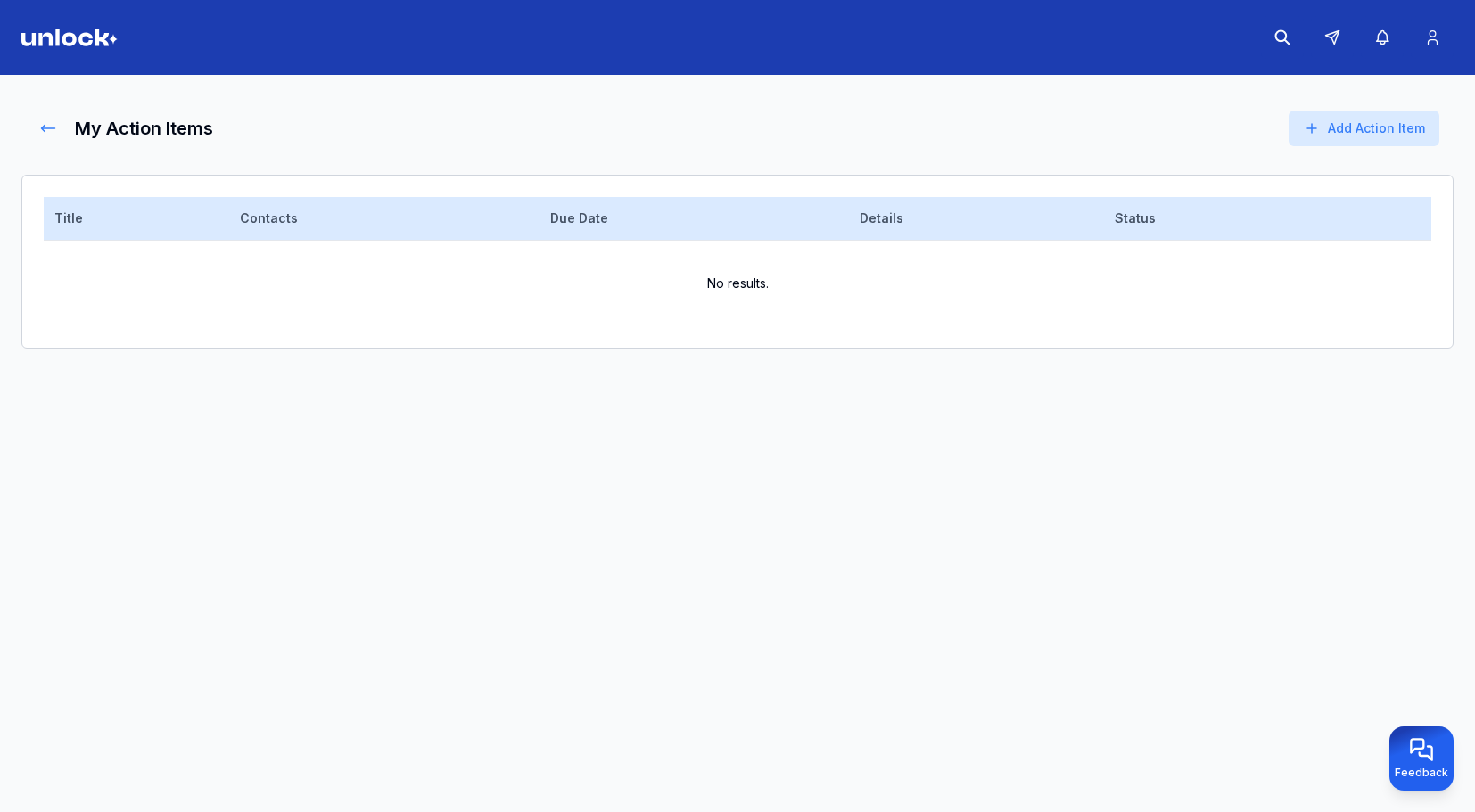
click at [51, 130] on icon at bounding box center [48, 128] width 18 height 18
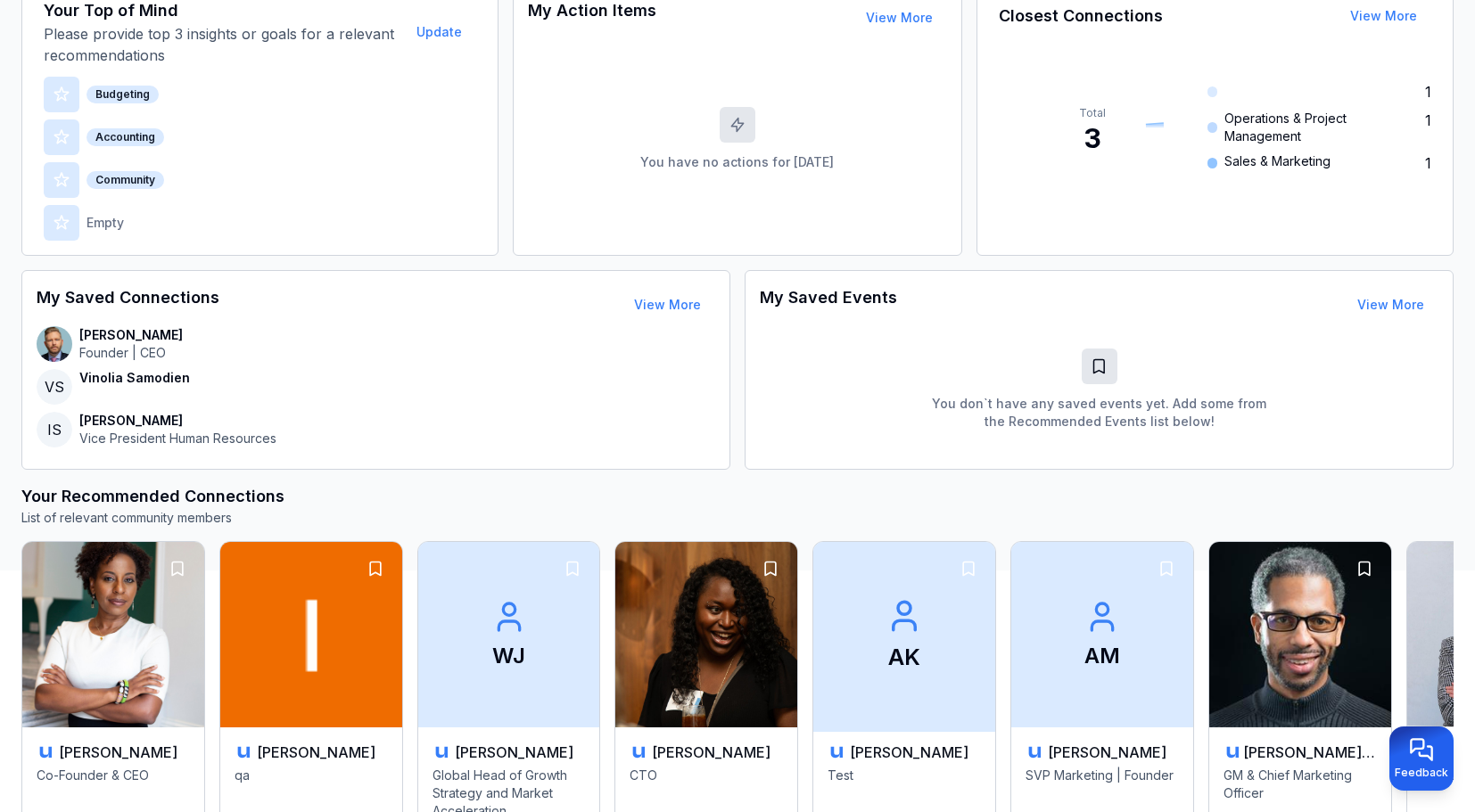
scroll to position [268, 0]
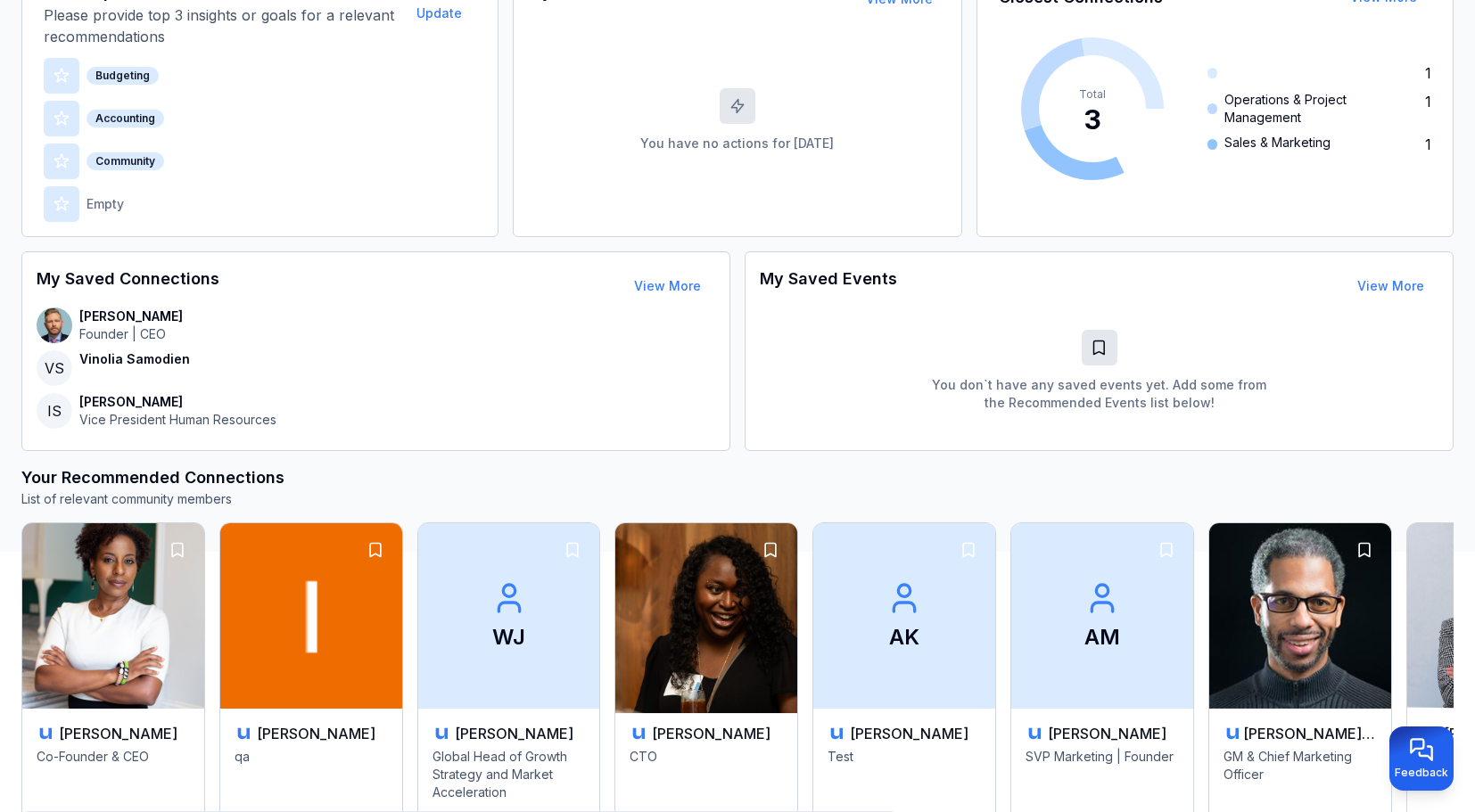
click at [781, 651] on img at bounding box center [707, 616] width 191 height 195
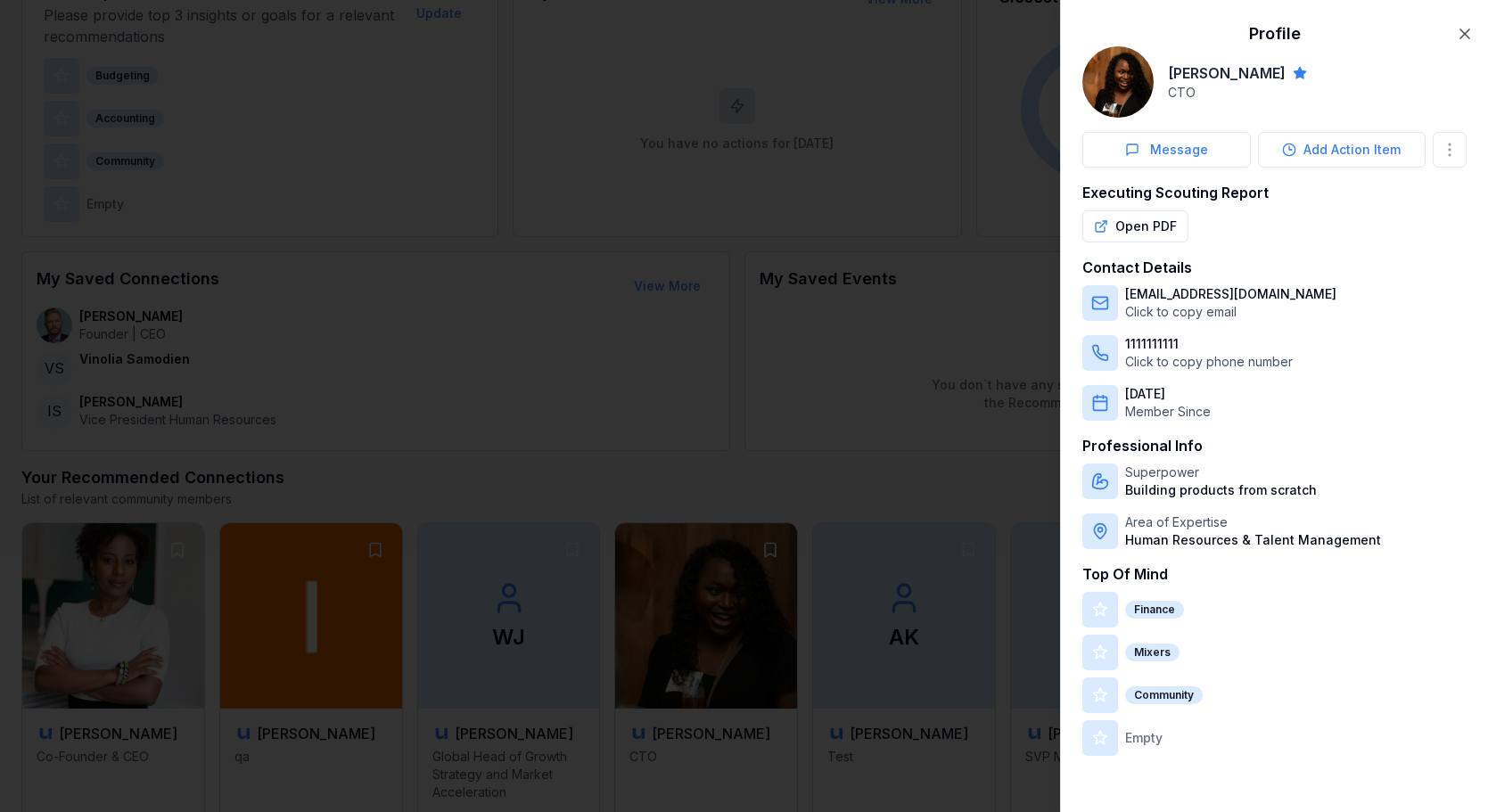
click at [1432, 140] on div "Message Add Action Item" at bounding box center [1275, 150] width 385 height 36
click at [1435, 141] on body "My Dashboard Top of Mind Trusted Advisors Closest Connections Add Contact Your …" at bounding box center [737, 138] width 1475 height 812
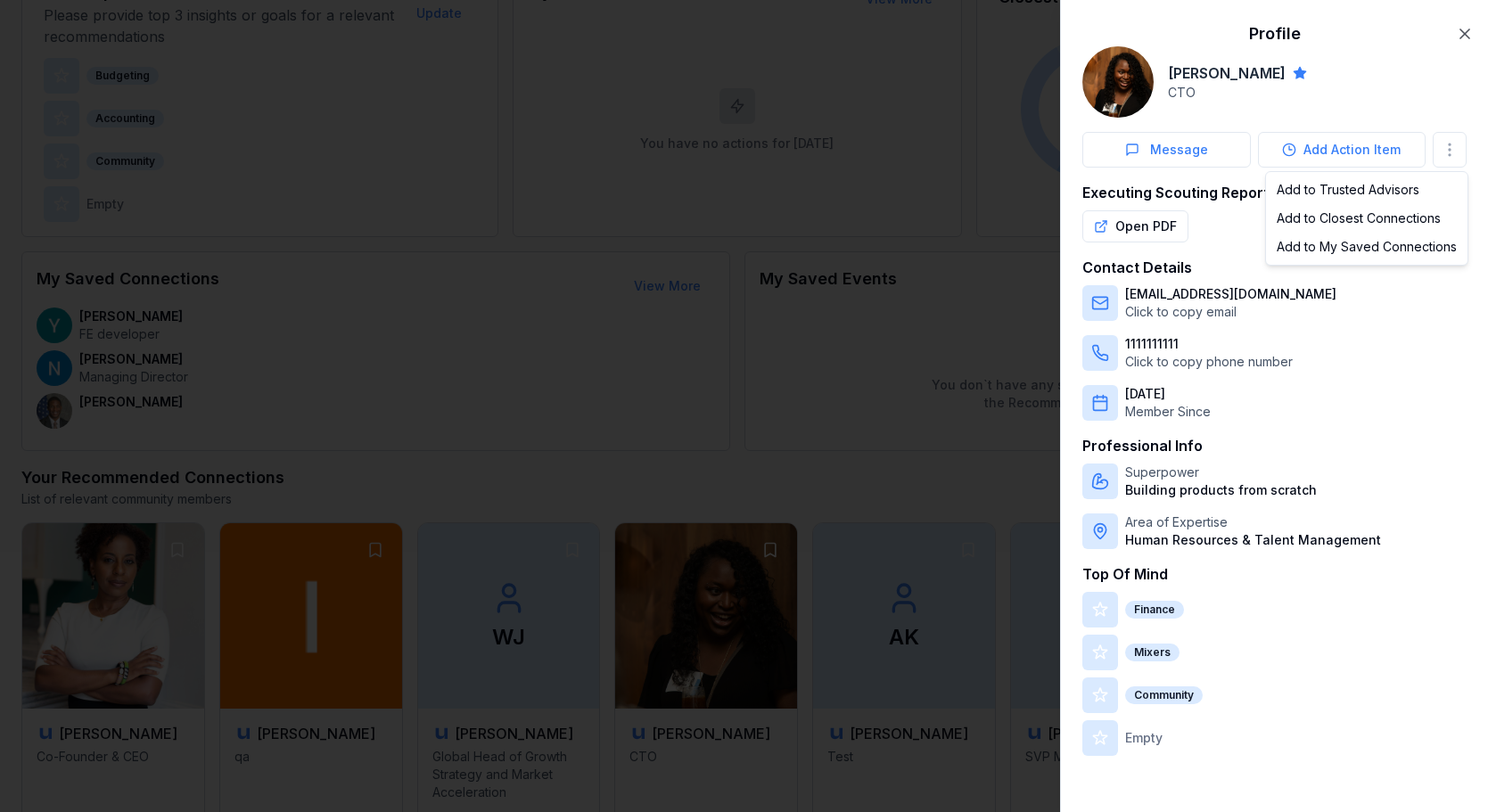
click at [736, 174] on div at bounding box center [744, 406] width 1488 height 812
click at [761, 204] on div at bounding box center [744, 406] width 1488 height 812
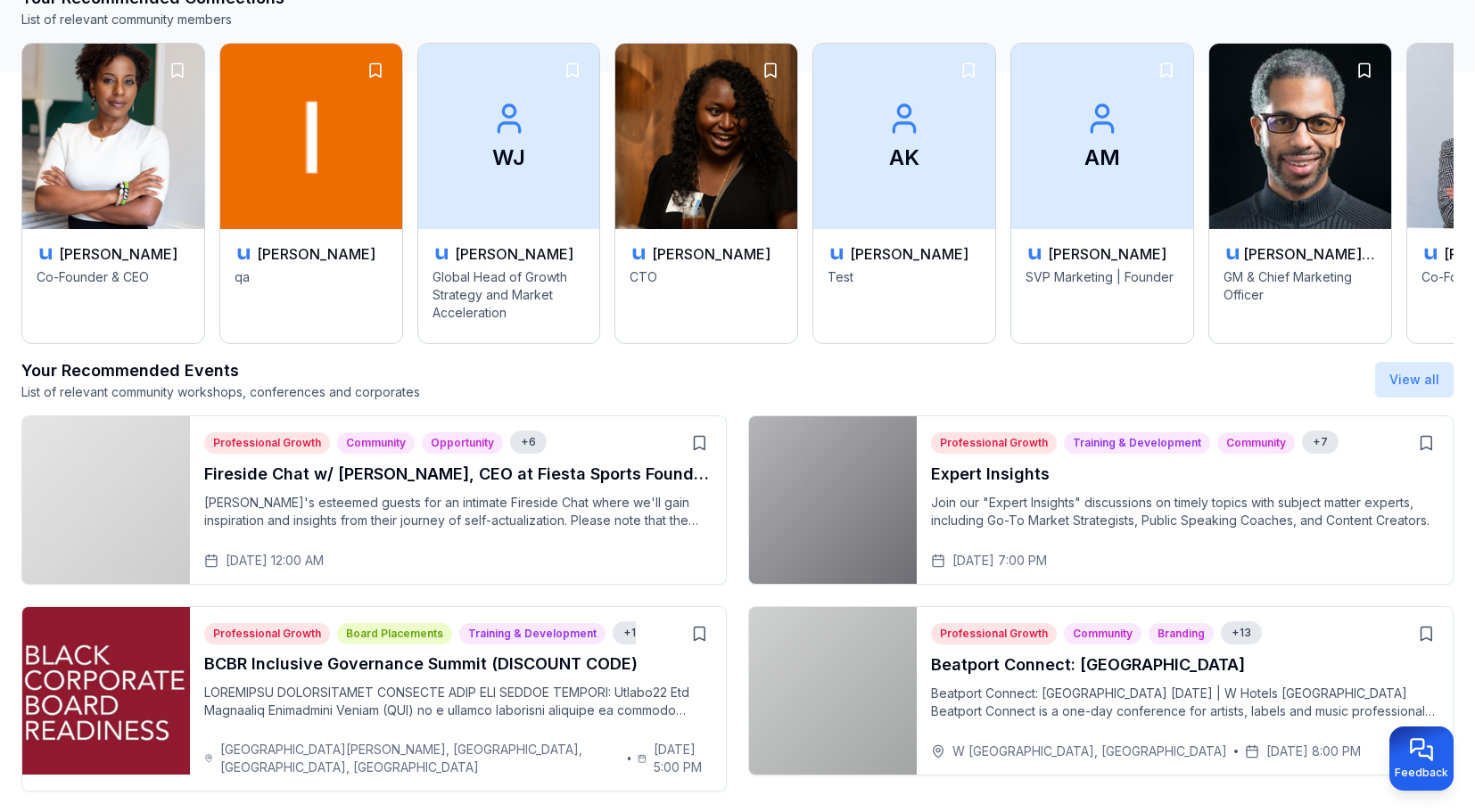
scroll to position [764, 0]
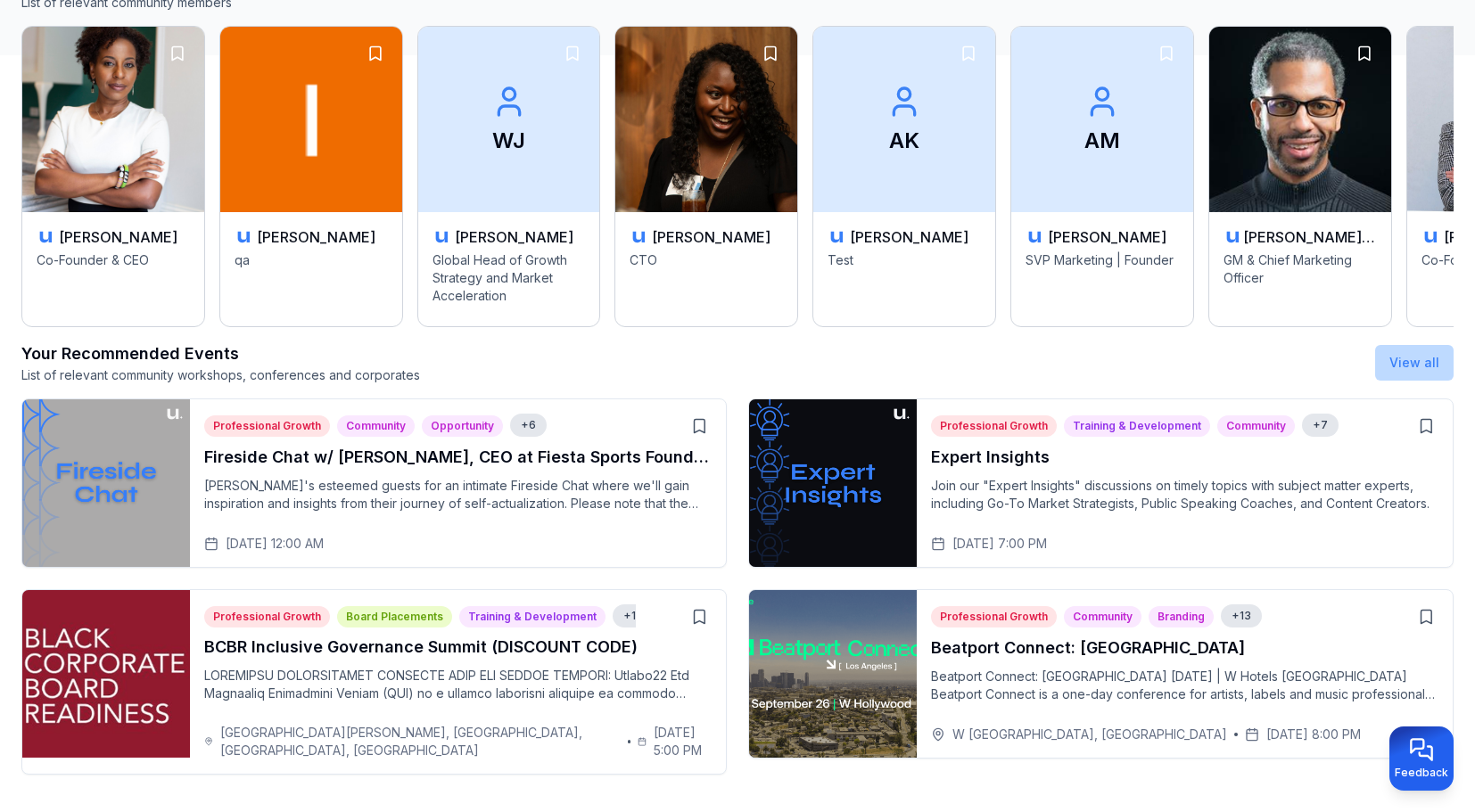
click at [1436, 369] on link "View all" at bounding box center [1413, 362] width 50 height 15
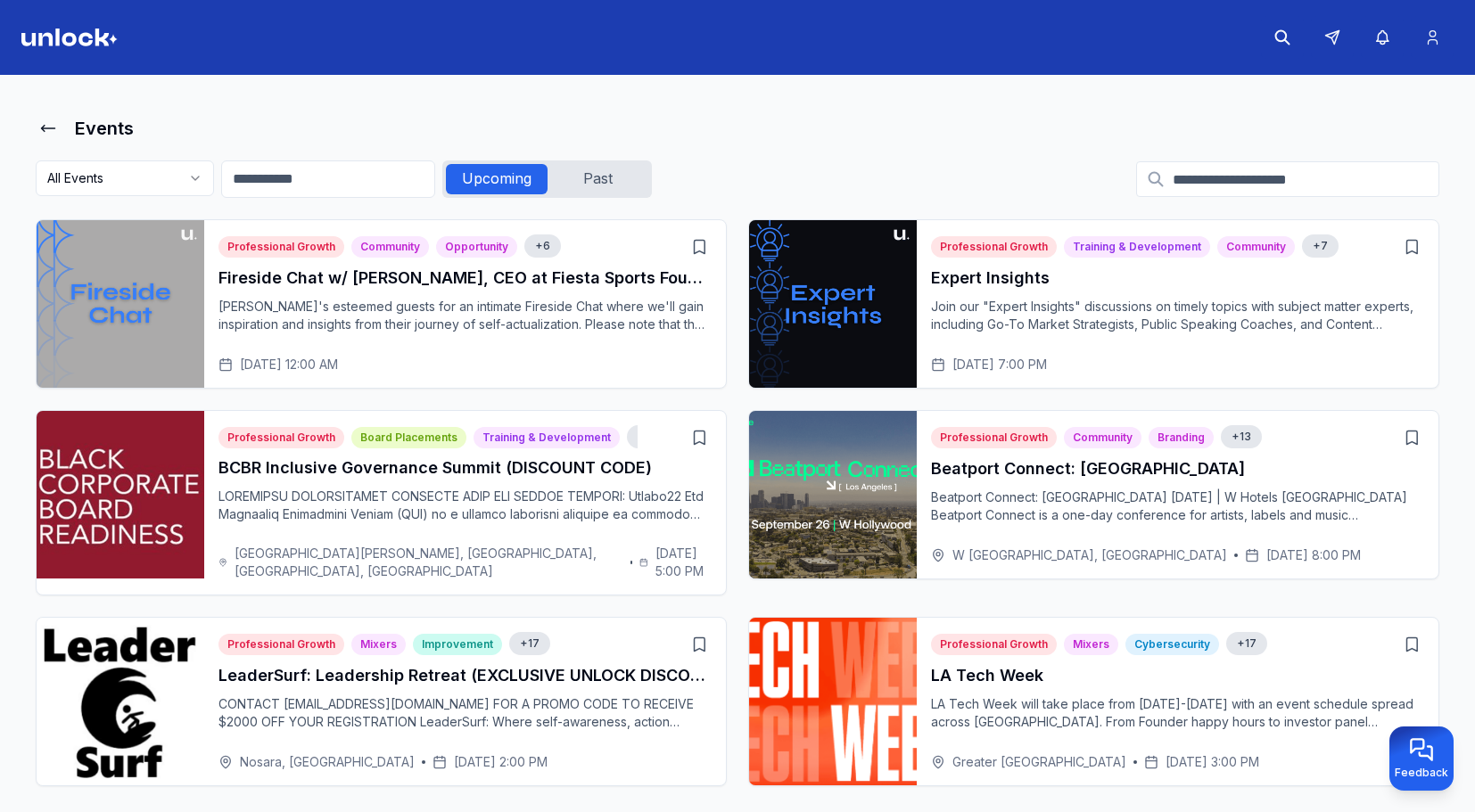
click at [56, 47] on header at bounding box center [738, 37] width 1475 height 75
click at [99, 44] on img at bounding box center [69, 36] width 96 height 18
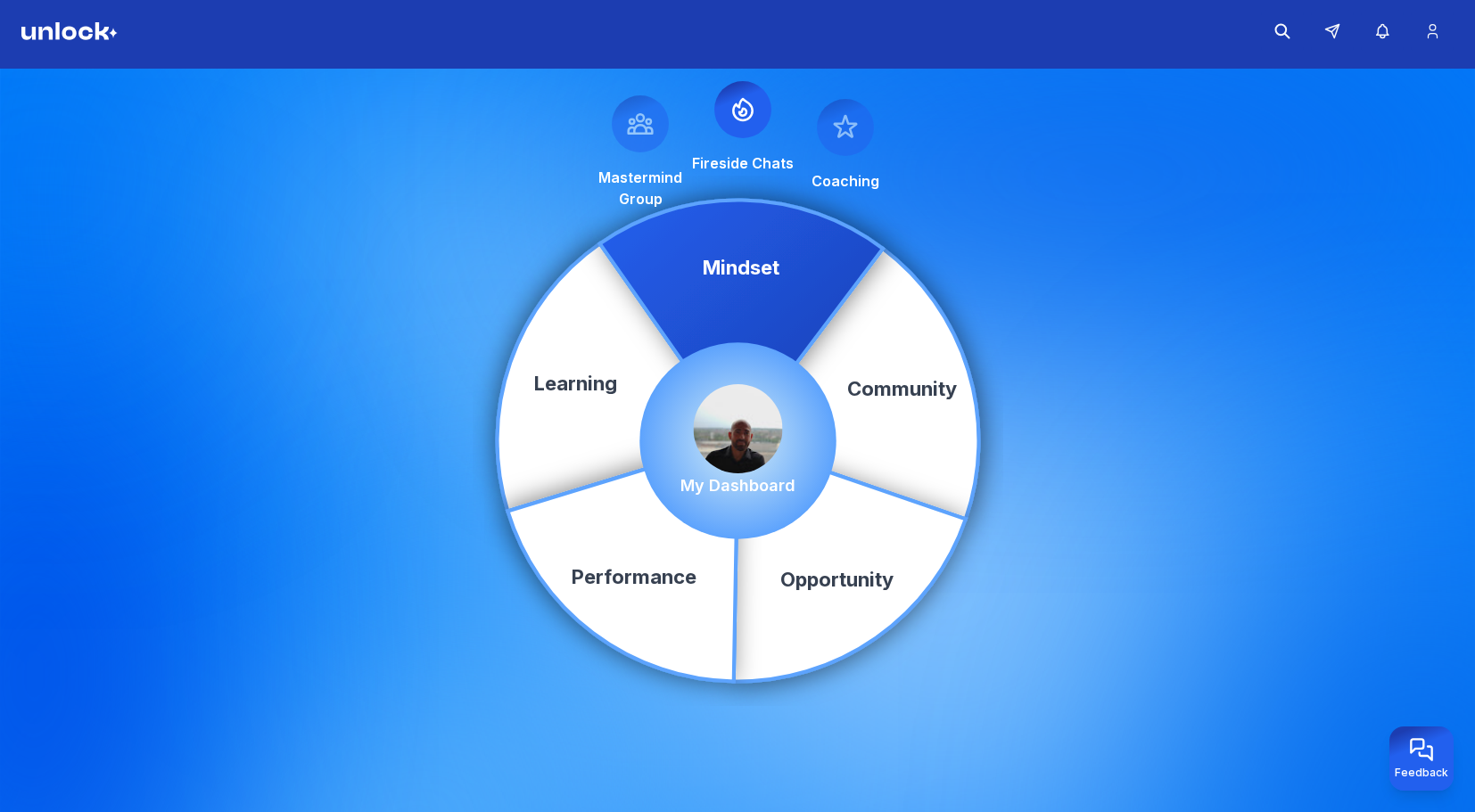
scroll to position [7, 0]
click at [773, 478] on p "My Dashboard" at bounding box center [738, 485] width 115 height 25
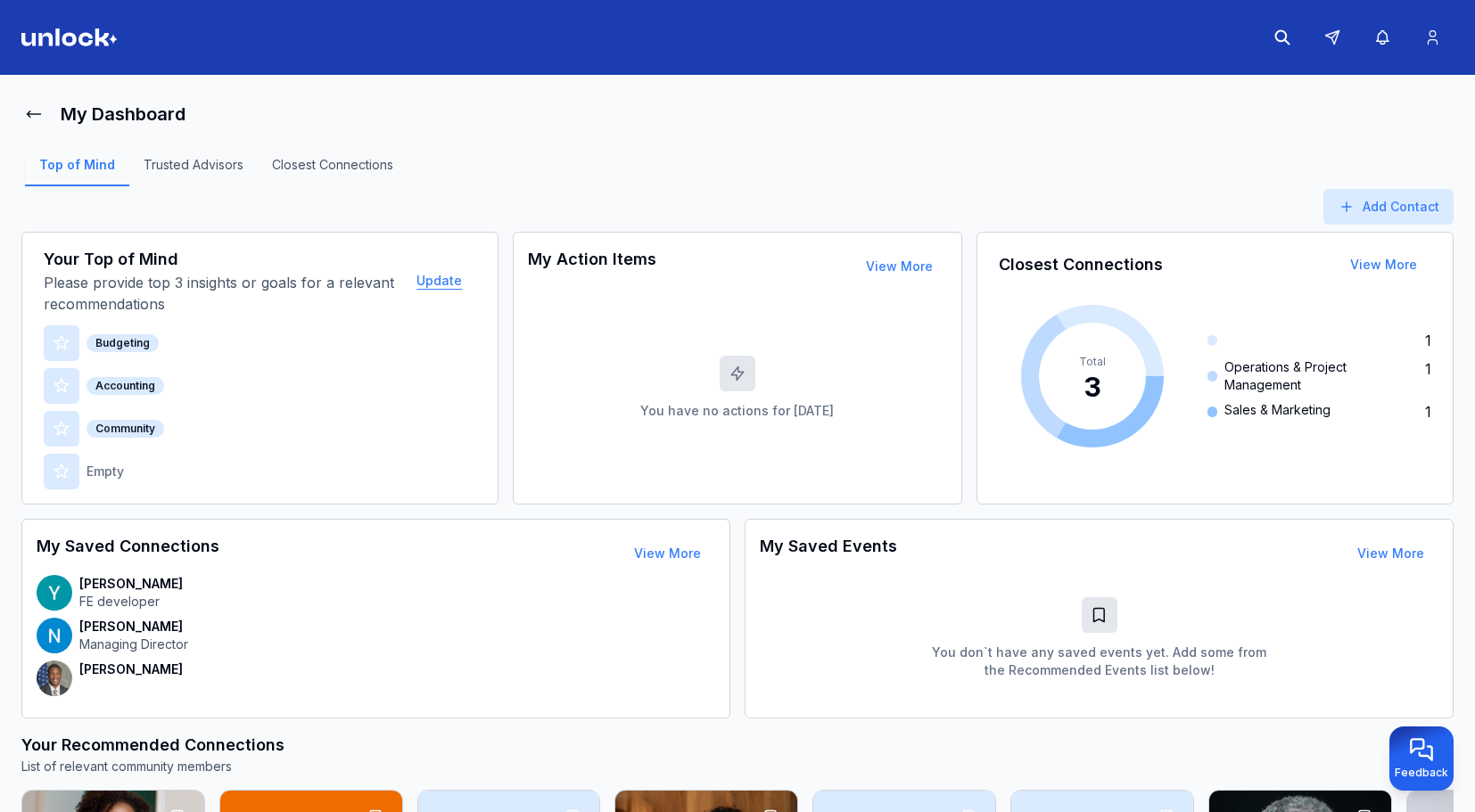
click at [453, 281] on button "Update" at bounding box center [439, 281] width 74 height 36
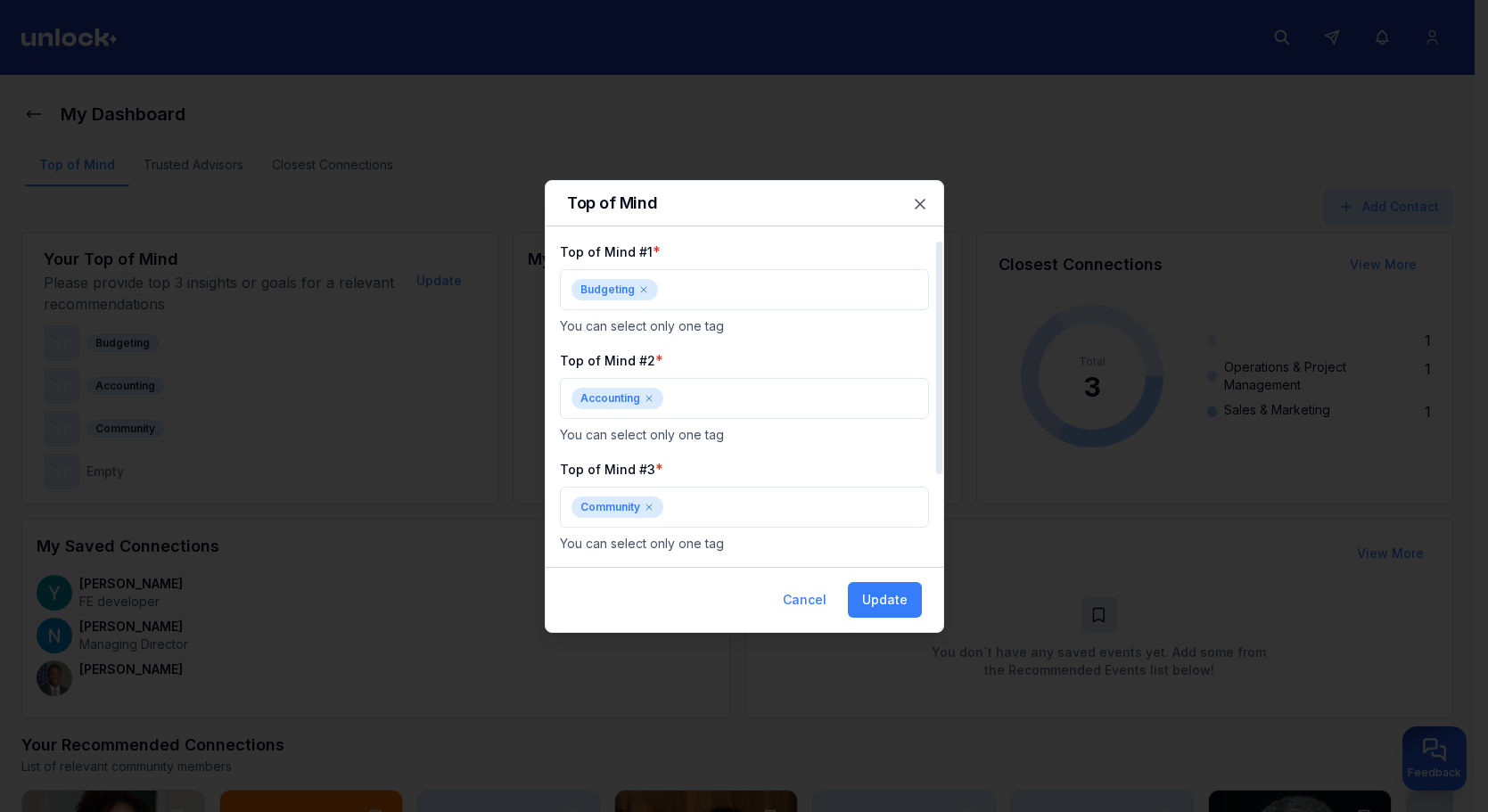
click at [641, 293] on icon at bounding box center [643, 289] width 10 height 10
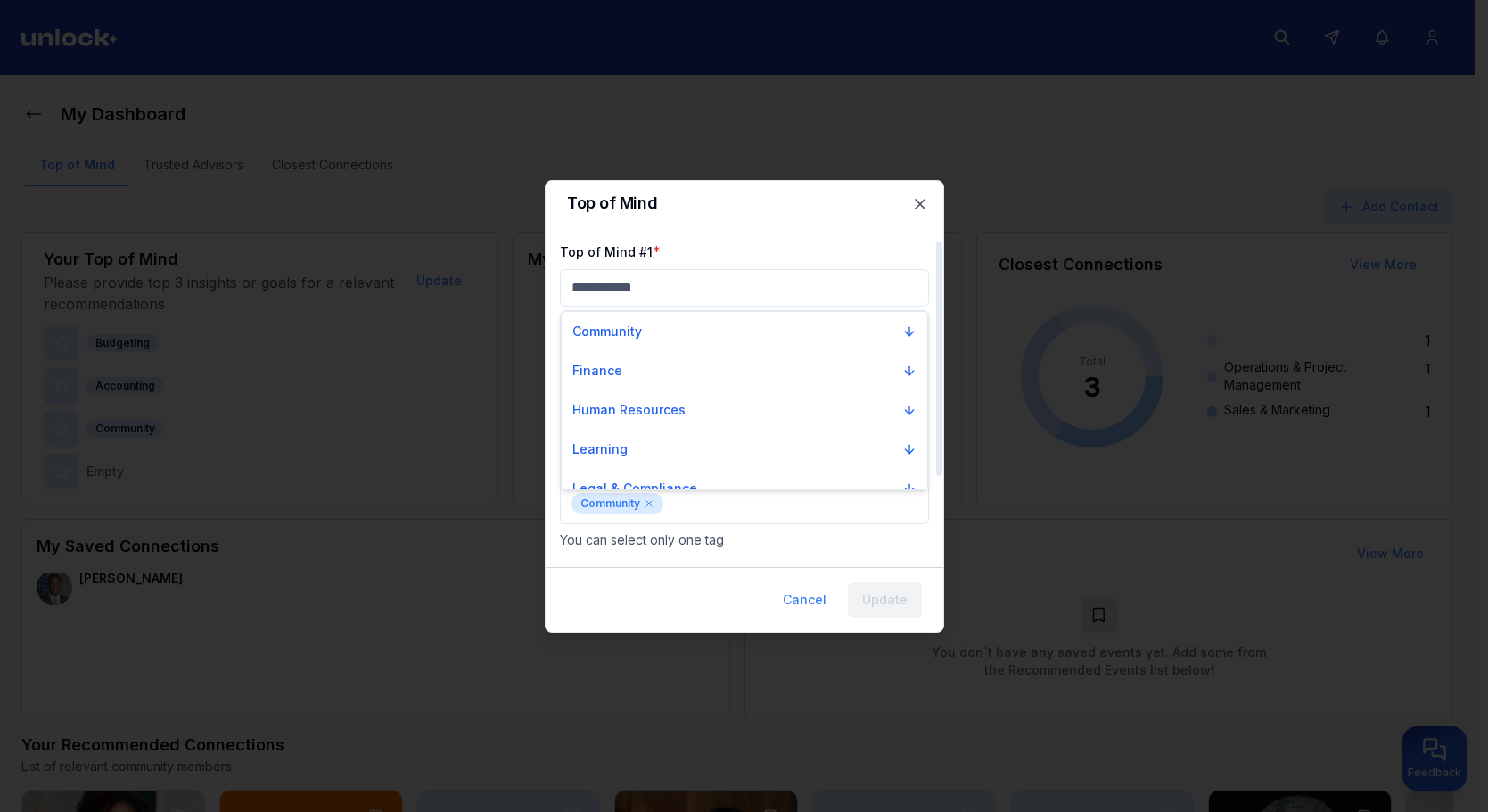
click at [648, 297] on div at bounding box center [744, 406] width 1488 height 812
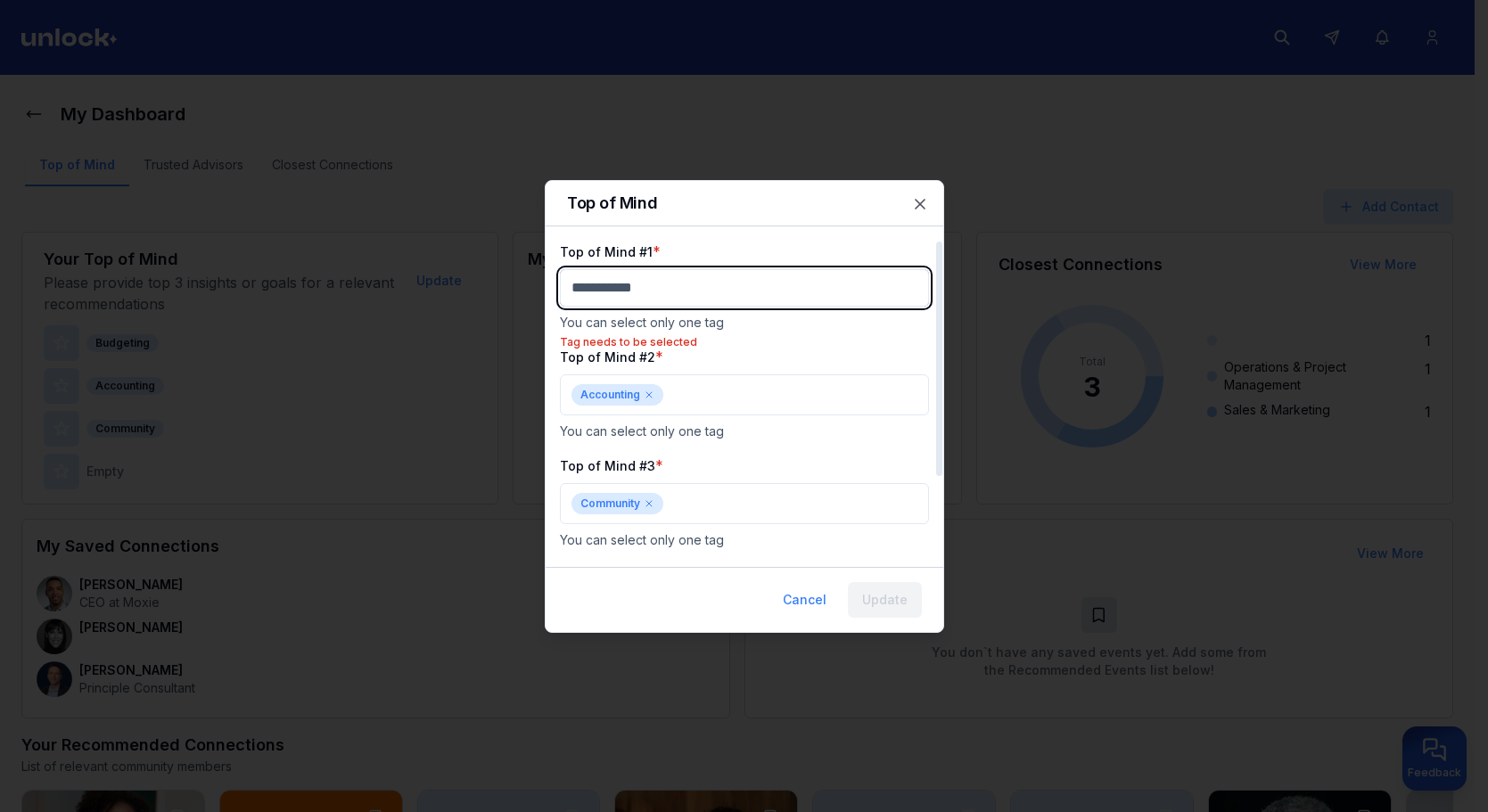
click at [664, 302] on body "My Dashboard Top of Mind Trusted Advisors Closest Connections Add Contact Your …" at bounding box center [737, 406] width 1475 height 812
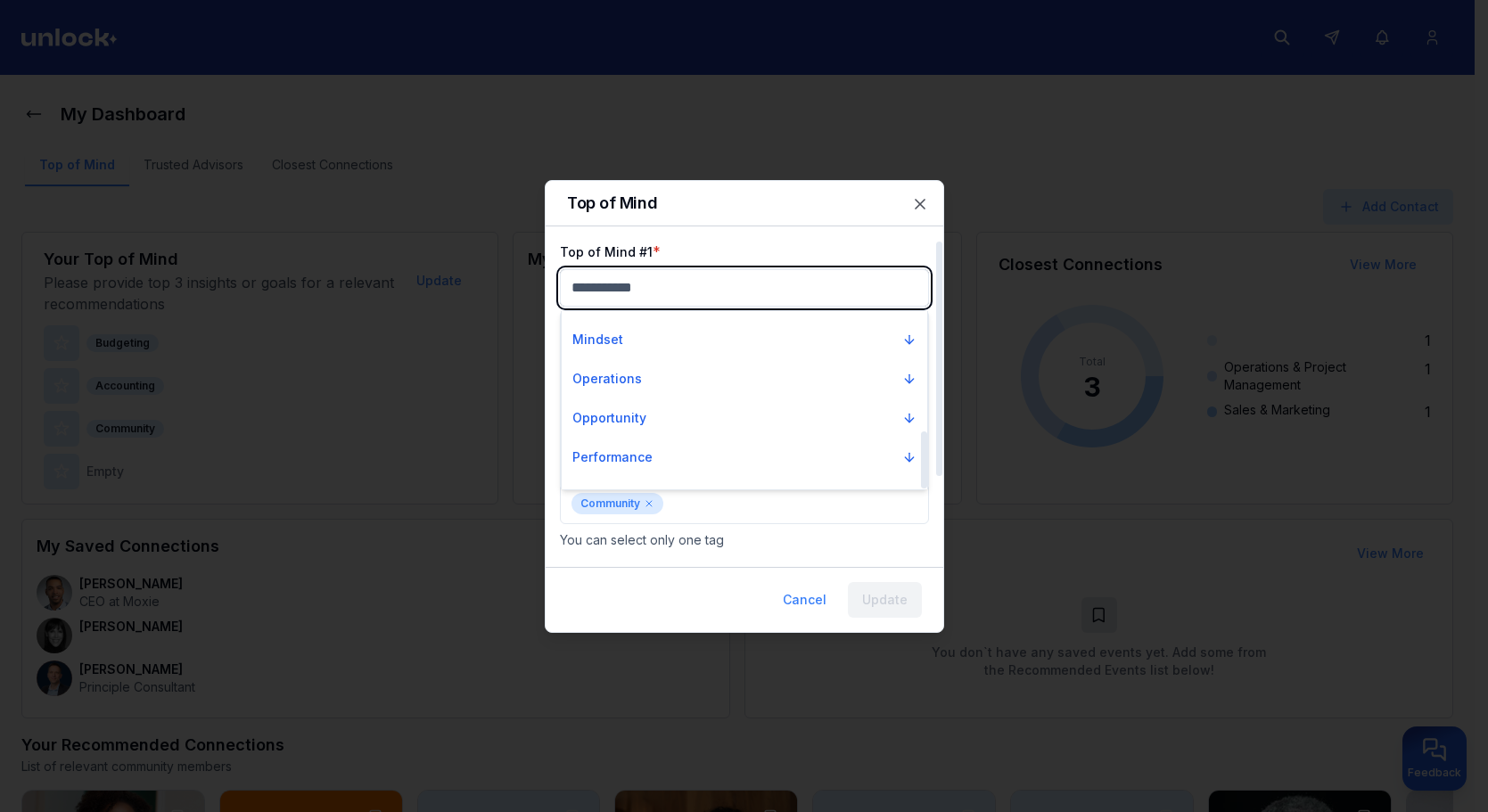
scroll to position [372, 0]
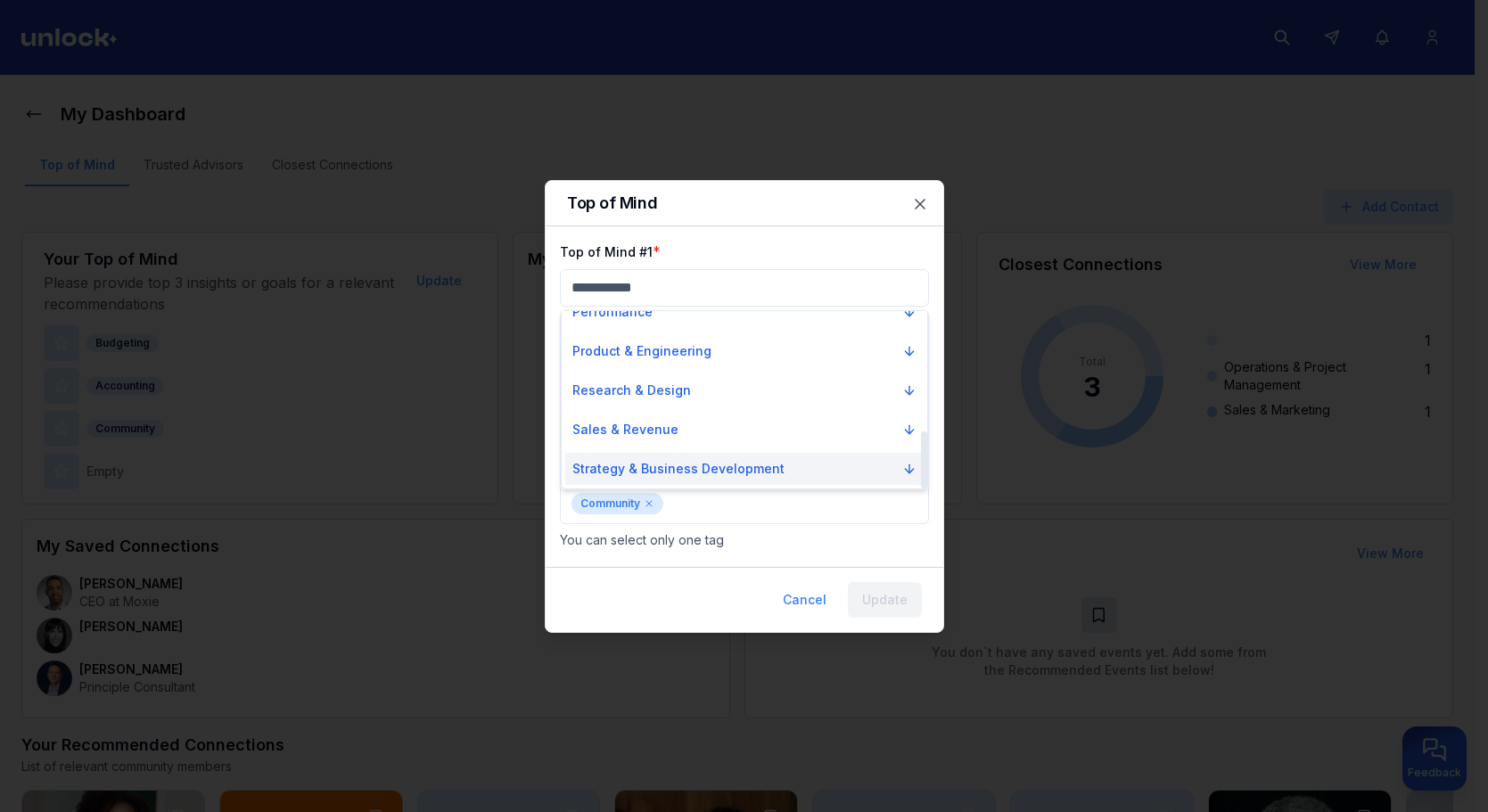
click at [649, 469] on p "Strategy & Business Development" at bounding box center [678, 469] width 212 height 18
click at [678, 477] on p "Strategy & Business Development" at bounding box center [678, 469] width 212 height 18
click at [690, 467] on p "Strategy & Business Development" at bounding box center [678, 469] width 212 height 18
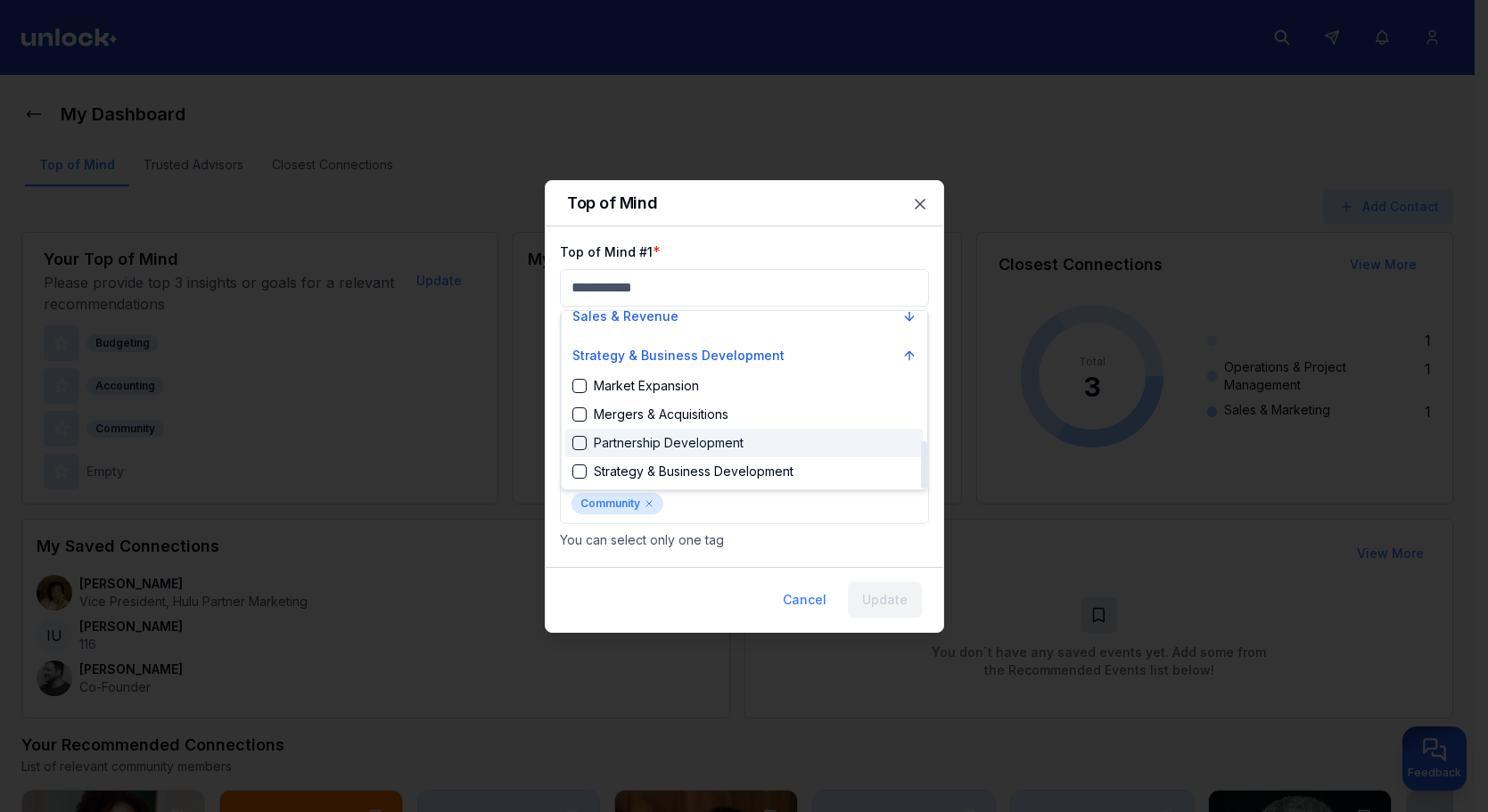
scroll to position [486, 0]
click at [702, 441] on div "Partnership Development" at bounding box center [658, 442] width 171 height 18
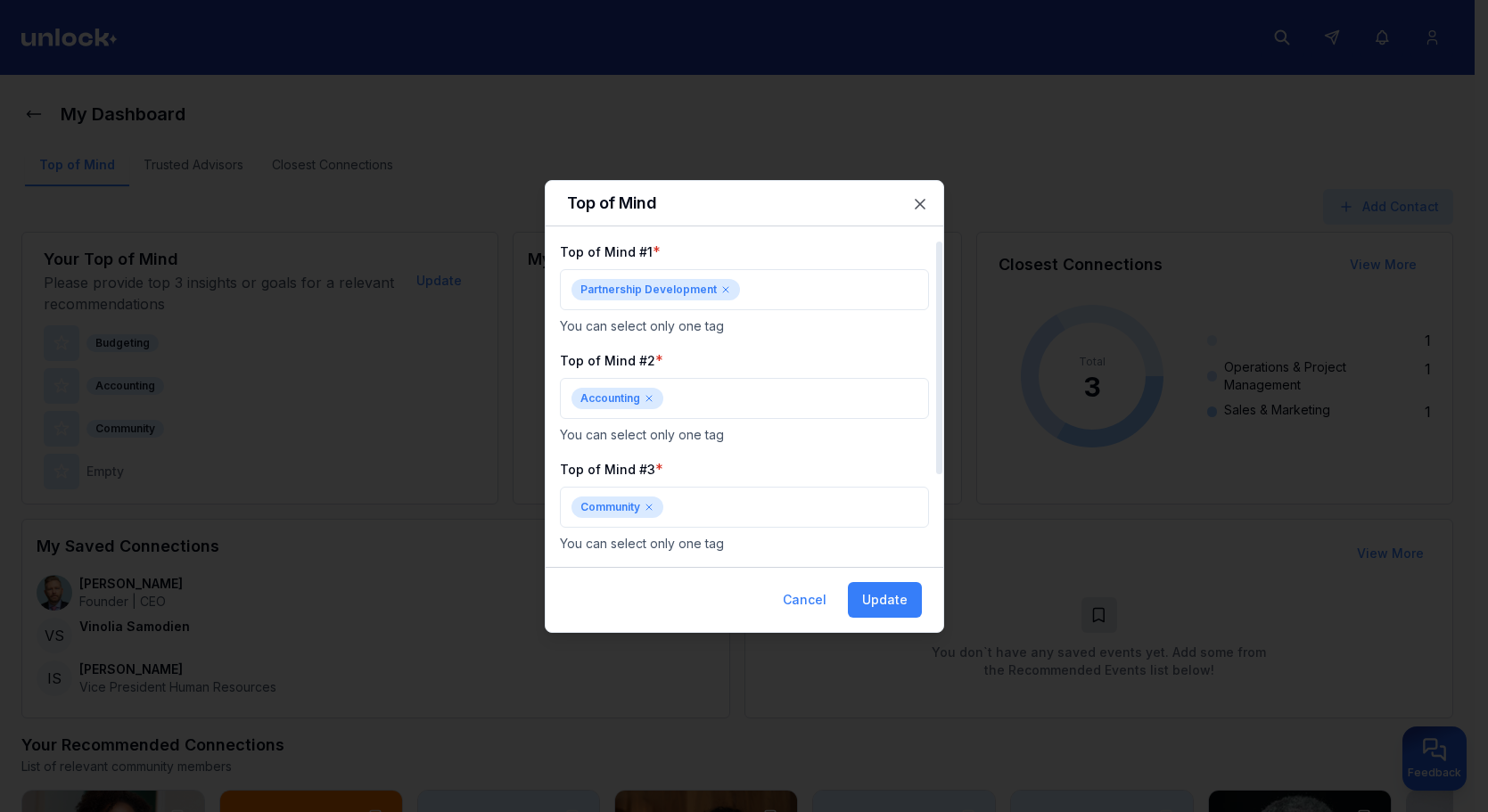
click at [649, 402] on icon at bounding box center [649, 398] width 10 height 10
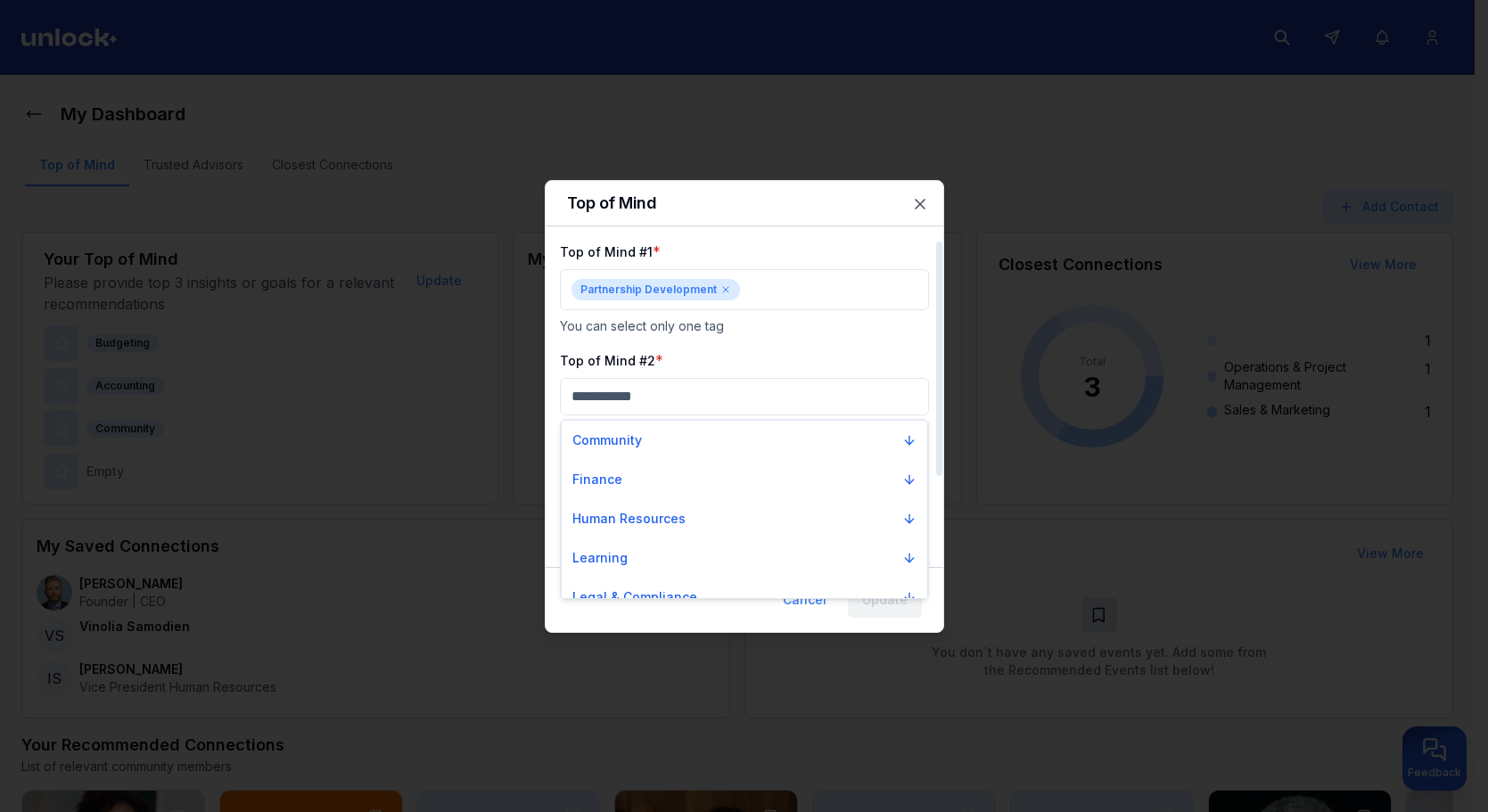
click at [661, 403] on div at bounding box center [744, 406] width 1488 height 812
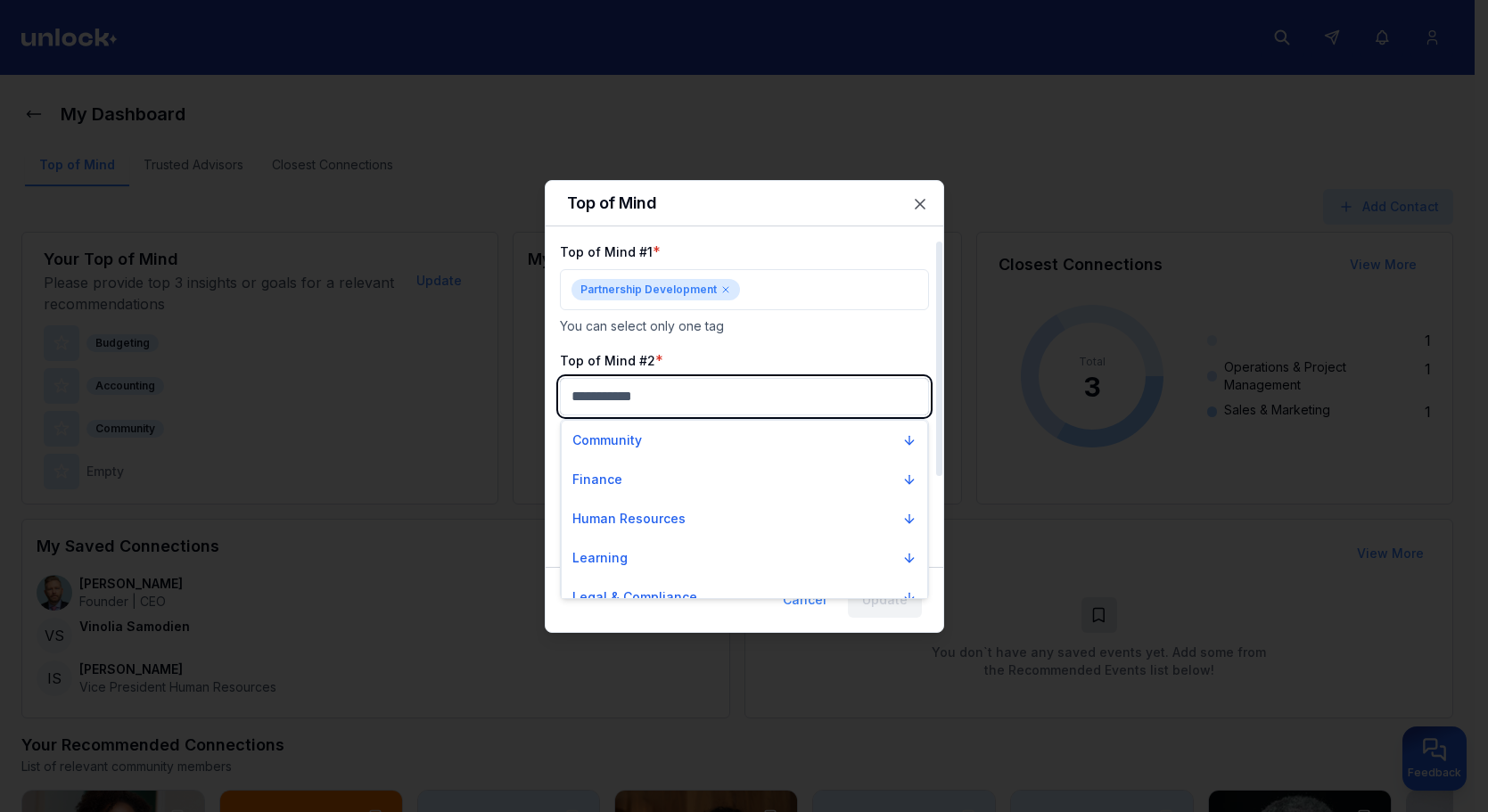
click at [661, 403] on body "My Dashboard Top of Mind Trusted Advisors Closest Connections Add Contact Your …" at bounding box center [737, 406] width 1475 height 812
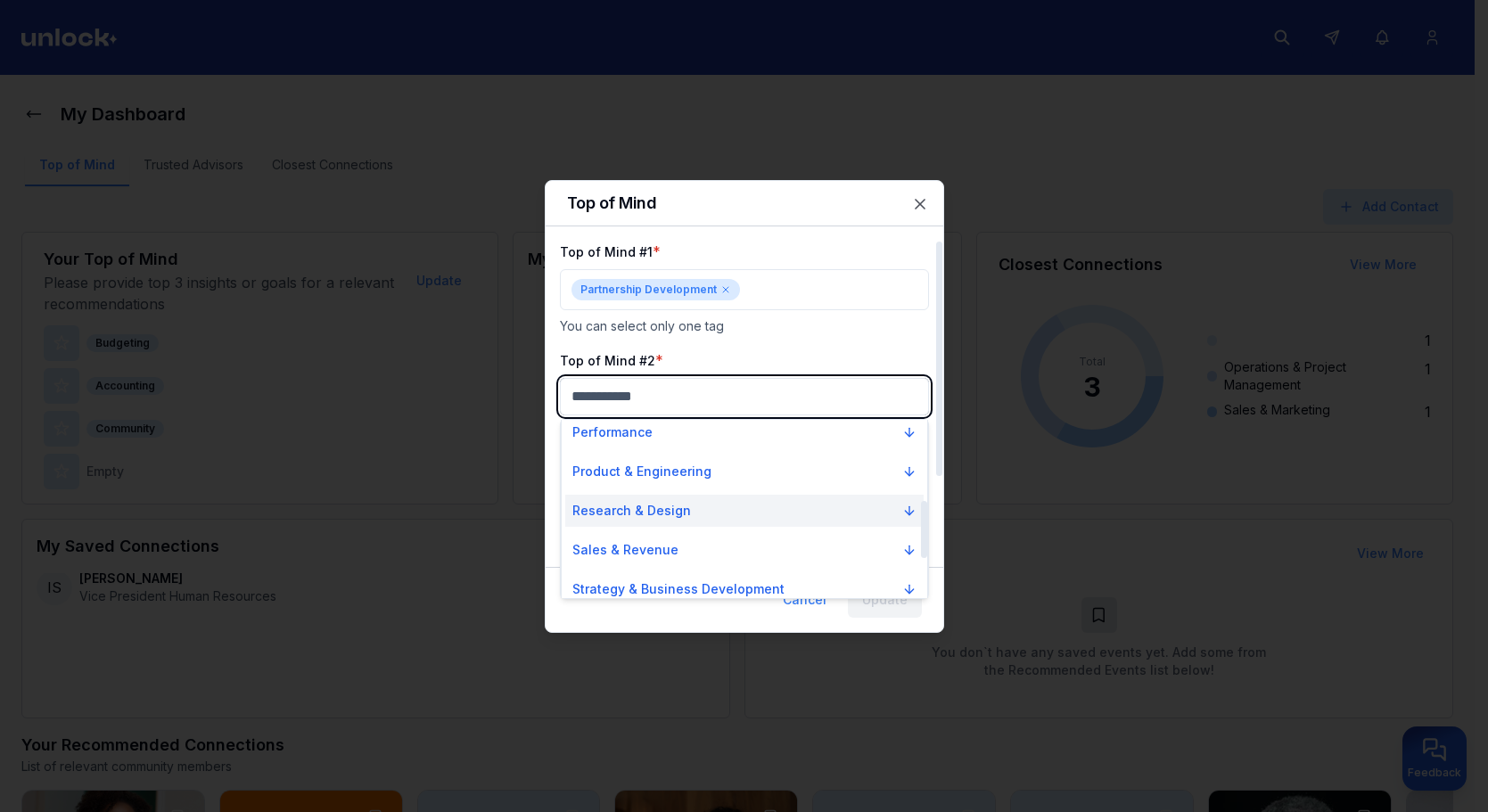
scroll to position [372, 0]
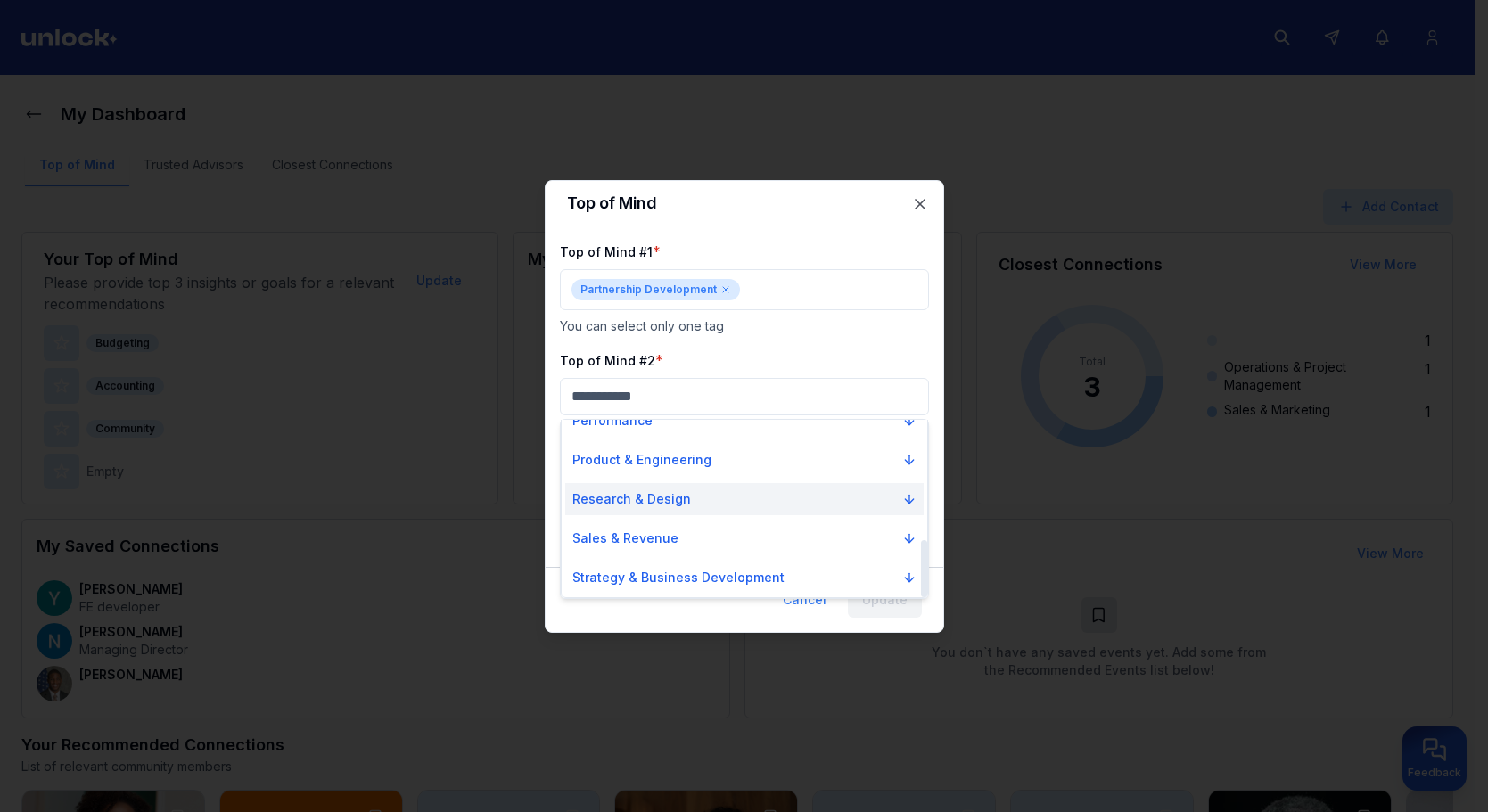
click at [671, 496] on p "Research & Design" at bounding box center [632, 499] width 119 height 18
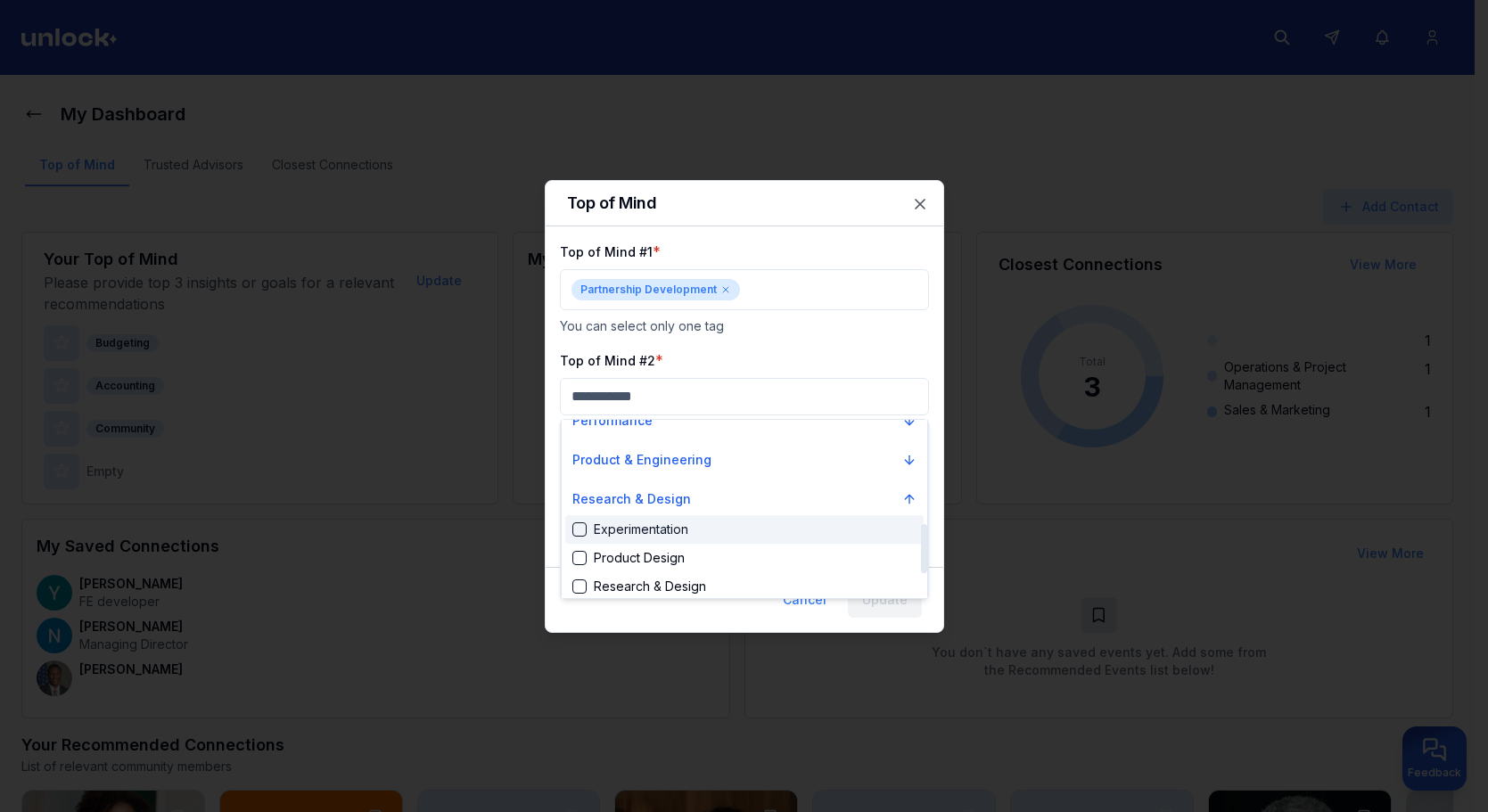
scroll to position [458, 0]
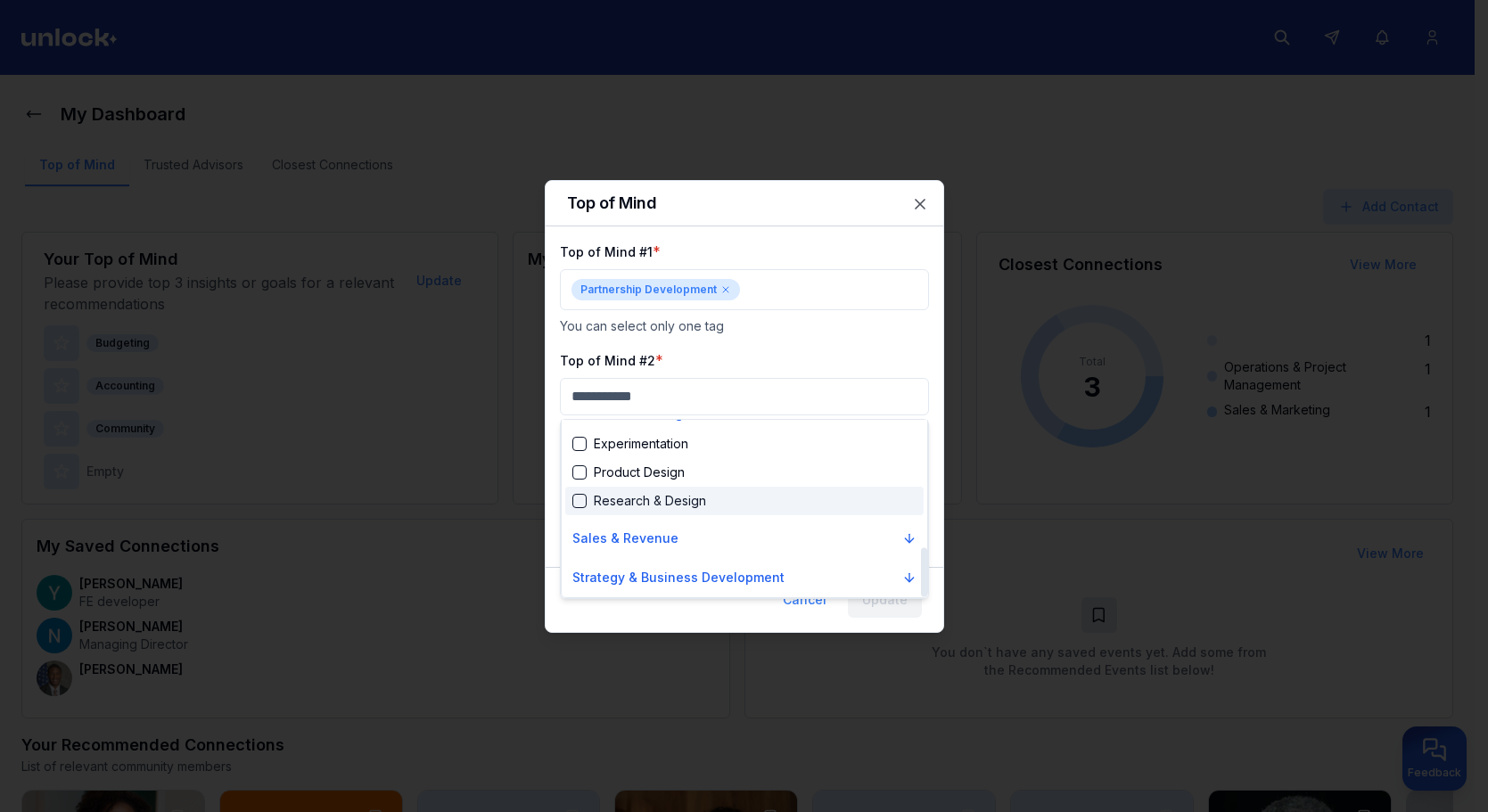
click at [671, 507] on div "Research & Design" at bounding box center [639, 500] width 134 height 18
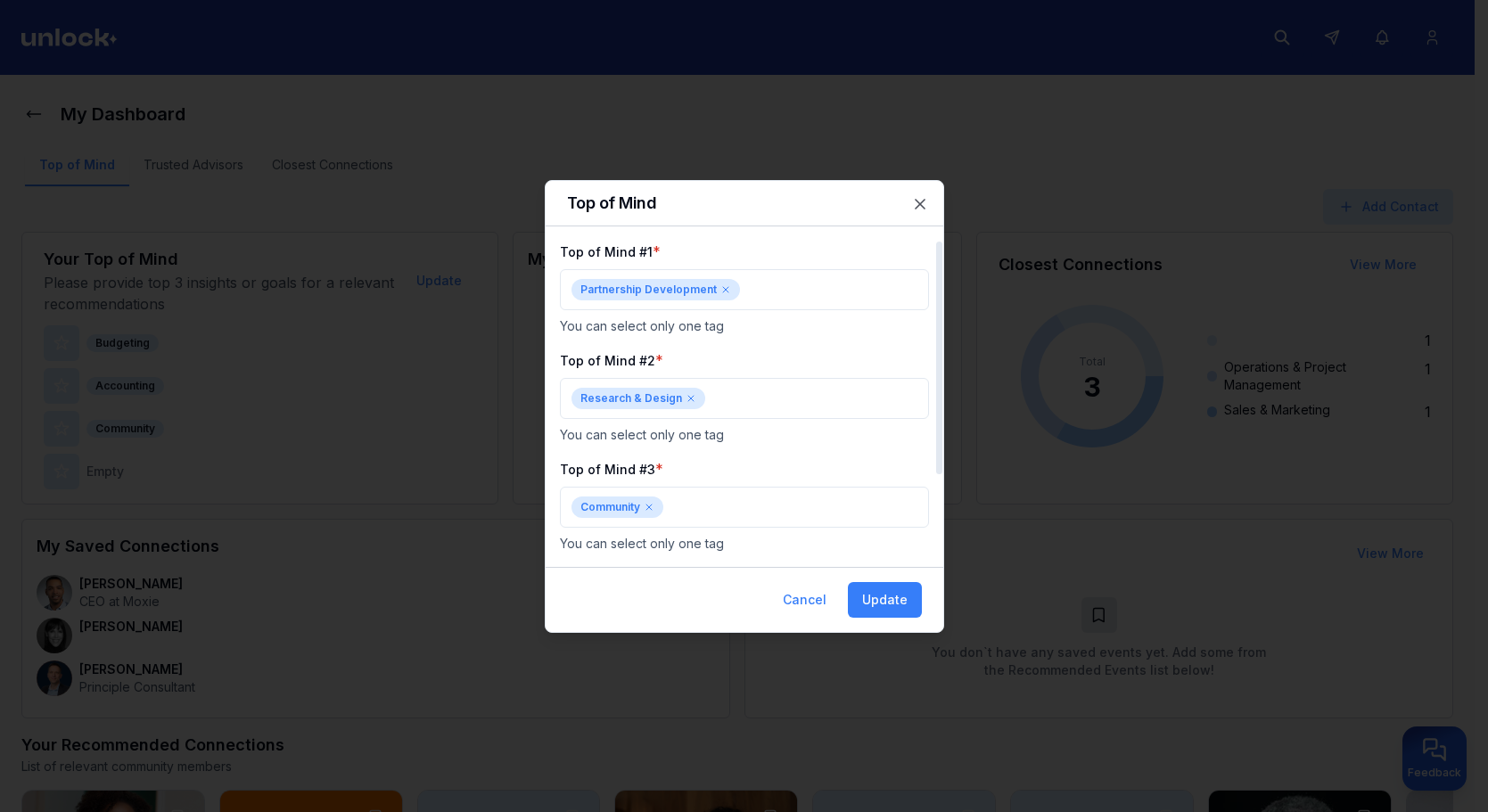
click at [650, 505] on icon at bounding box center [649, 506] width 10 height 10
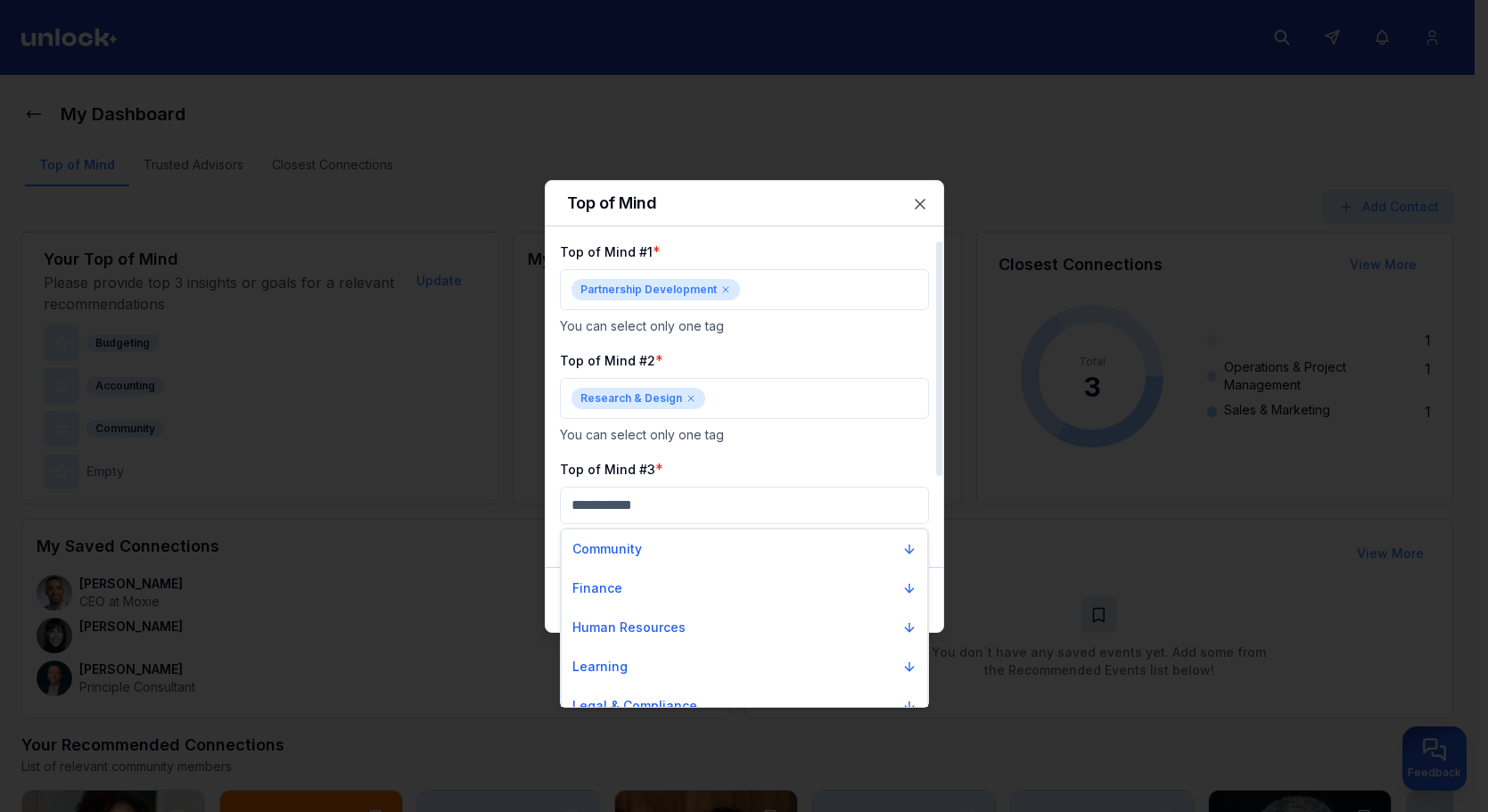
click at [658, 507] on div at bounding box center [744, 406] width 1488 height 812
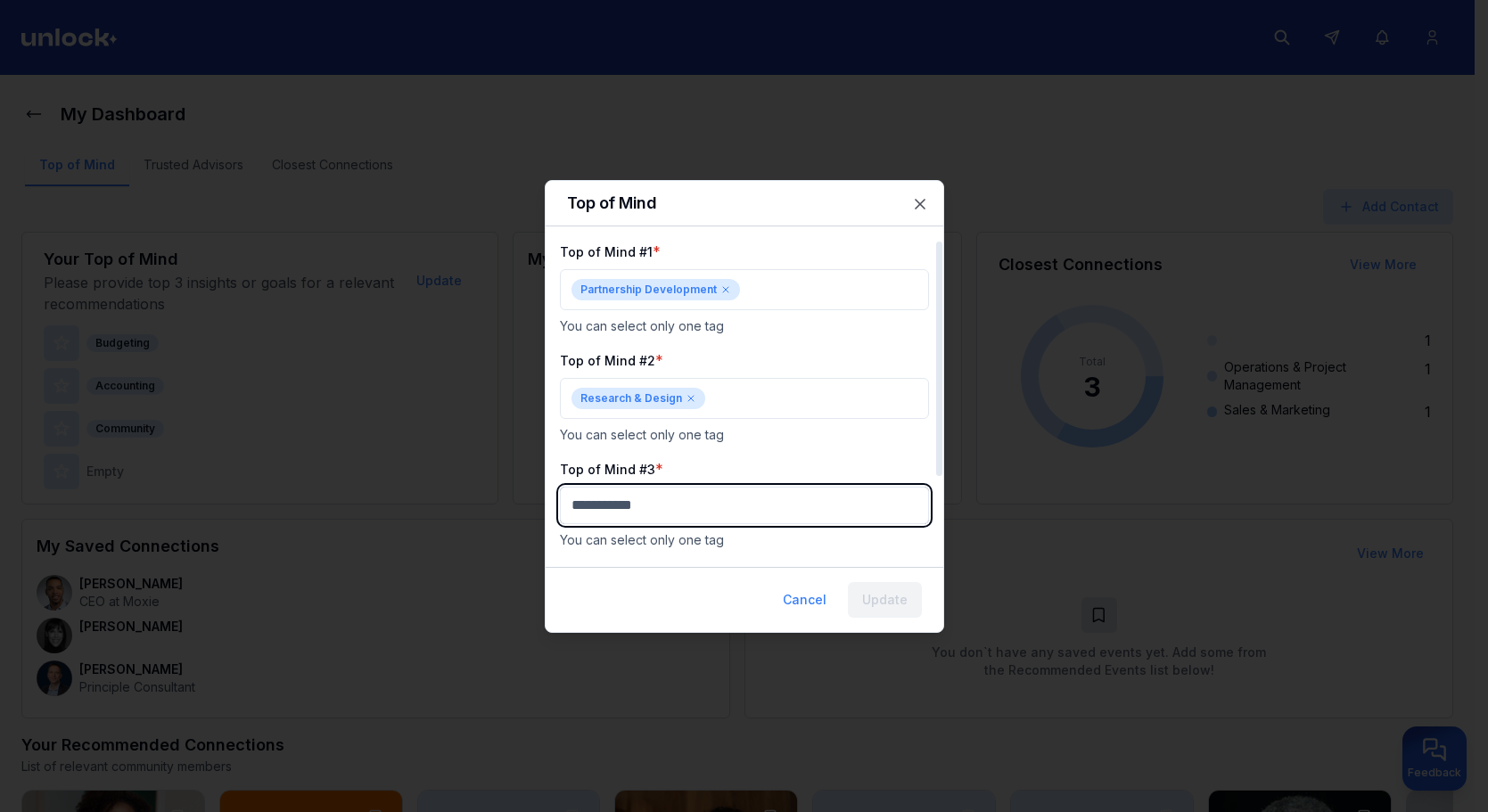
click at [659, 508] on body "My Dashboard Top of Mind Trusted Advisors Closest Connections Add Contact Your …" at bounding box center [737, 406] width 1475 height 812
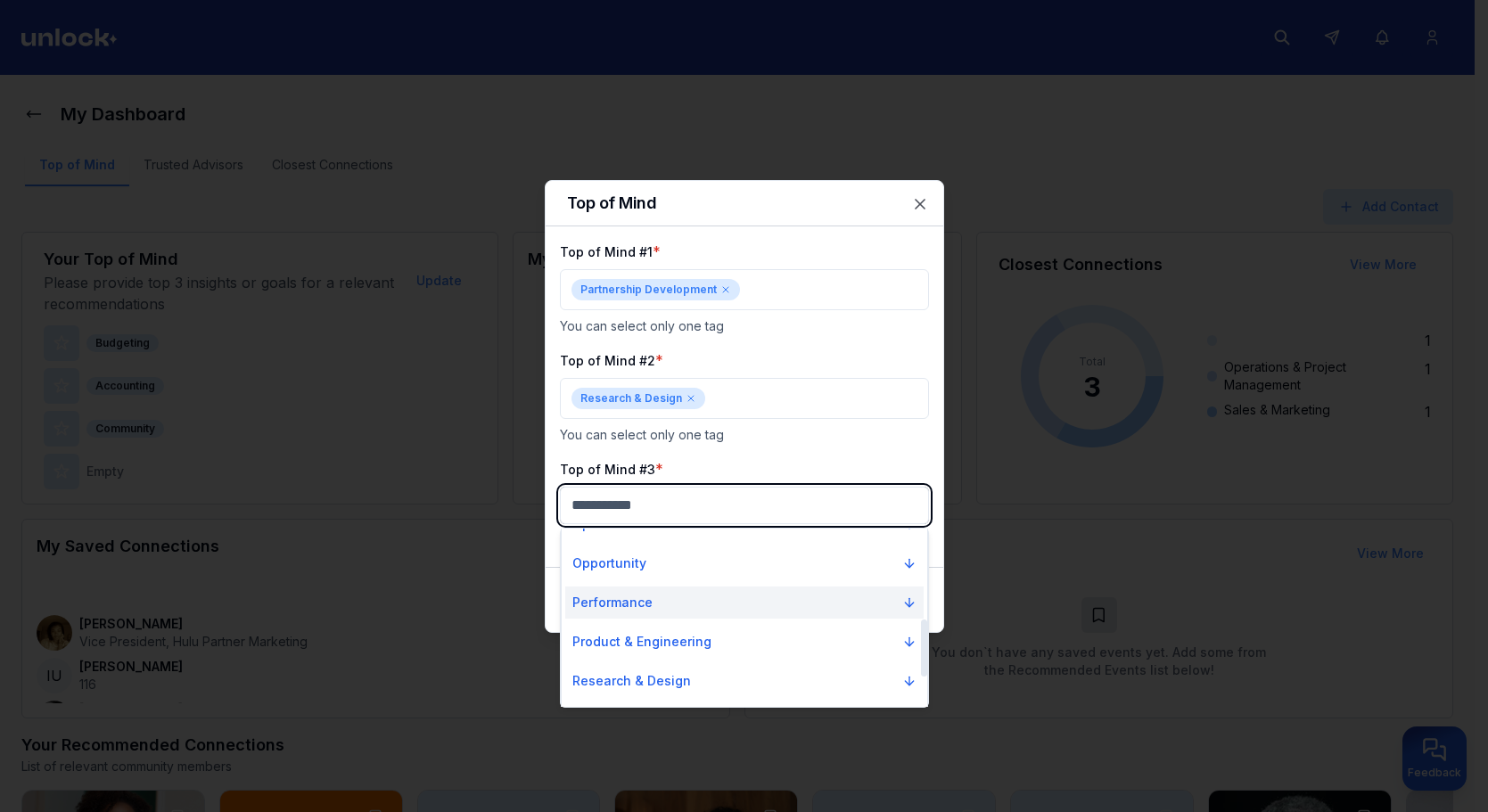
scroll to position [372, 0]
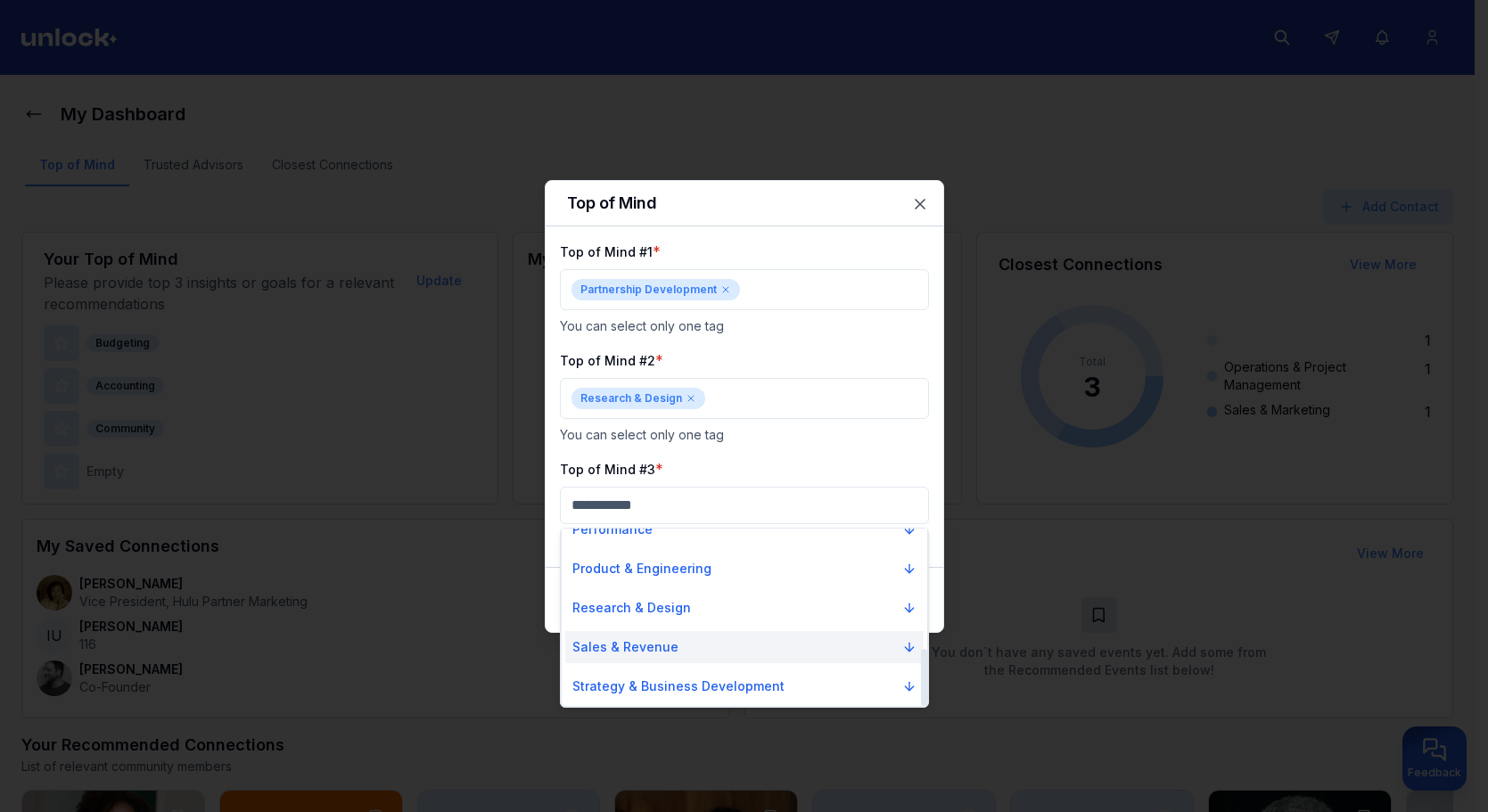
click at [645, 640] on p "Sales & Revenue" at bounding box center [625, 646] width 106 height 18
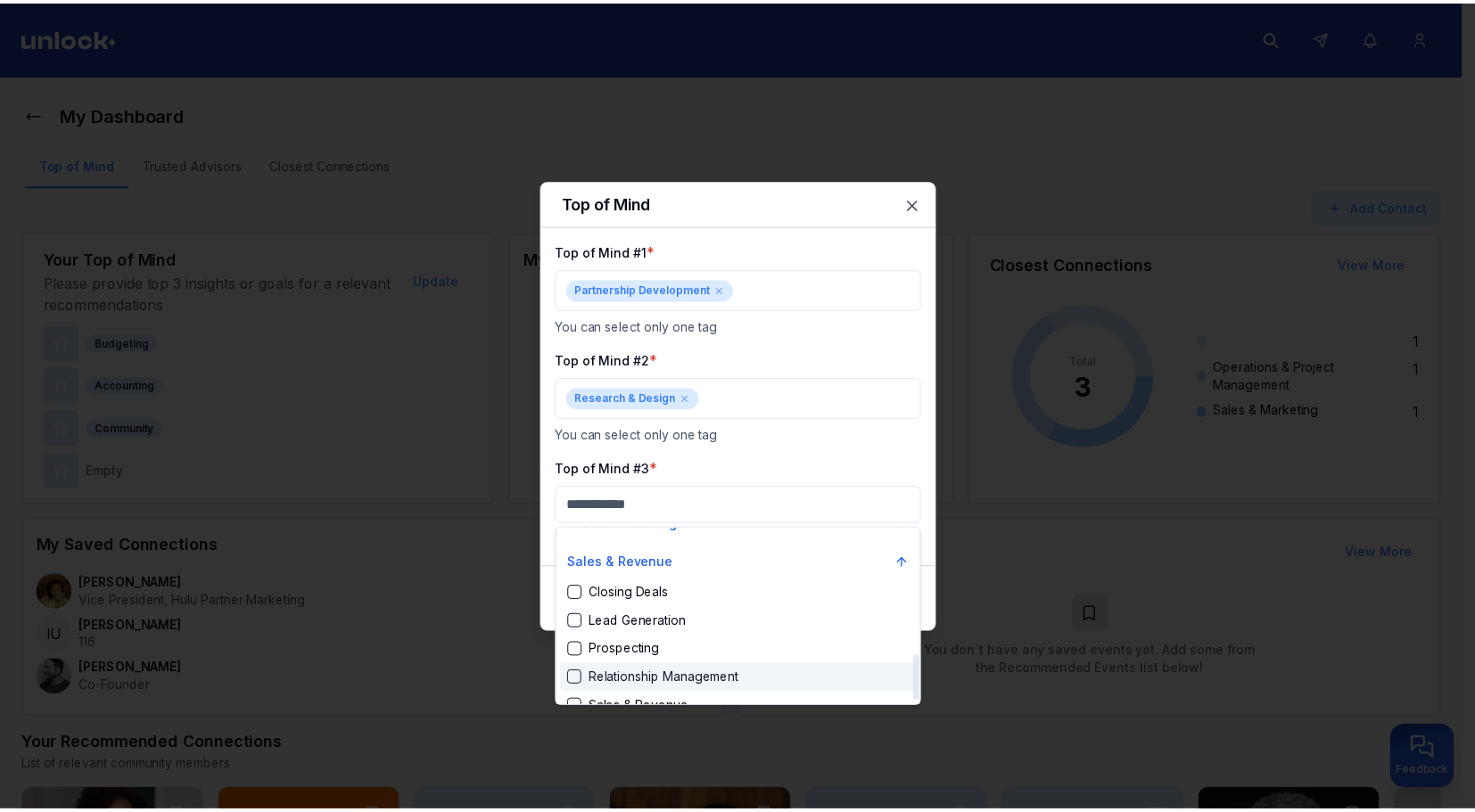
scroll to position [515, 0]
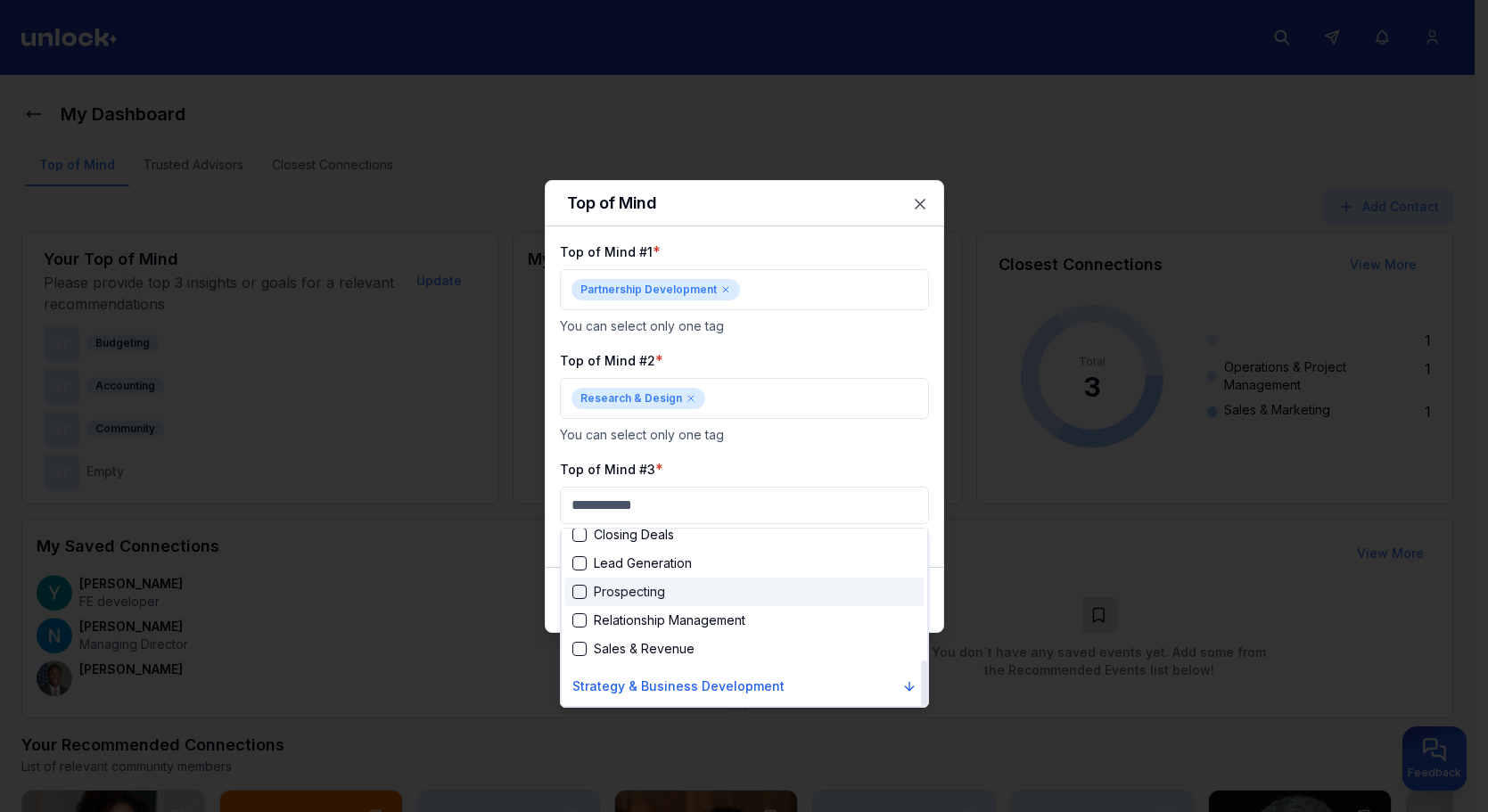
click at [653, 597] on div "Prospecting" at bounding box center [619, 591] width 93 height 18
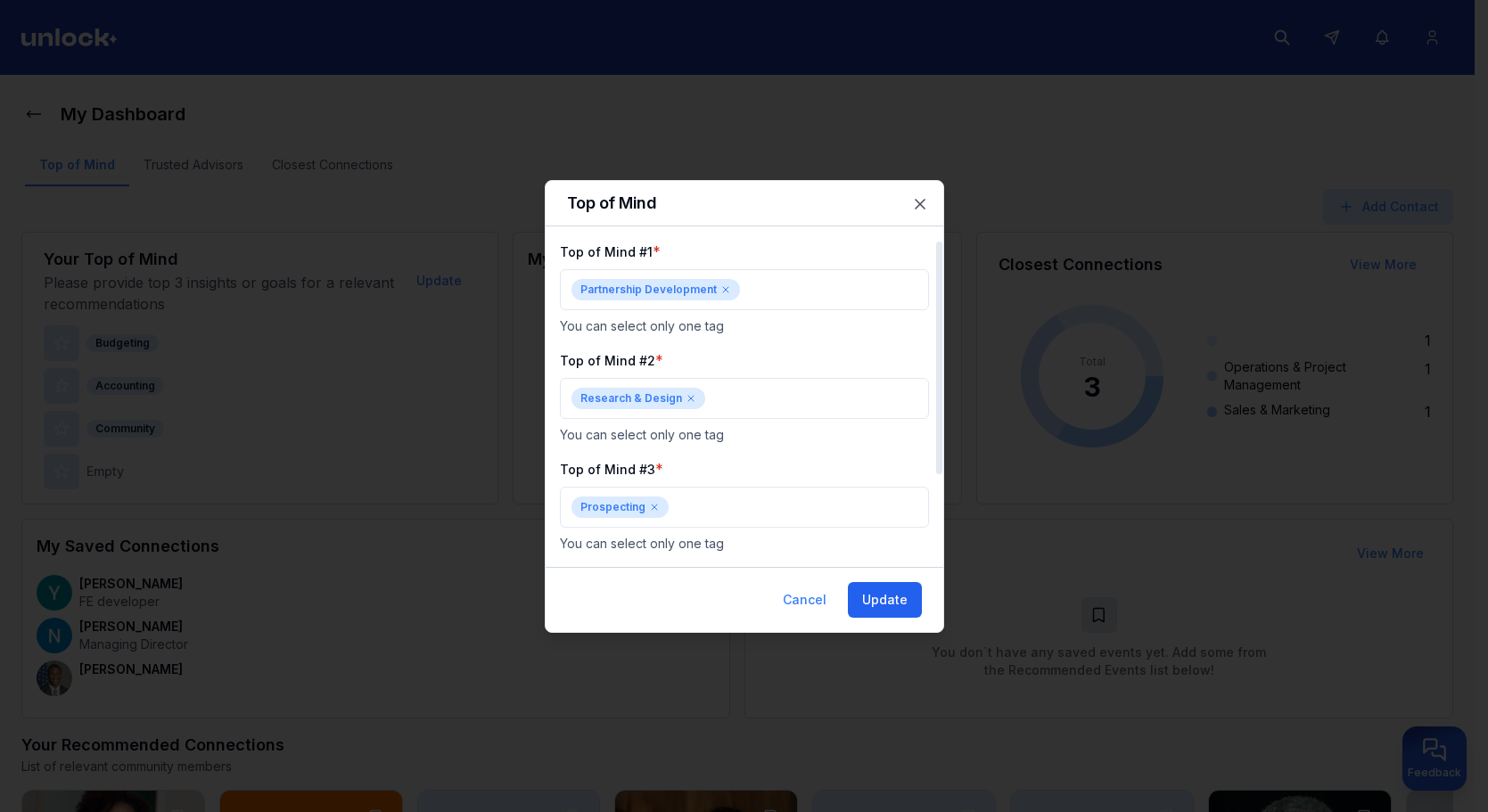
click at [870, 599] on button "Update" at bounding box center [884, 600] width 74 height 36
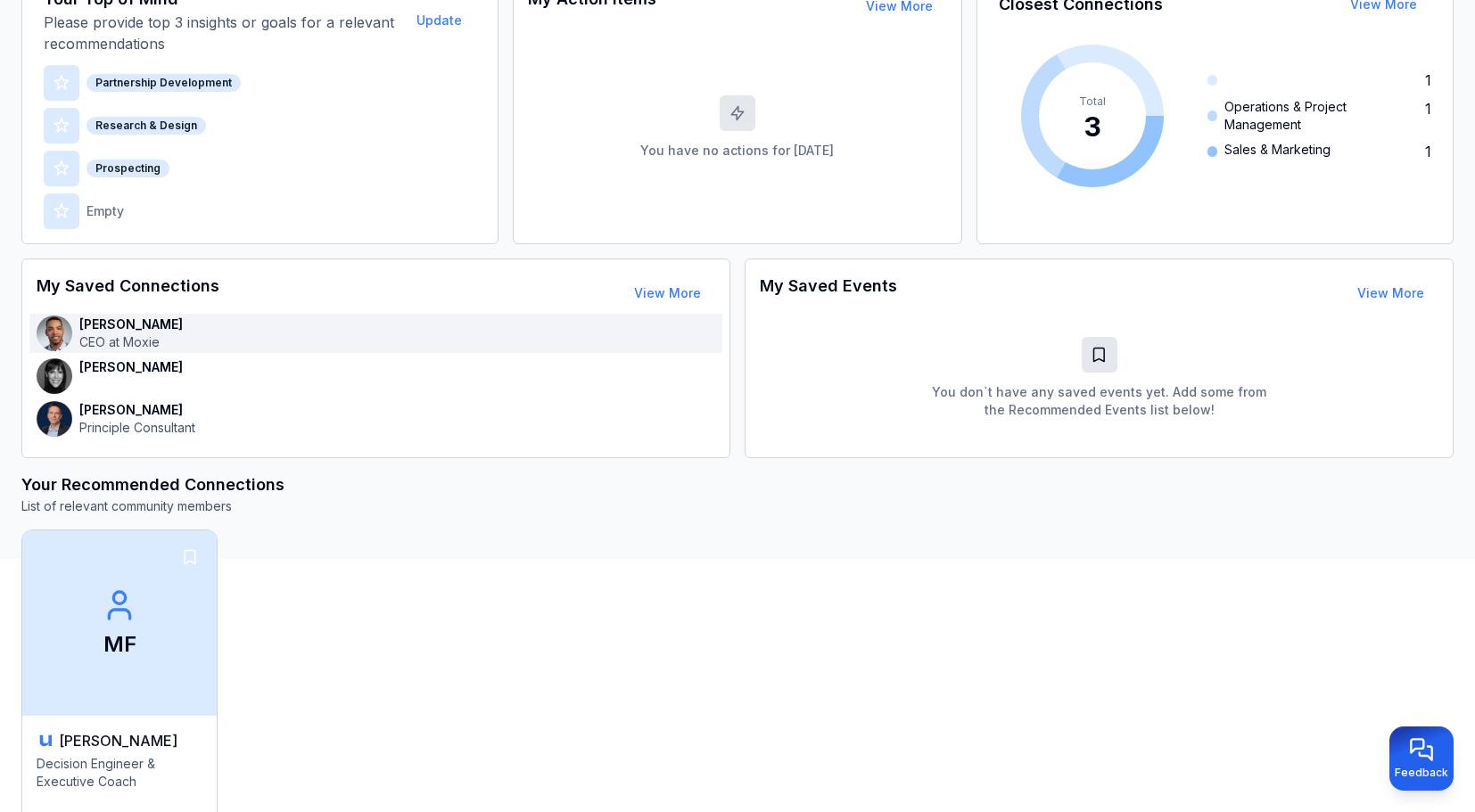
scroll to position [643, 0]
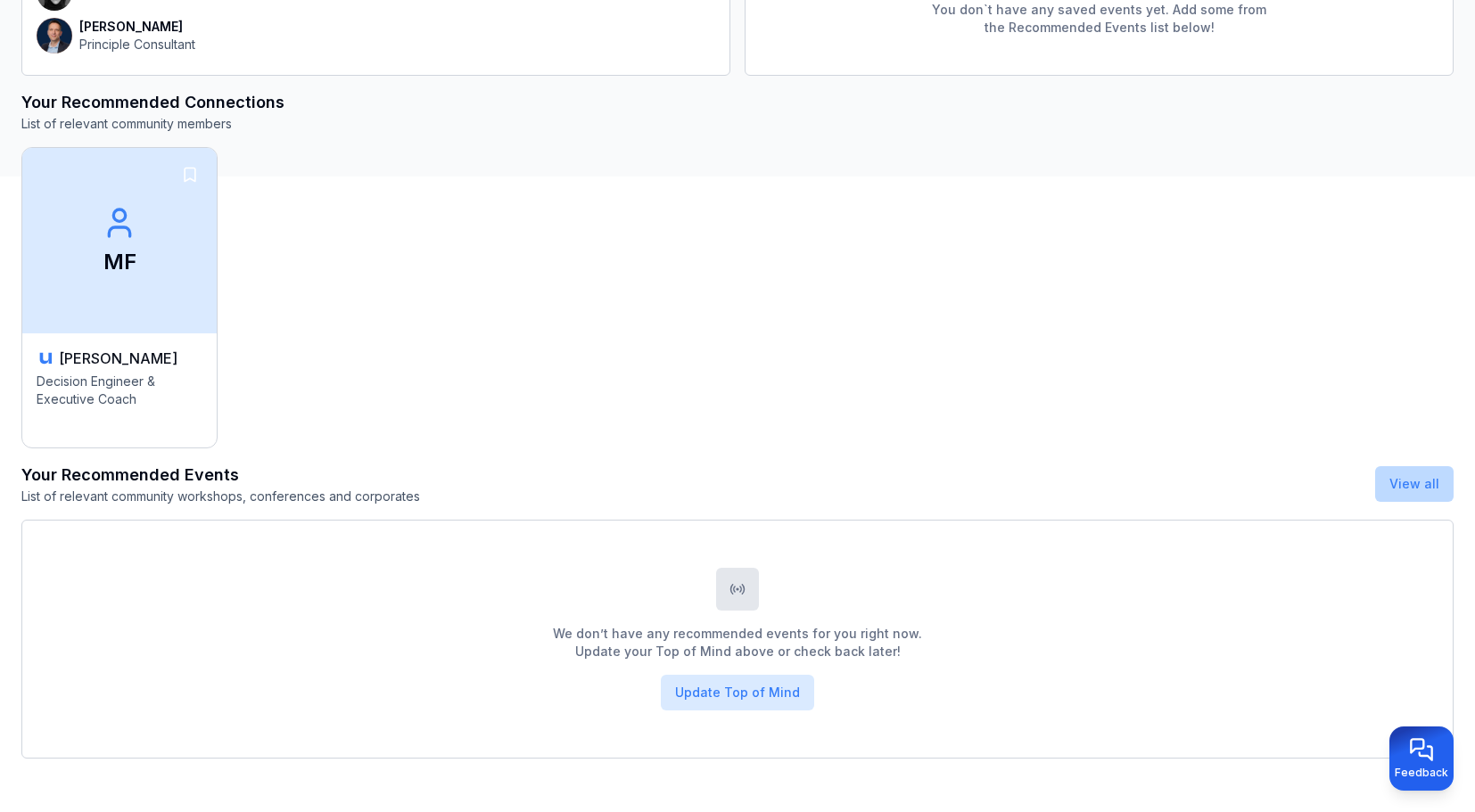
click at [1417, 491] on button "View all" at bounding box center [1414, 484] width 79 height 36
click at [1424, 475] on button "View all" at bounding box center [1414, 484] width 79 height 36
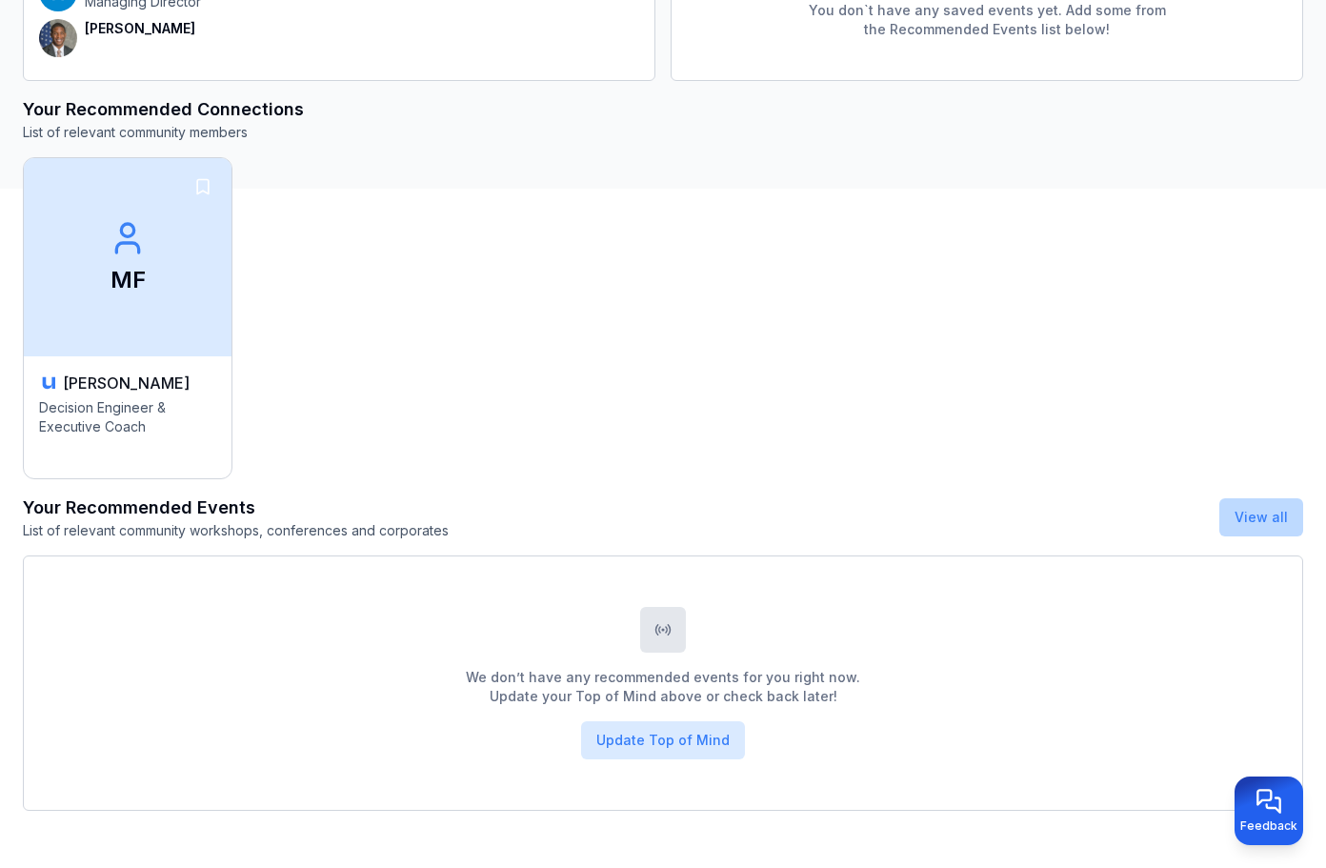
click at [1259, 526] on button "View all" at bounding box center [1262, 517] width 84 height 38
click at [1260, 525] on button "View all" at bounding box center [1262, 517] width 84 height 38
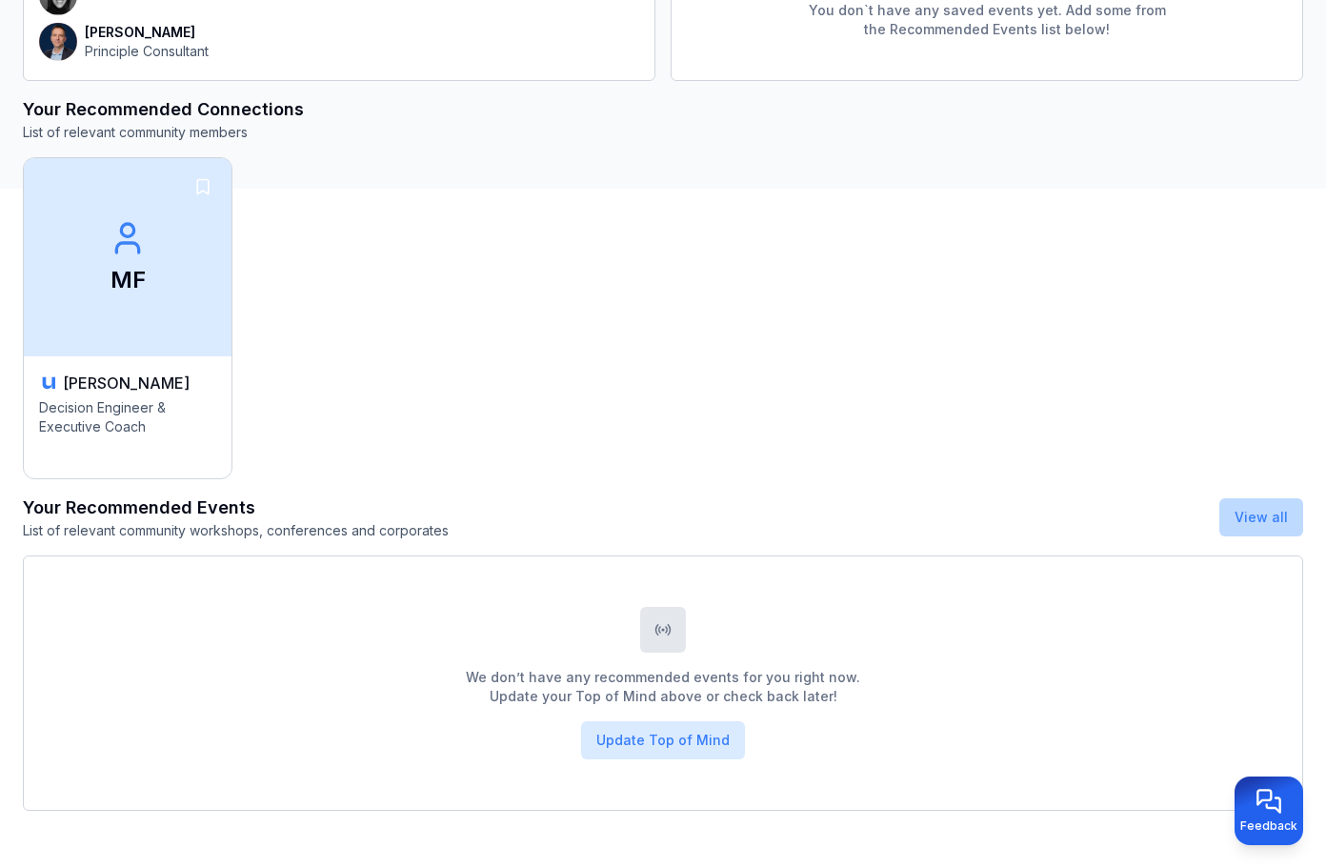
click at [1260, 525] on button "View all" at bounding box center [1262, 517] width 84 height 38
click at [1260, 526] on button "View all" at bounding box center [1262, 517] width 84 height 38
click at [1253, 518] on link "View all" at bounding box center [1261, 517] width 53 height 16
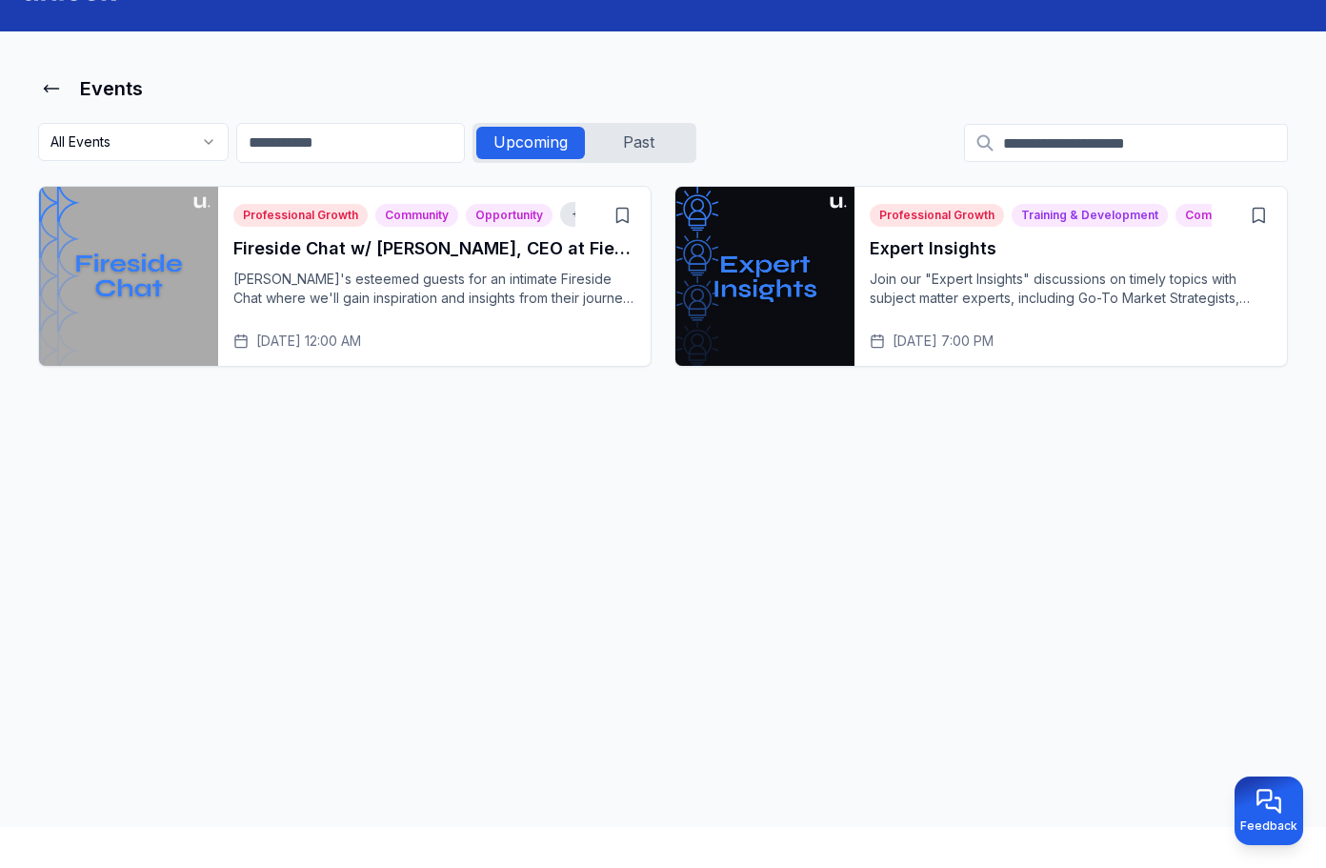
scroll to position [30, 0]
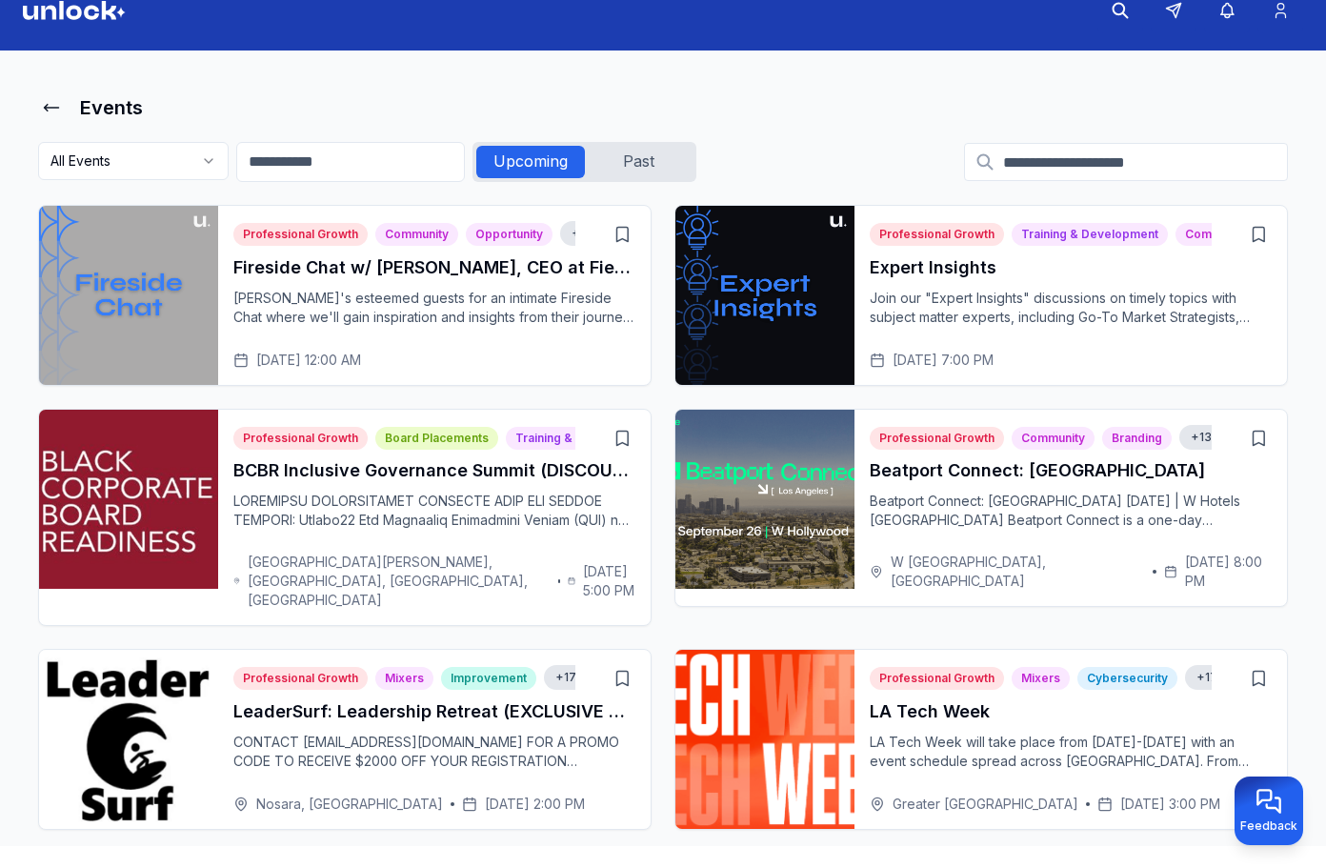
click at [1253, 518] on p "Beatport Connect: Los Angeles September 26 | W Hotels Hollywood Beatport Connec…" at bounding box center [1071, 511] width 402 height 38
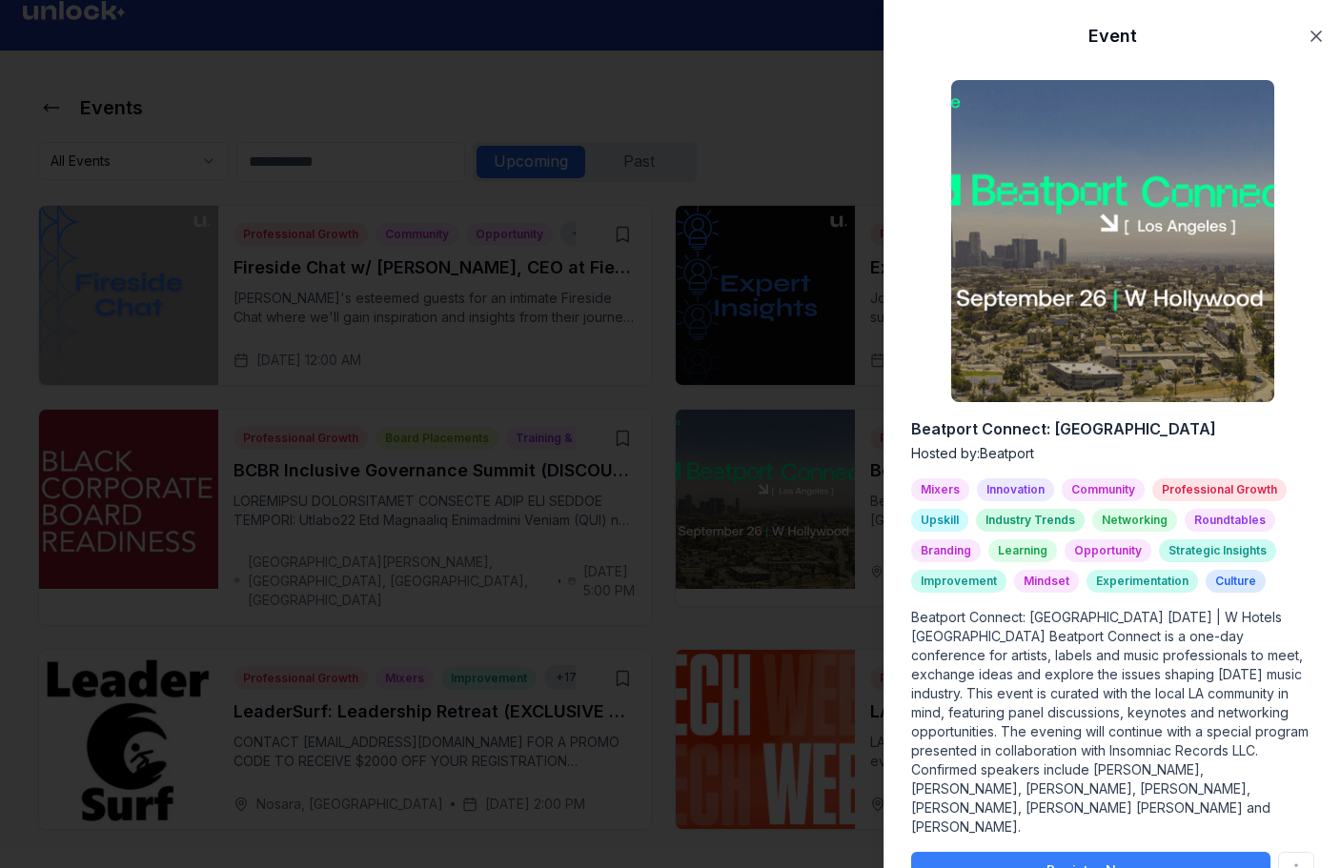
drag, startPoint x: 678, startPoint y: 180, endPoint x: 701, endPoint y: 192, distance: 26.0
click at [679, 179] on div at bounding box center [670, 434] width 1341 height 868
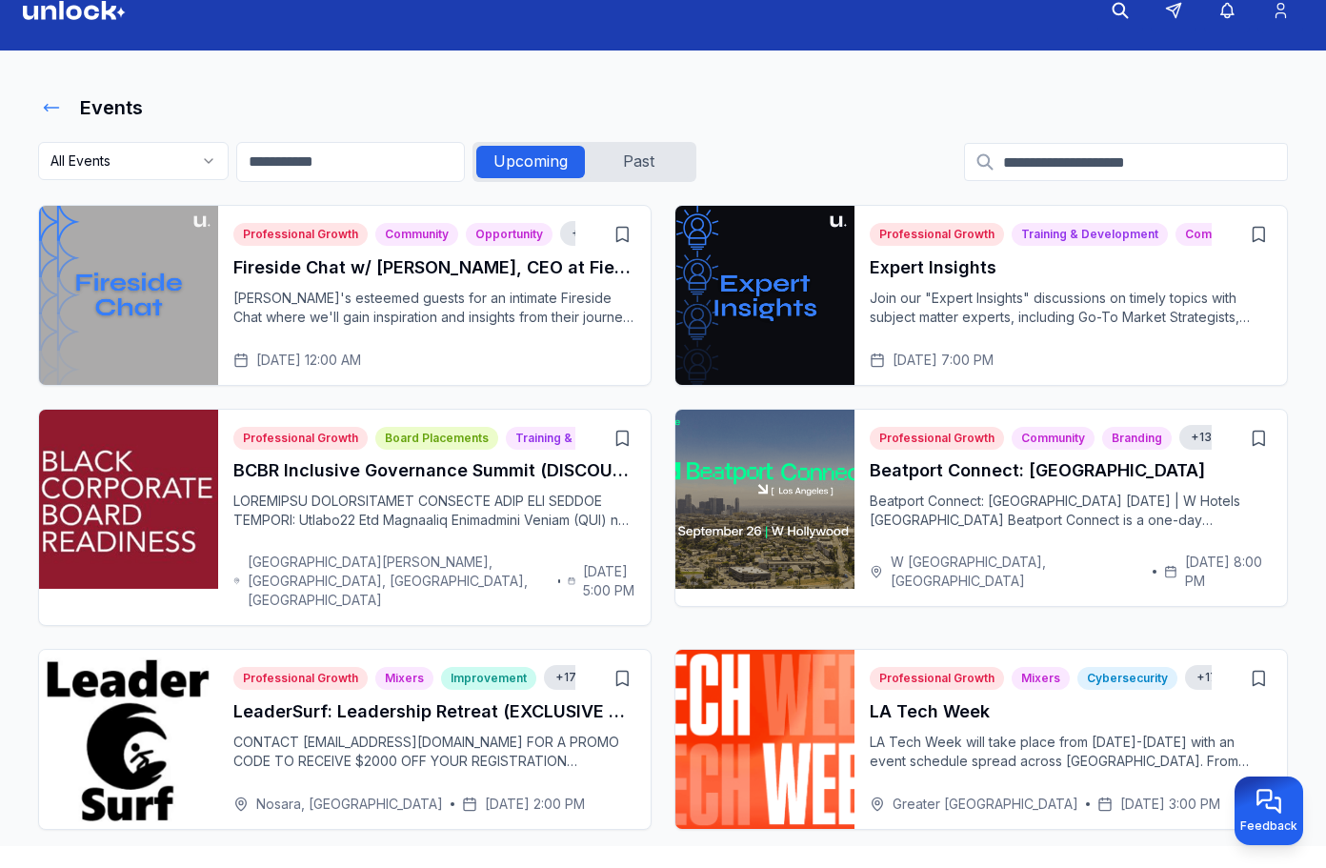
click at [45, 100] on icon at bounding box center [51, 107] width 19 height 19
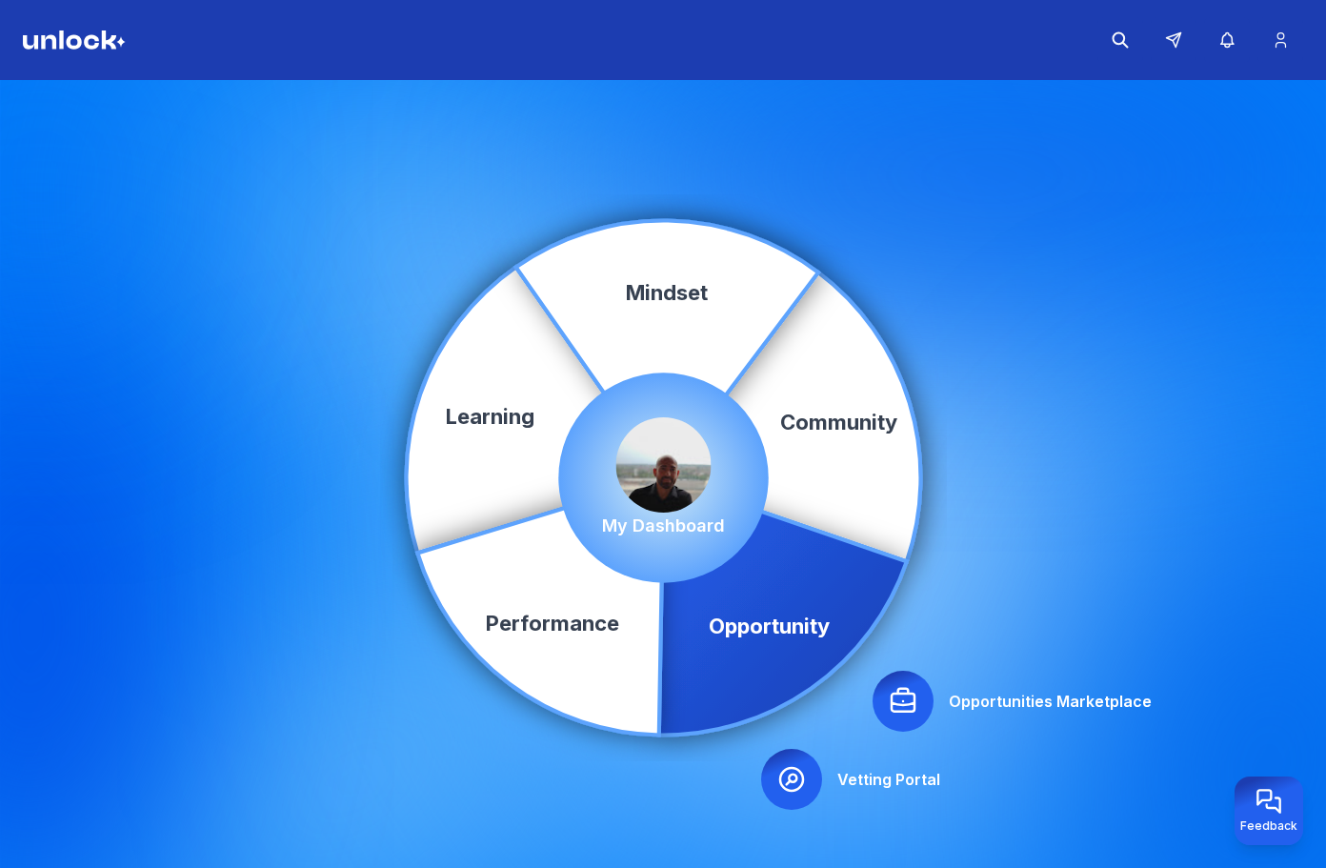
click at [709, 515] on p "My Dashboard" at bounding box center [663, 526] width 123 height 27
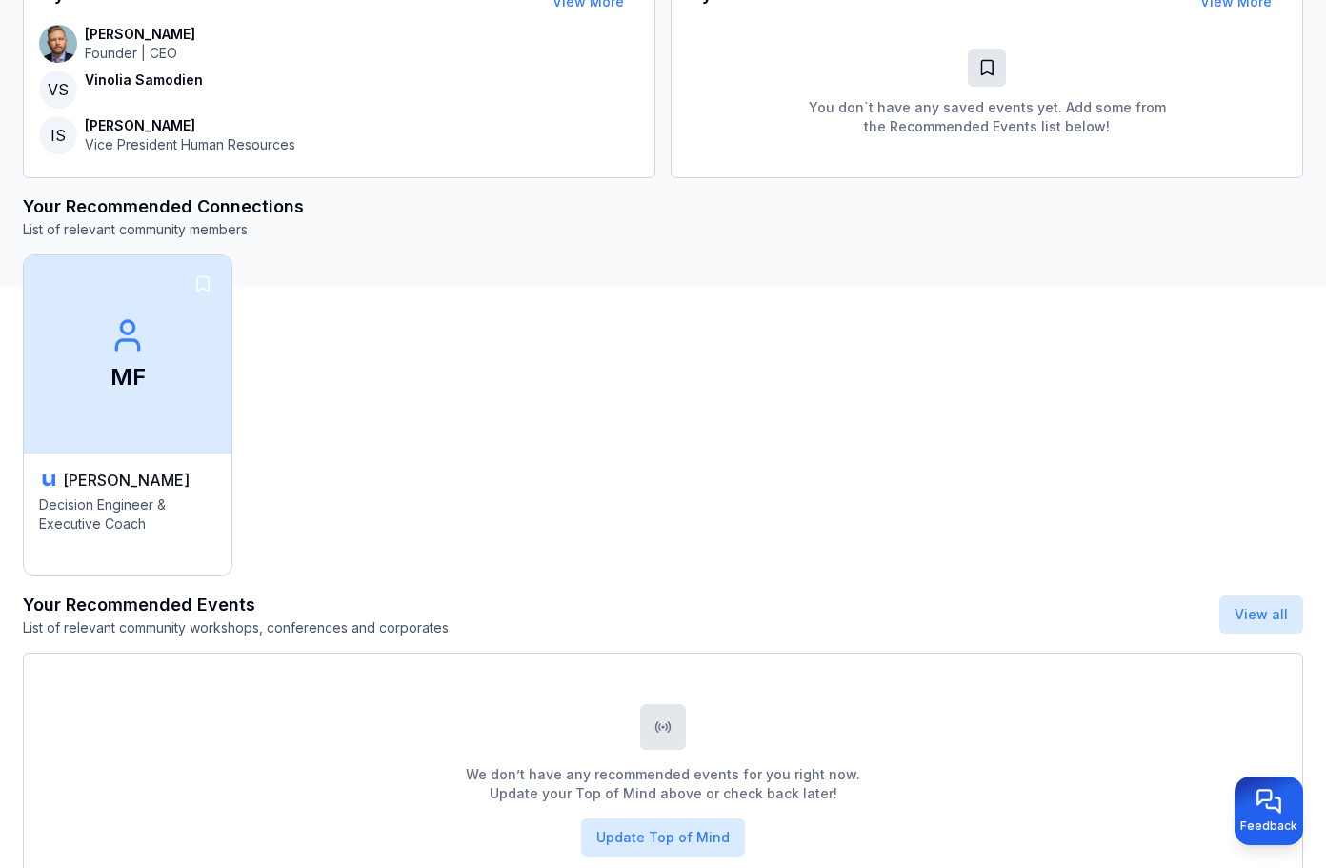
scroll to position [687, 0]
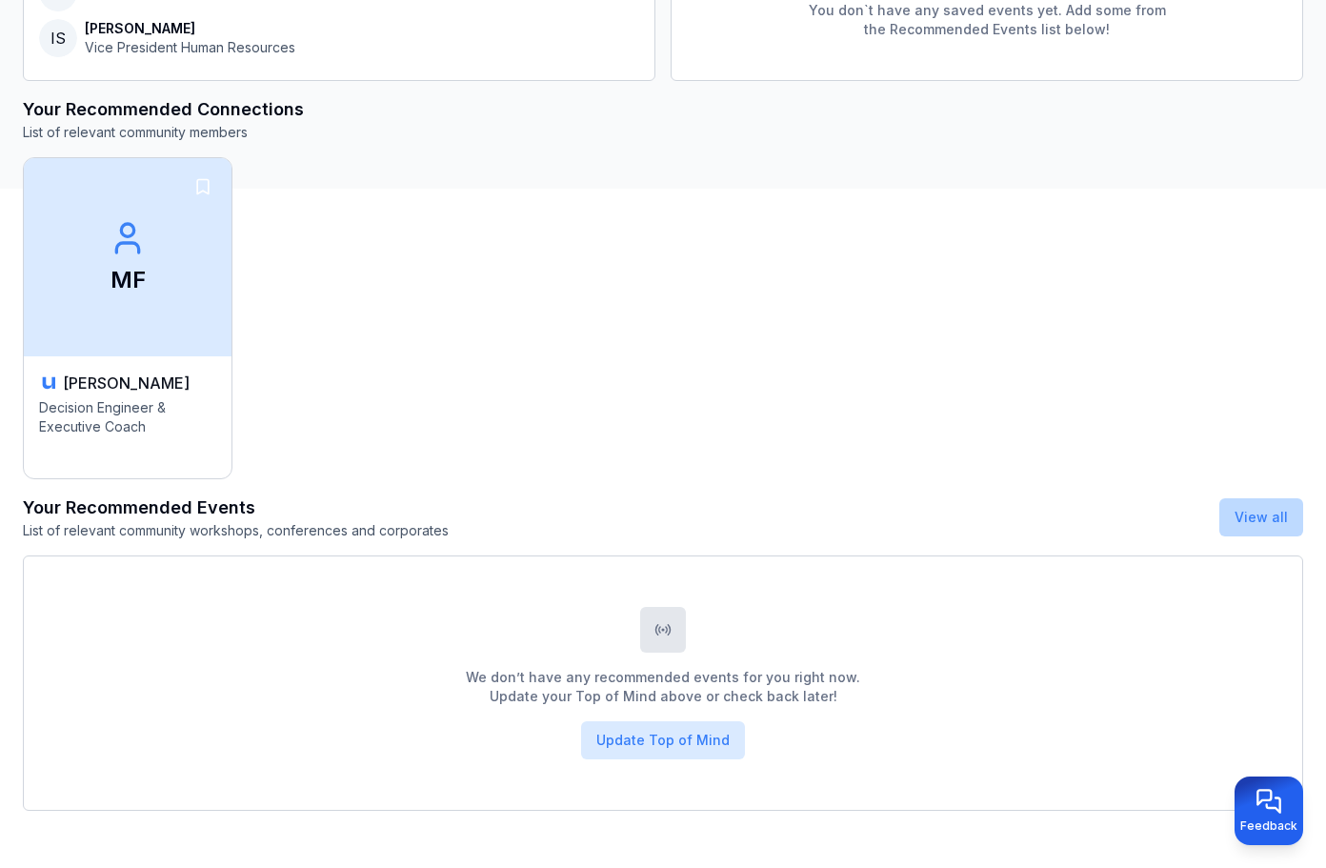
click at [1276, 500] on button "View all" at bounding box center [1262, 517] width 84 height 38
click at [1266, 517] on link "View all" at bounding box center [1261, 517] width 53 height 16
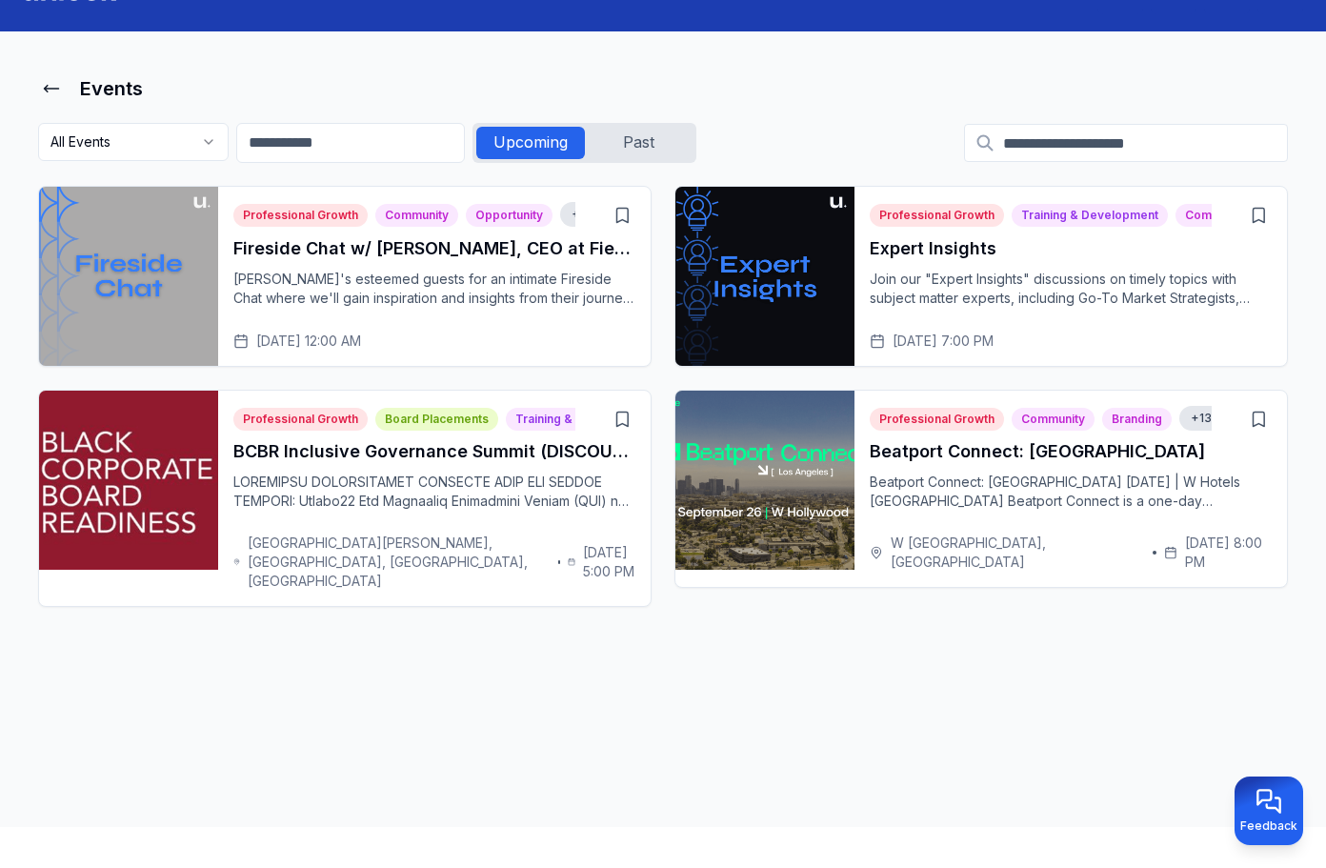
scroll to position [30, 0]
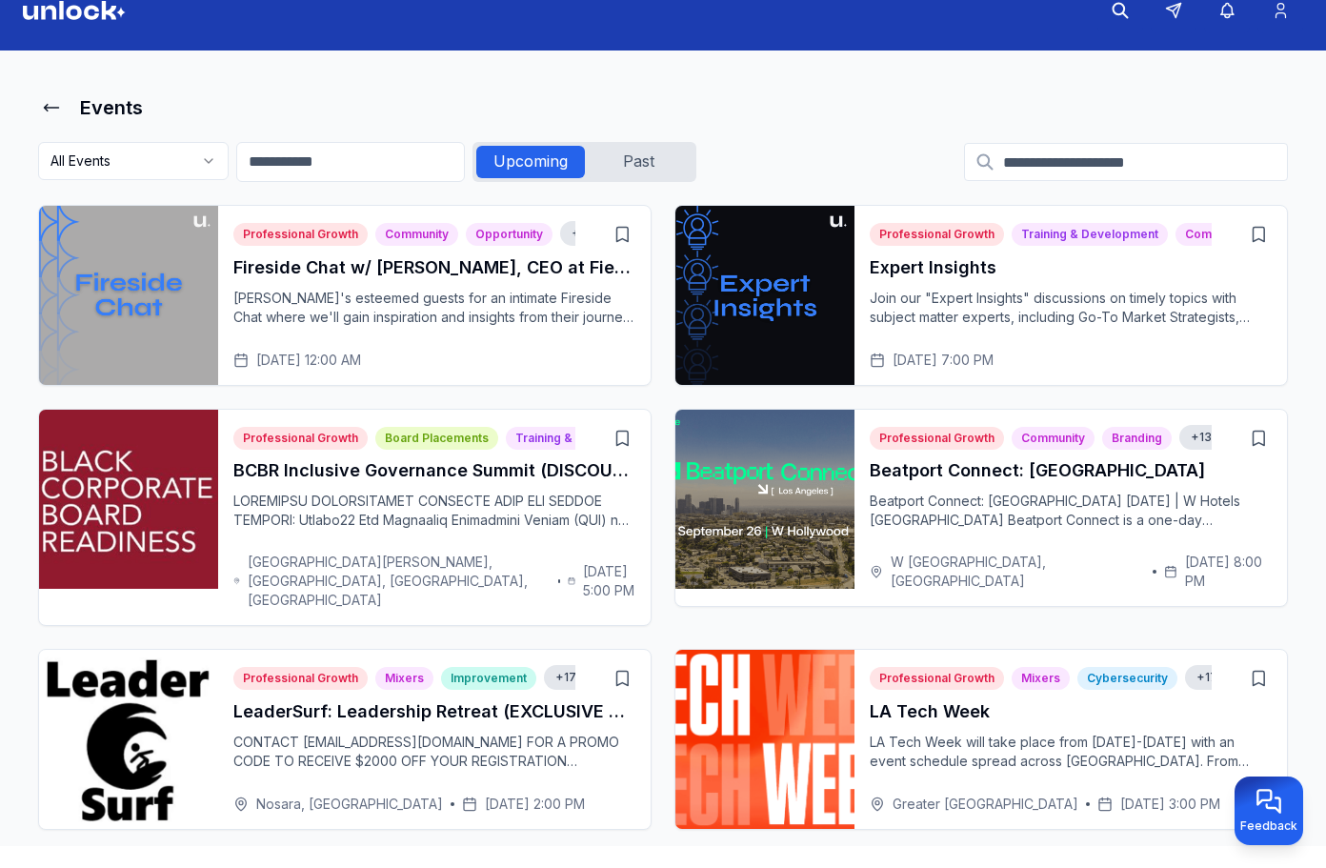
click at [68, 16] on img at bounding box center [74, 10] width 103 height 19
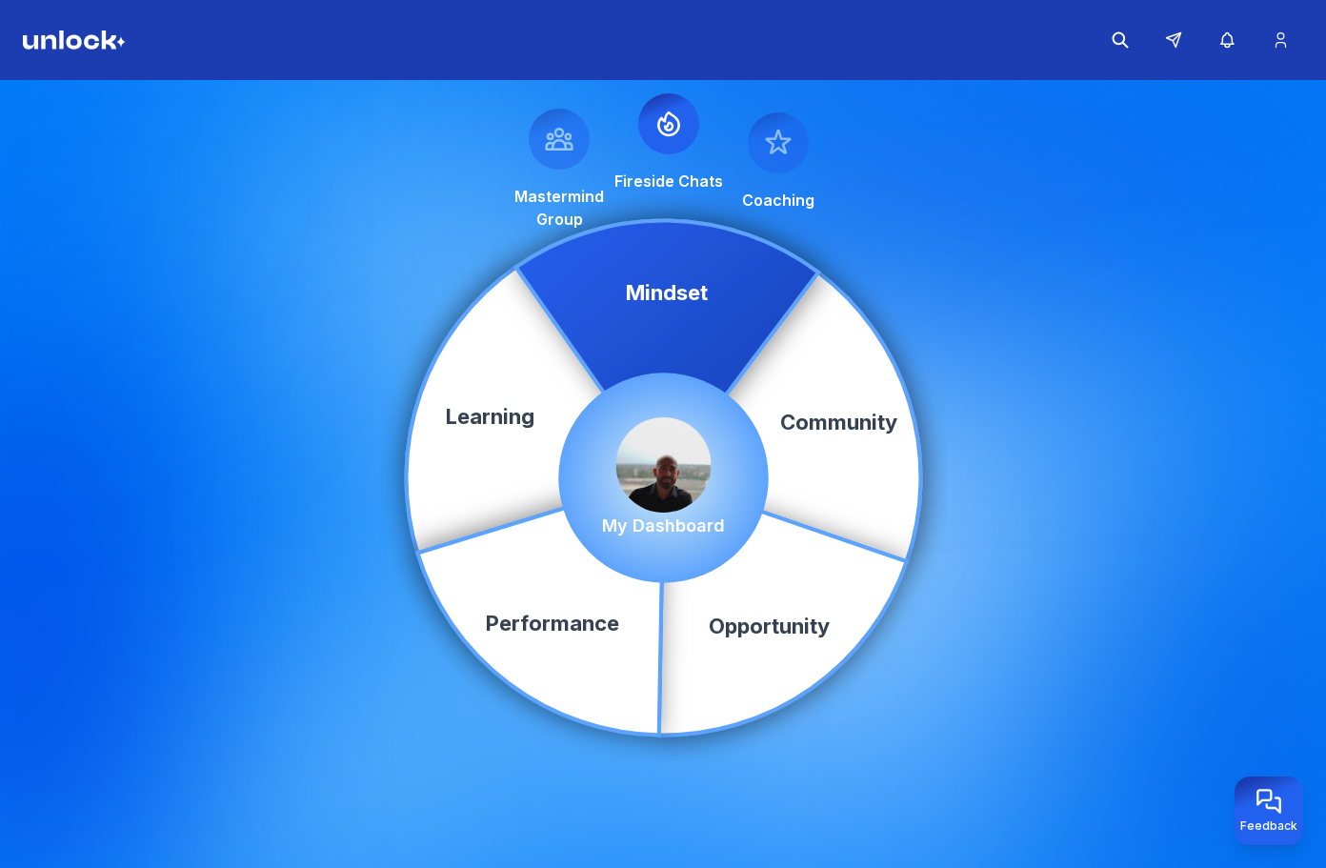
click at [679, 526] on p "My Dashboard" at bounding box center [663, 526] width 123 height 27
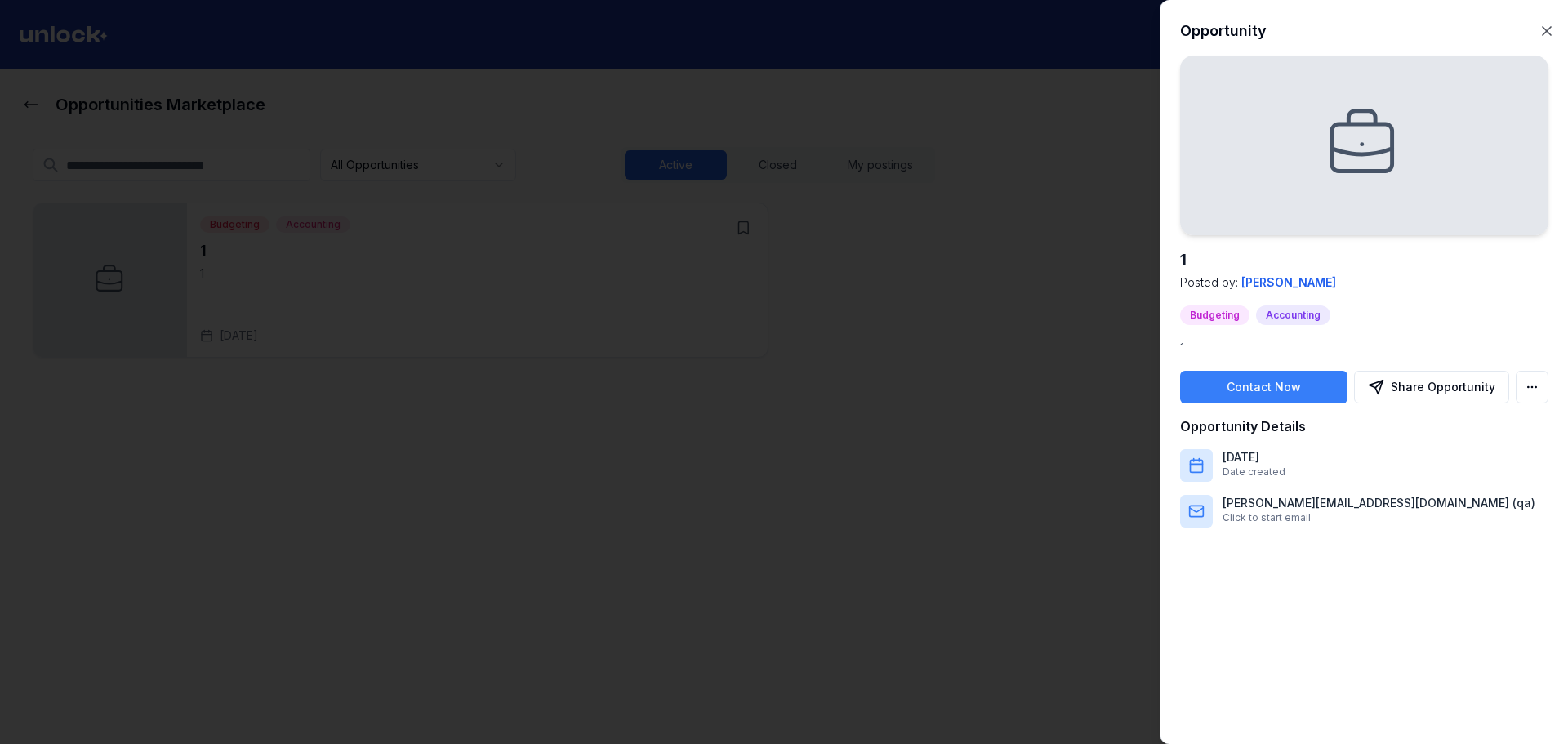
click at [1417, 404] on div "1 Posted by: Ivan P Budgeting Accounting 1 Contact Now Share Opportunity Opport…" at bounding box center [1365, 291] width 369 height 472
click at [1421, 388] on button "Share Opportunity" at bounding box center [1432, 387] width 155 height 33
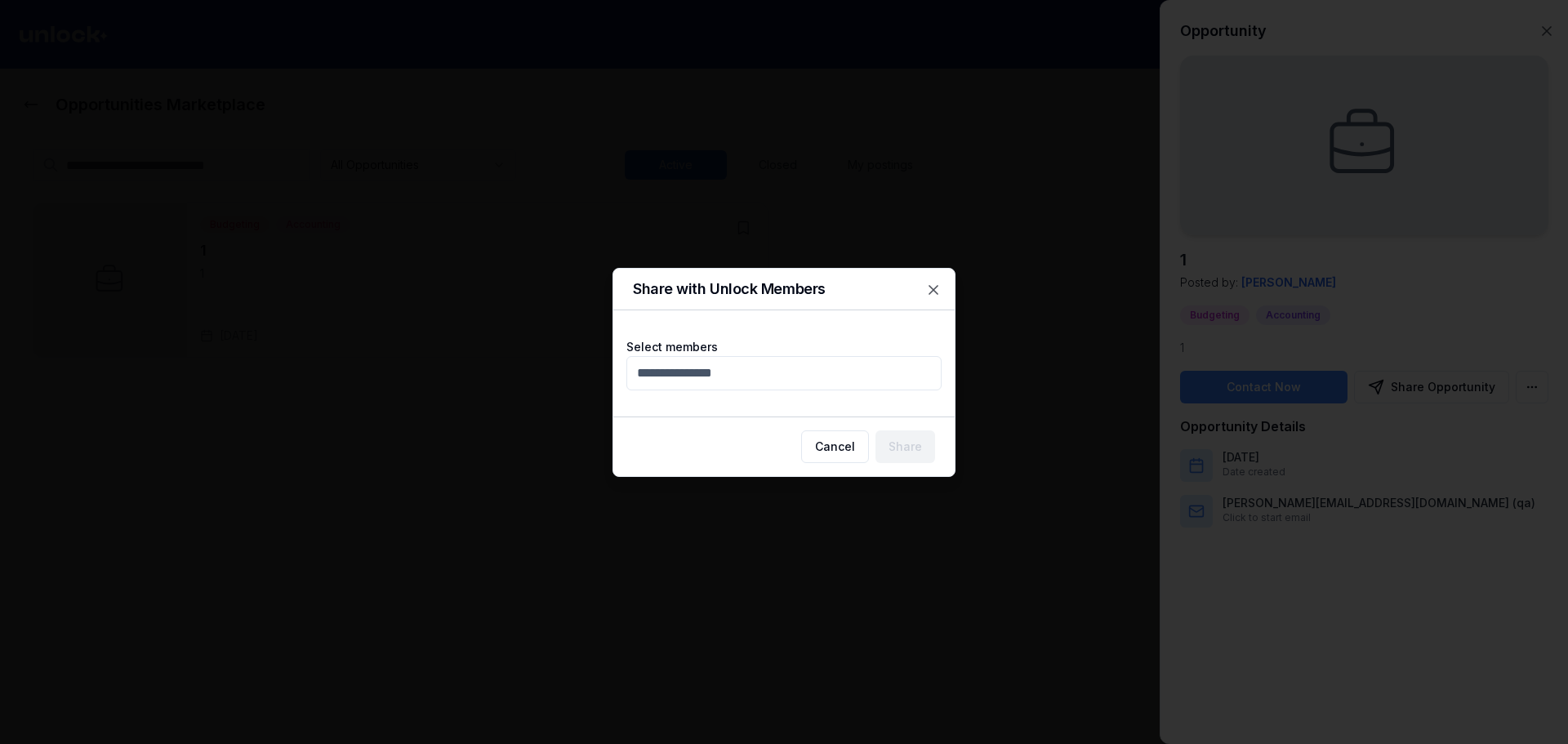
click at [815, 393] on div "Select members" at bounding box center [784, 363] width 341 height 80
click at [822, 373] on body "Opportunities Marketplace All Opportunities Active Closed My postings + Create …" at bounding box center [778, 372] width 1556 height 744
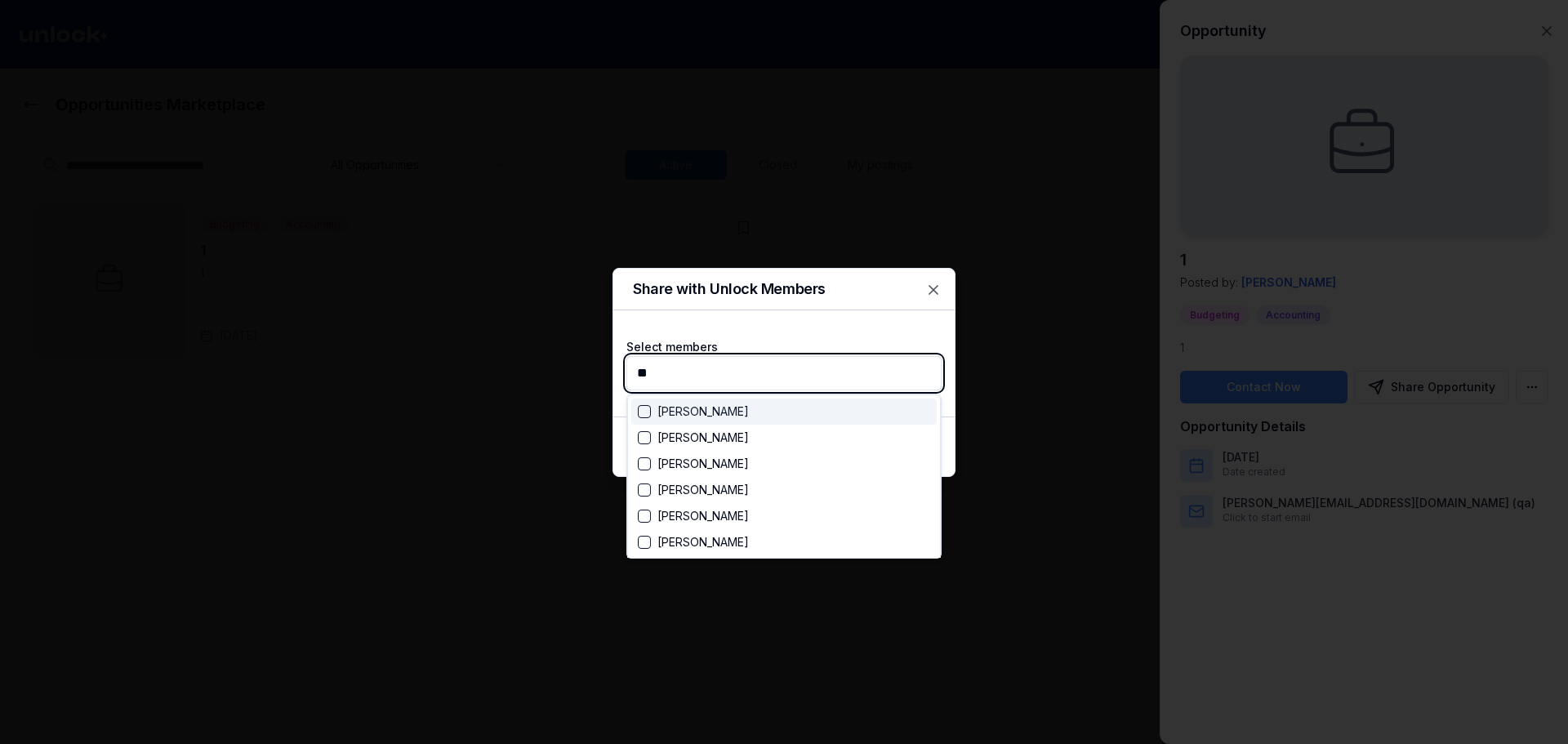
type input "***"
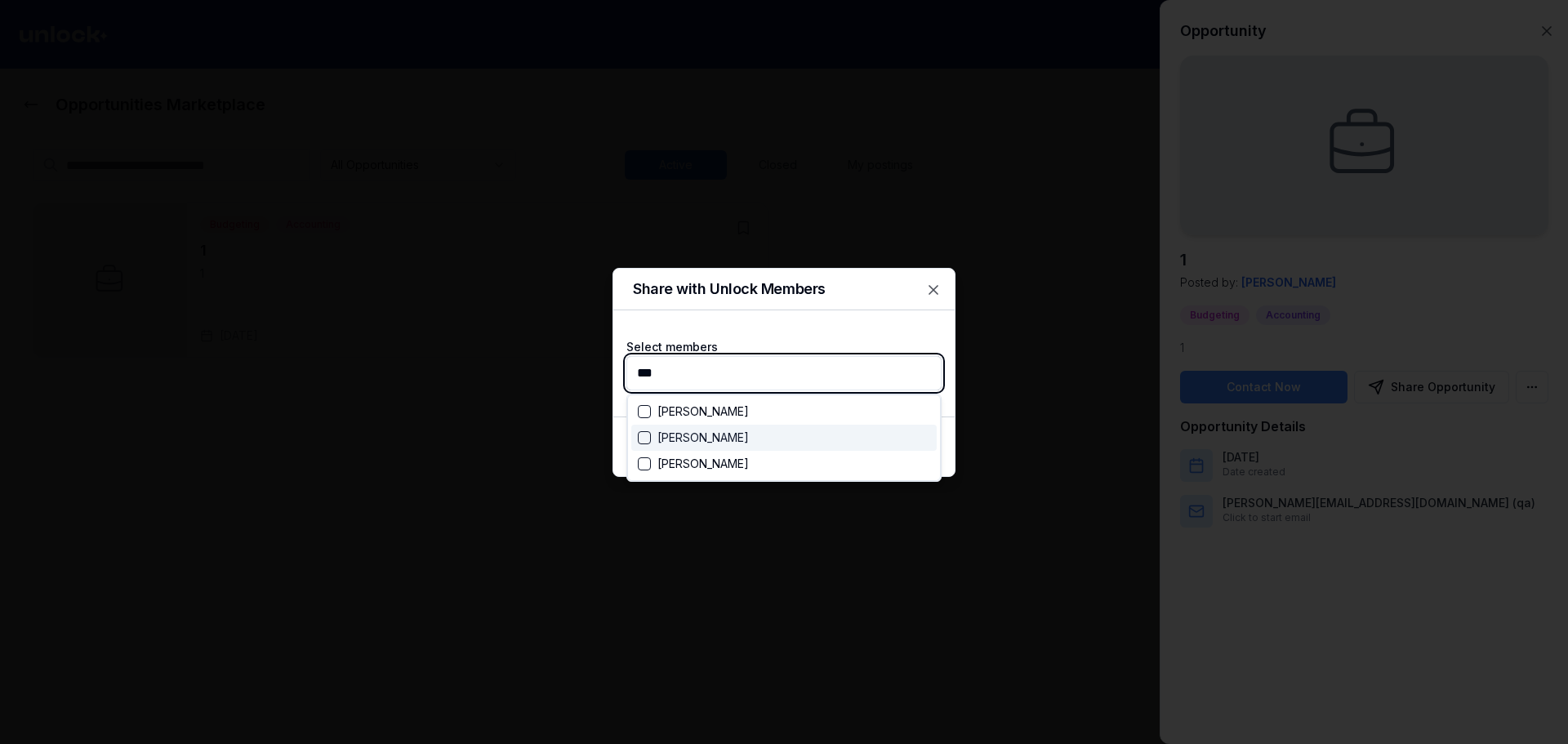
click at [706, 438] on div "Ivan P" at bounding box center [784, 437] width 305 height 26
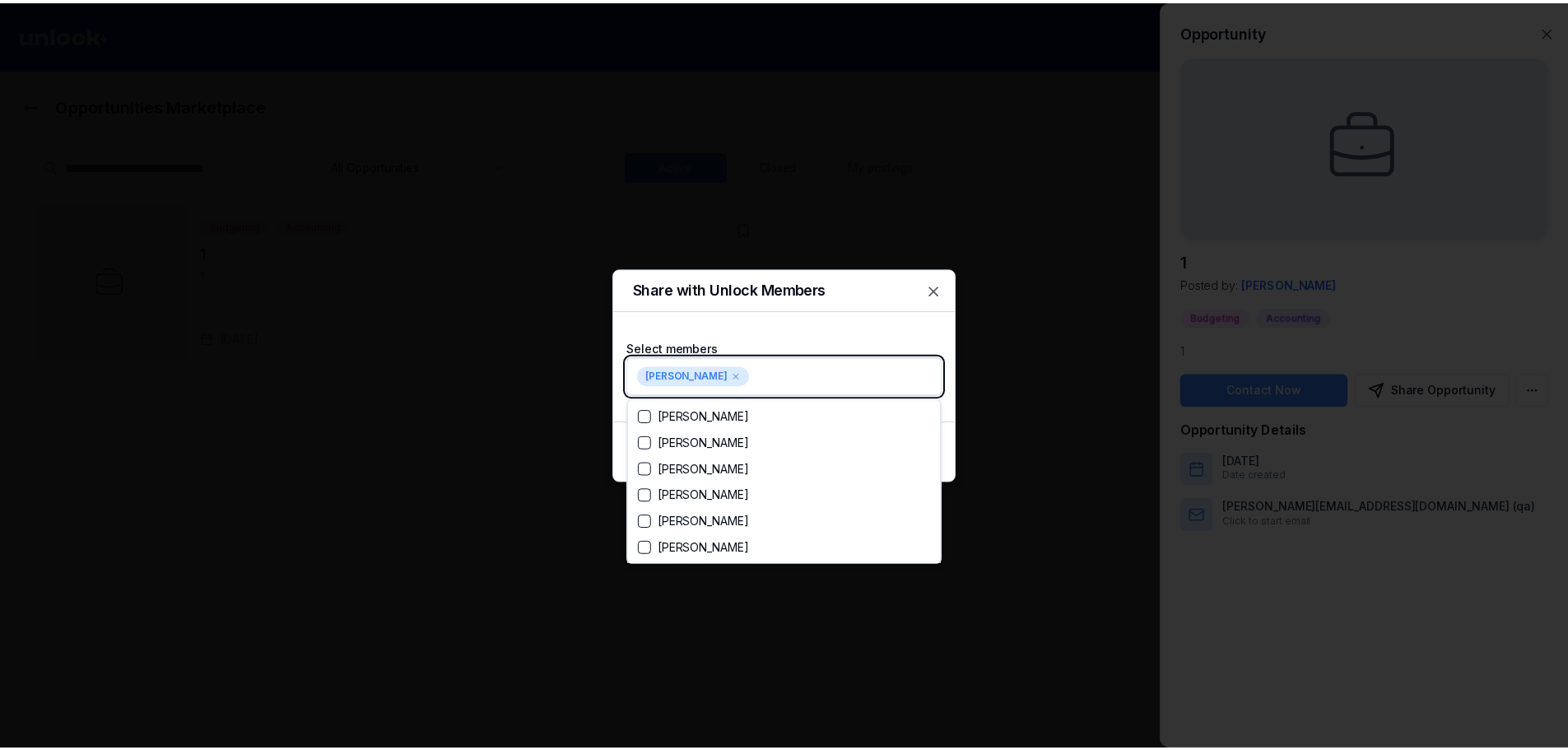
scroll to position [3396, 0]
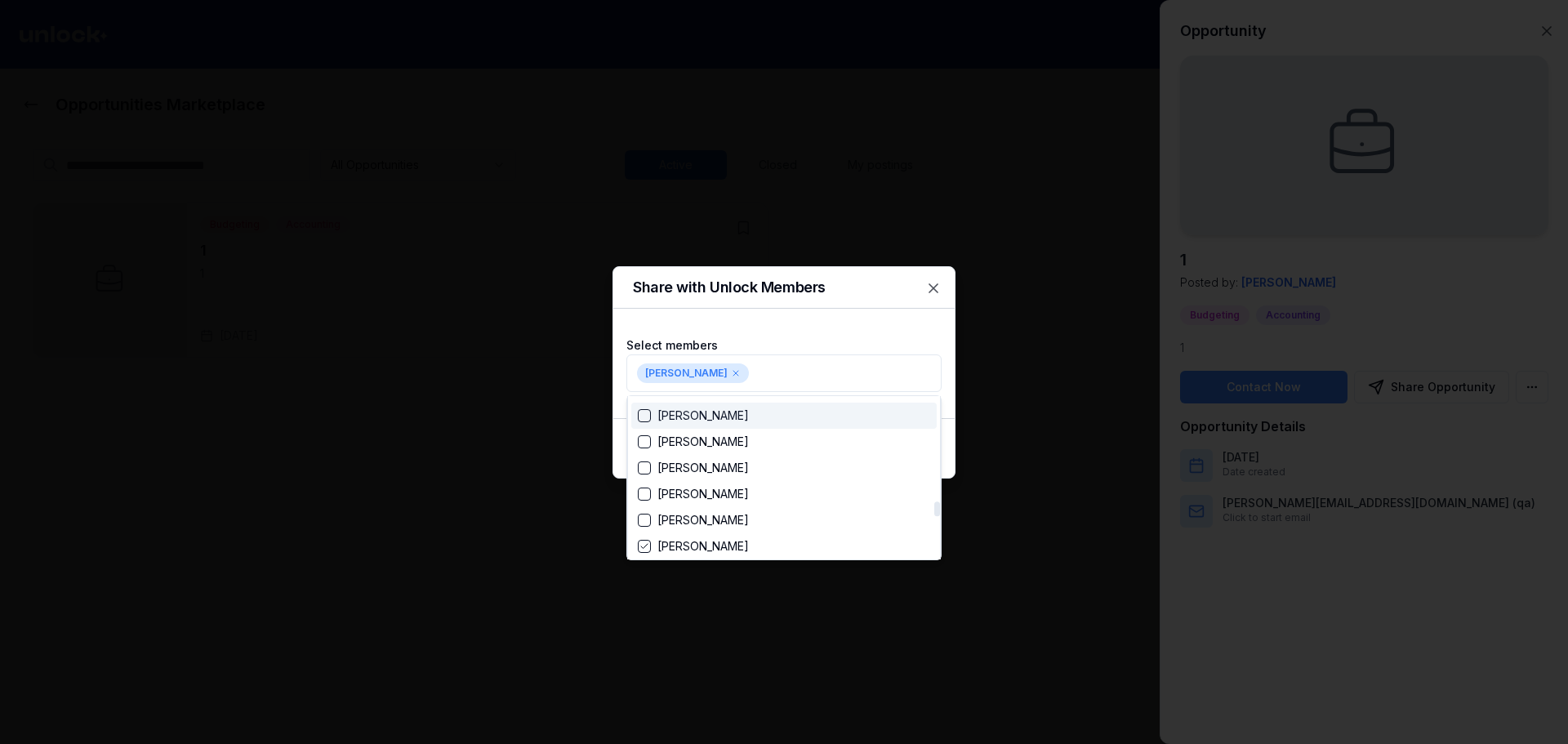
drag, startPoint x: 892, startPoint y: 312, endPoint x: 903, endPoint y: 342, distance: 32.0
click at [892, 313] on div at bounding box center [784, 372] width 1568 height 744
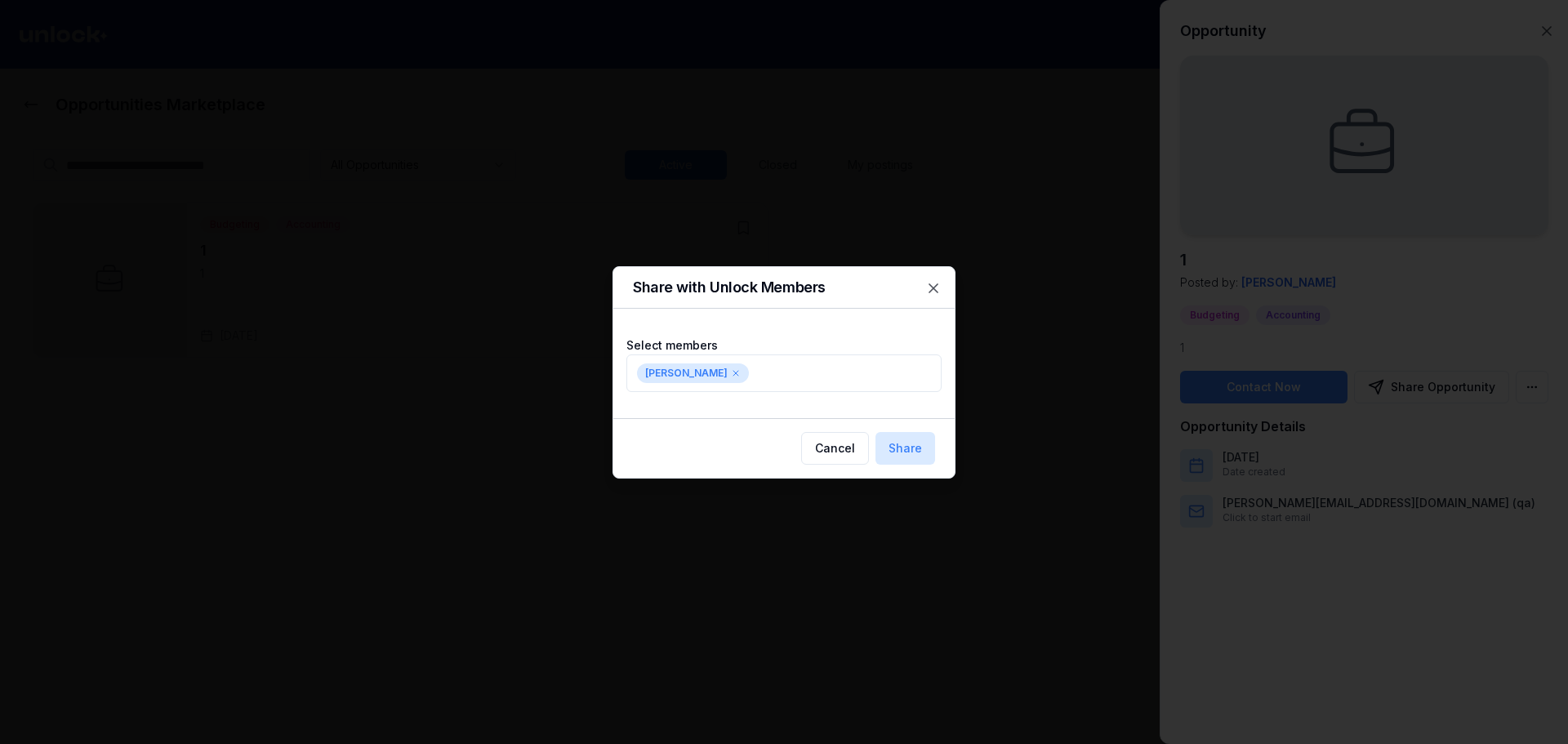
click at [925, 466] on div "Cancel Share" at bounding box center [784, 448] width 341 height 60
click at [919, 448] on button "Share" at bounding box center [905, 448] width 60 height 33
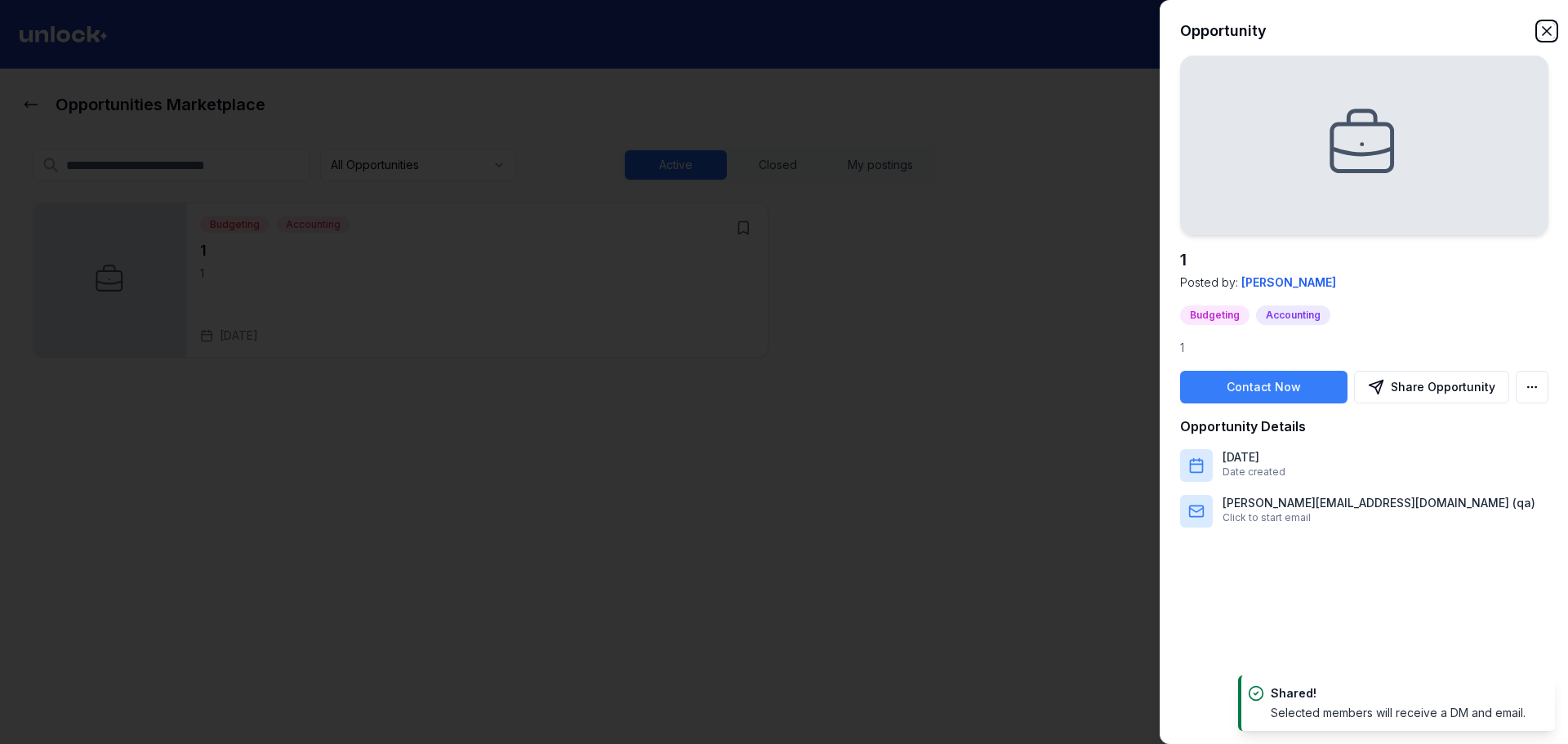
click at [1553, 24] on icon "button" at bounding box center [1547, 31] width 16 height 16
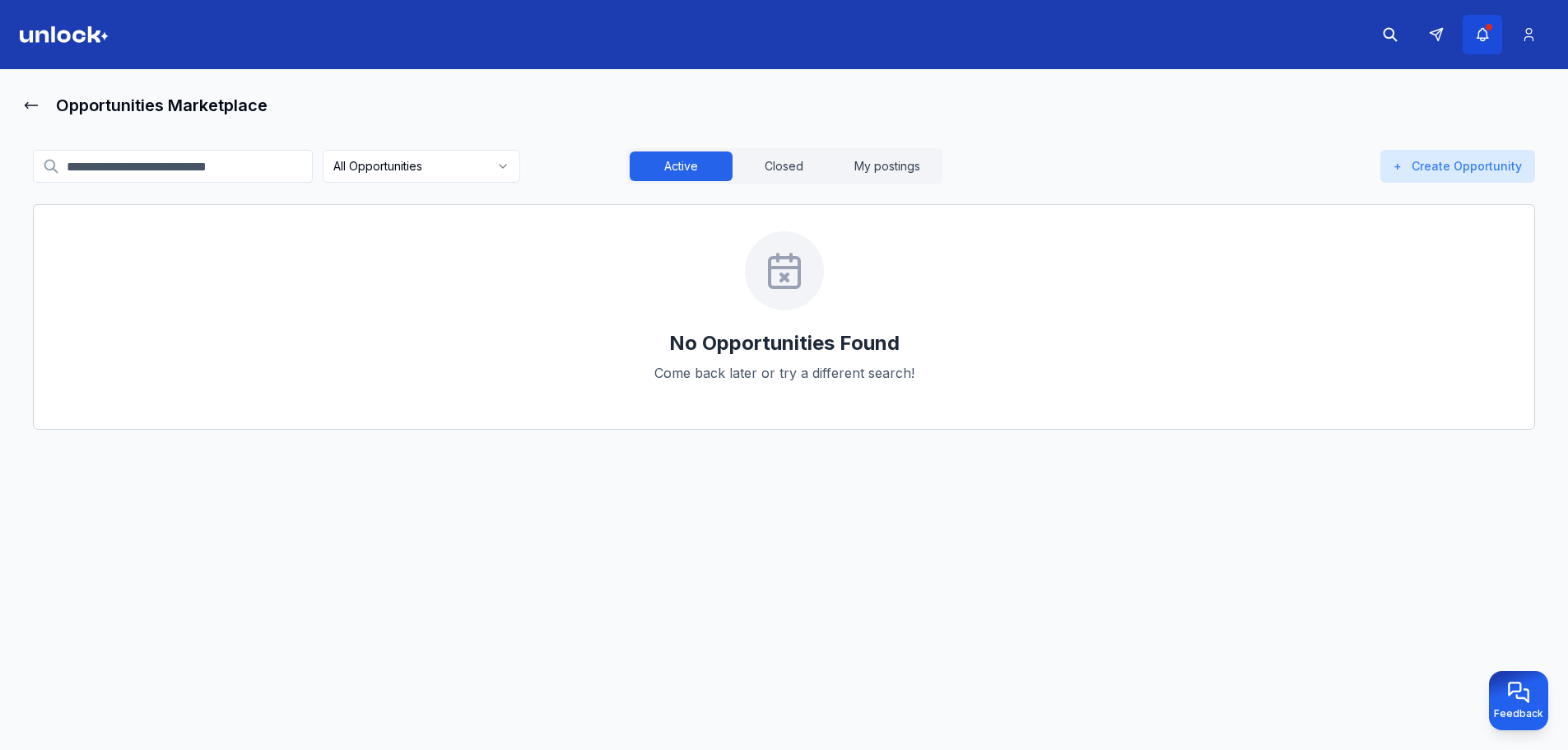
click at [1475, 37] on icon "button" at bounding box center [1482, 34] width 17 height 16
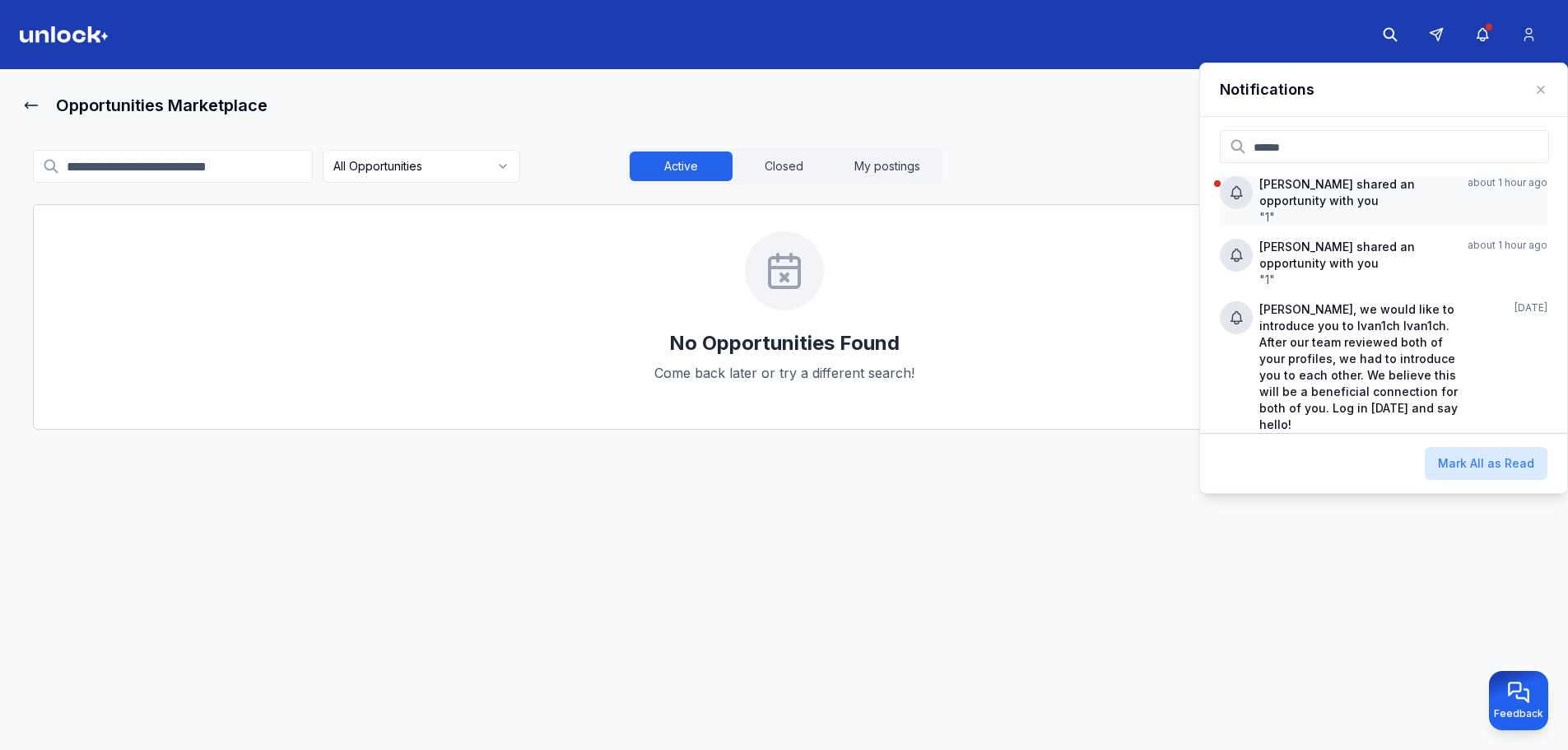
click at [1364, 187] on p "Ivan P shared an opportunity with you" at bounding box center [1357, 193] width 195 height 33
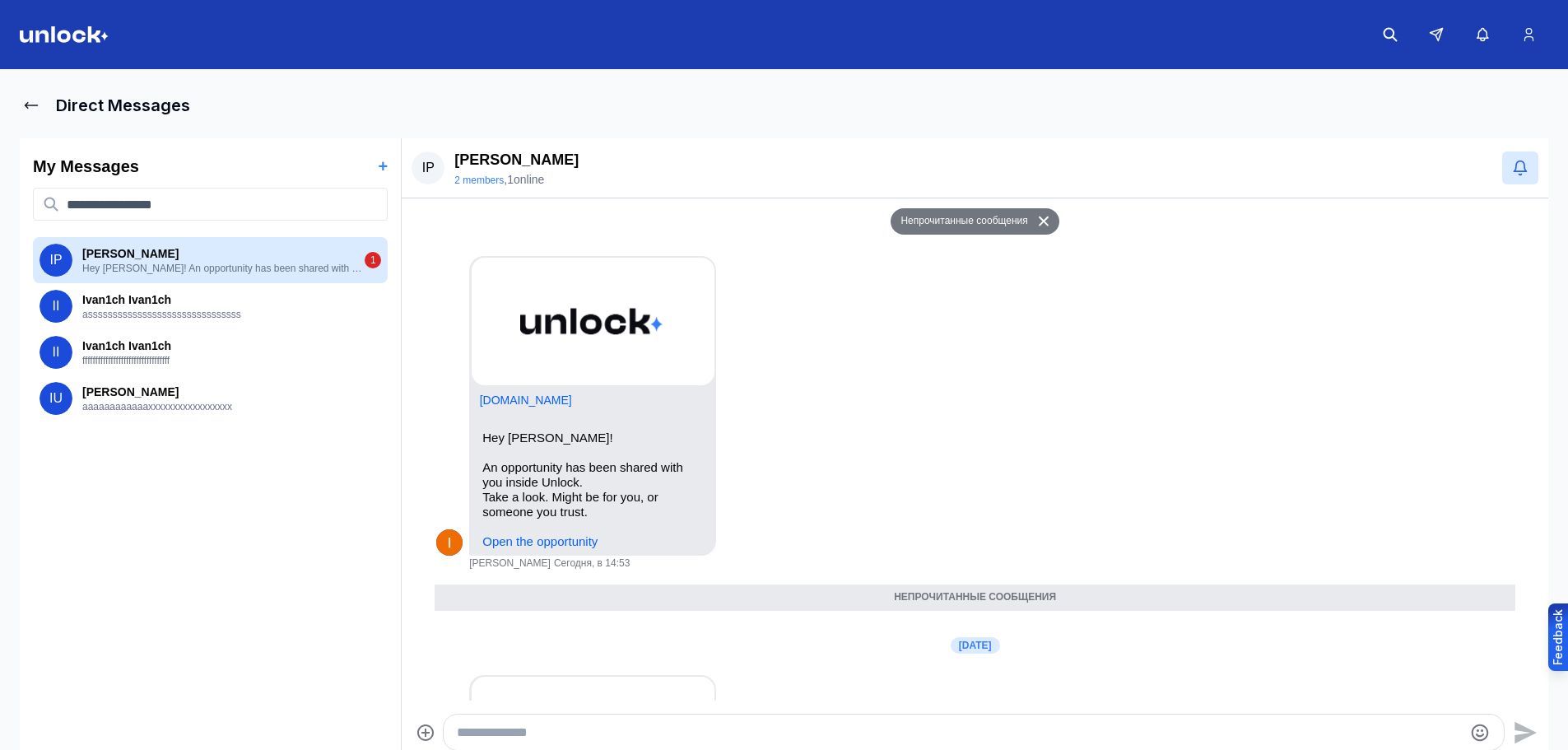
scroll to position [620, 0]
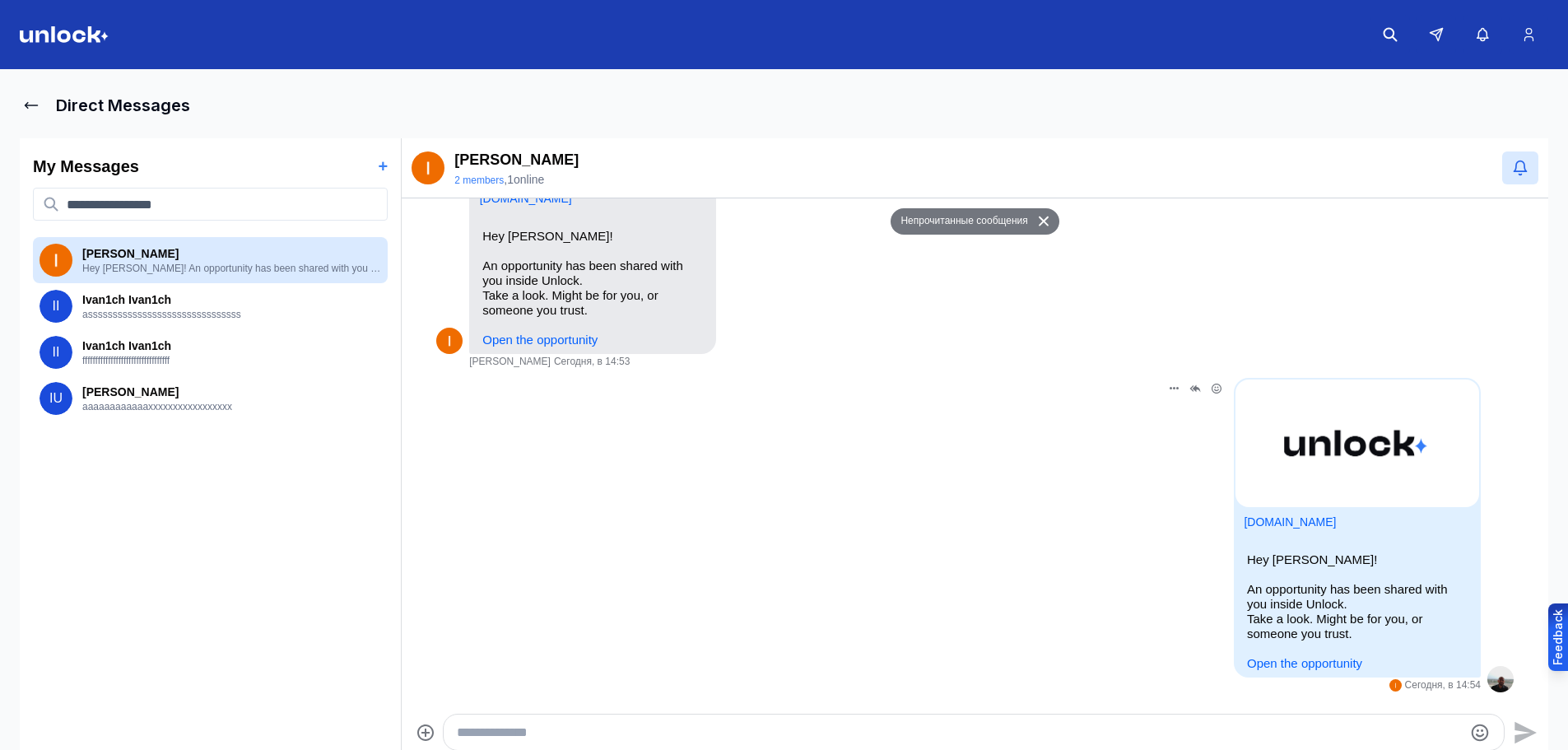
click at [1271, 664] on link "Open the opportunity" at bounding box center [1304, 663] width 115 height 14
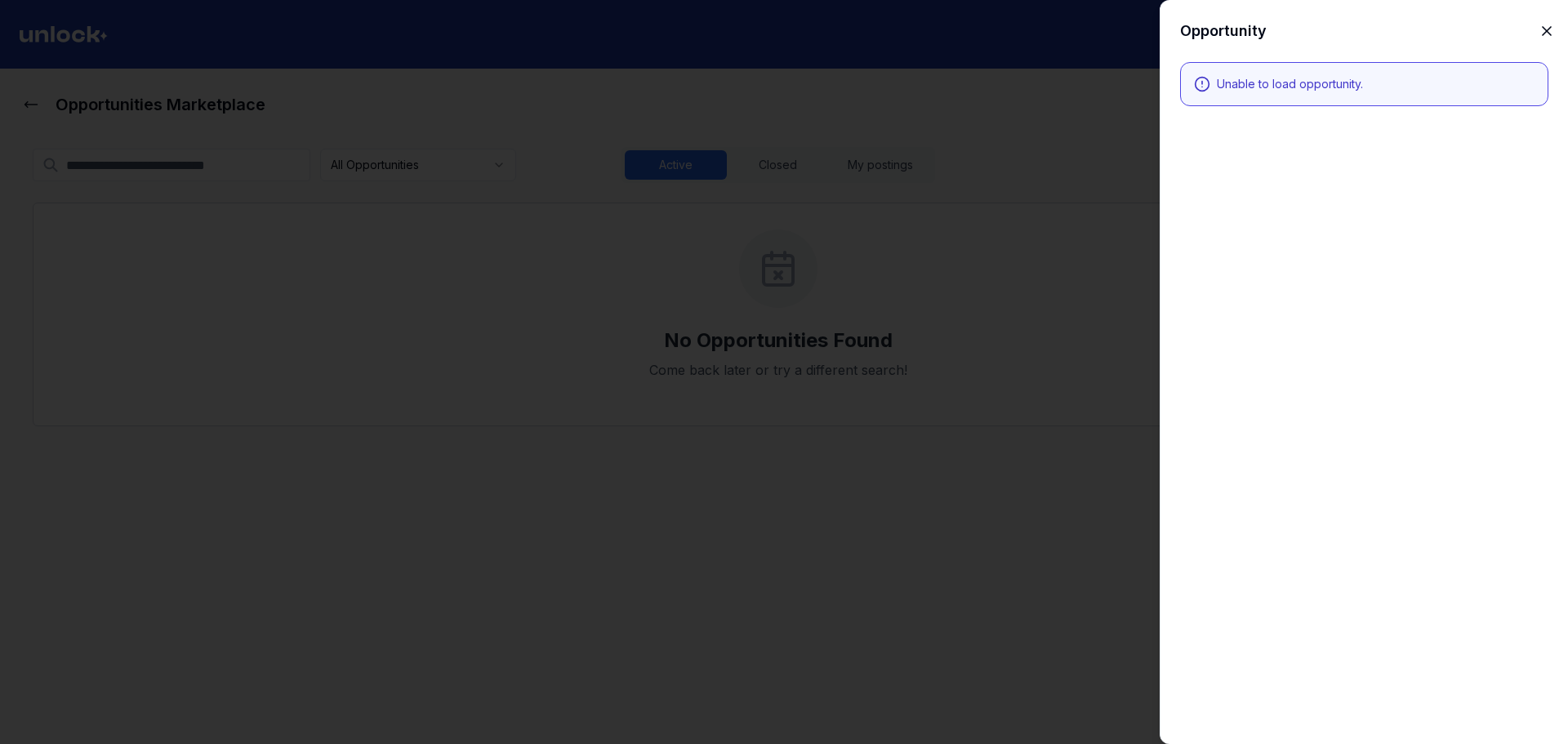
click at [1550, 29] on icon "button" at bounding box center [1547, 31] width 16 height 16
click at [1072, 124] on div at bounding box center [784, 372] width 1568 height 744
